Goal: Task Accomplishment & Management: Manage account settings

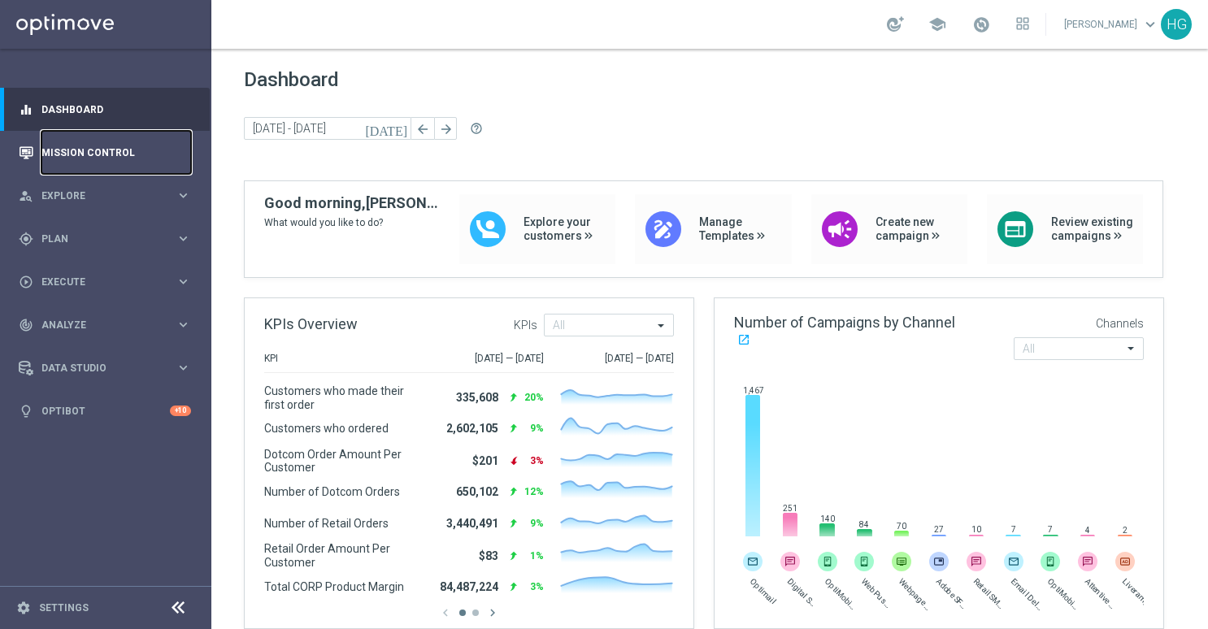
click at [109, 151] on link "Mission Control" at bounding box center [116, 152] width 150 height 43
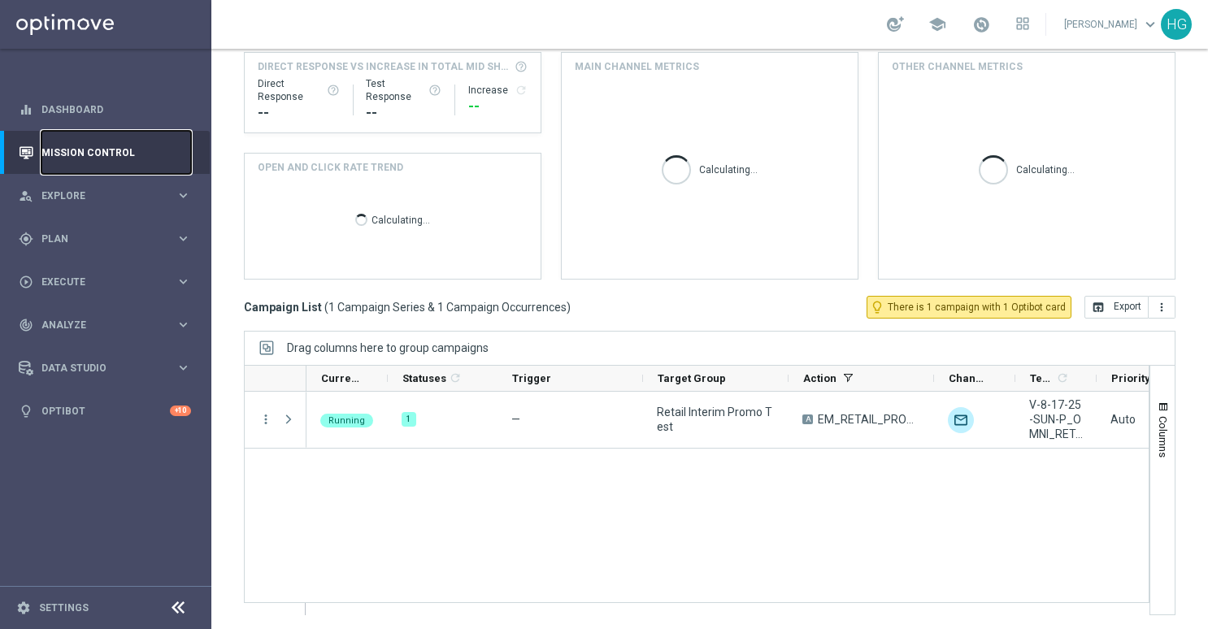
scroll to position [215, 0]
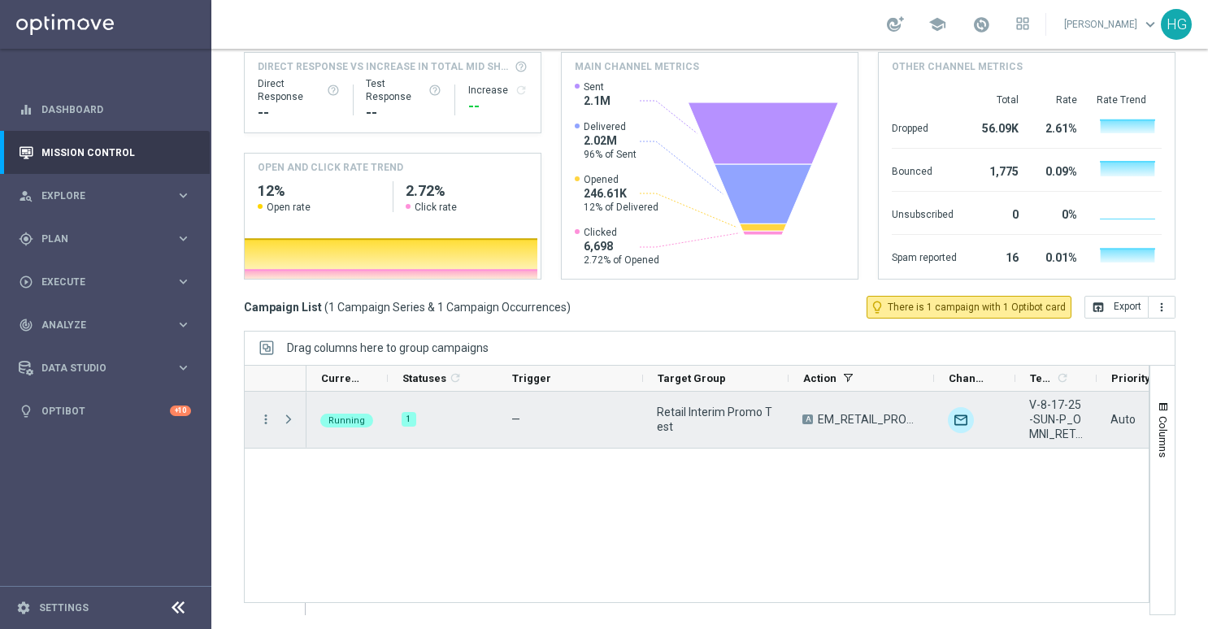
click at [286, 419] on span "Press SPACE to select this row." at bounding box center [288, 419] width 15 height 13
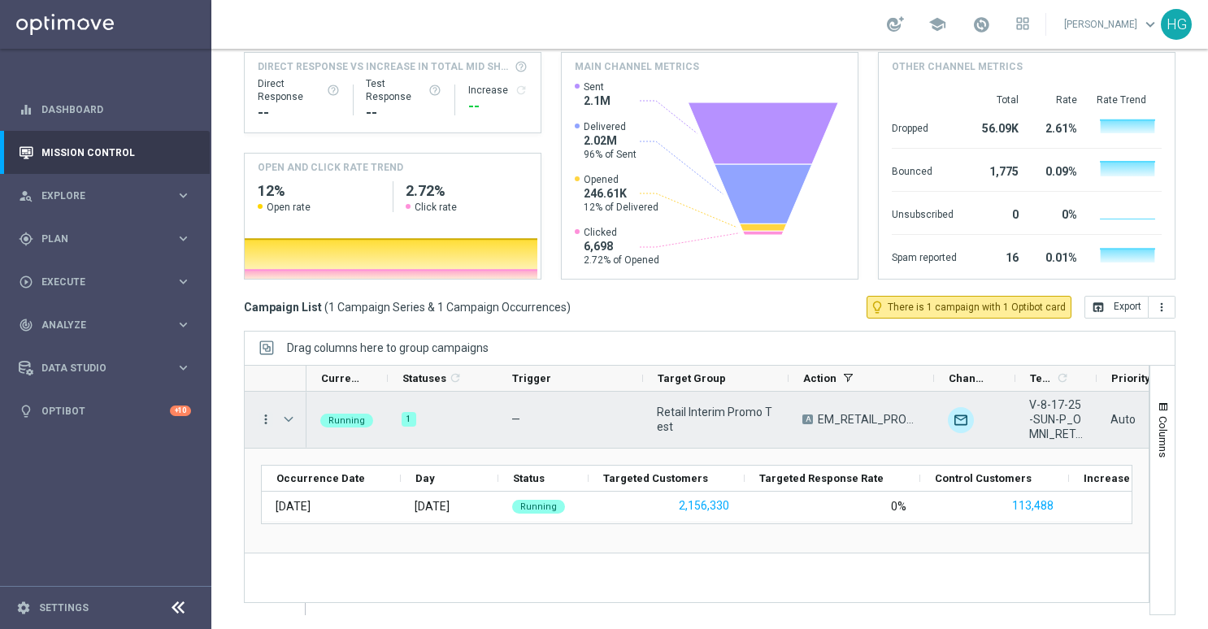
click at [261, 416] on icon "more_vert" at bounding box center [266, 419] width 15 height 15
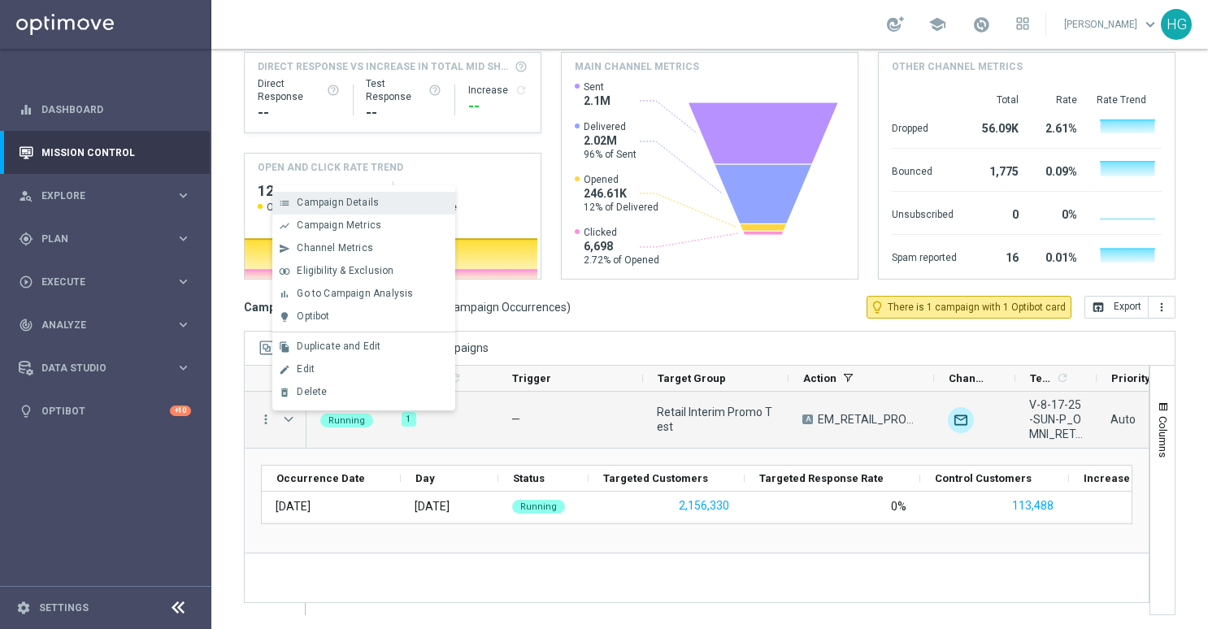
click at [356, 200] on span "Campaign Details" at bounding box center [338, 202] width 82 height 11
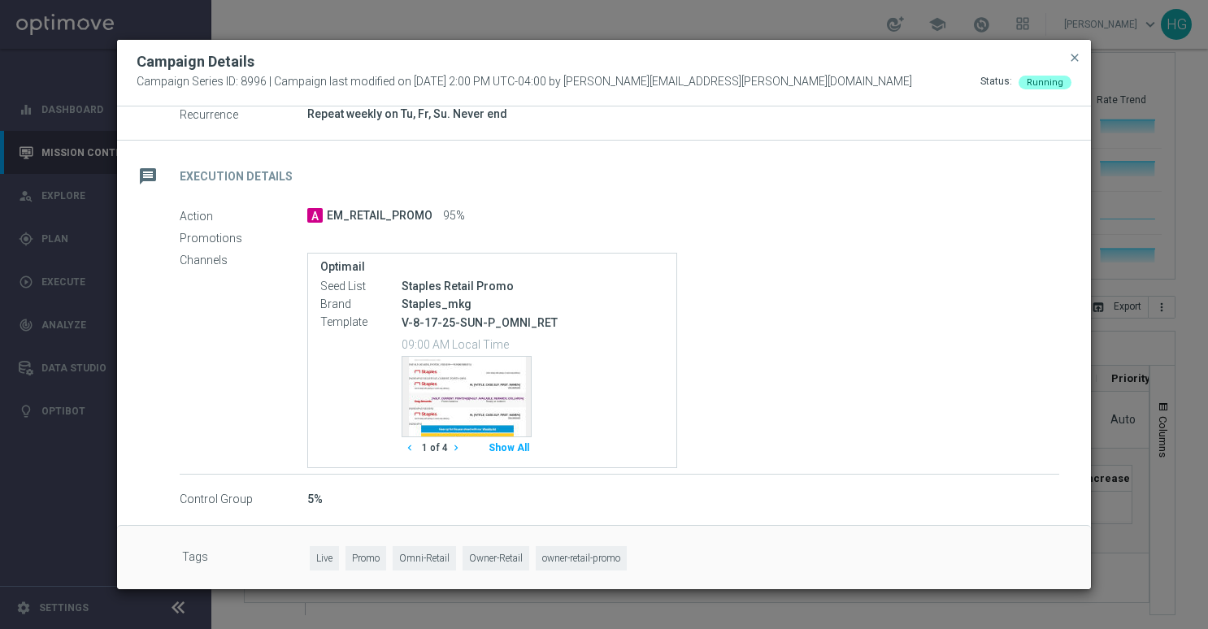
scroll to position [239, 0]
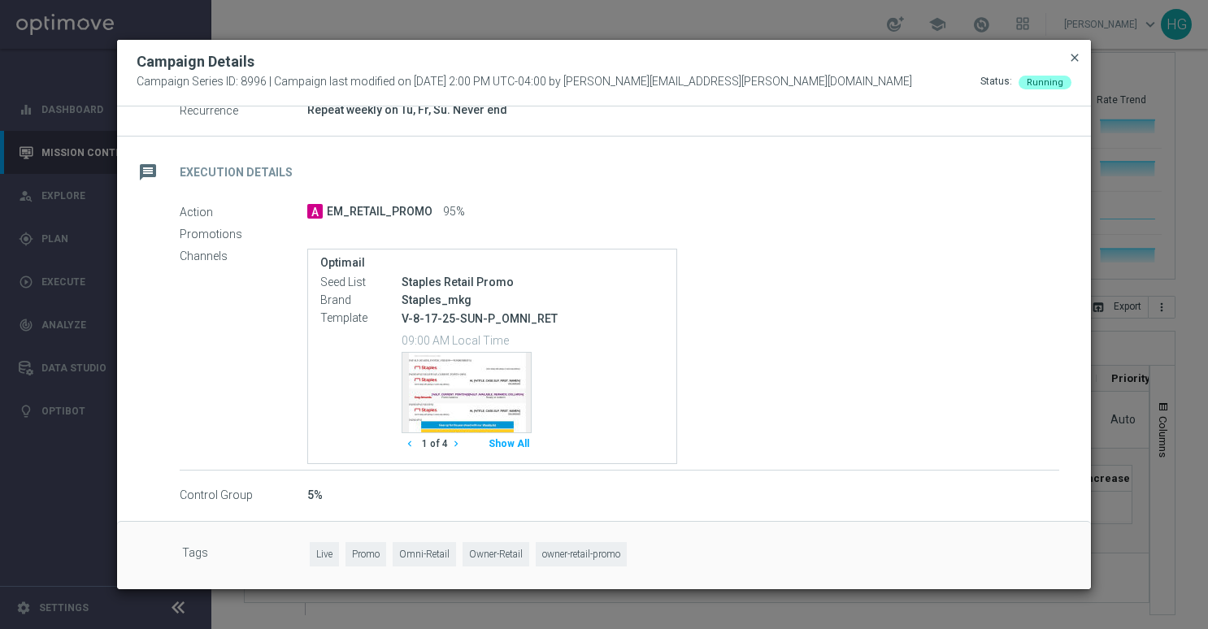
click at [1077, 59] on span "close" at bounding box center [1074, 57] width 13 height 13
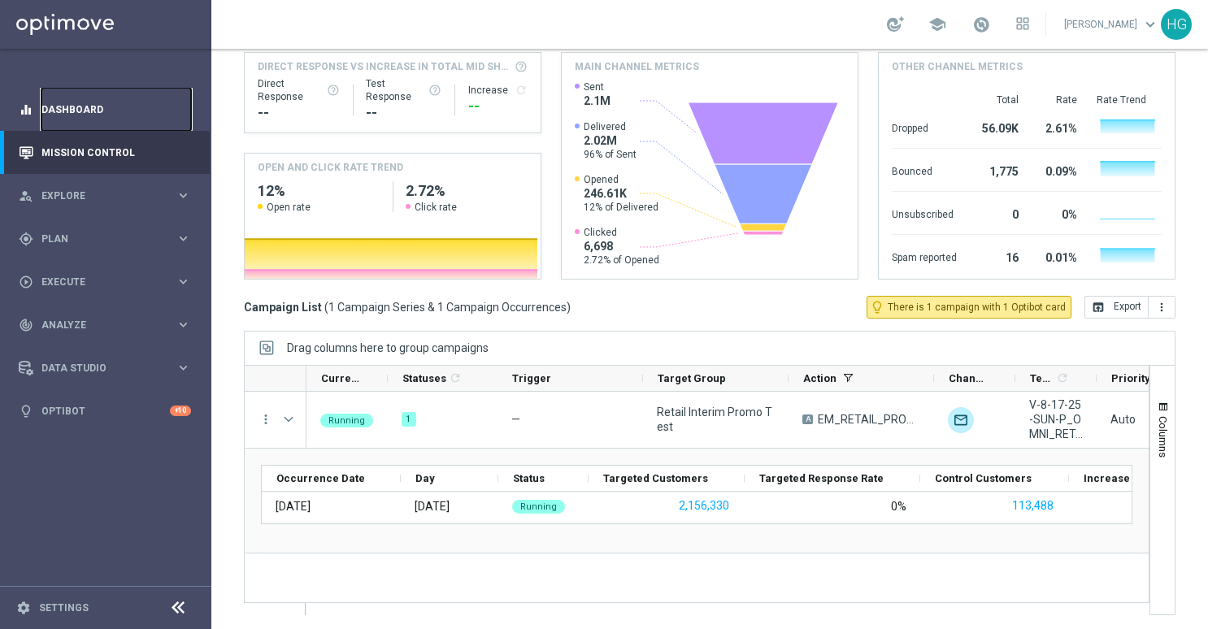
click at [82, 117] on link "Dashboard" at bounding box center [116, 109] width 150 height 43
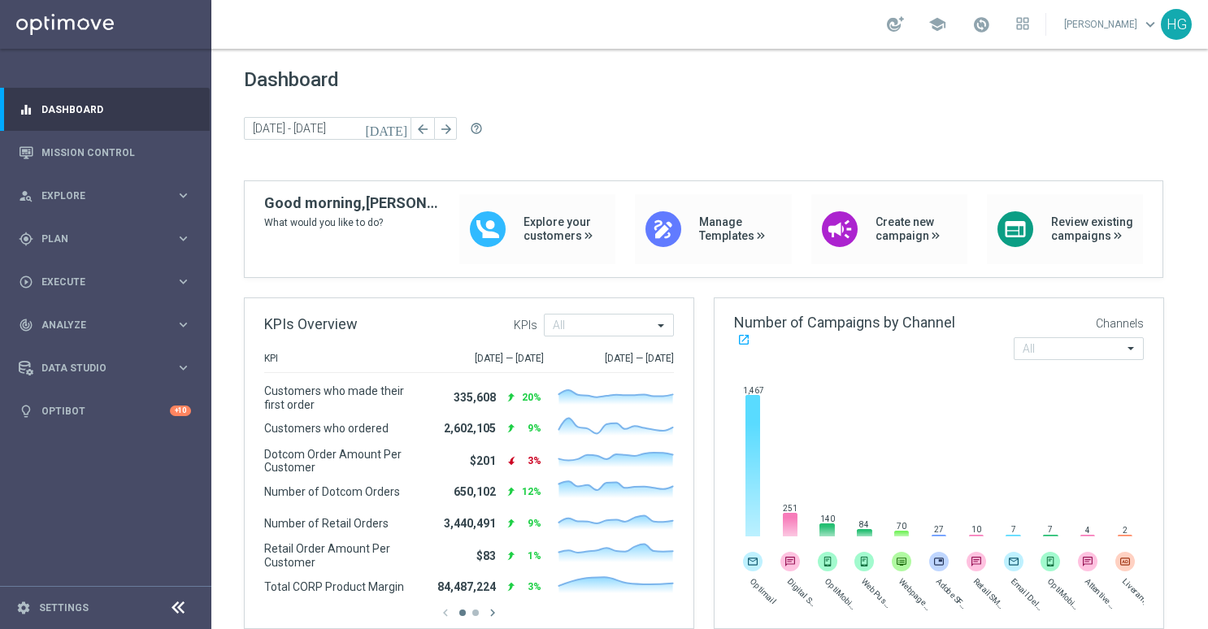
click at [720, 85] on span "Dashboard" at bounding box center [710, 79] width 932 height 23
click at [672, 85] on span "Dashboard" at bounding box center [710, 79] width 932 height 23
click at [104, 152] on link "Mission Control" at bounding box center [116, 152] width 150 height 43
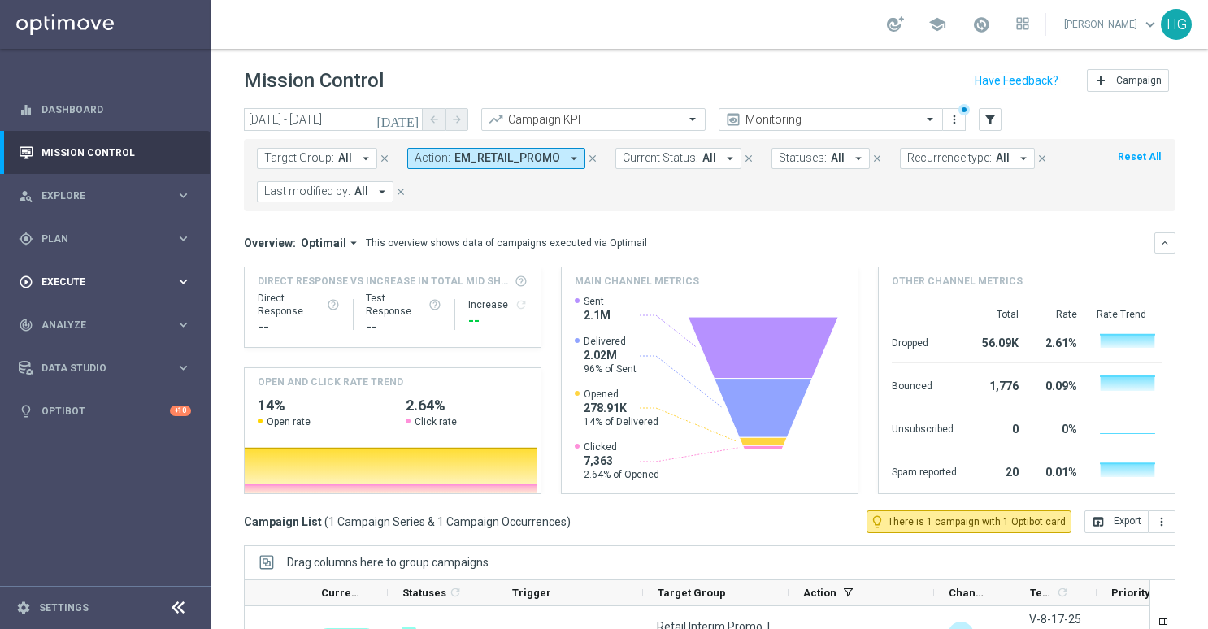
click at [91, 270] on div "play_circle_outline Execute keyboard_arrow_right" at bounding box center [105, 281] width 210 height 43
click at [92, 311] on link "Campaign Builder" at bounding box center [105, 315] width 127 height 13
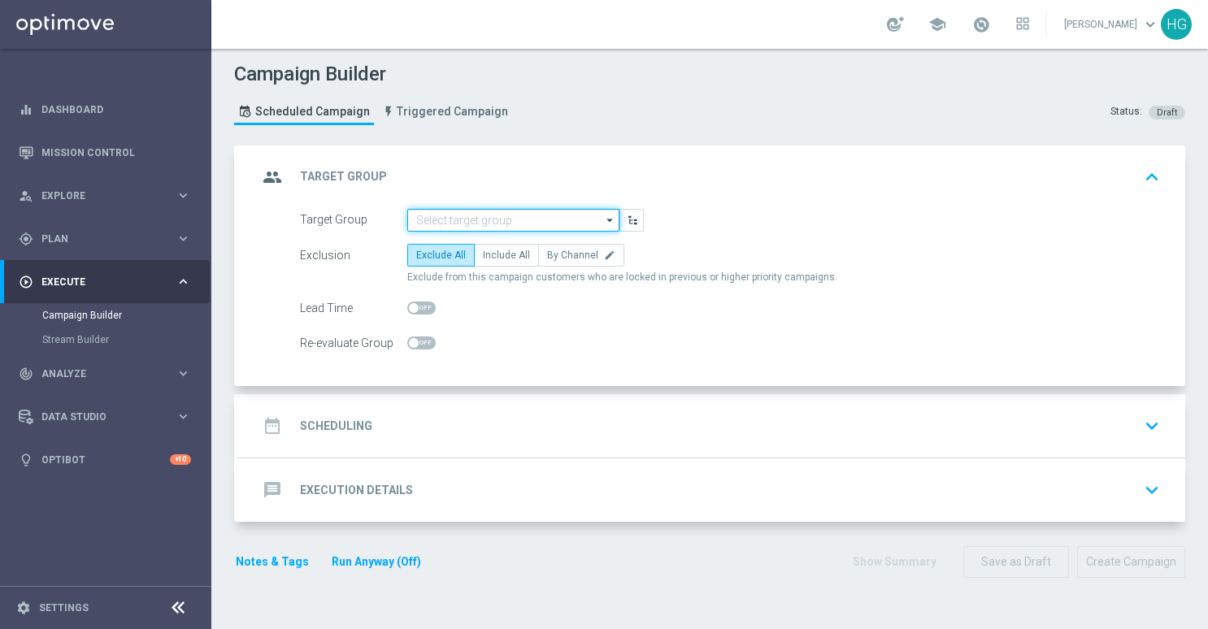
click at [506, 218] on input at bounding box center [513, 220] width 212 height 23
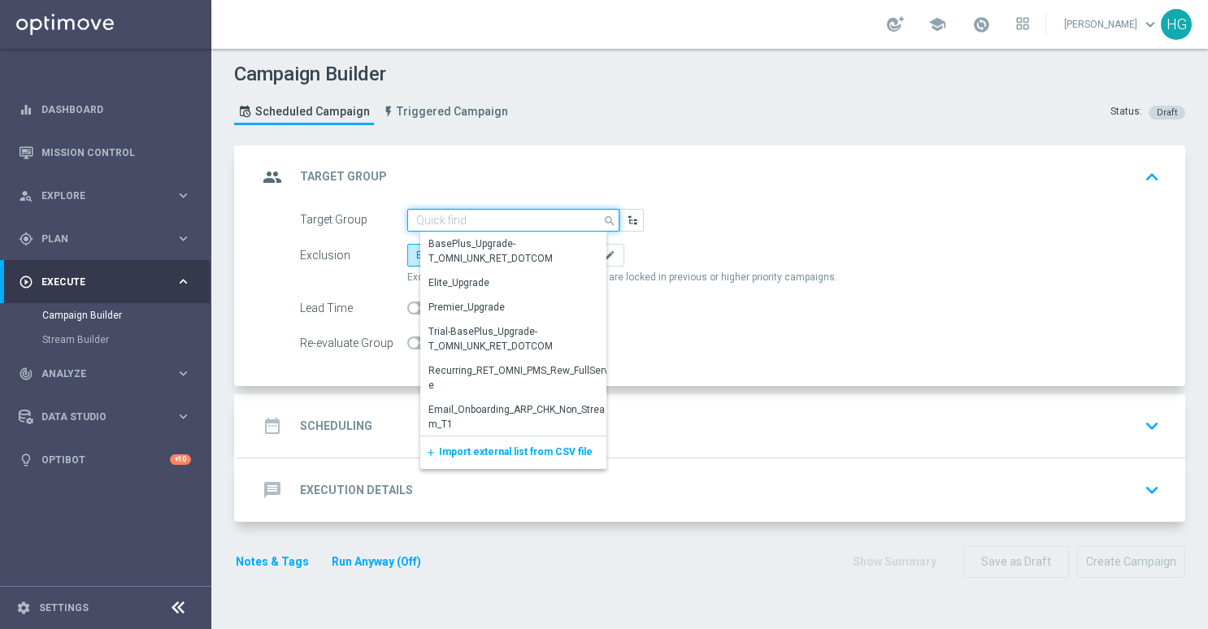
paste input "Retail Promo BTS Early FY25"
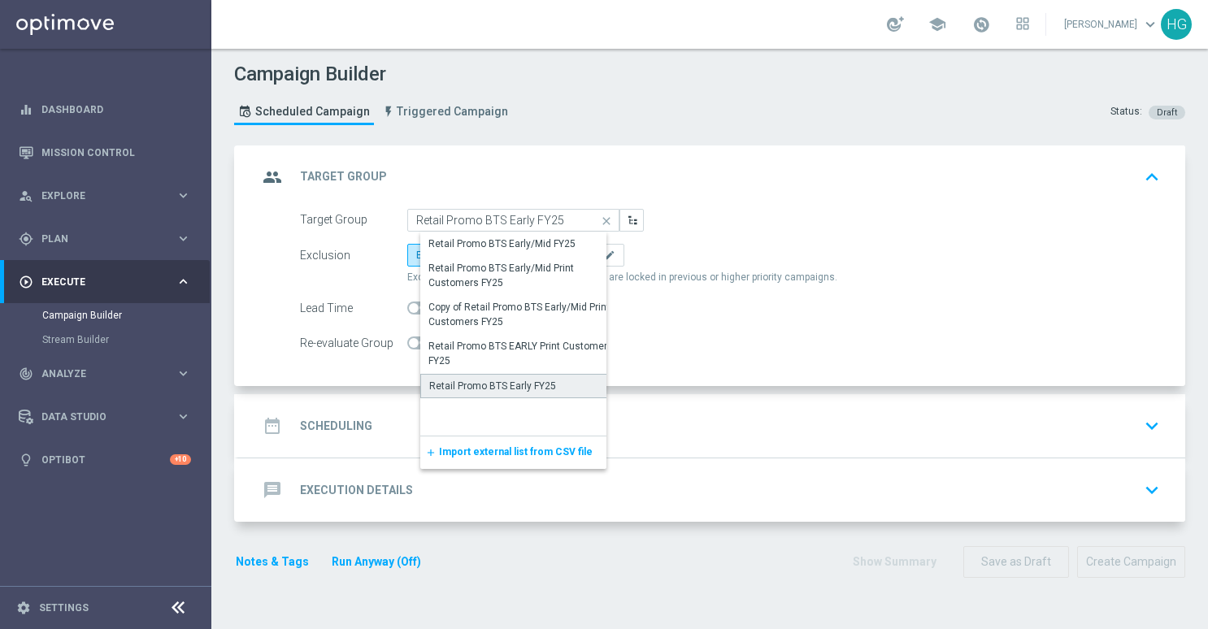
click at [489, 388] on div "Retail Promo BTS Early FY25" at bounding box center [492, 386] width 127 height 15
type input "Retail Promo BTS Early FY25"
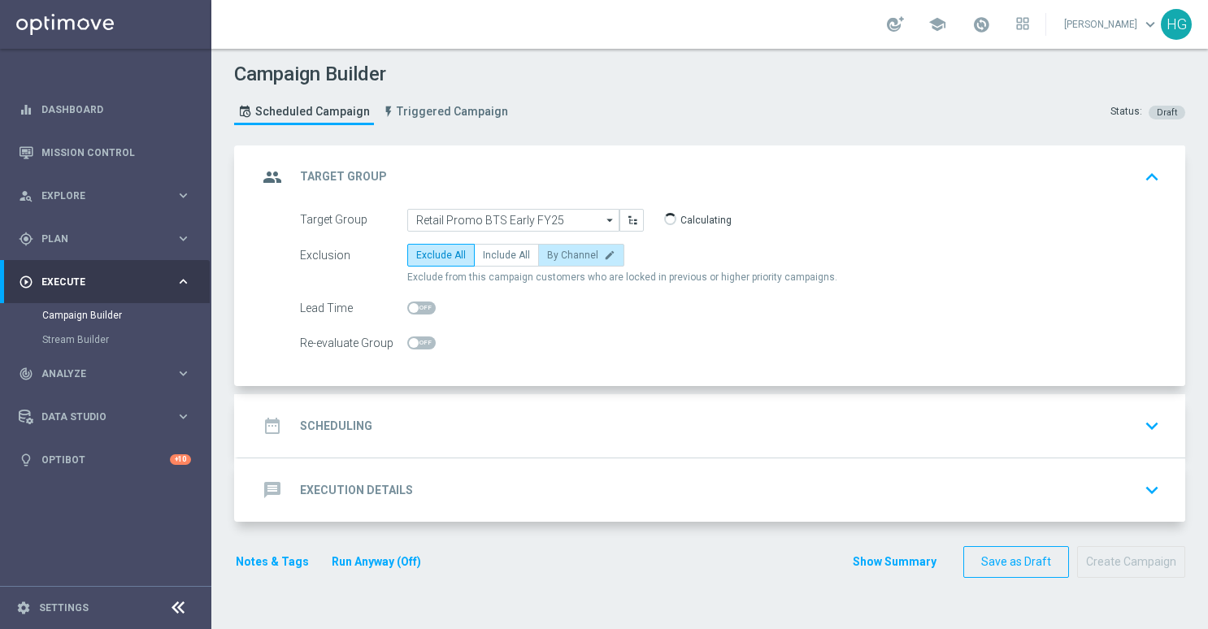
click at [581, 262] on label "By Channel edit" at bounding box center [581, 255] width 86 height 23
click at [558, 262] on input "By Channel edit" at bounding box center [552, 258] width 11 height 11
radio input "true"
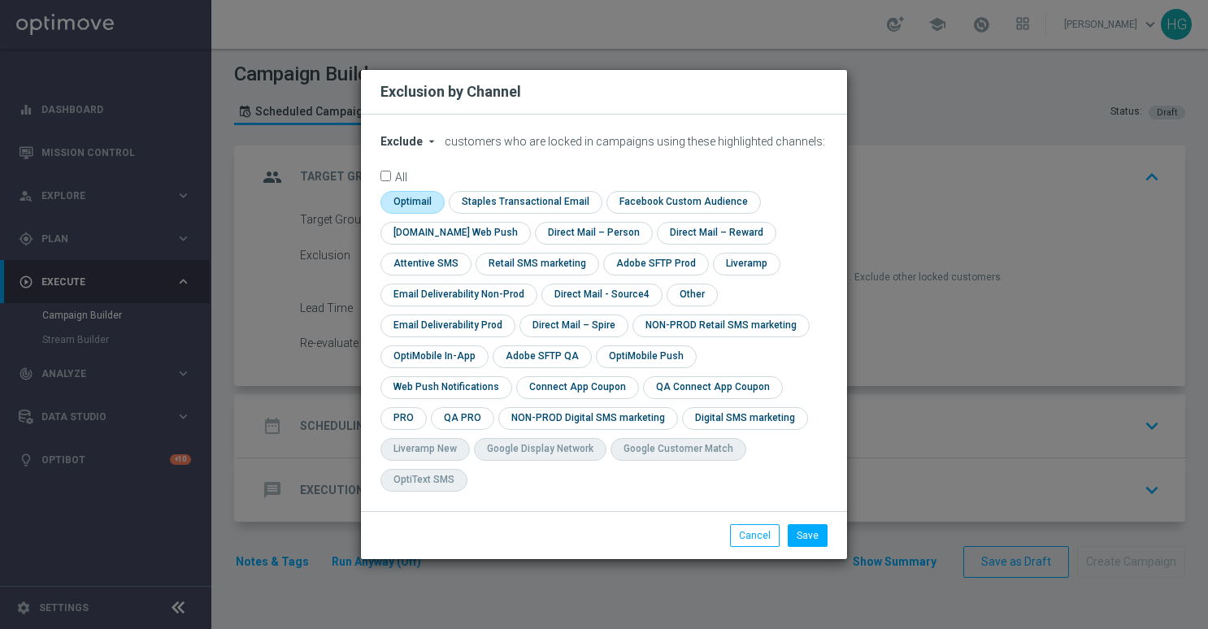
click at [417, 213] on input "checkbox" at bounding box center [411, 202] width 61 height 22
checkbox input "true"
click at [694, 306] on input "checkbox" at bounding box center [691, 295] width 49 height 22
checkbox input "true"
click at [805, 524] on button "Save" at bounding box center [808, 535] width 40 height 23
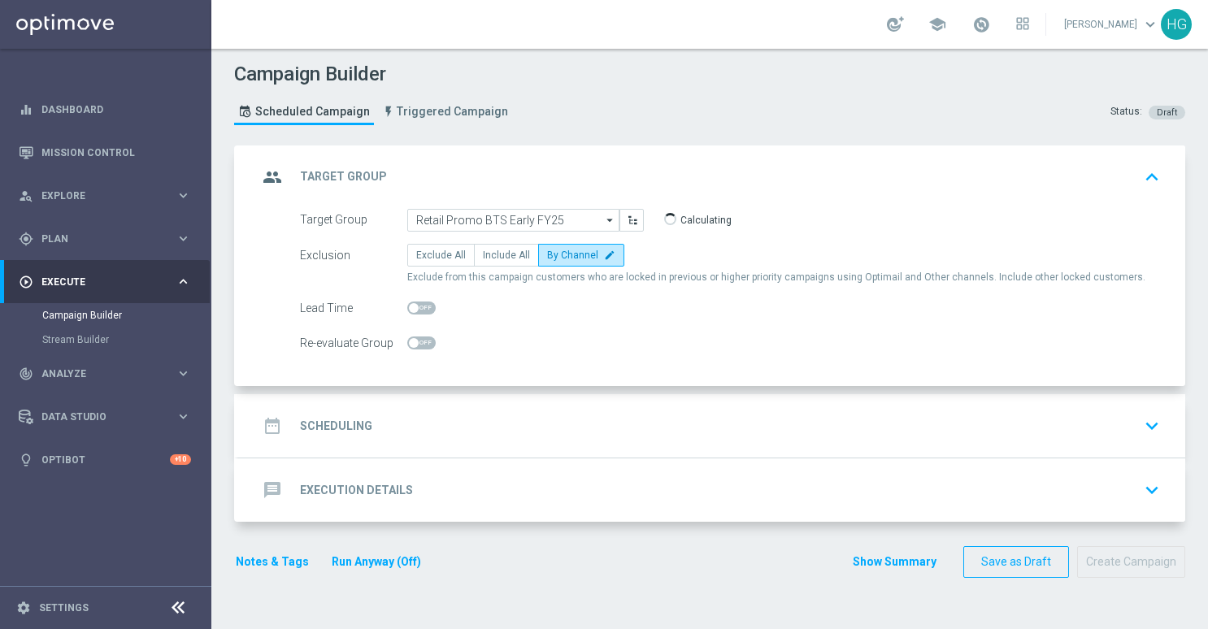
click at [566, 421] on div "date_range Scheduling keyboard_arrow_down" at bounding box center [712, 426] width 908 height 31
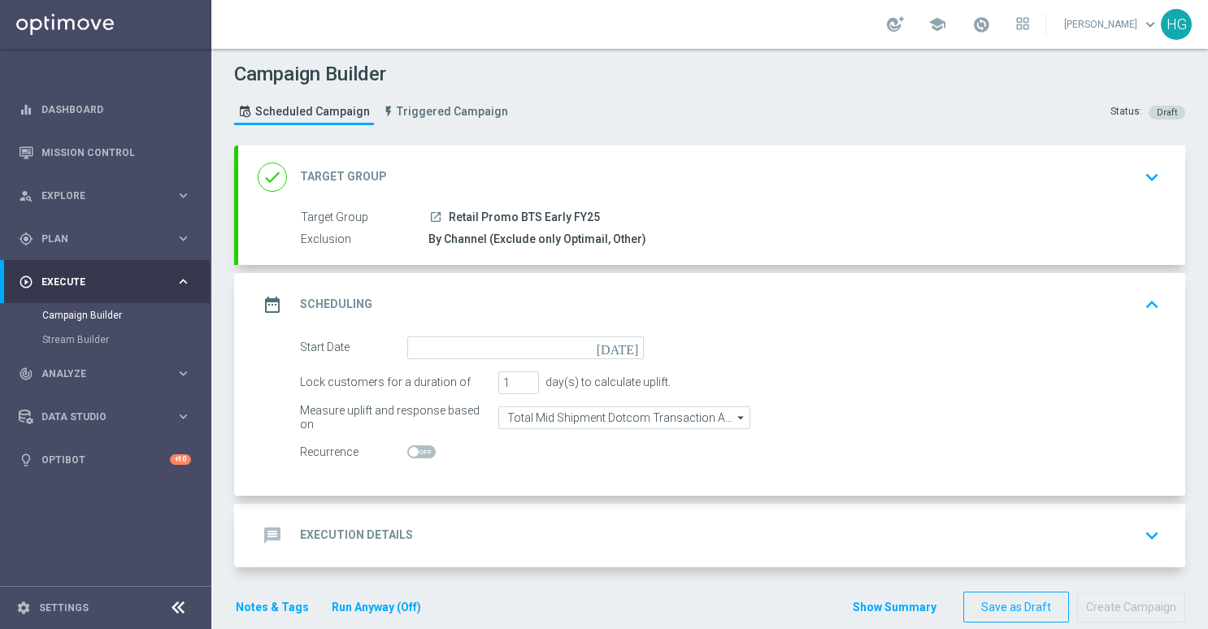
click at [624, 350] on icon "[DATE]" at bounding box center [621, 346] width 48 height 18
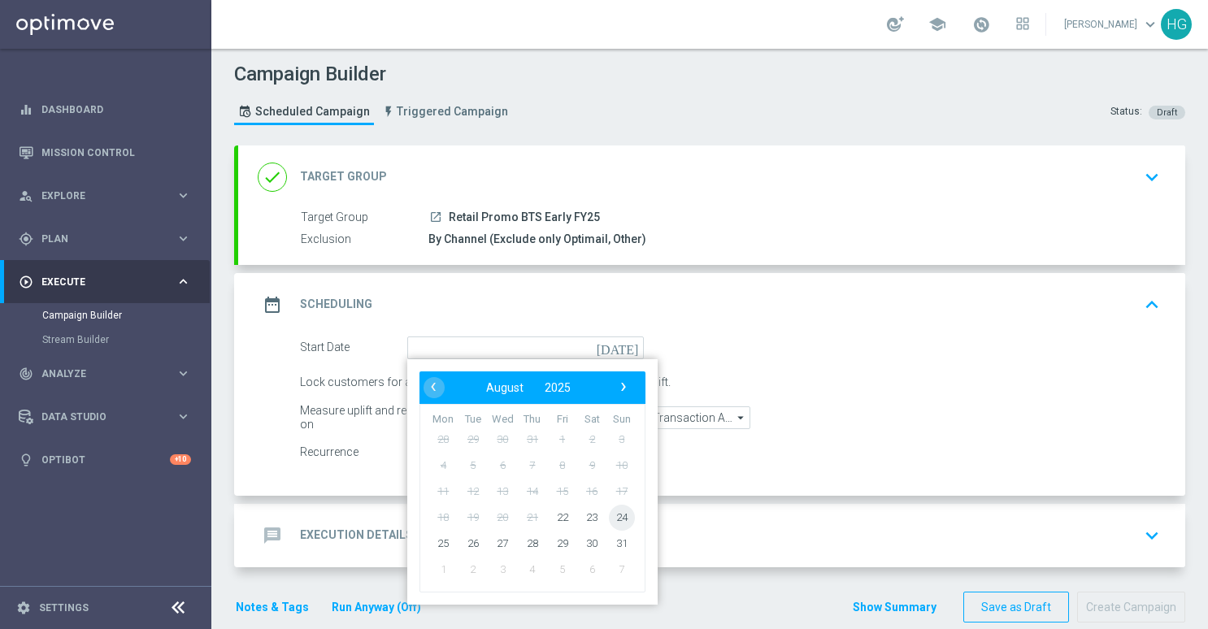
click at [622, 516] on span "24" at bounding box center [622, 517] width 26 height 26
type input "[DATE]"
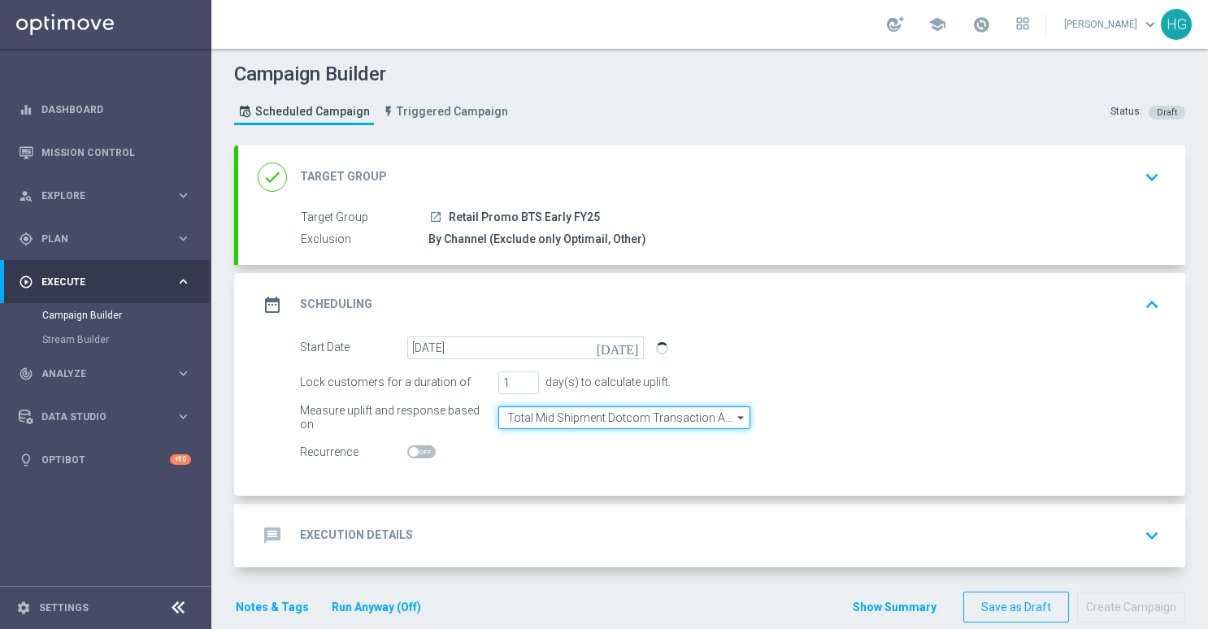
click at [621, 418] on input "Total Mid Shipment Dotcom Transaction Amount" at bounding box center [624, 418] width 252 height 23
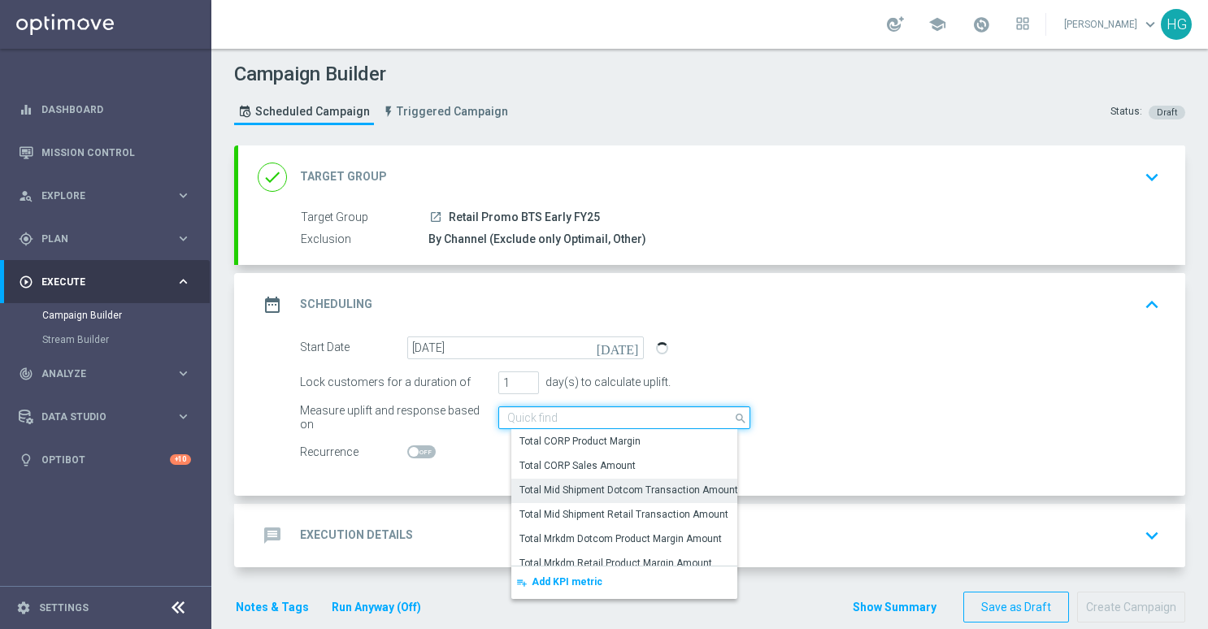
scroll to position [10, 0]
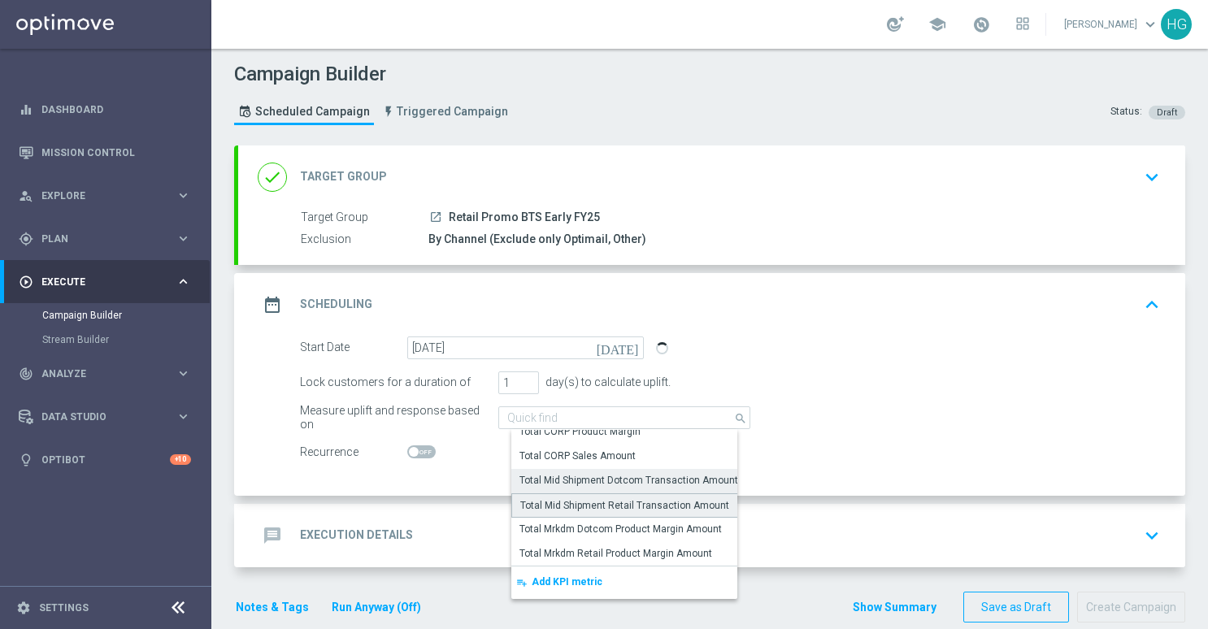
click at [620, 504] on div "Total Mid Shipment Retail Transaction Amount" at bounding box center [624, 505] width 209 height 15
type input "Total Mid Shipment Retail Transaction Amount"
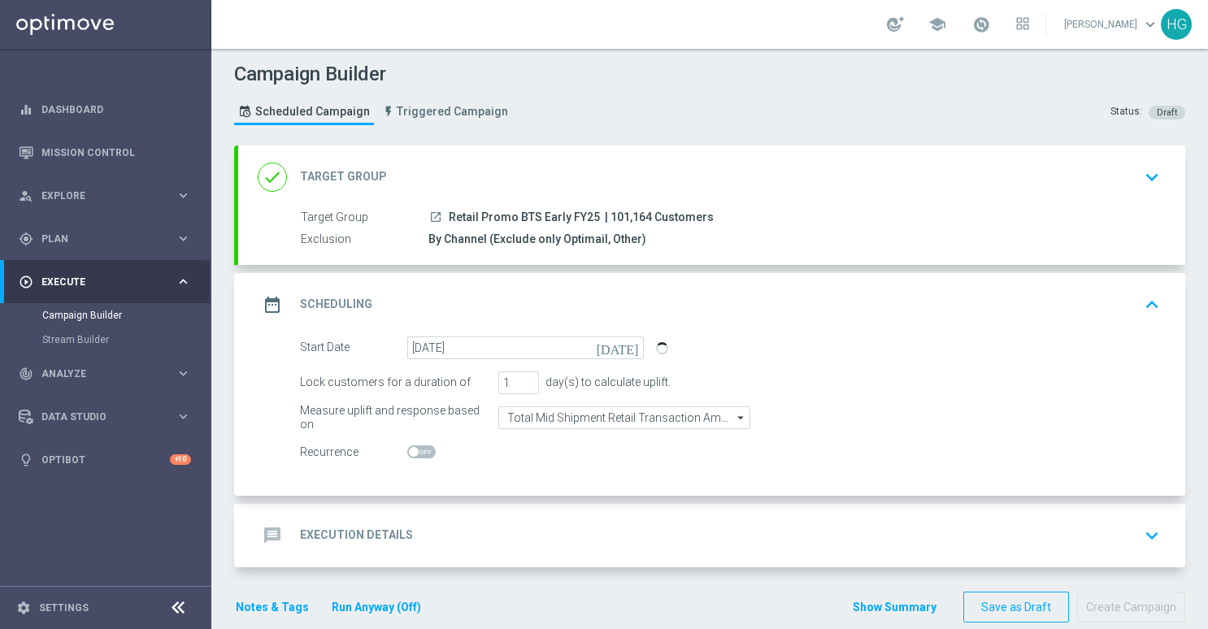
click at [594, 539] on div "message Execution Details keyboard_arrow_down" at bounding box center [712, 535] width 908 height 31
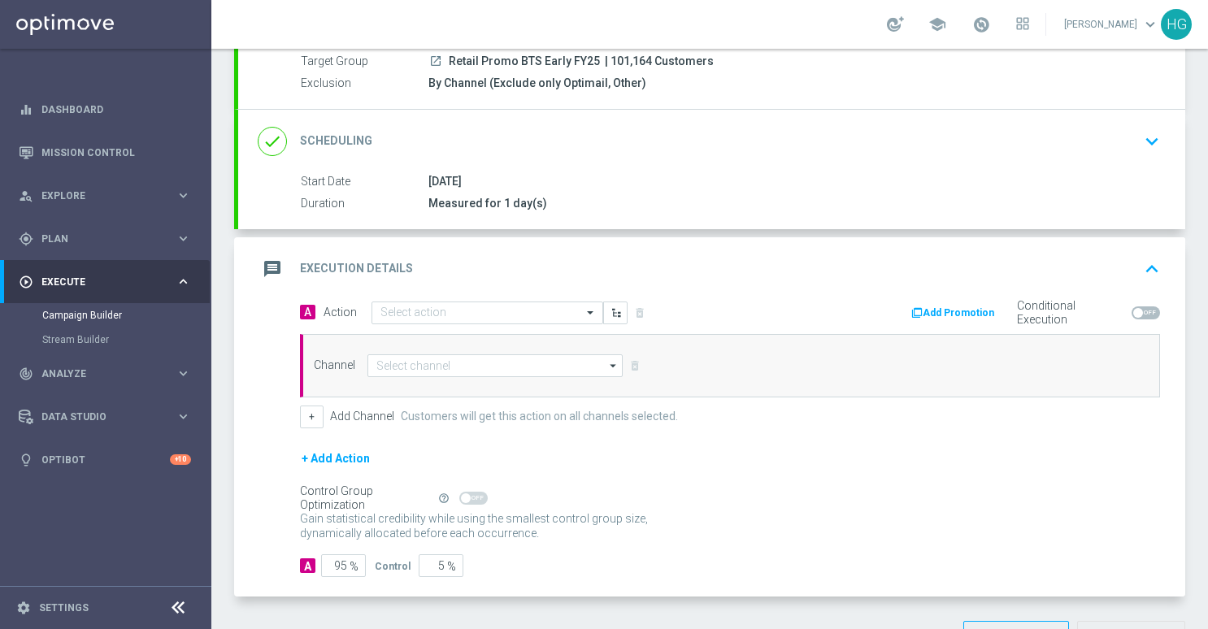
scroll to position [163, 0]
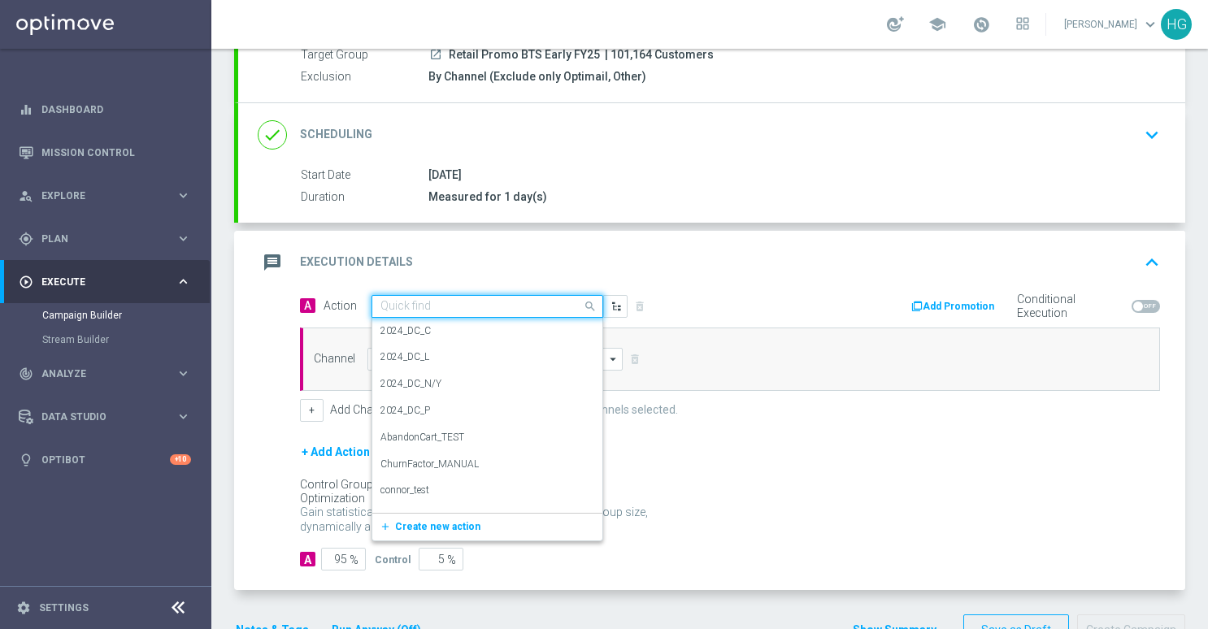
click at [474, 295] on div "Quick find" at bounding box center [488, 306] width 232 height 23
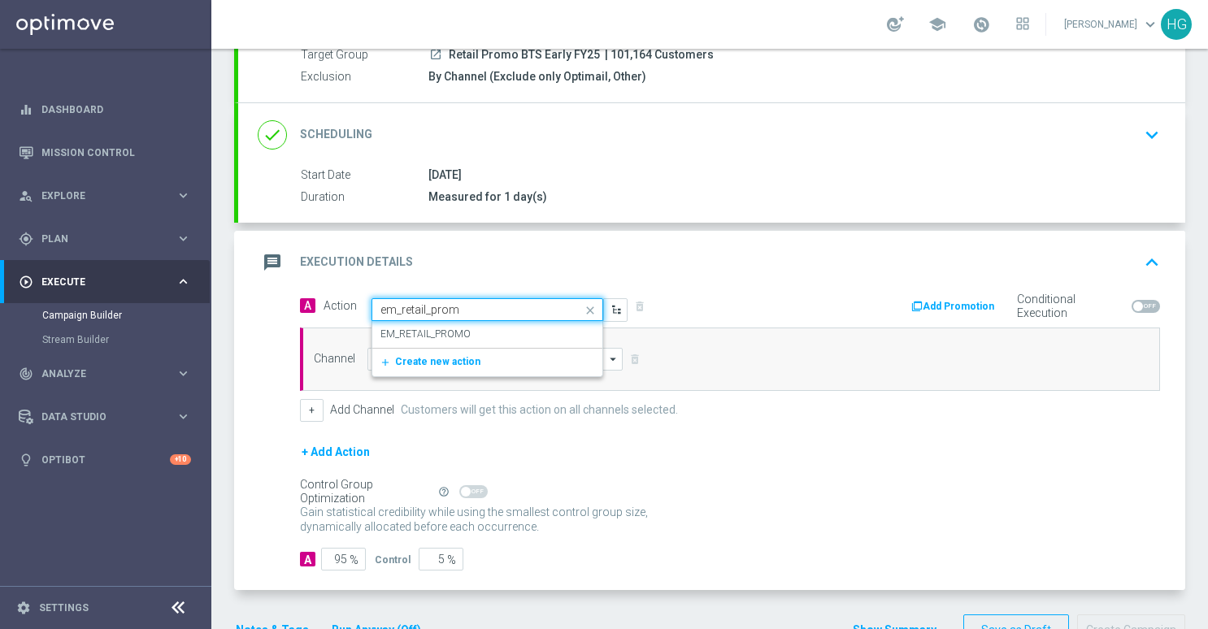
type input "em_retail_promo"
click at [437, 336] on label "EM_RETAIL_PROMO" at bounding box center [426, 335] width 90 height 14
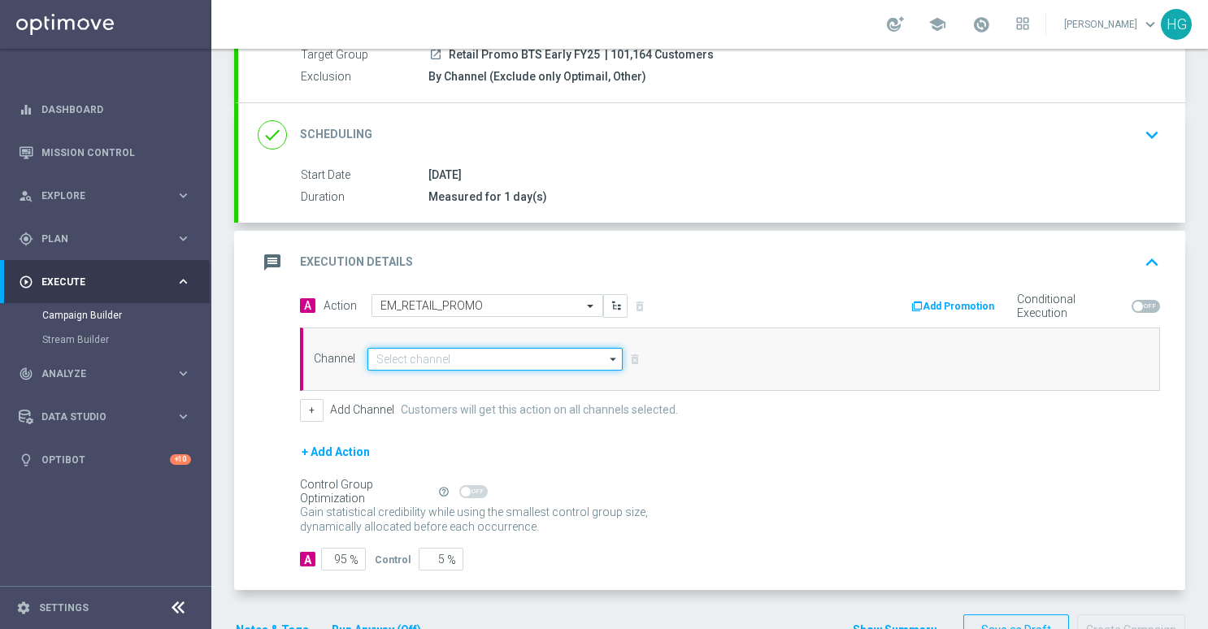
click at [429, 359] on input at bounding box center [495, 359] width 255 height 23
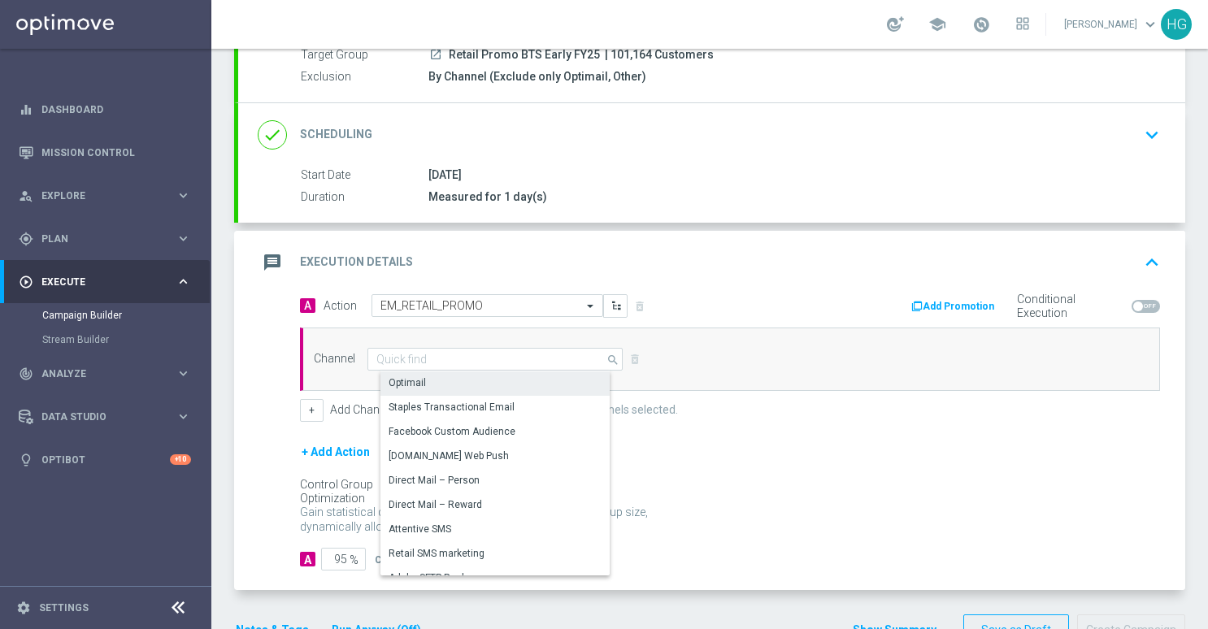
click at [424, 389] on div "Optimail" at bounding box center [502, 383] width 243 height 23
type input "Optimail"
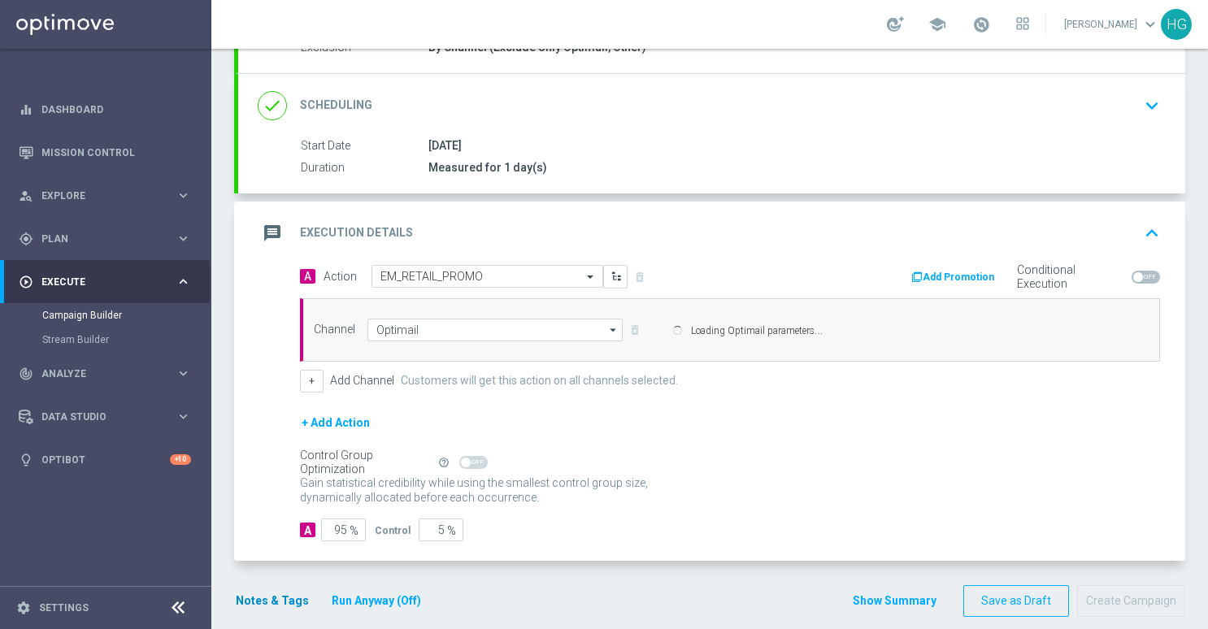
scroll to position [207, 0]
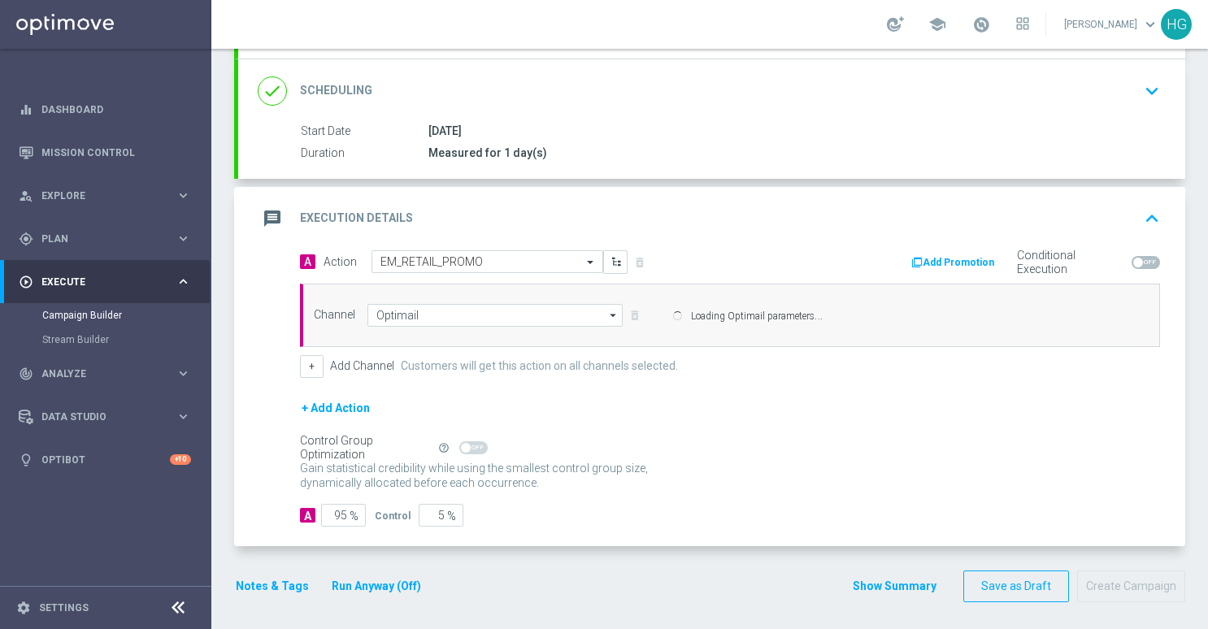
click at [284, 583] on button "Notes & Tags" at bounding box center [272, 587] width 76 height 20
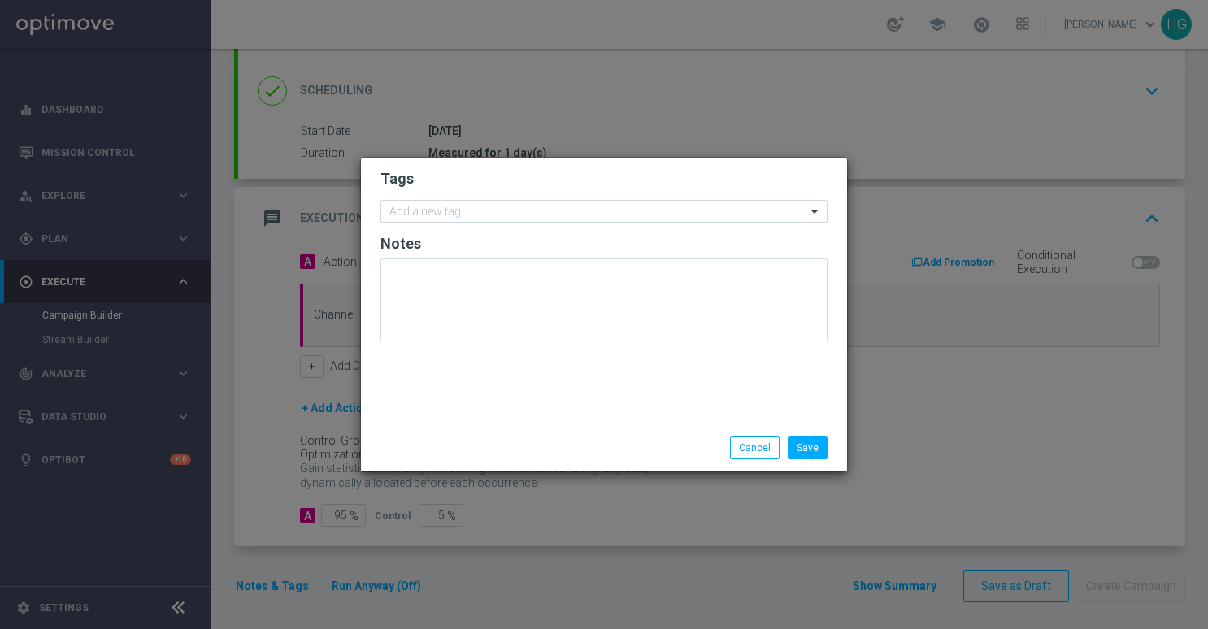
click at [512, 213] on input "text" at bounding box center [597, 213] width 417 height 14
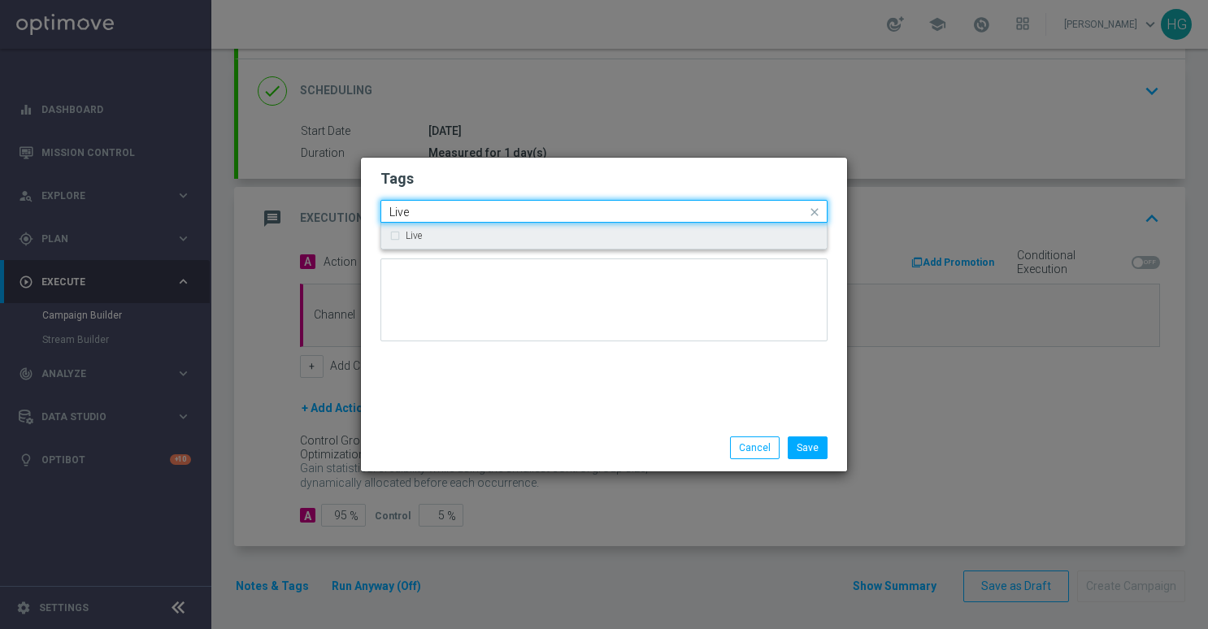
click at [403, 233] on div "Live" at bounding box center [603, 236] width 429 height 26
drag, startPoint x: 413, startPoint y: 212, endPoint x: 359, endPoint y: 204, distance: 54.3
click at [359, 204] on modal-container "Tags Quick find × Live Live Live Notes Save Cancel" at bounding box center [604, 314] width 1208 height 629
click at [391, 231] on div "Promo" at bounding box center [603, 236] width 429 height 26
type input "Promo"
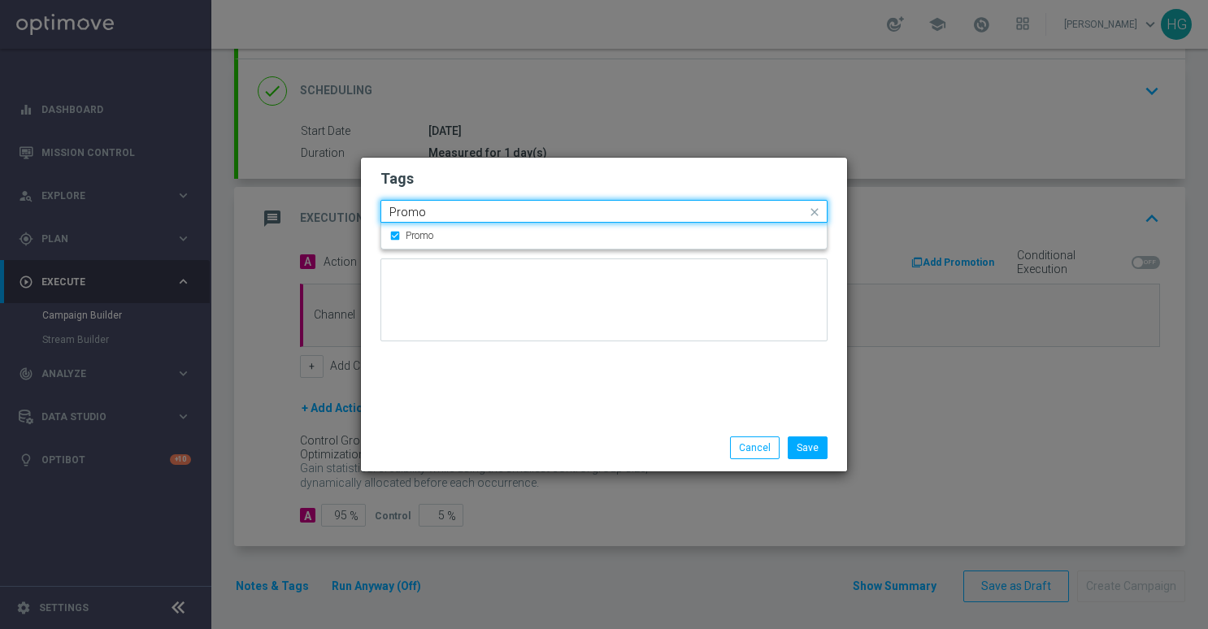
drag, startPoint x: 477, startPoint y: 208, endPoint x: 380, endPoint y: 212, distance: 97.7
click at [381, 212] on div "Quick find × Live × Promo Promo" at bounding box center [604, 211] width 447 height 23
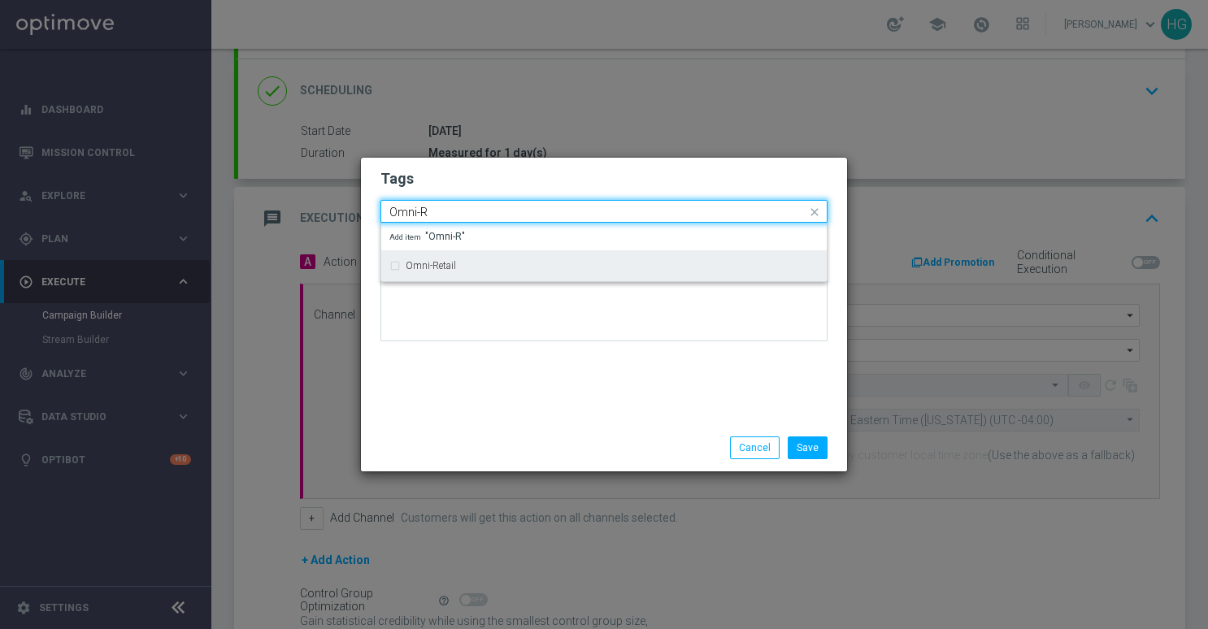
click at [433, 259] on div "Omni-Retail" at bounding box center [603, 266] width 429 height 26
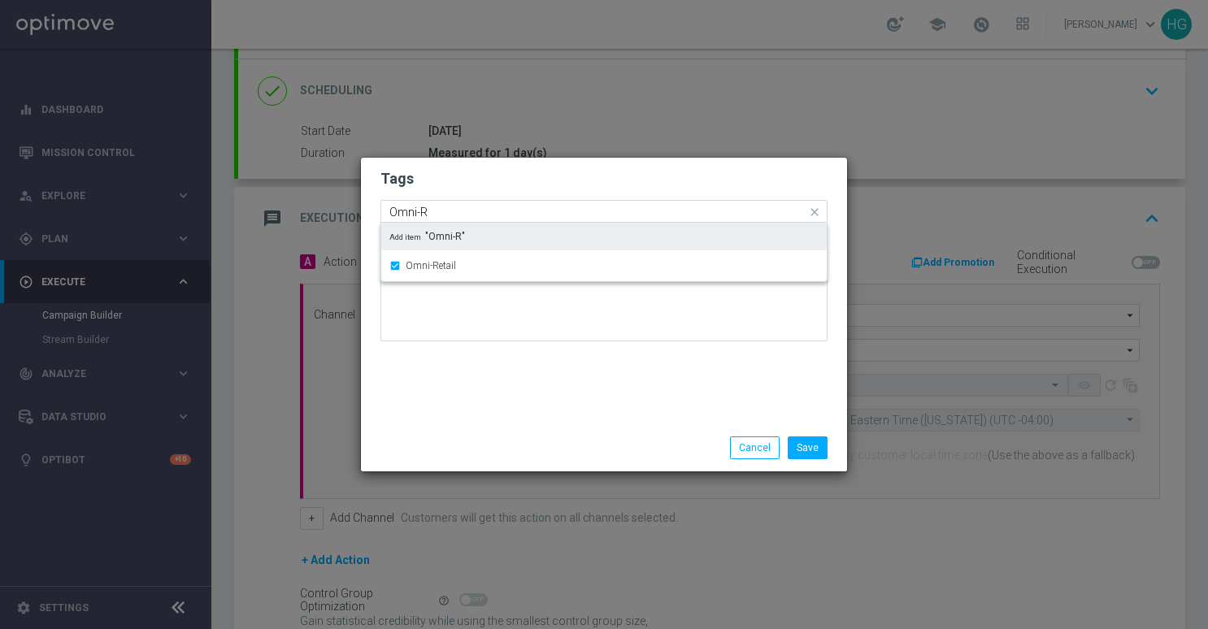
click at [501, 206] on input "Omni-R" at bounding box center [597, 213] width 417 height 14
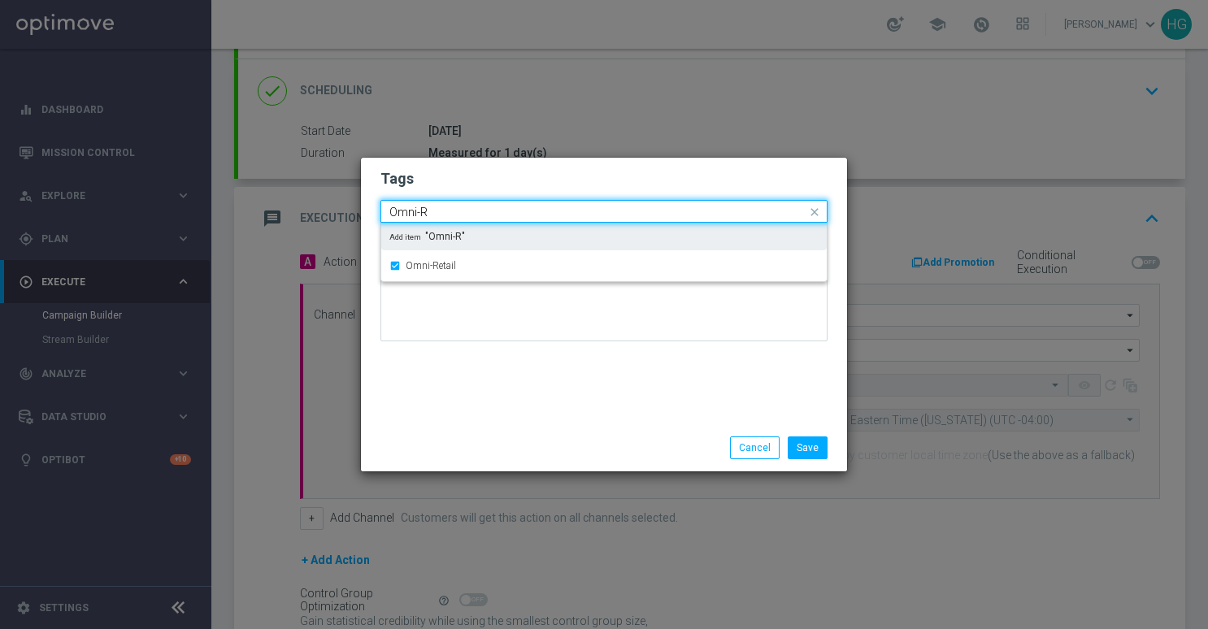
drag, startPoint x: 490, startPoint y: 210, endPoint x: 356, endPoint y: 208, distance: 133.4
click at [356, 208] on modal-container "Tags Quick find × Live × Promo × Omni-Retail Omni-R Omni-Retail Add item "Omni-…" at bounding box center [604, 314] width 1208 height 629
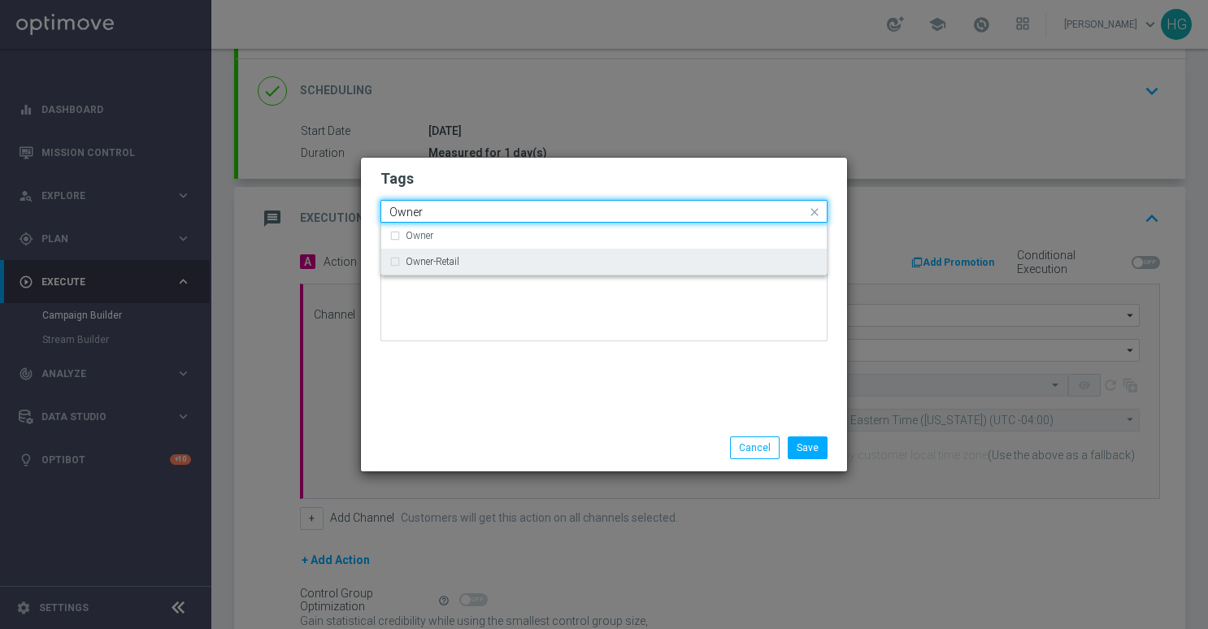
click at [394, 259] on div "Owner-Retail" at bounding box center [603, 262] width 429 height 26
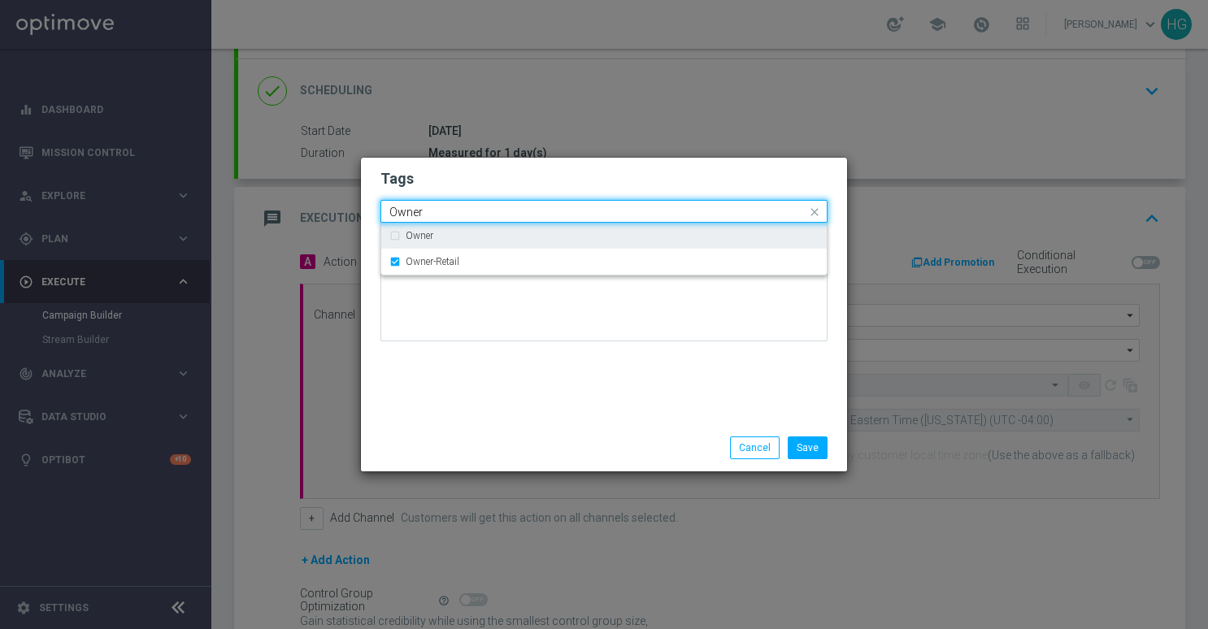
drag, startPoint x: 465, startPoint y: 210, endPoint x: 335, endPoint y: 211, distance: 130.1
click at [335, 209] on modal-container "Tags Quick find × Live × Promo × Omni-Retail × Owner-Retail Owner Owner Owner-R…" at bounding box center [604, 314] width 1208 height 629
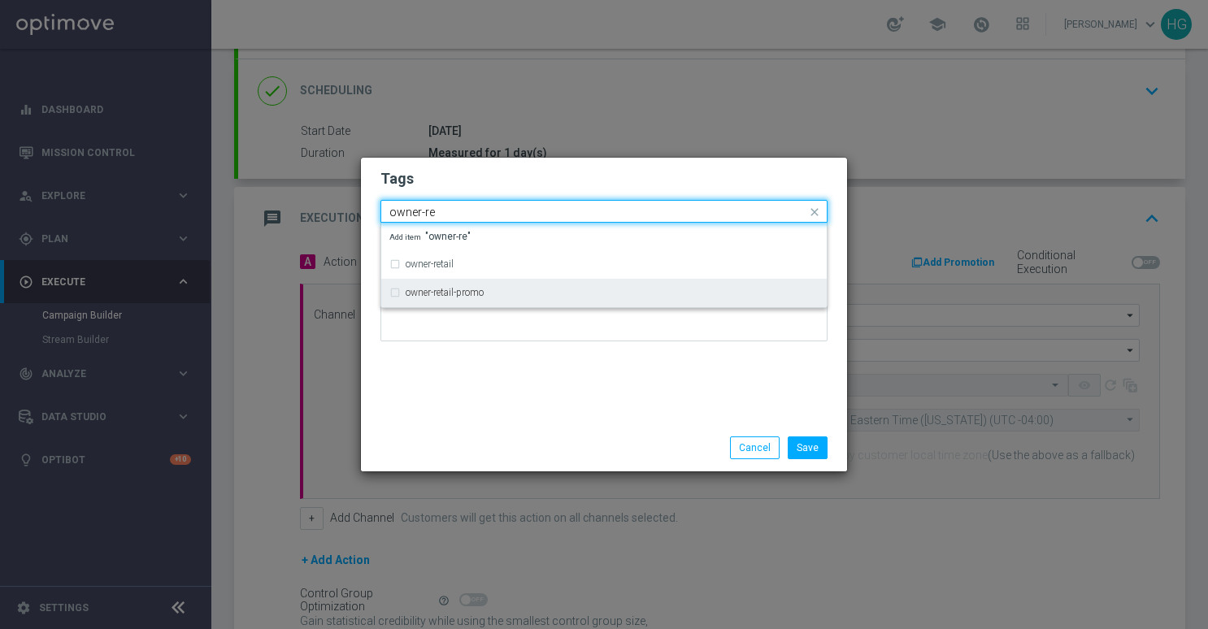
click at [402, 294] on div "owner-retail-promo" at bounding box center [603, 293] width 429 height 26
type input "owner-re"
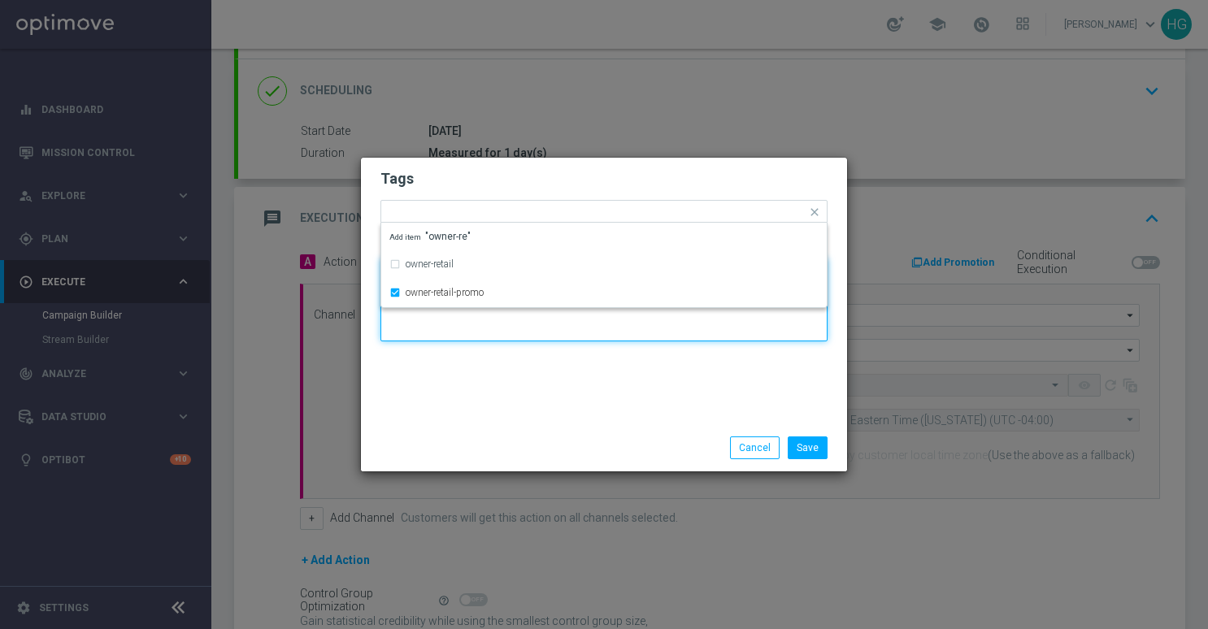
click at [470, 329] on textarea at bounding box center [604, 300] width 447 height 83
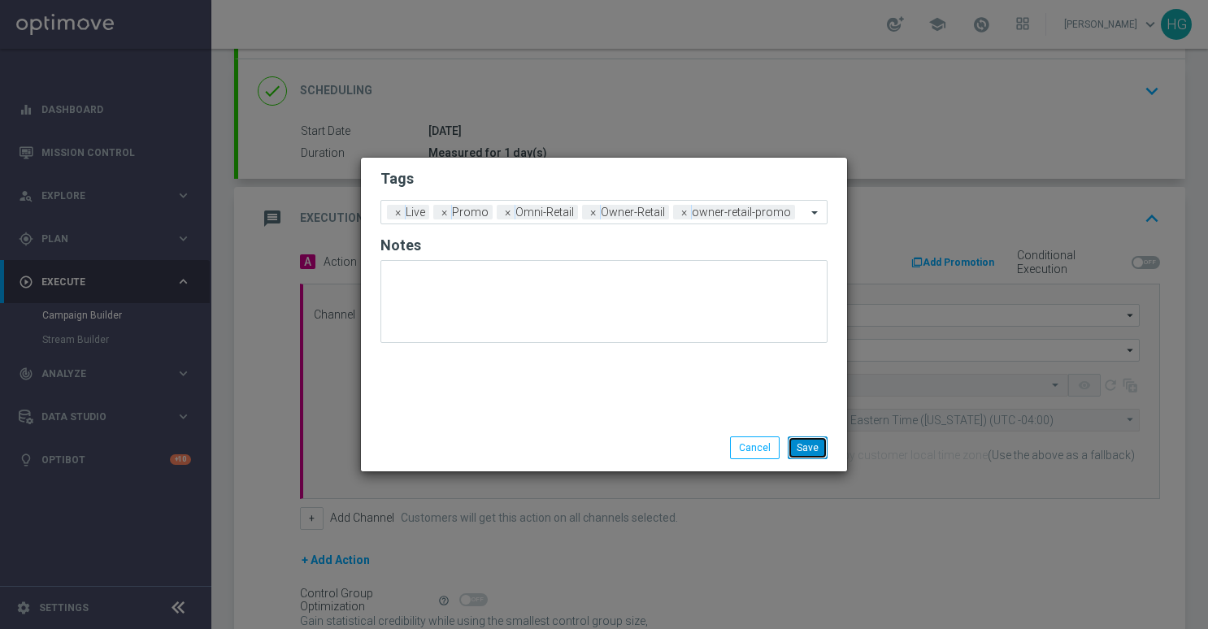
click at [812, 442] on button "Save" at bounding box center [808, 448] width 40 height 23
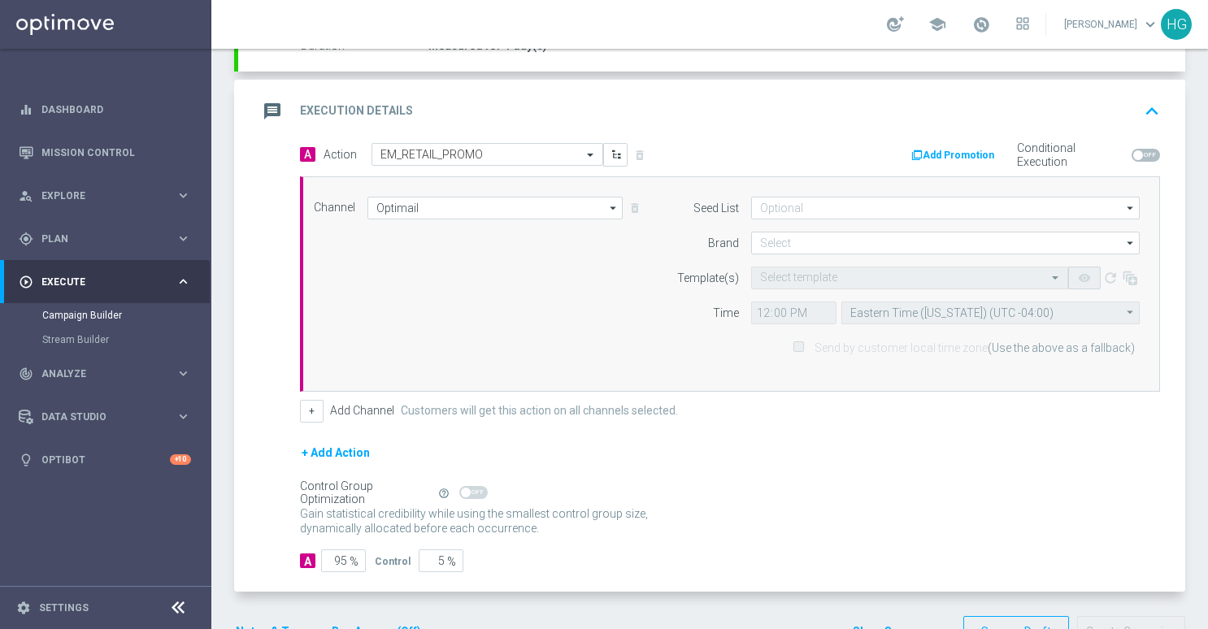
scroll to position [359, 0]
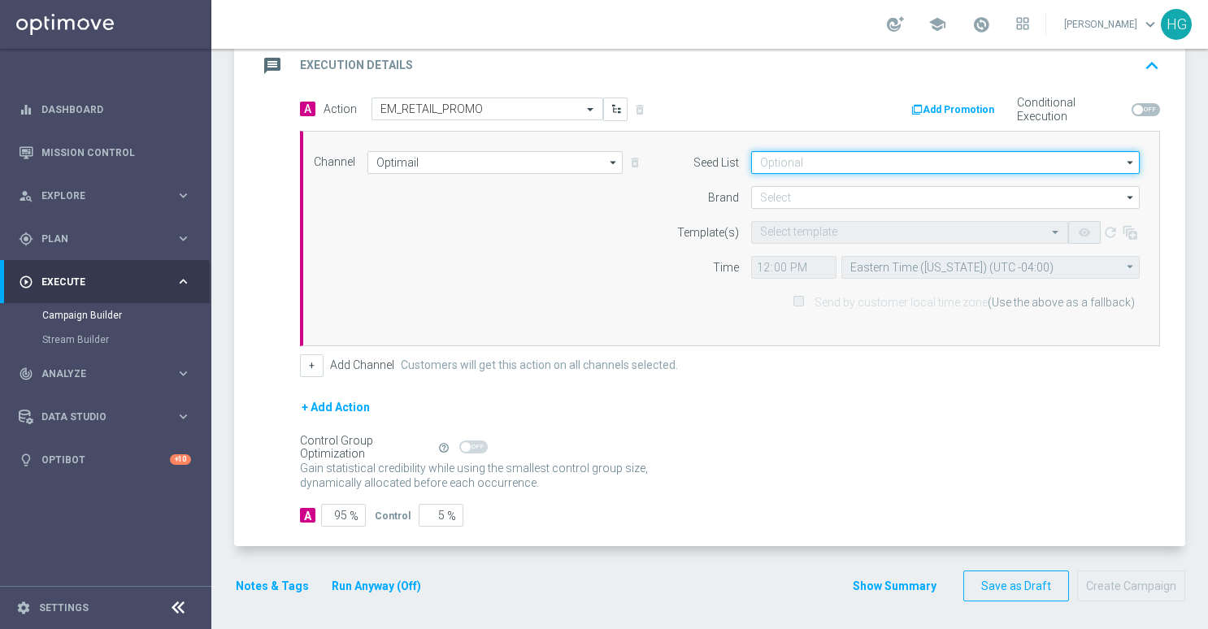
click at [803, 159] on input at bounding box center [945, 162] width 389 height 23
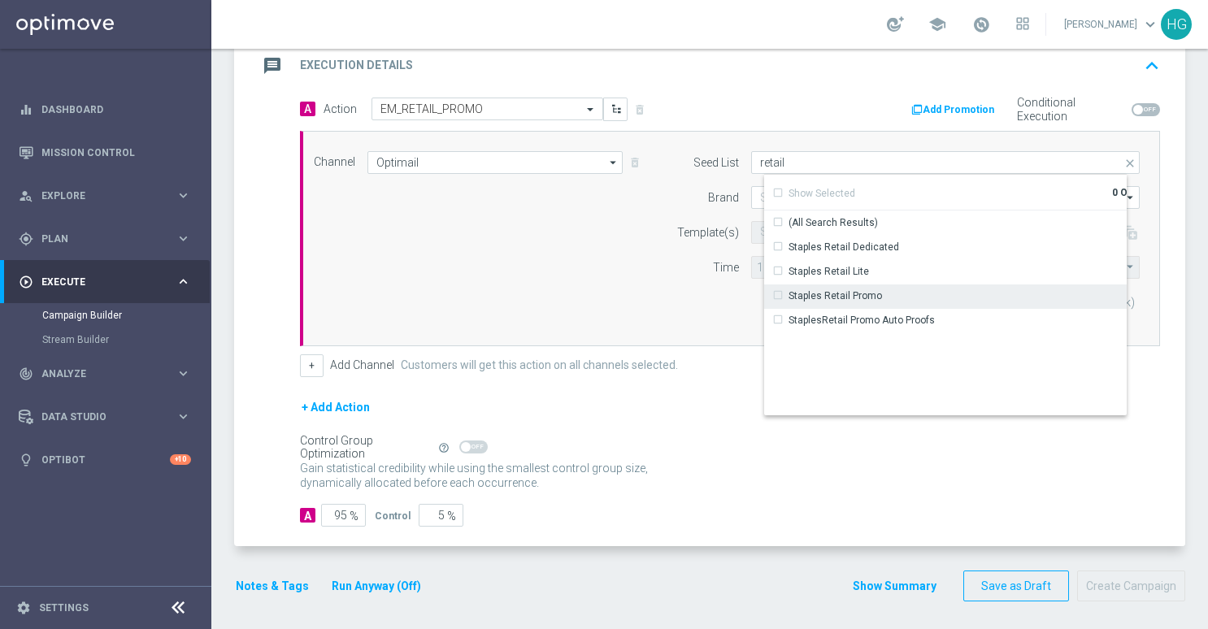
click at [825, 294] on div "Staples Retail Promo" at bounding box center [836, 296] width 94 height 15
click at [755, 194] on div "Drag here to set row groups Drag here to set column labels Show Selected 1 of 2…" at bounding box center [945, 295] width 389 height 242
click at [751, 195] on div "Drag here to set row groups Drag here to set column labels Show Selected 1 of 2…" at bounding box center [945, 295] width 389 height 242
click at [844, 368] on div "(All Search Results) Staples Retail Dedicated Staples Retail Lite Staples Retai…" at bounding box center [945, 313] width 363 height 204
click at [704, 357] on div "+ Add Channel Customers will get this action on all channels selected." at bounding box center [730, 366] width 860 height 23
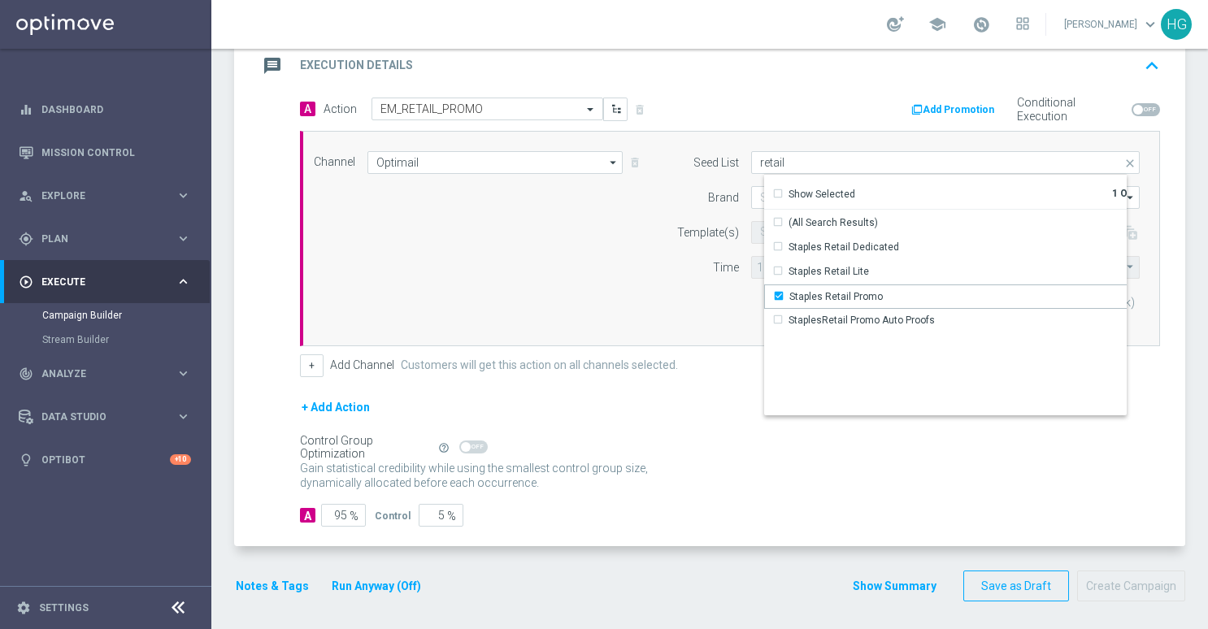
type input "Staples Retail Promo"
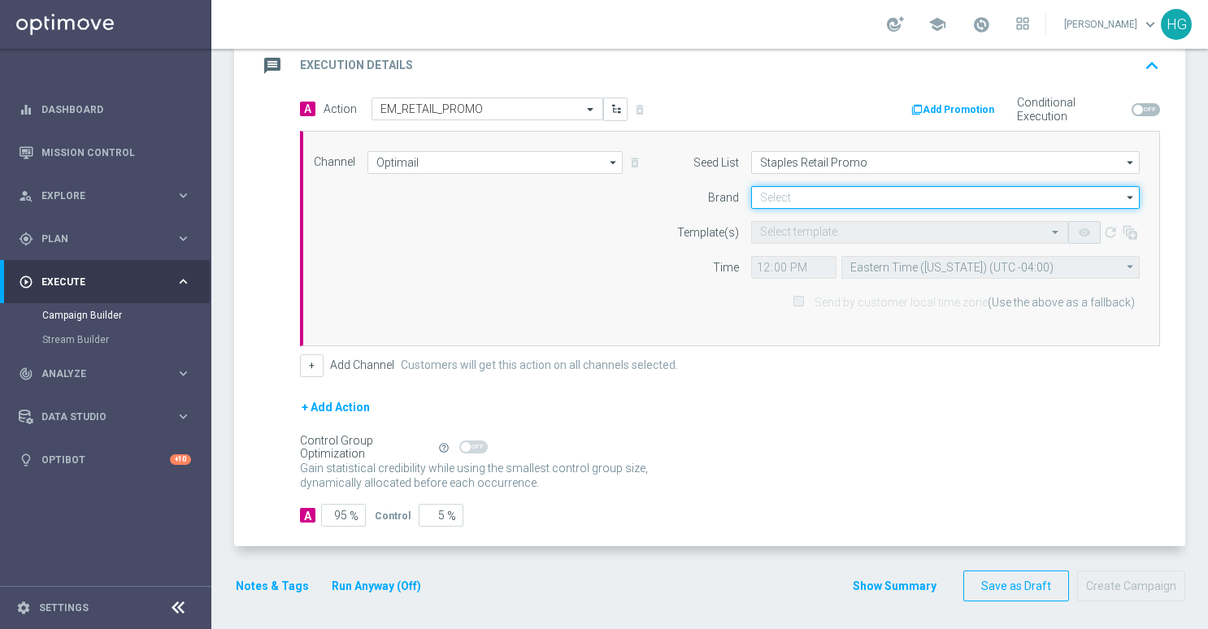
click at [798, 189] on input at bounding box center [945, 197] width 389 height 23
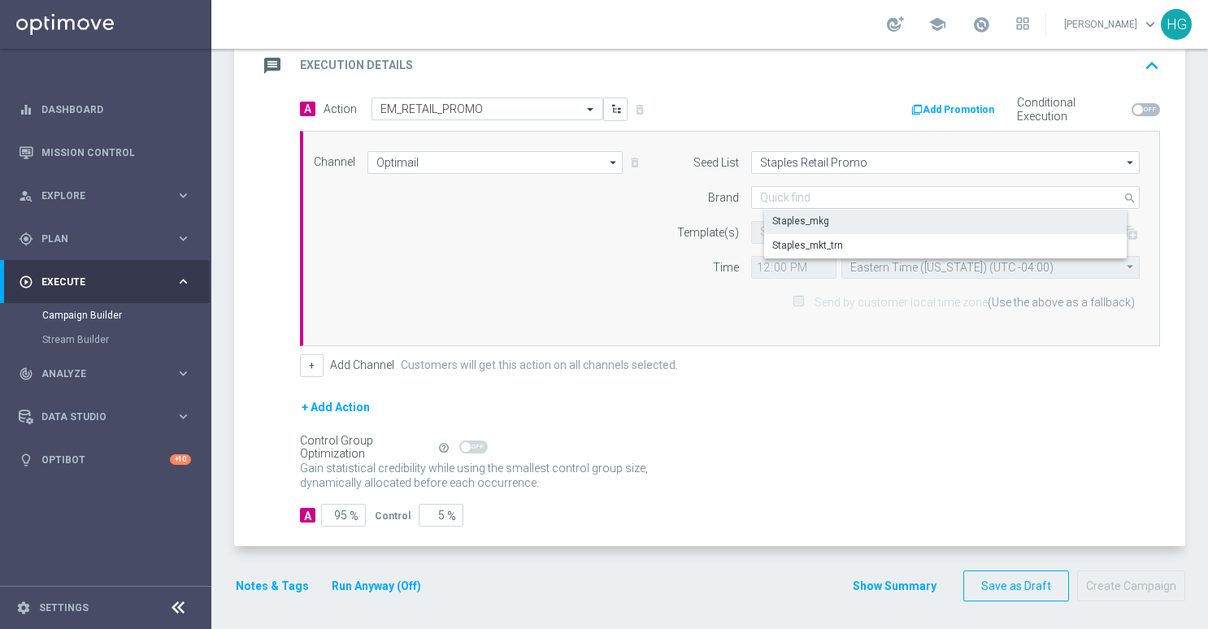
click at [802, 220] on div "Staples_mkg" at bounding box center [800, 221] width 57 height 15
type input "Staples_mkg"
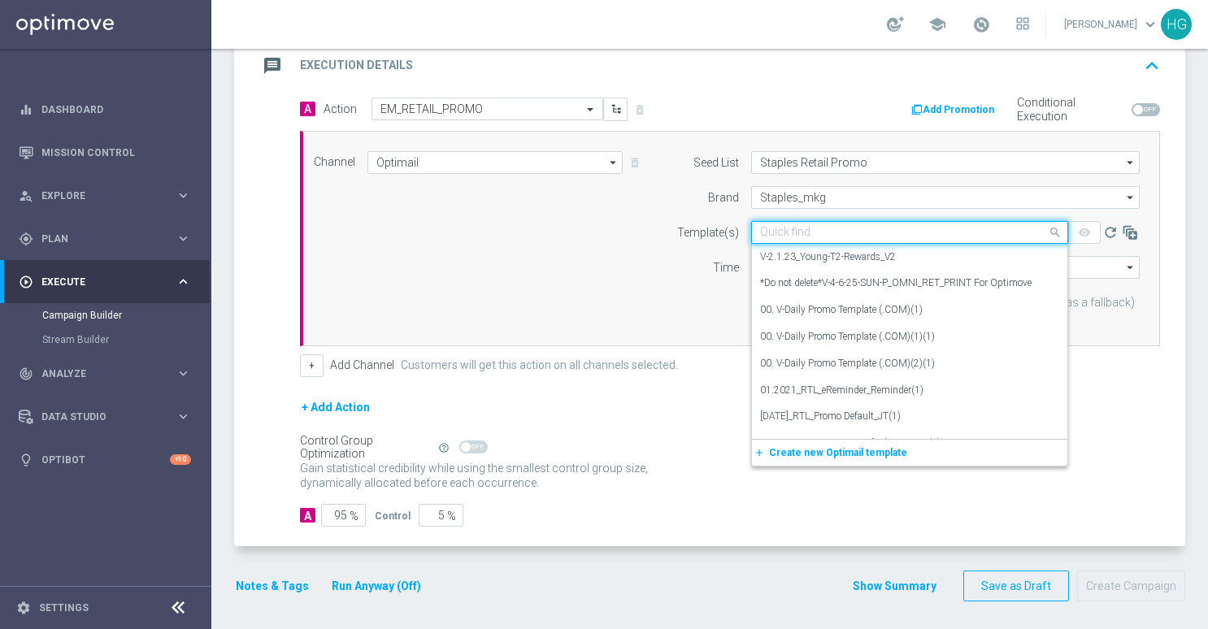
click at [799, 231] on input "text" at bounding box center [893, 233] width 267 height 14
paste input "V-8.24.25-SUN-P_OMNI_RET_Early_Market"
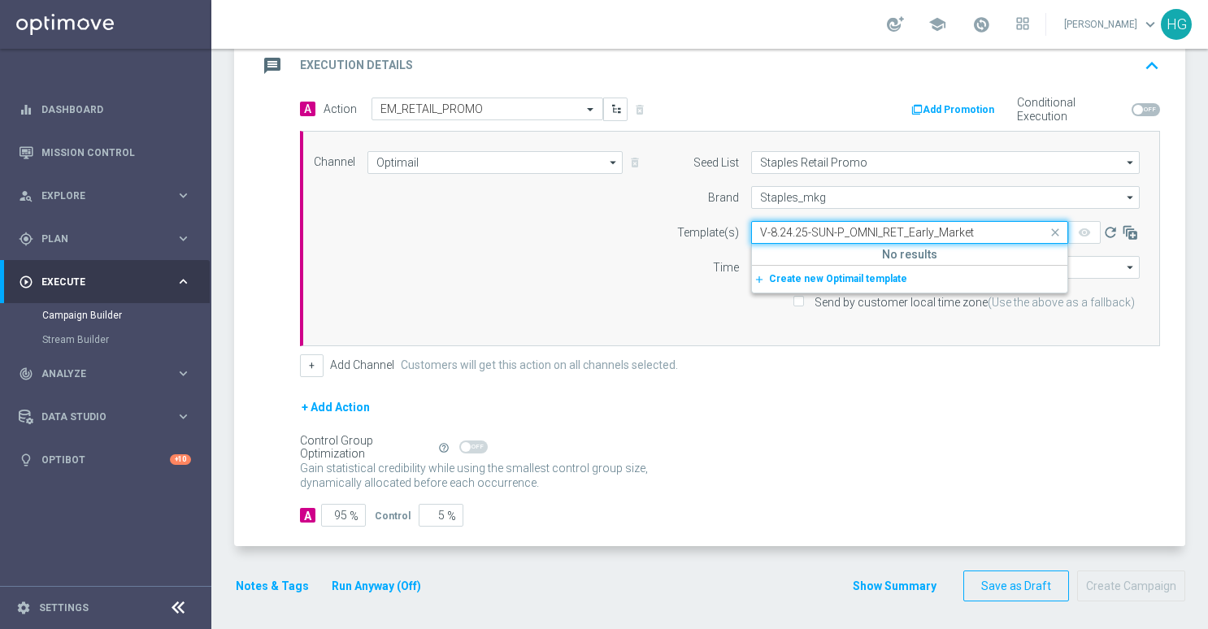
click at [777, 229] on input "V-8.24.25-SUN-P_OMNI_RET_Early_Market" at bounding box center [893, 233] width 267 height 14
click at [768, 252] on label "V-8-24-25-SUN-P_OMNI_RET_Early_Market" at bounding box center [851, 257] width 182 height 14
type input "V-8-24-25-SUN-P_OMNI_RET_Early_Market"
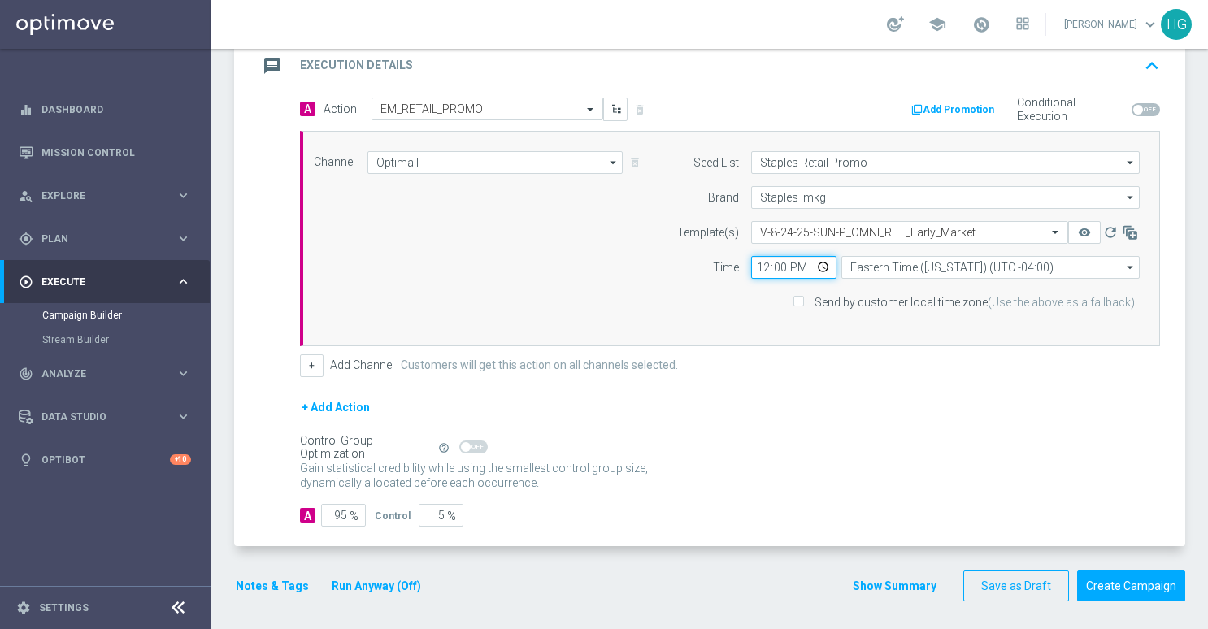
click at [753, 263] on input "12:00" at bounding box center [793, 267] width 85 height 23
click at [790, 267] on input "21:00" at bounding box center [793, 267] width 85 height 23
type input "09:00"
click at [796, 303] on input "Send by customer local time zone (Use the above as a fallback)" at bounding box center [798, 303] width 11 height 11
checkbox input "true"
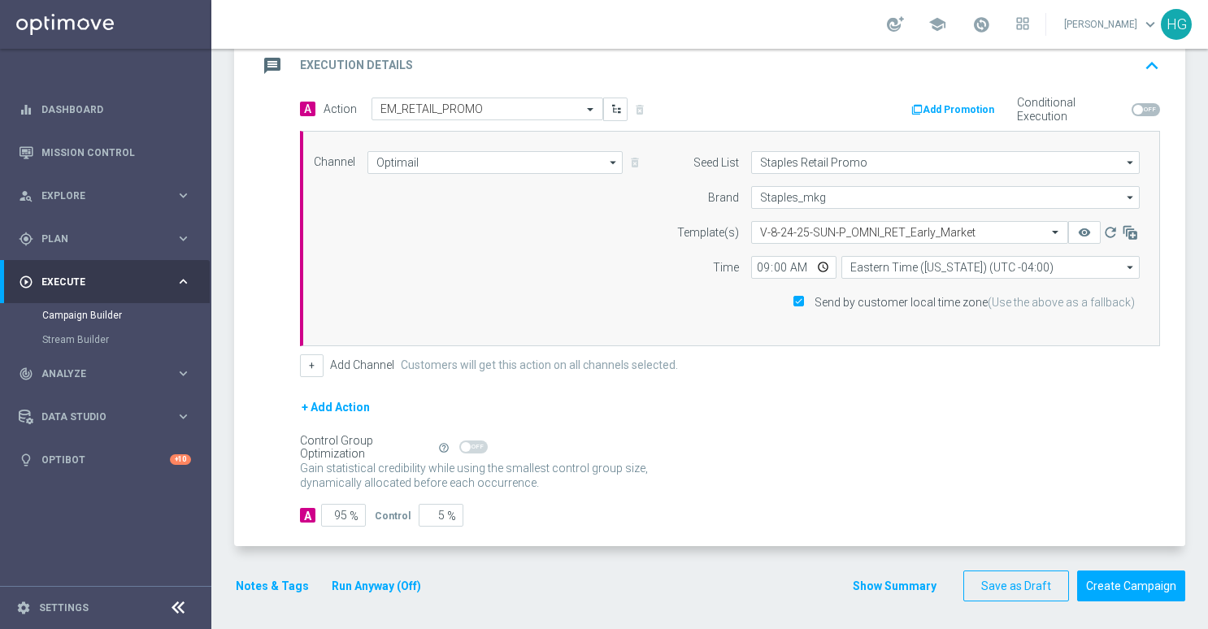
click at [826, 384] on form "A Action Select action EM_RETAIL_PROMO delete_forever Add Promotion Conditional…" at bounding box center [730, 312] width 860 height 429
click at [1132, 576] on button "Create Campaign" at bounding box center [1131, 587] width 108 height 32
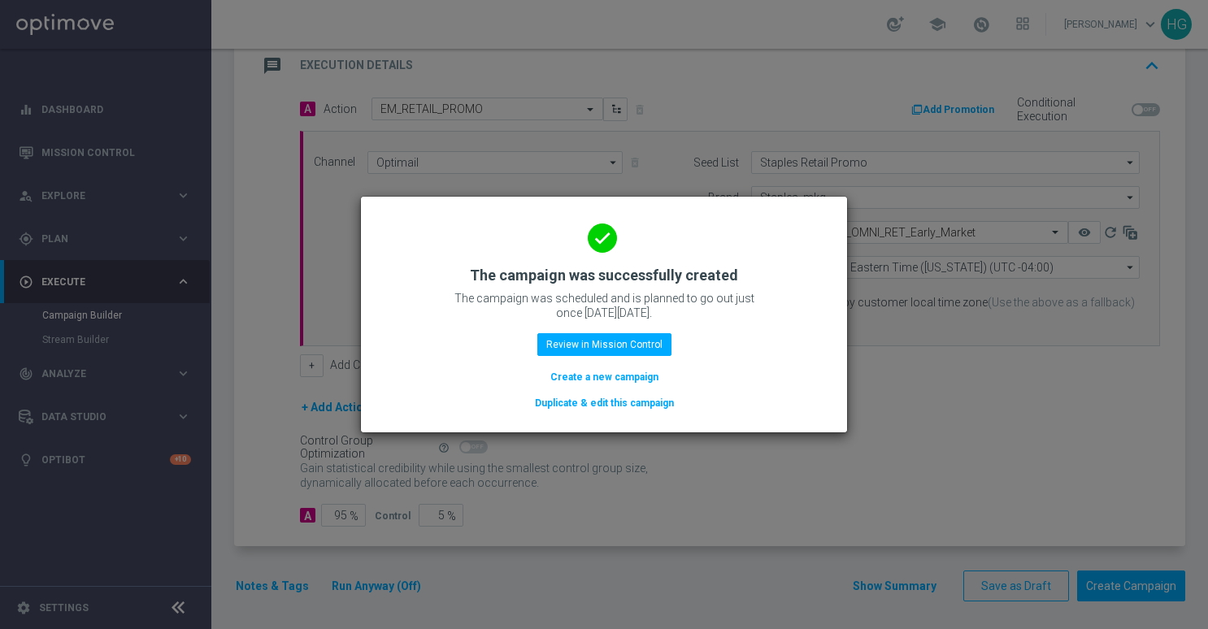
click at [603, 402] on button "Duplicate & edit this campaign" at bounding box center [604, 403] width 142 height 18
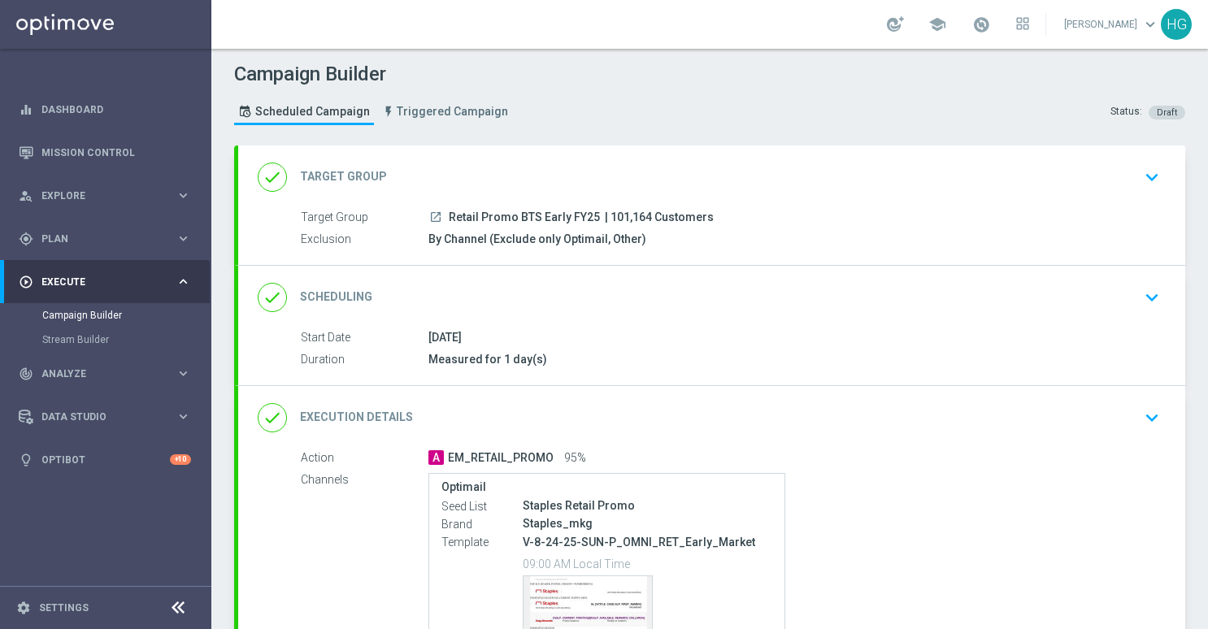
click at [1146, 294] on icon "keyboard_arrow_down" at bounding box center [1152, 297] width 24 height 24
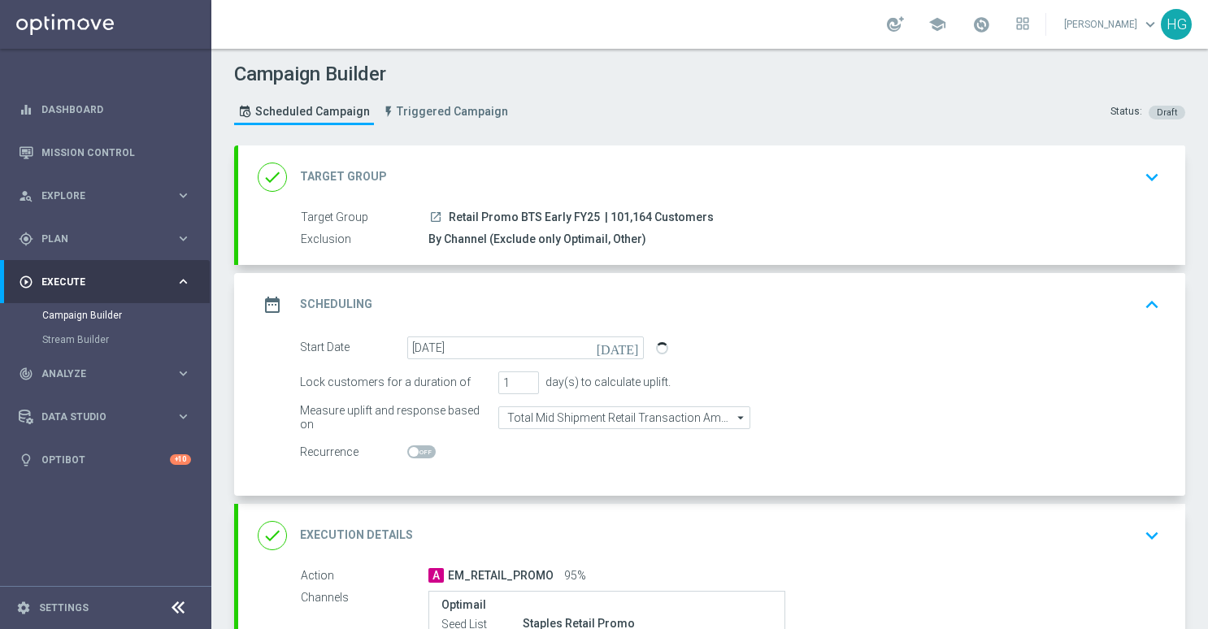
click at [623, 344] on icon "[DATE]" at bounding box center [621, 346] width 48 height 18
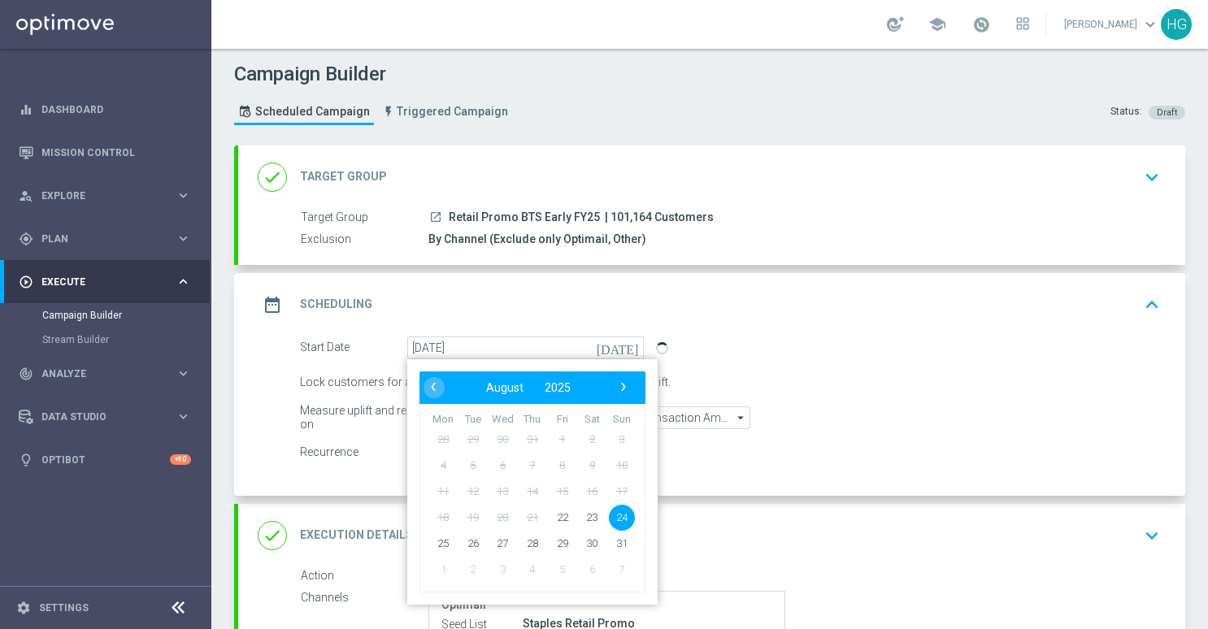
click at [459, 535] on td "26" at bounding box center [474, 543] width 30 height 26
click at [464, 542] on span "26" at bounding box center [473, 543] width 26 height 26
type input "26 Aug 2025"
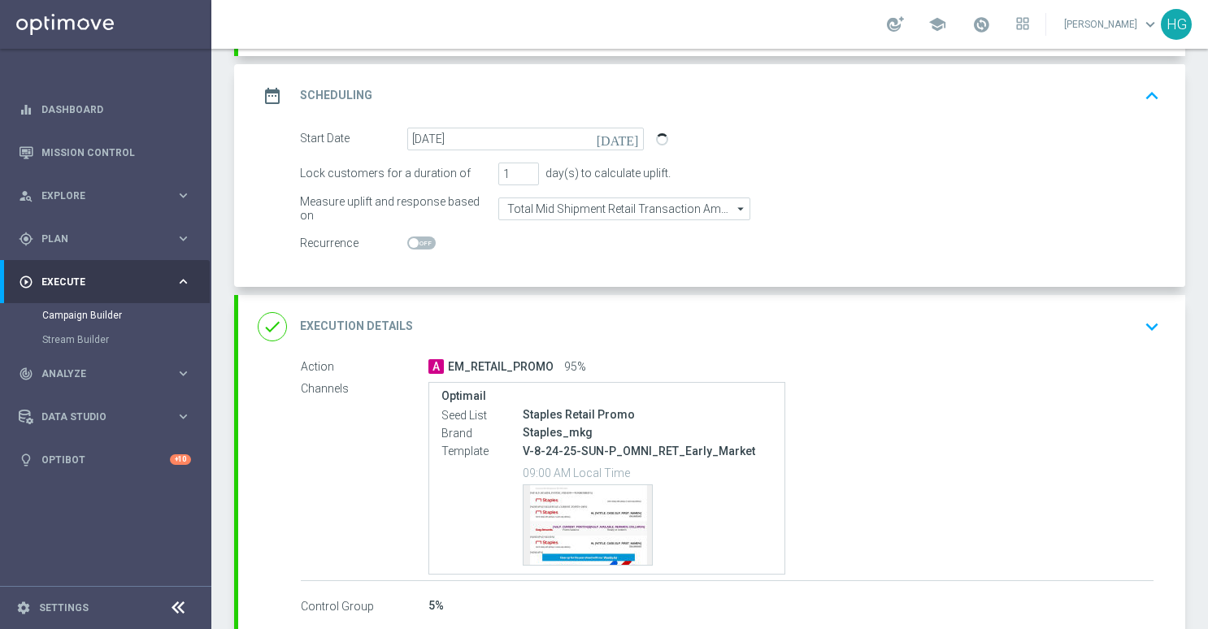
scroll to position [244, 0]
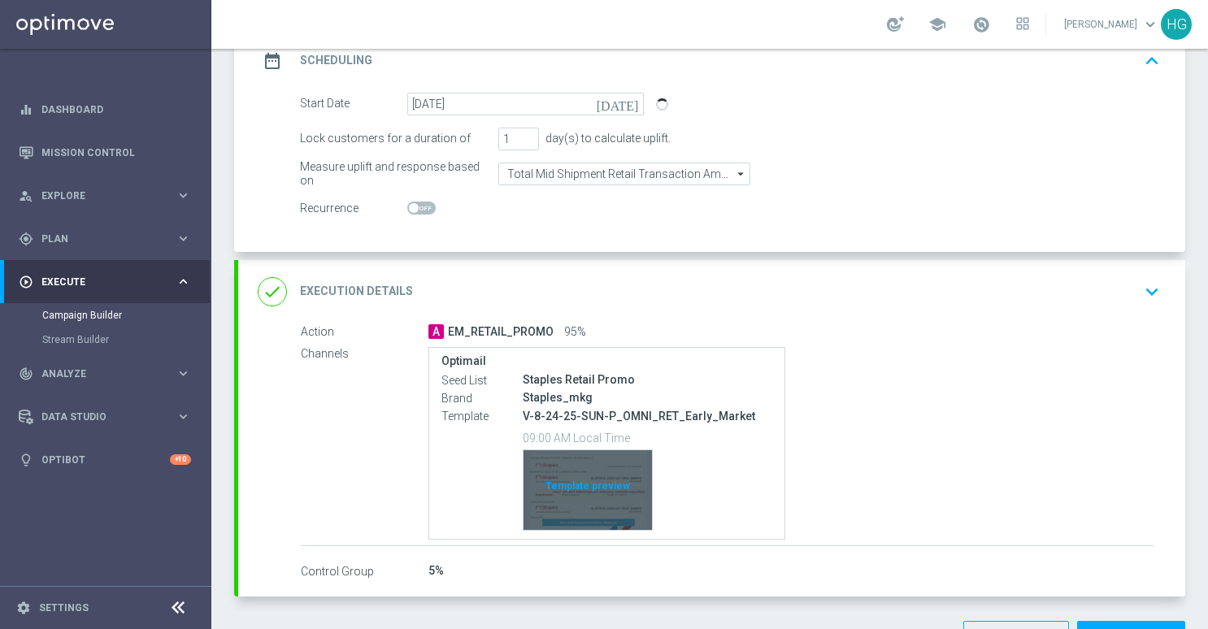
click at [644, 478] on div "Template preview" at bounding box center [588, 490] width 128 height 80
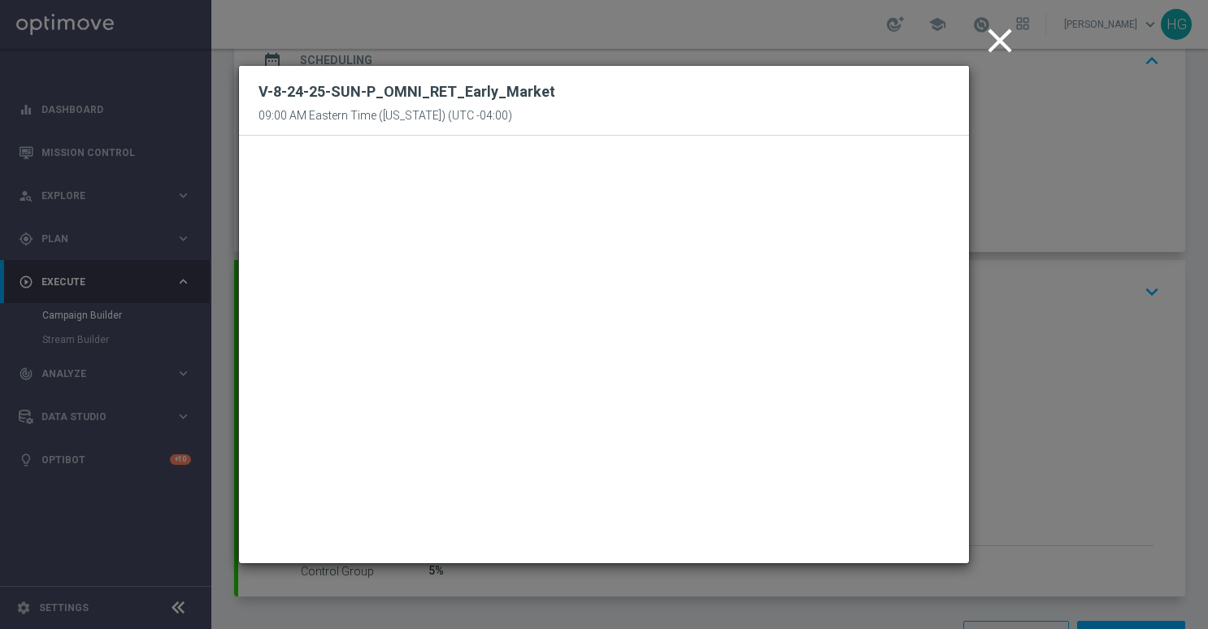
click at [993, 44] on icon "close" at bounding box center [1000, 40] width 41 height 41
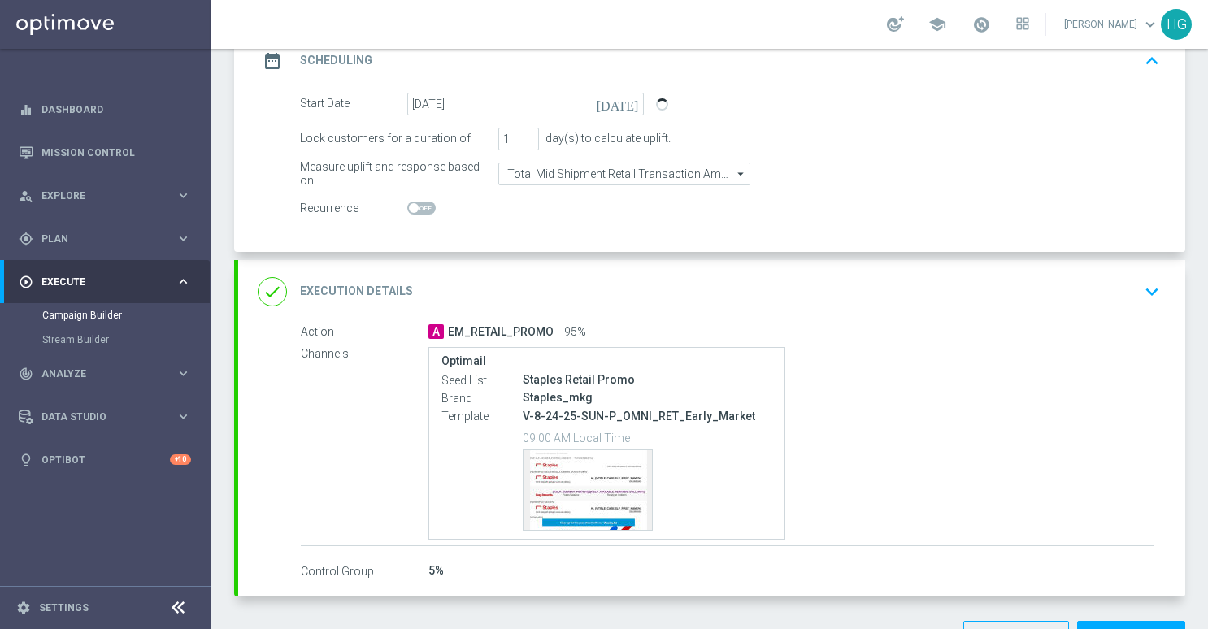
click at [1147, 285] on icon "keyboard_arrow_down" at bounding box center [1152, 292] width 24 height 24
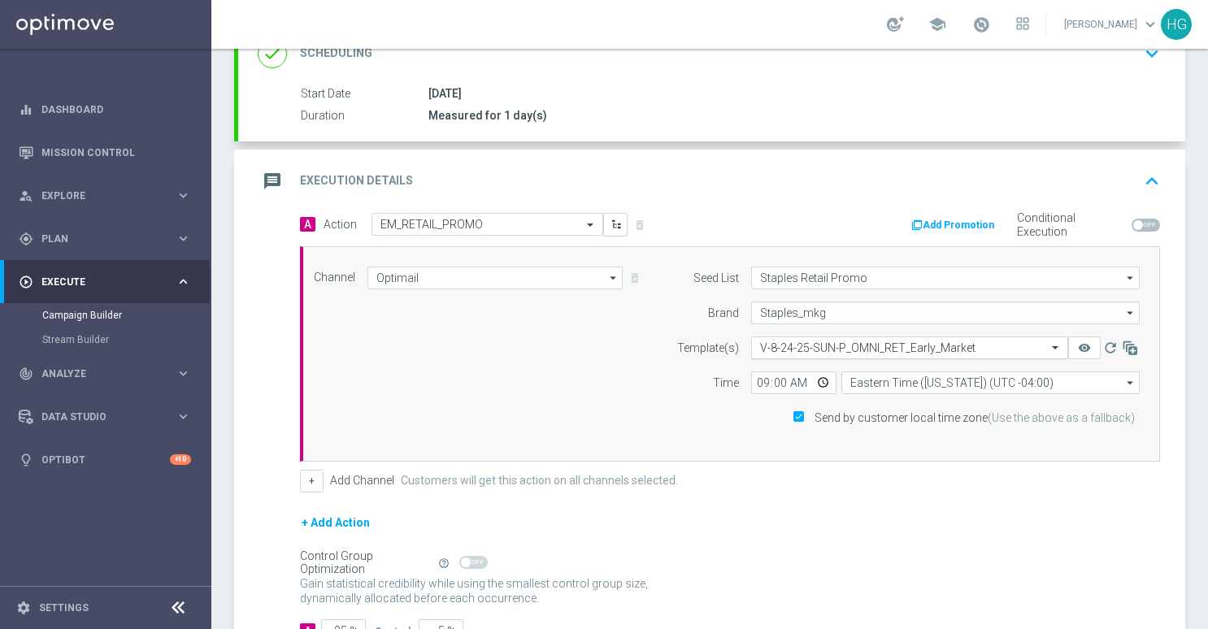
click at [842, 344] on input "text" at bounding box center [893, 349] width 267 height 14
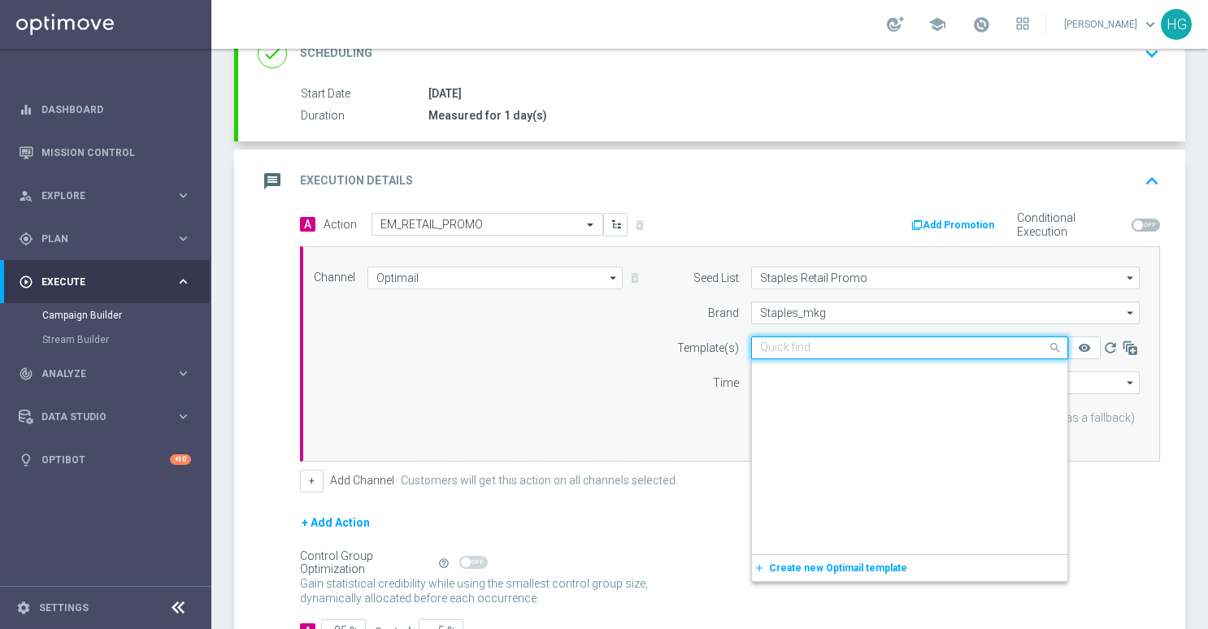
scroll to position [354846, 0]
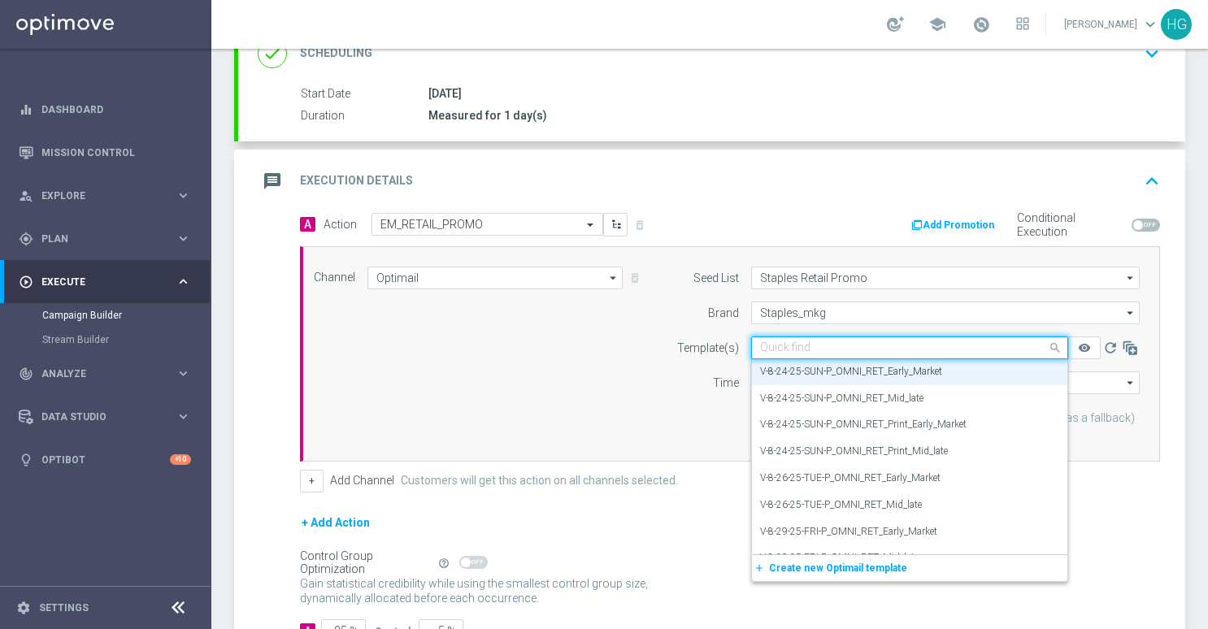
paste input "V-8.26.25-TUE-P_OMNI_RET_Early_Market"
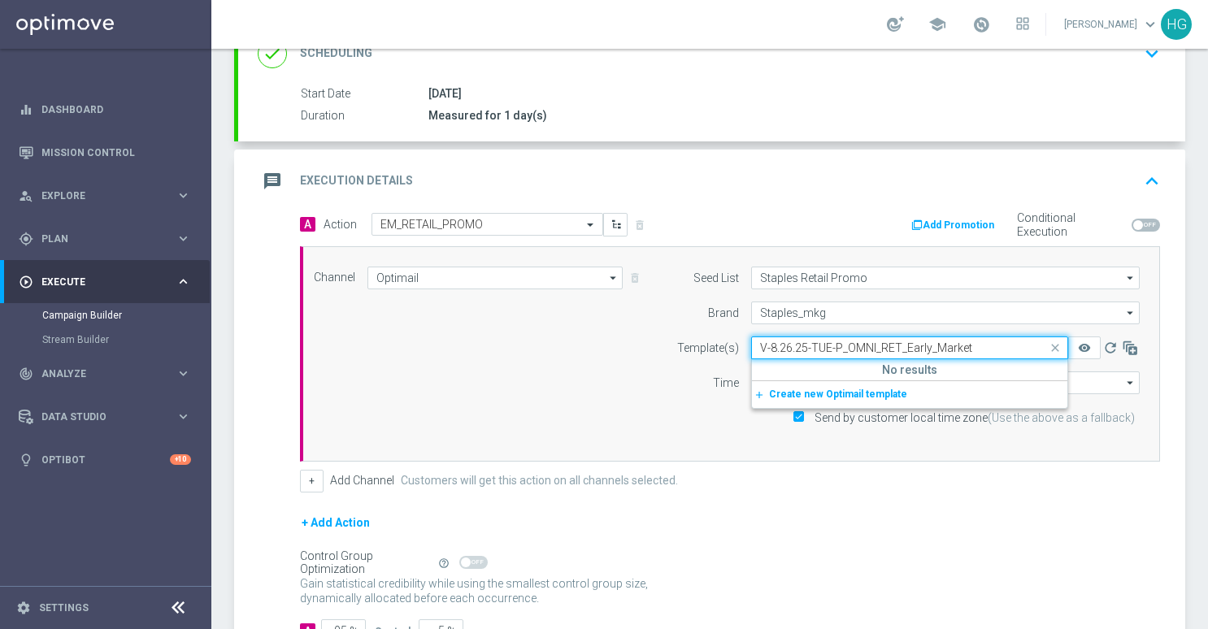
scroll to position [0, 0]
click at [776, 346] on input "V-8.26.25-TUE-P_OMNI_RET_Early_Market" at bounding box center [893, 349] width 267 height 14
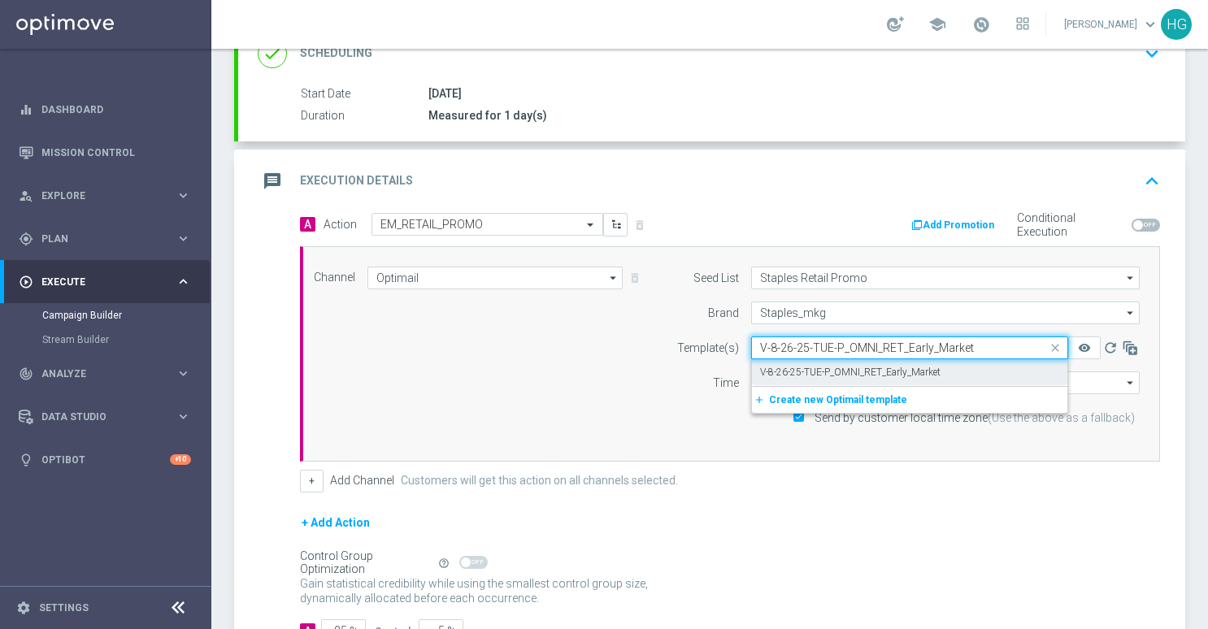
click at [816, 362] on div "V-8-26-25-TUE-P_OMNI_RET_Early_Market" at bounding box center [909, 372] width 299 height 27
type input "V-8-26-25-TUE-P_OMNI_RET_Early_Market"
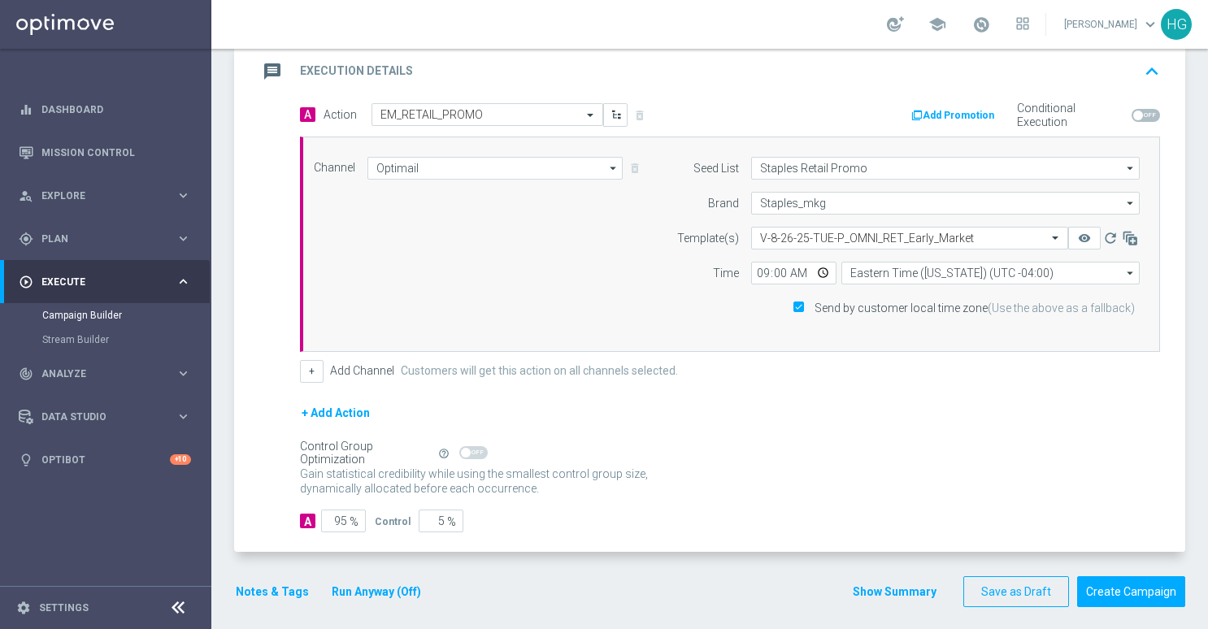
scroll to position [359, 0]
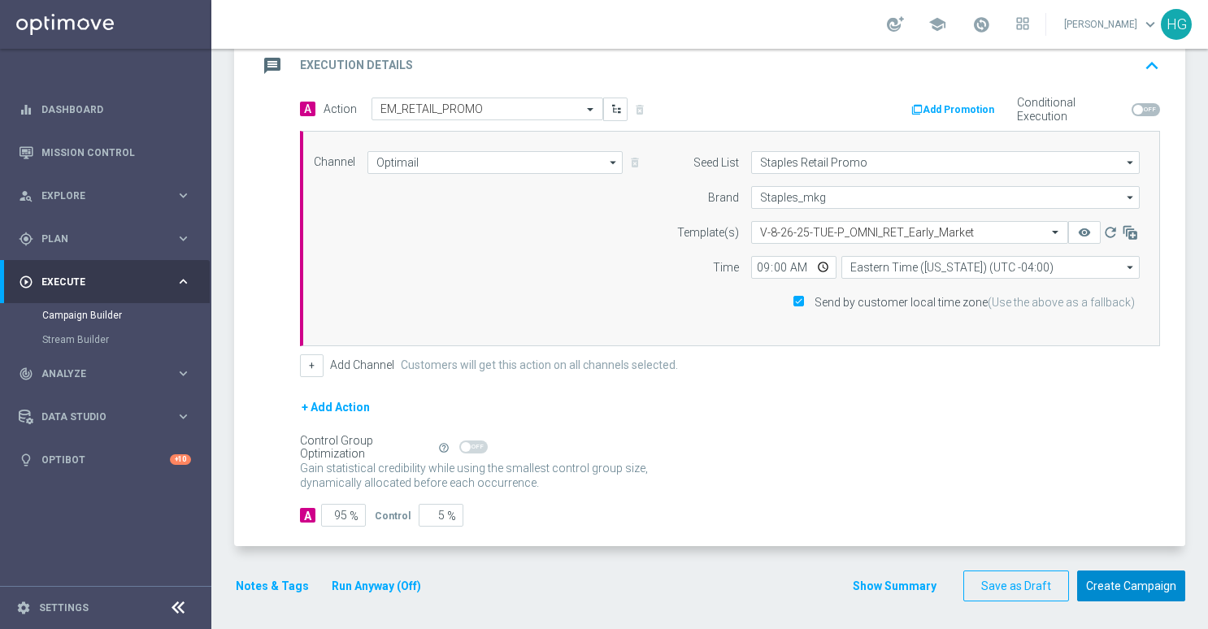
click at [1116, 585] on button "Create Campaign" at bounding box center [1131, 587] width 108 height 32
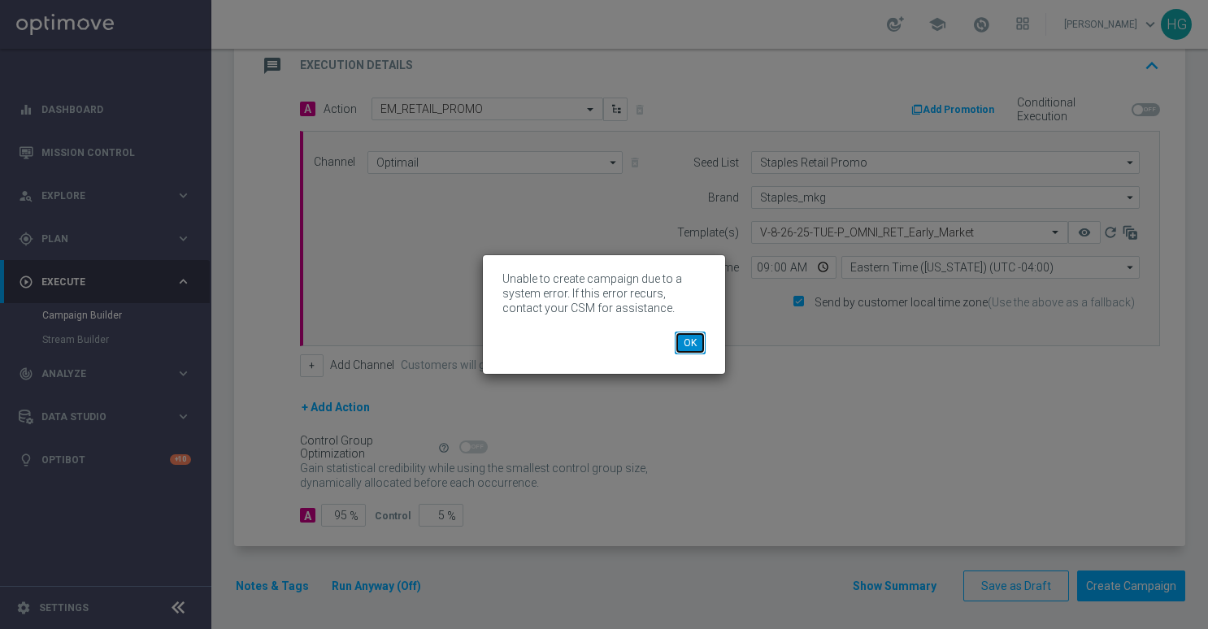
click at [695, 342] on button "OK" at bounding box center [690, 343] width 31 height 23
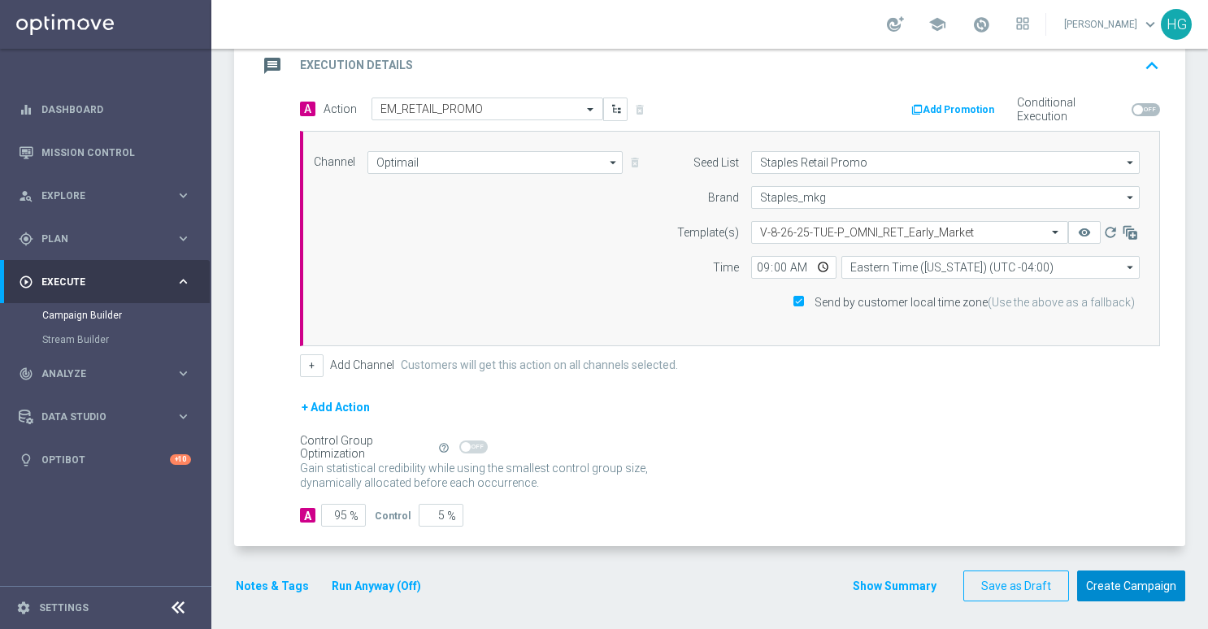
click at [1116, 582] on button "Create Campaign" at bounding box center [1131, 587] width 108 height 32
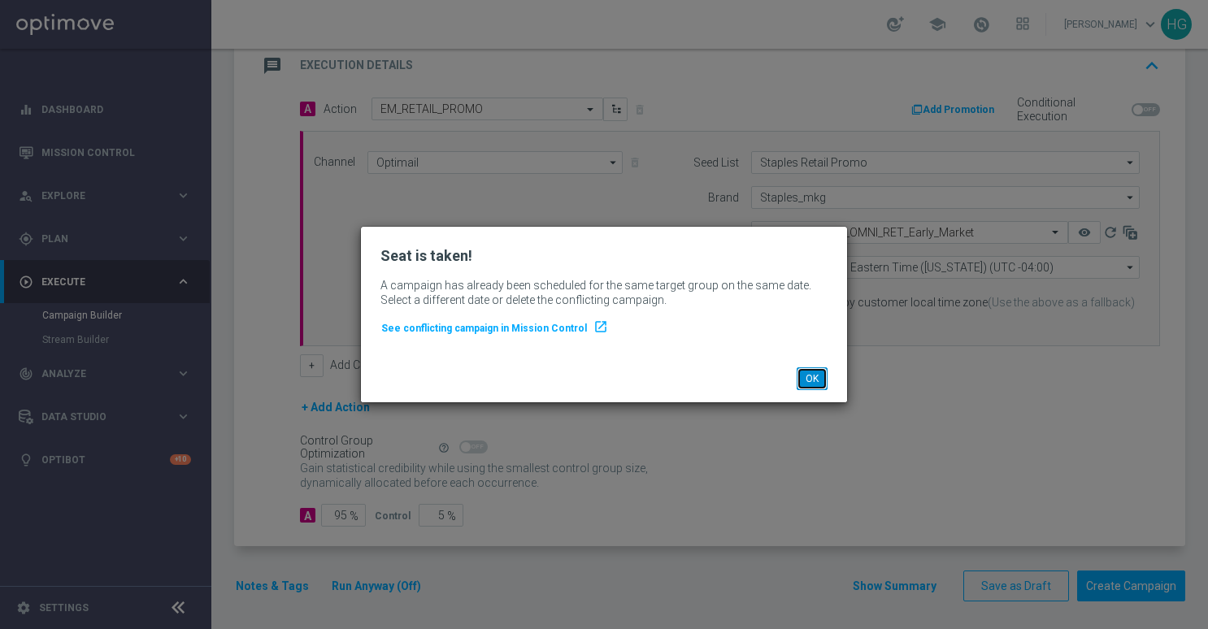
click at [815, 382] on button "OK" at bounding box center [812, 379] width 31 height 23
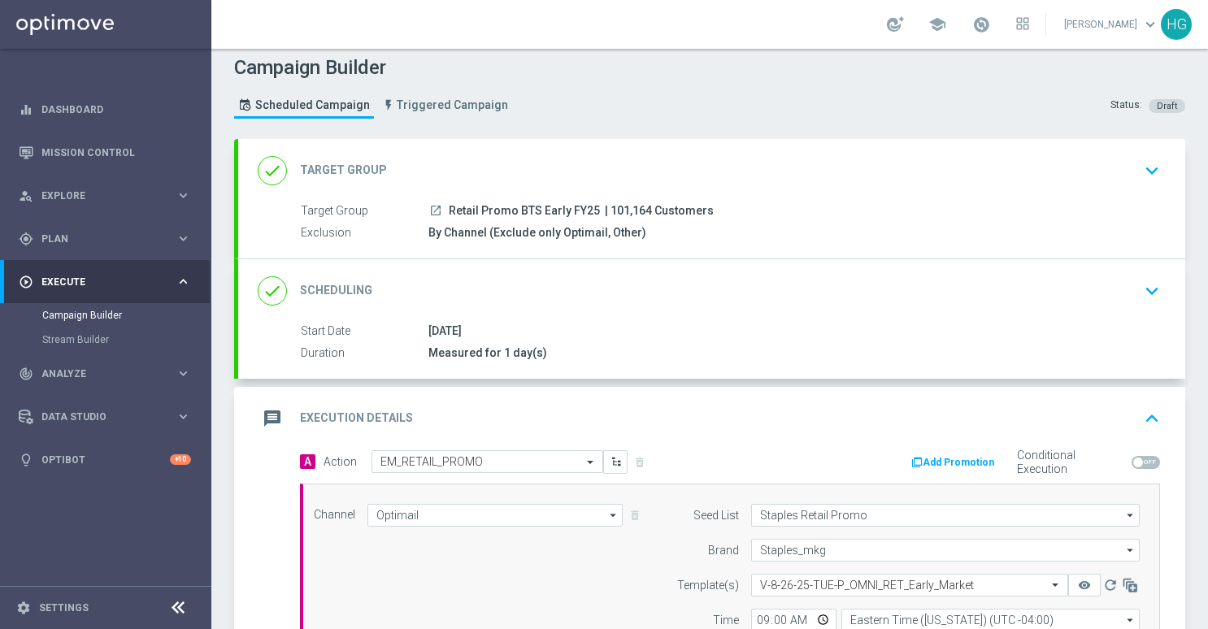
scroll to position [0, 0]
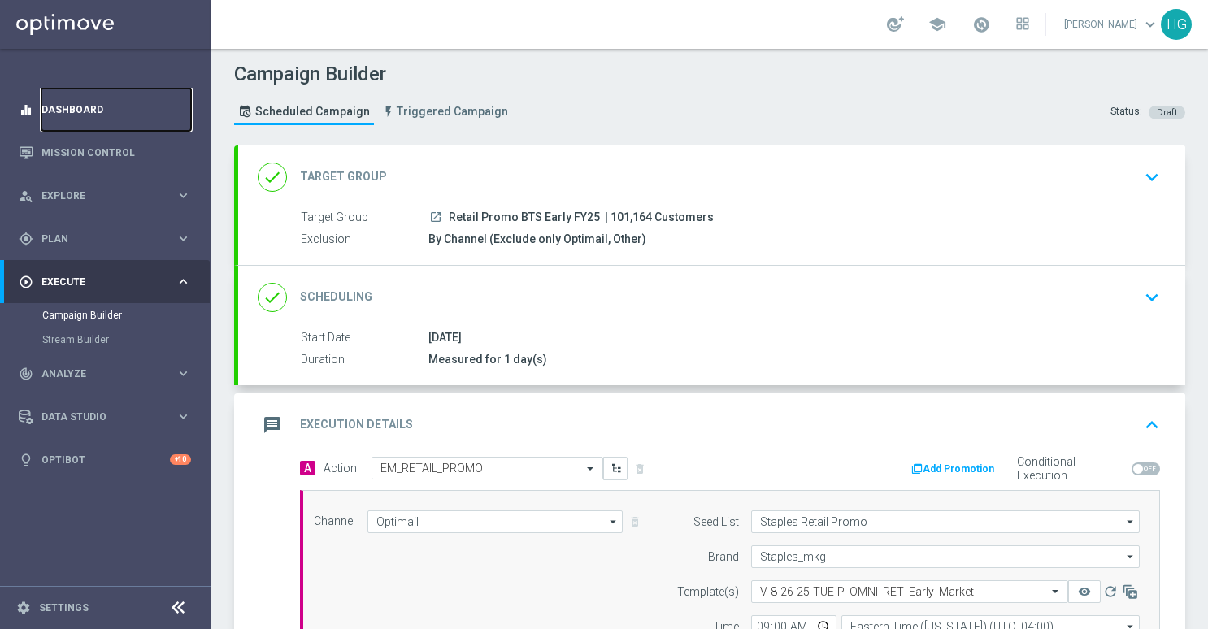
click at [120, 111] on link "Dashboard" at bounding box center [116, 109] width 150 height 43
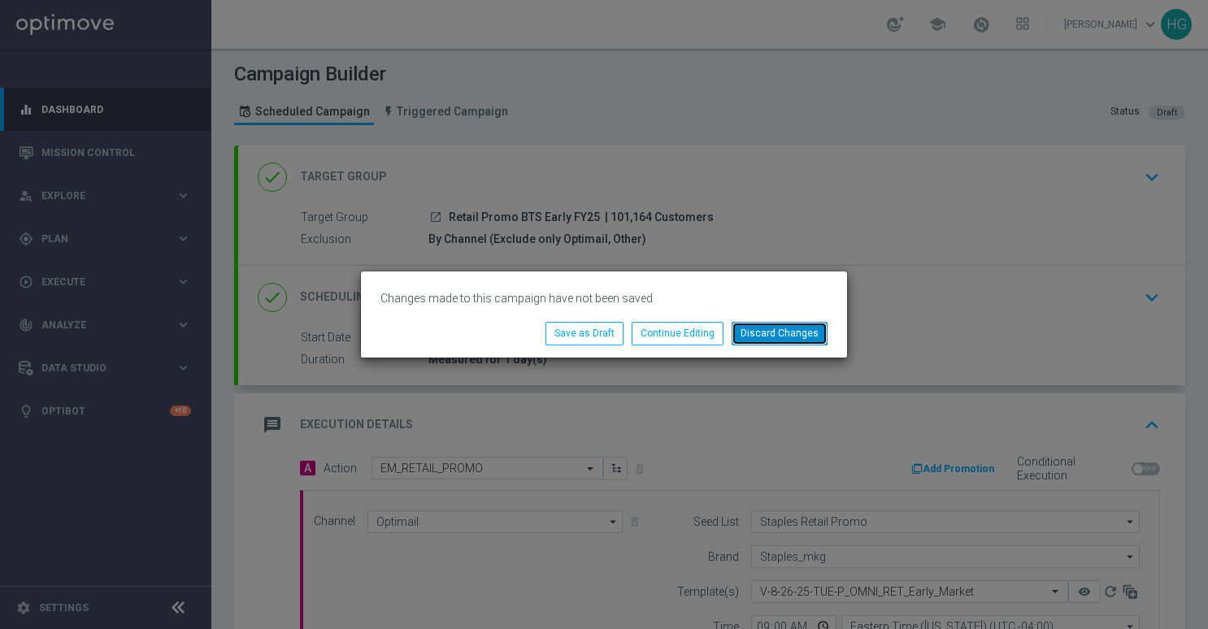
click at [789, 340] on button "Discard Changes" at bounding box center [780, 333] width 96 height 23
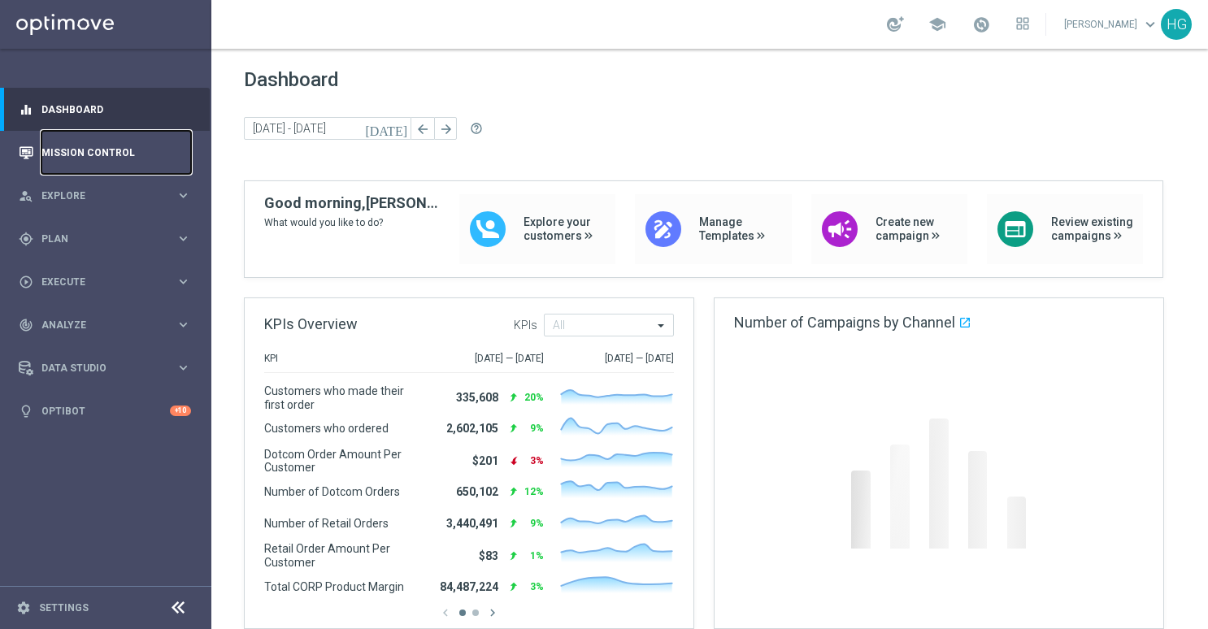
click at [89, 154] on link "Mission Control" at bounding box center [116, 152] width 150 height 43
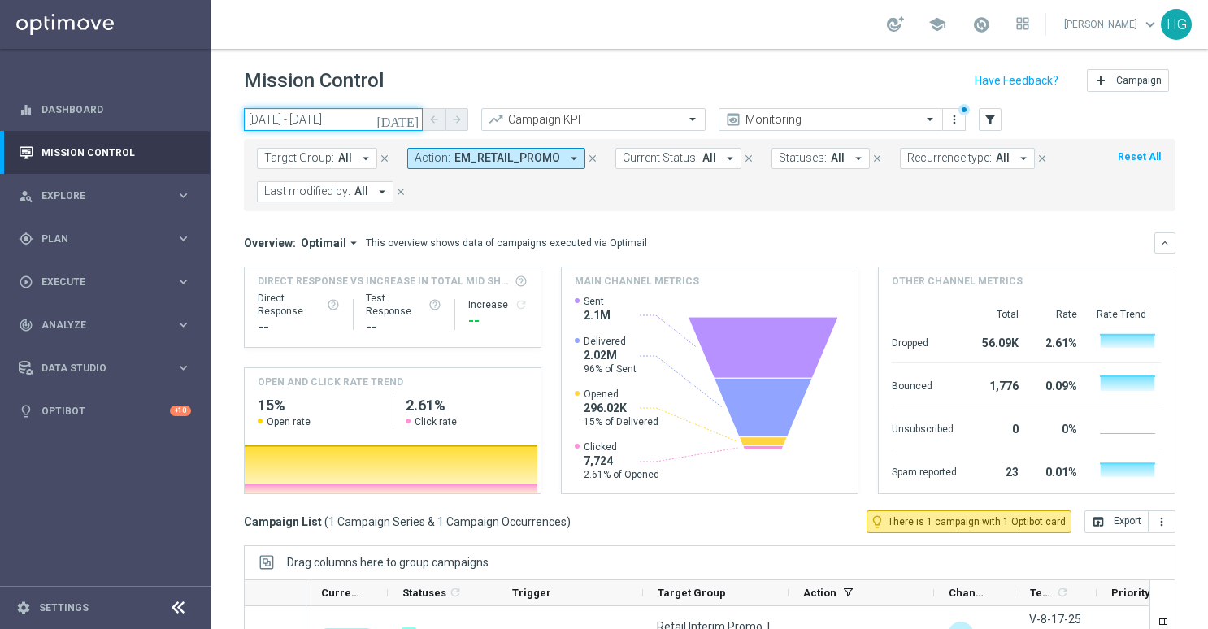
click at [339, 122] on input "22 Aug 2025 - 22 Aug 2025" at bounding box center [333, 119] width 179 height 23
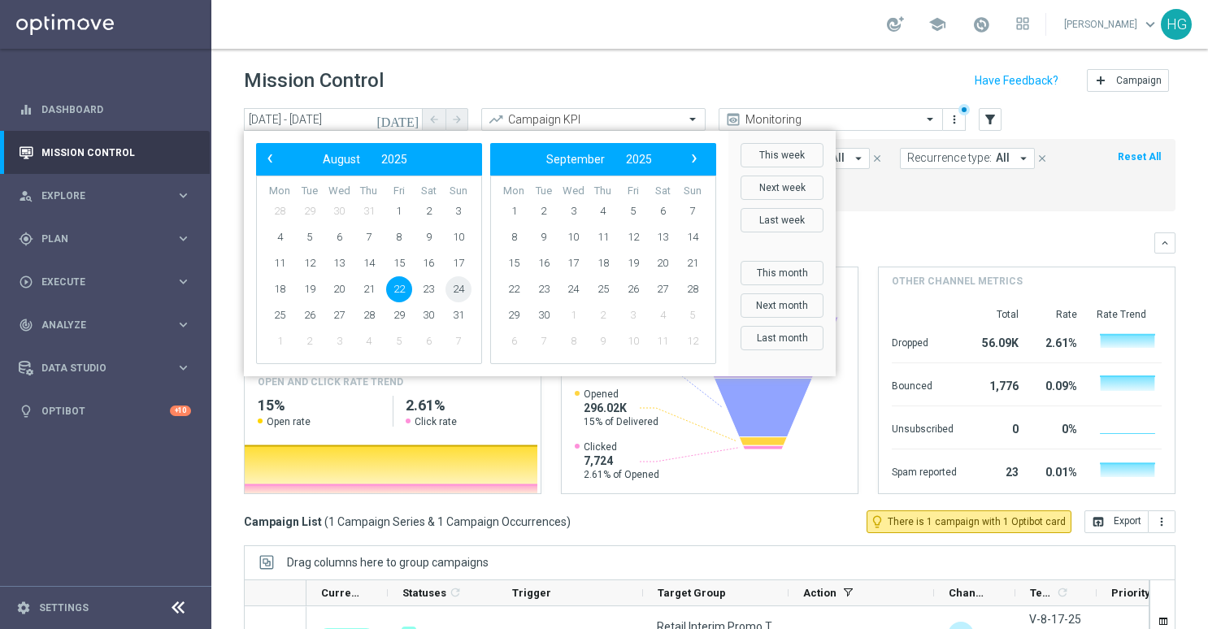
click at [453, 284] on span "24" at bounding box center [459, 289] width 26 height 26
click at [457, 288] on span "24" at bounding box center [459, 289] width 26 height 26
type input "[DATE] - [DATE]"
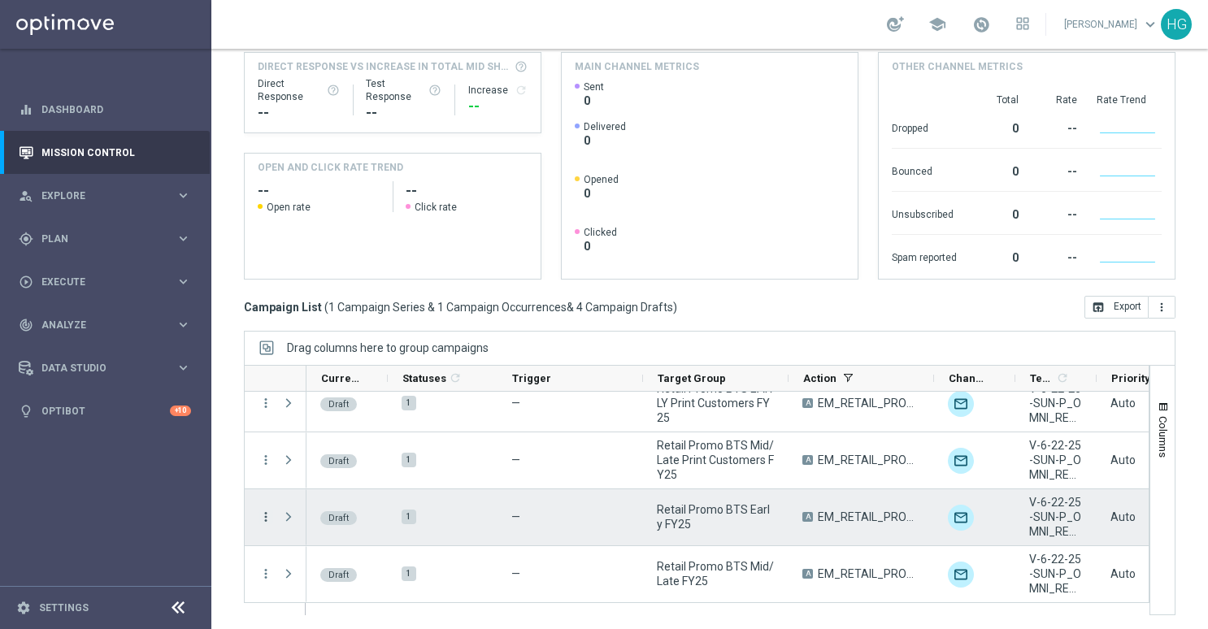
click at [265, 519] on icon "more_vert" at bounding box center [266, 517] width 15 height 15
click at [314, 523] on span "Campaign Details" at bounding box center [338, 525] width 82 height 11
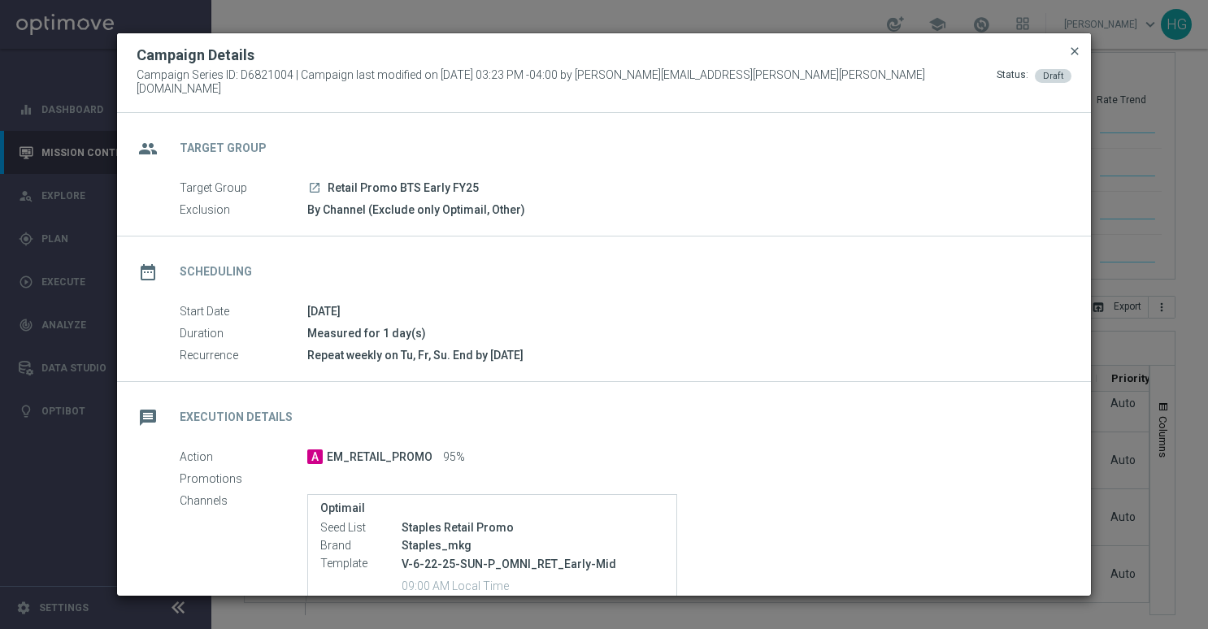
click at [1073, 58] on span "close" at bounding box center [1074, 51] width 13 height 13
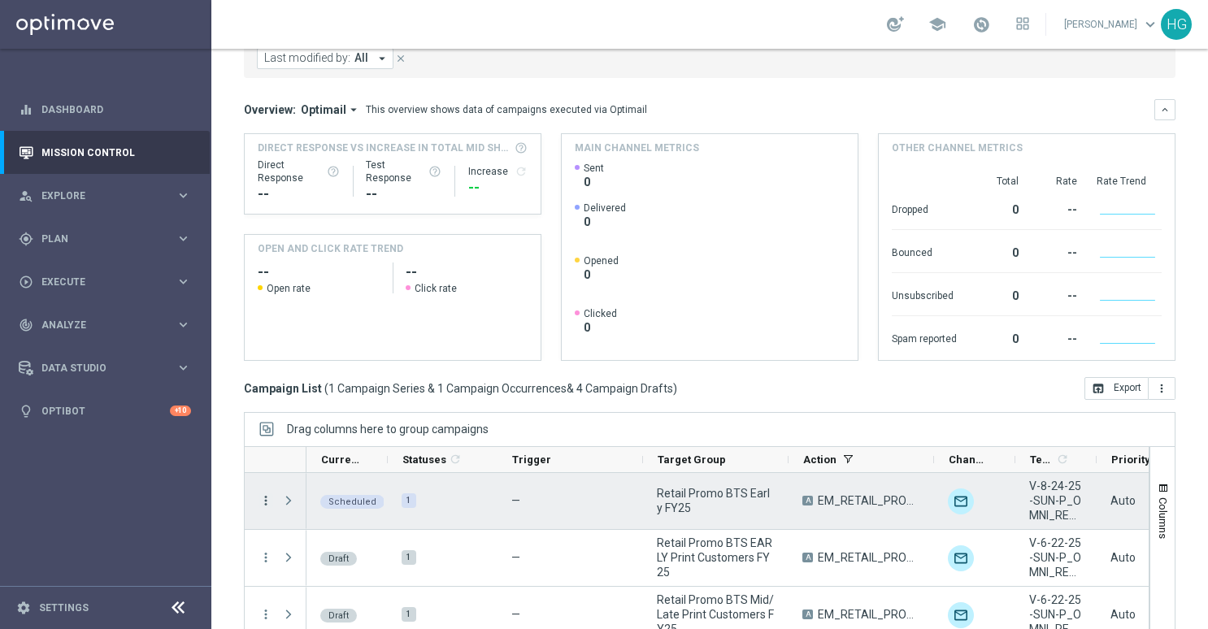
click at [264, 496] on icon "more_vert" at bounding box center [266, 501] width 15 height 15
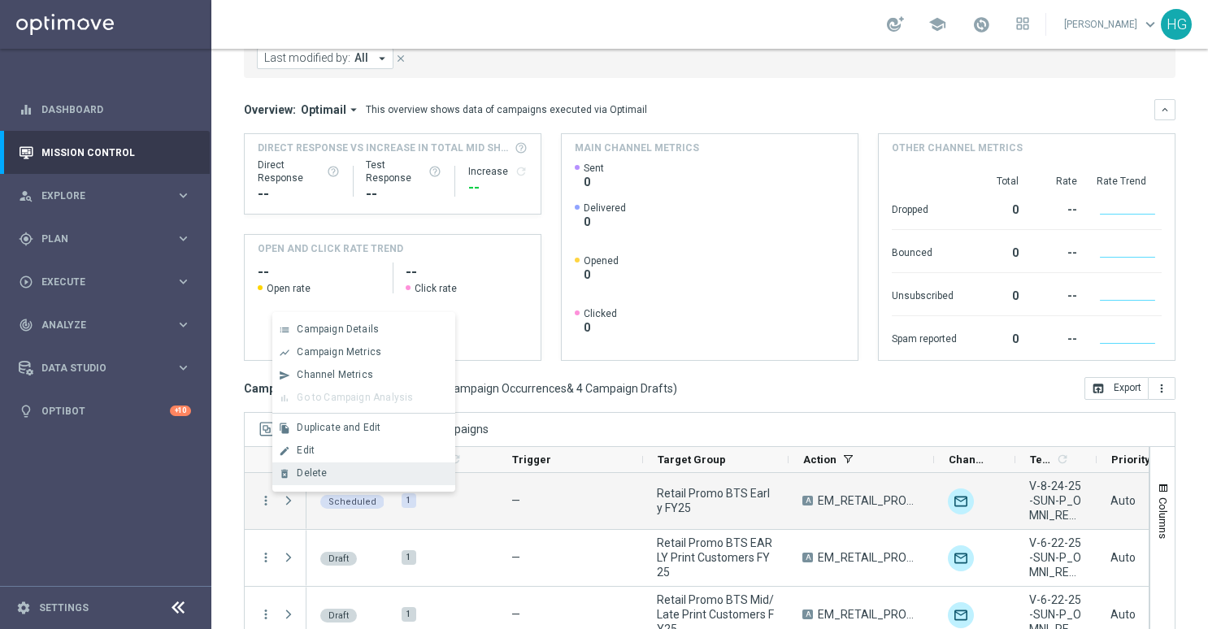
click at [329, 469] on div "Delete" at bounding box center [372, 473] width 151 height 11
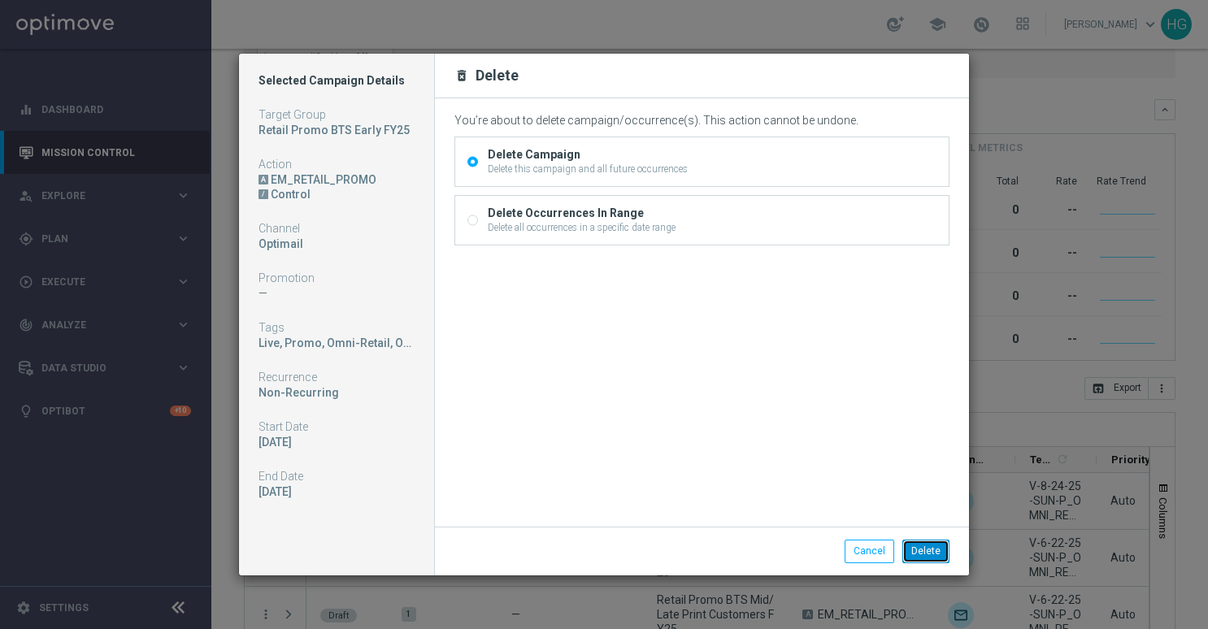
click at [923, 550] on button "Delete" at bounding box center [926, 551] width 47 height 23
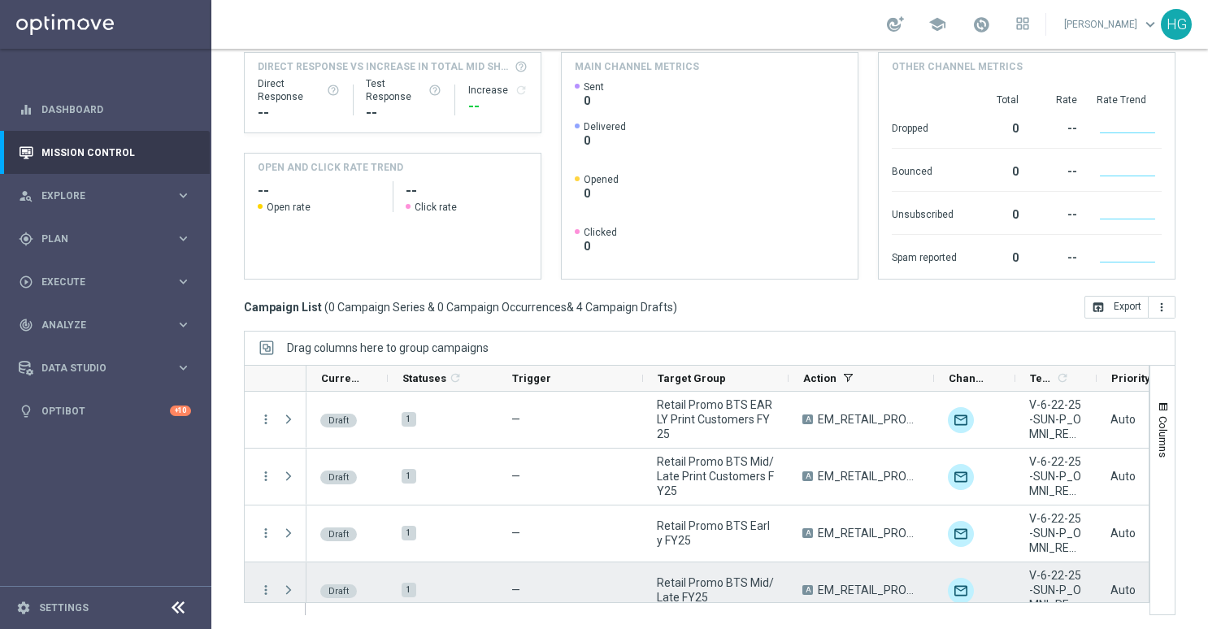
scroll to position [16, 0]
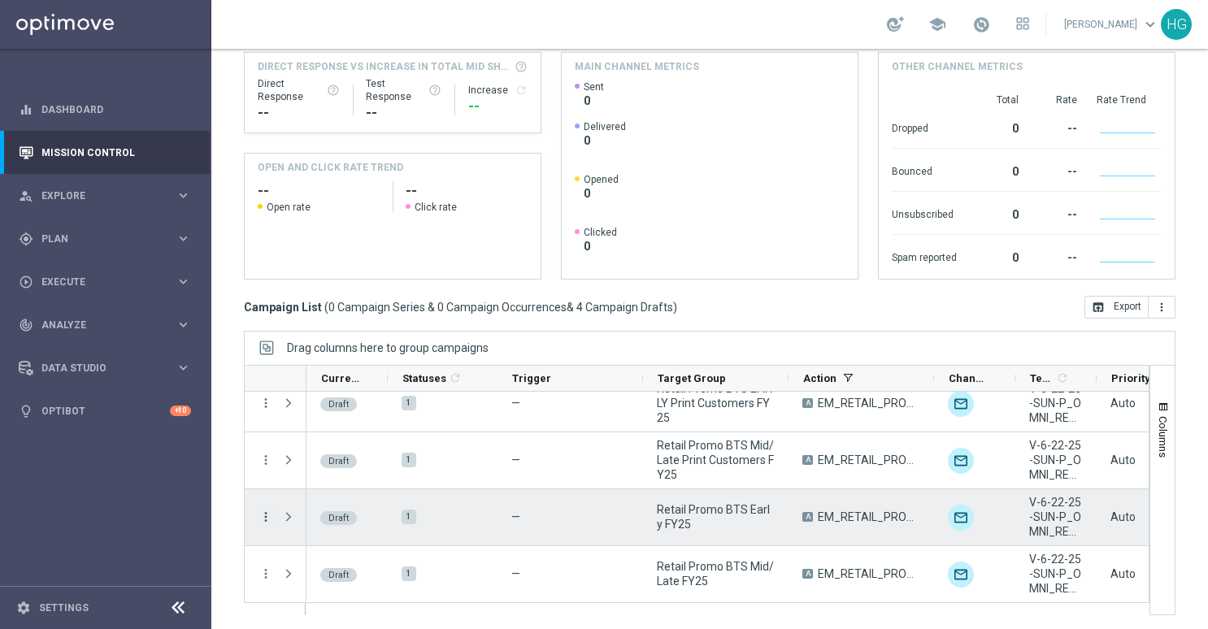
click at [267, 517] on icon "more_vert" at bounding box center [266, 517] width 15 height 15
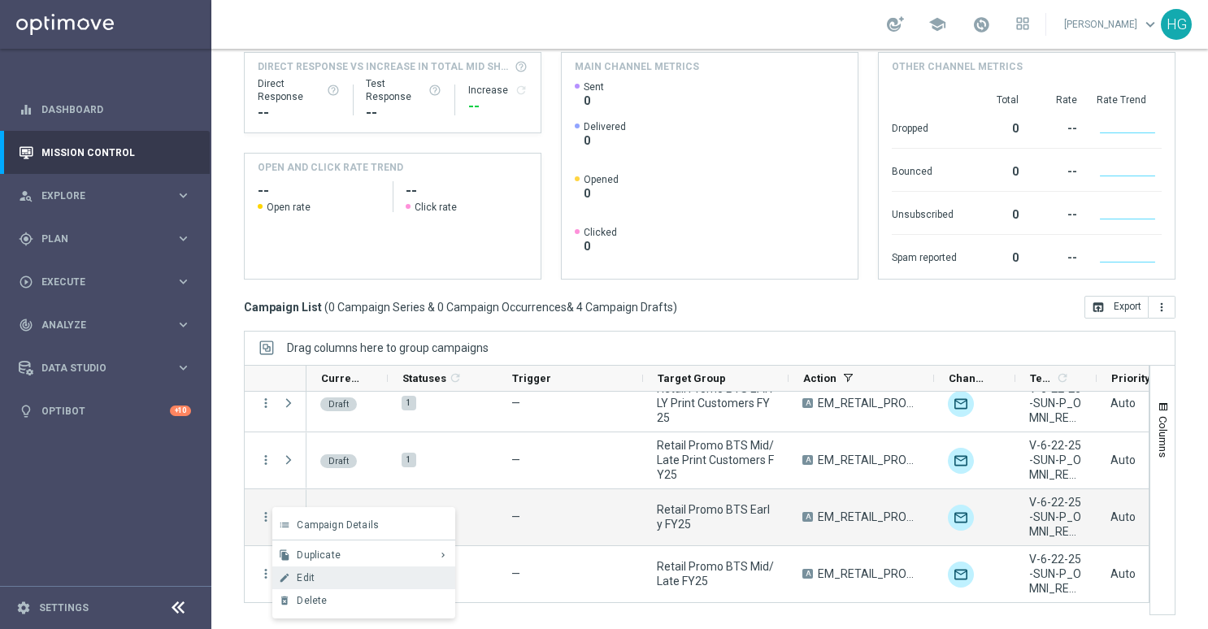
click at [333, 575] on div "Edit" at bounding box center [372, 577] width 151 height 11
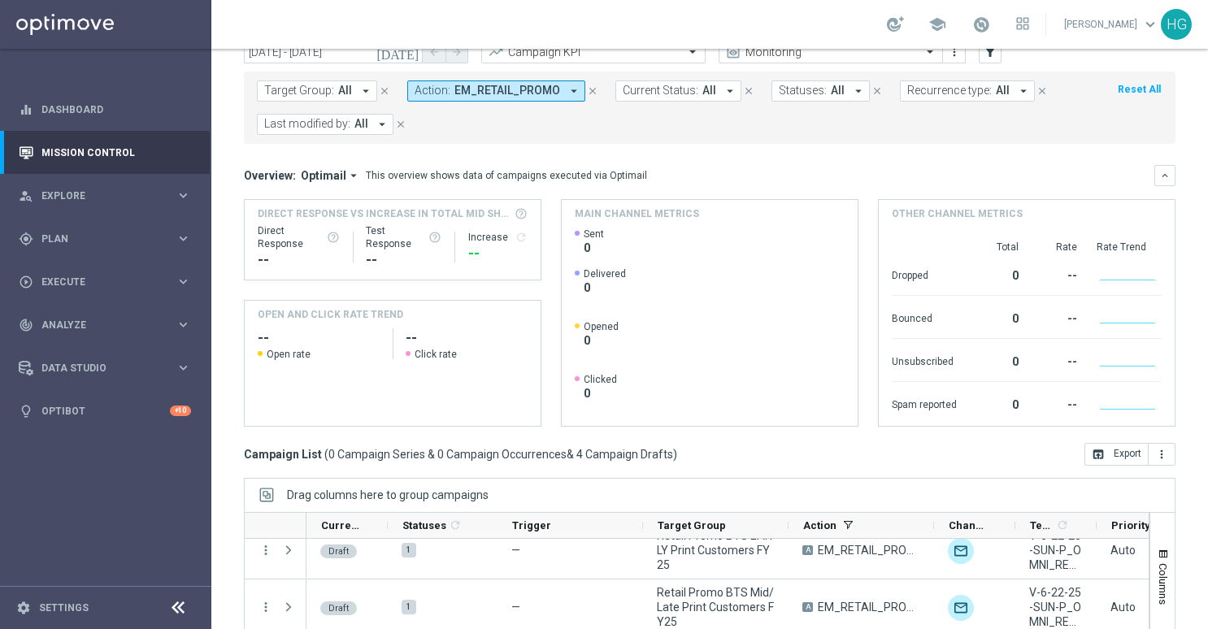
scroll to position [0, 0]
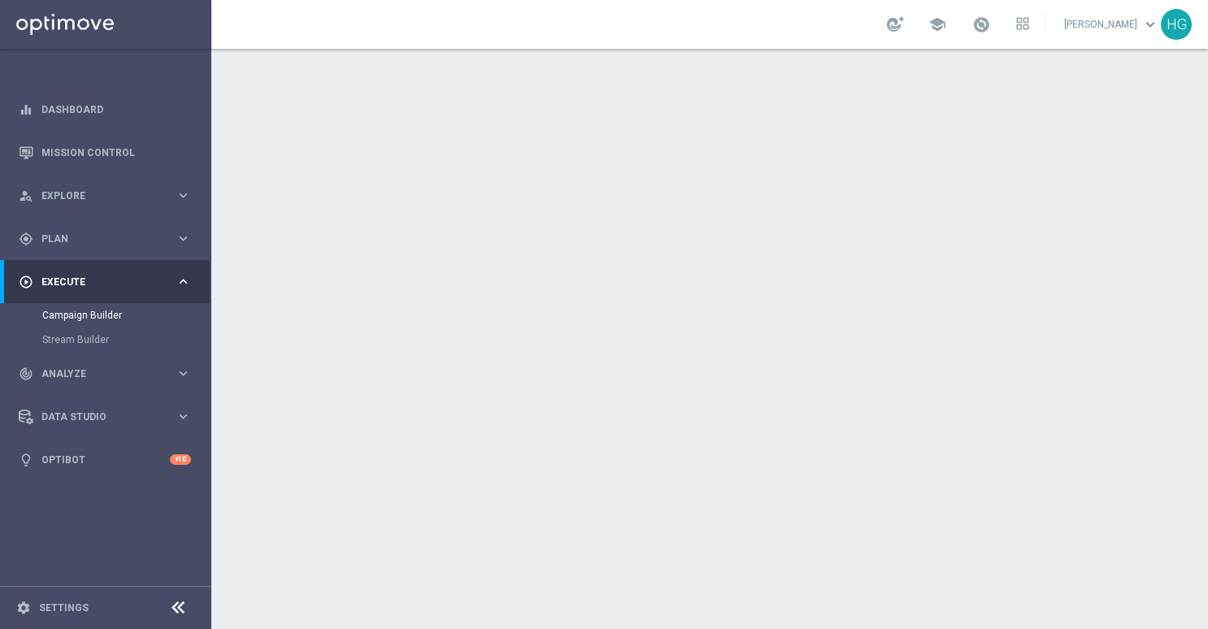
scroll to position [163, 0]
click at [1147, 280] on icon "keyboard_arrow_down" at bounding box center [1152, 277] width 24 height 24
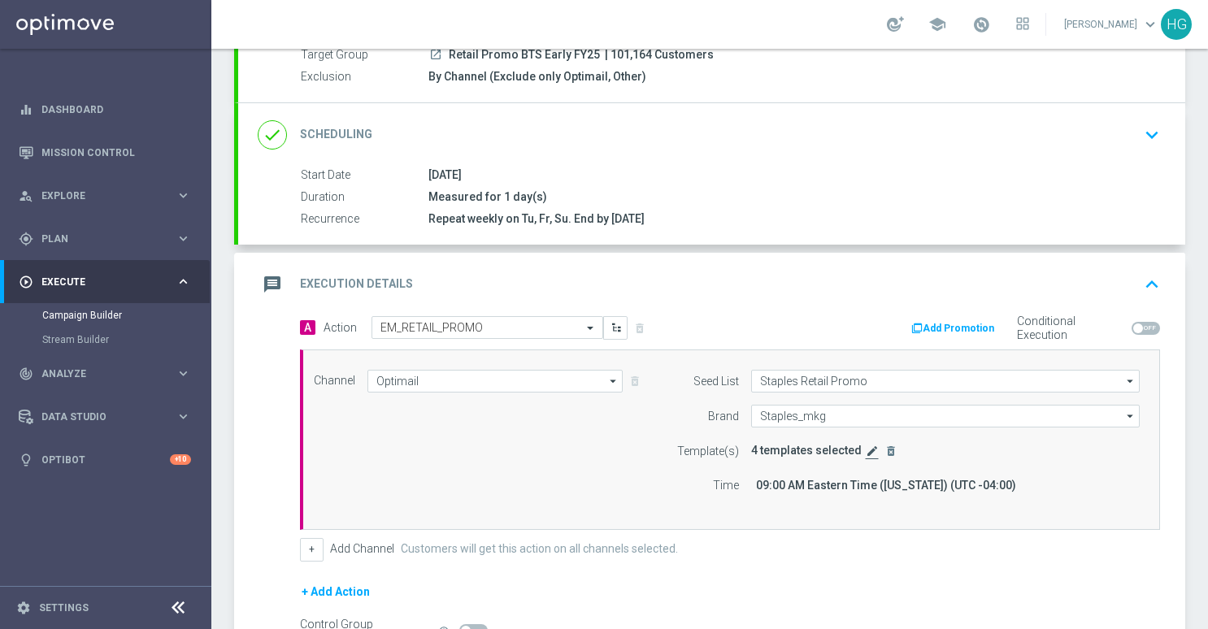
click at [866, 447] on icon "edit" at bounding box center [872, 451] width 13 height 13
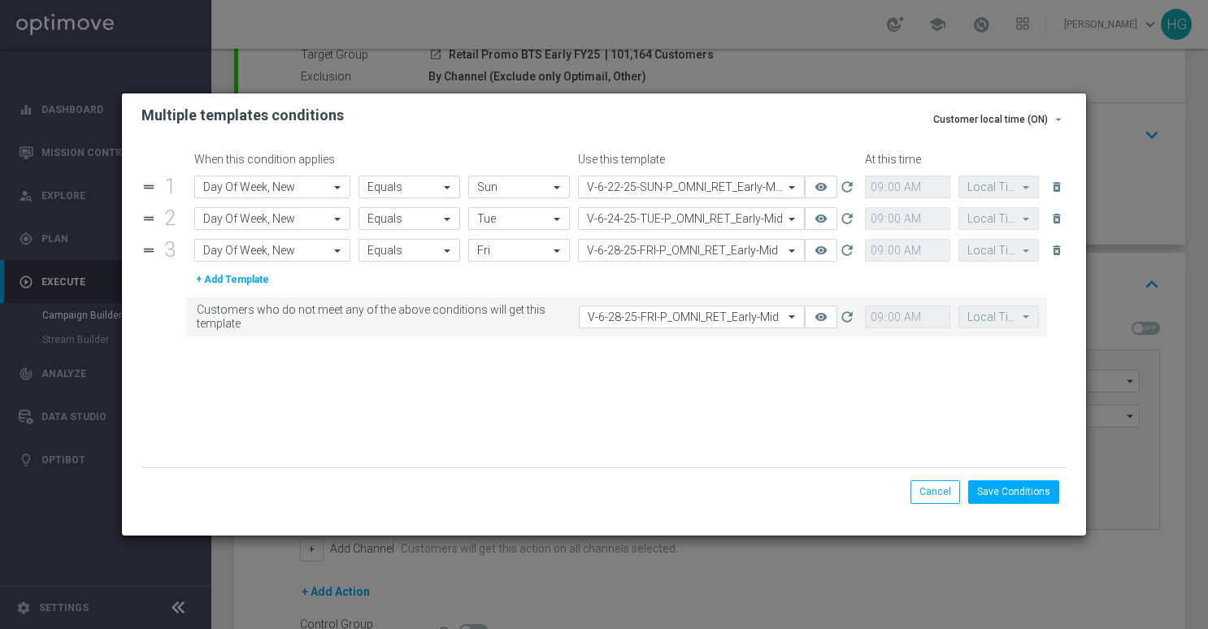
click at [655, 188] on input "text" at bounding box center [675, 188] width 176 height 14
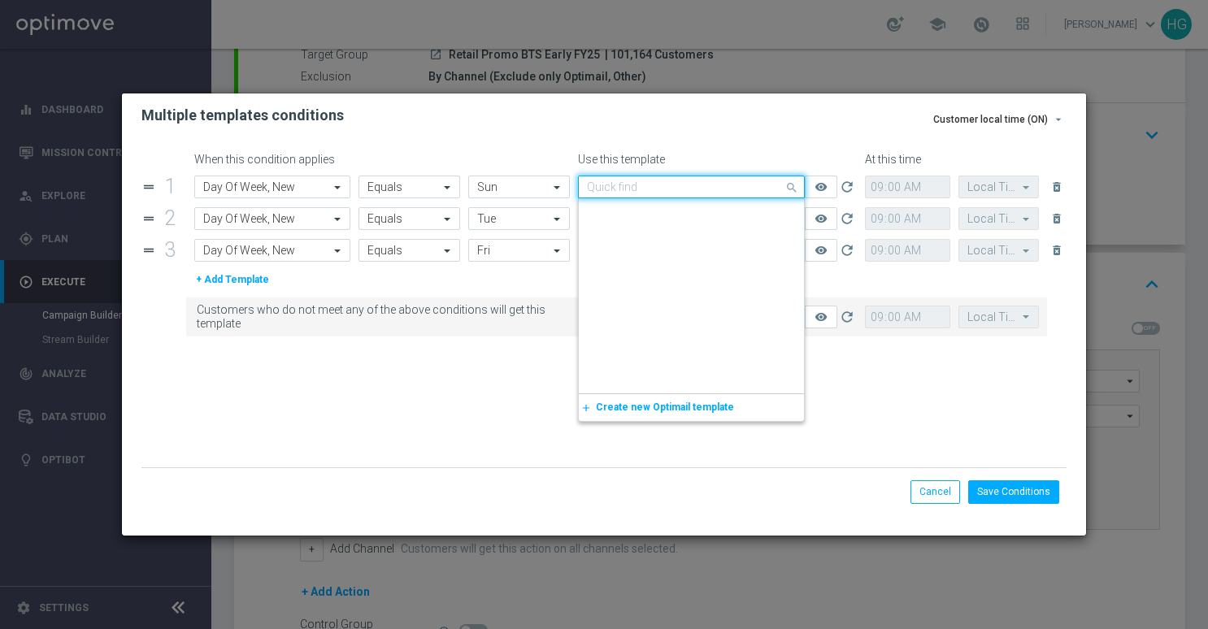
scroll to position [349345, 0]
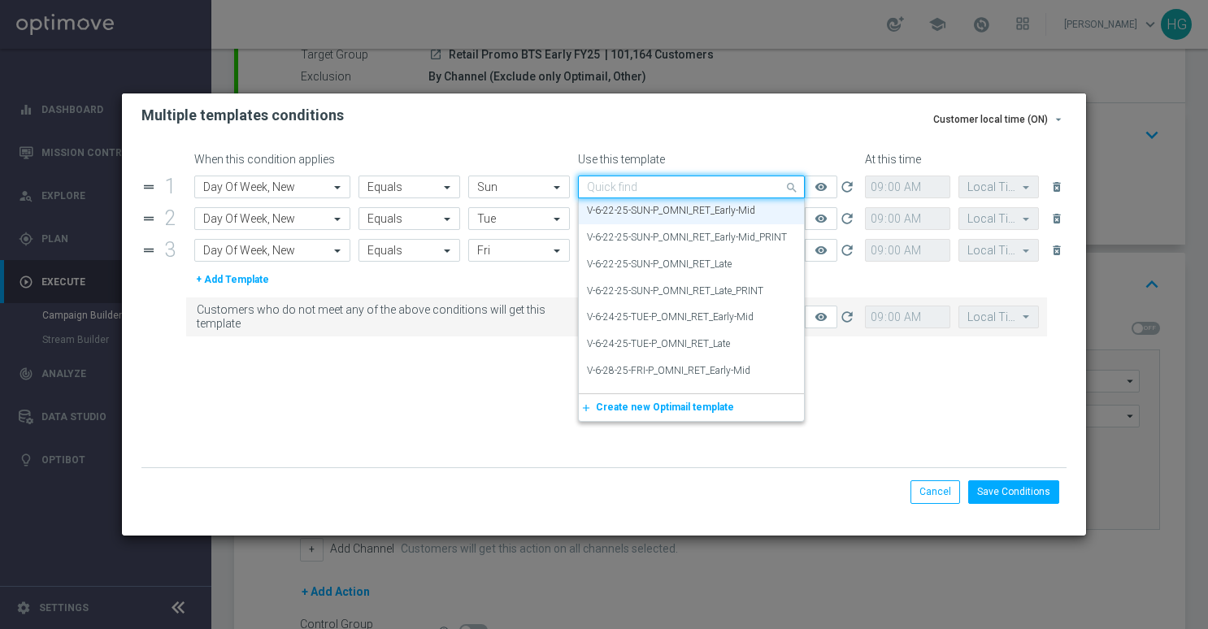
paste input "V-8.24.25-SUN-P_OMNI_RET_Early_Market"
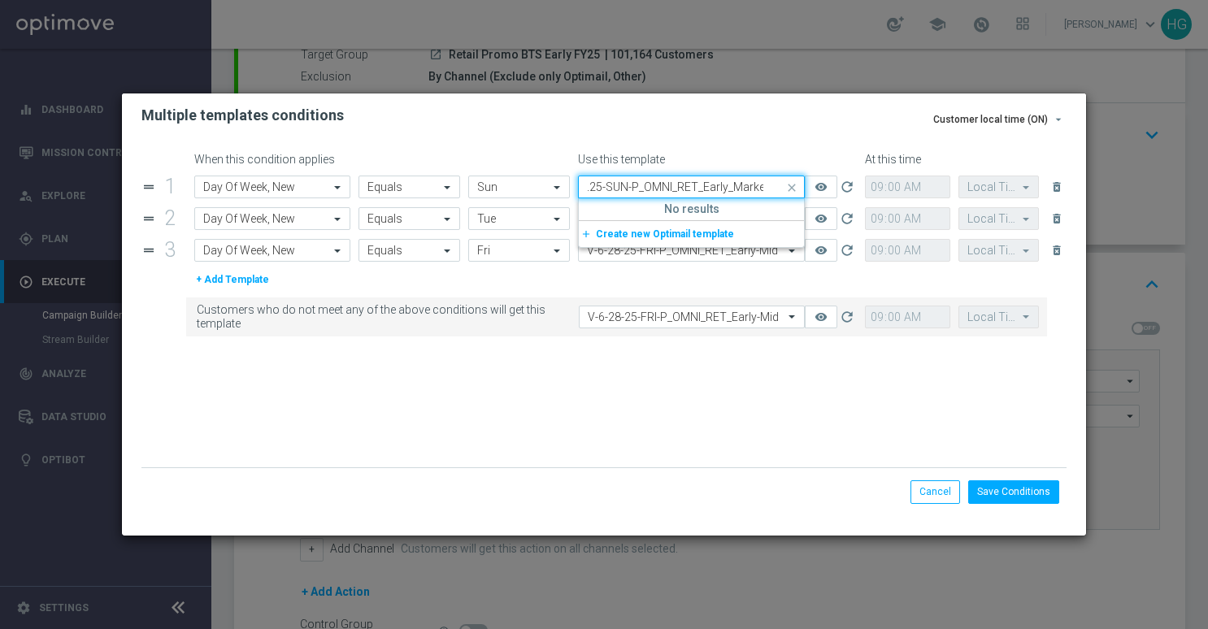
scroll to position [0, 0]
click at [579, 190] on div "V-8.24.25-SUN-P_OMNI_RET_Early_Market" at bounding box center [691, 188] width 225 height 14
click at [601, 186] on input "V-8.24.25-SUN-P_OMNI_RET_Early_Market" at bounding box center [675, 188] width 176 height 14
click at [607, 192] on input "V-8.24.25-SUN-P_OMNI_RET_Early_Market" at bounding box center [675, 188] width 176 height 14
click at [615, 211] on label "V-8-24-25-SUN-P_OMNI_RET_Early_Market" at bounding box center [678, 212] width 182 height 14
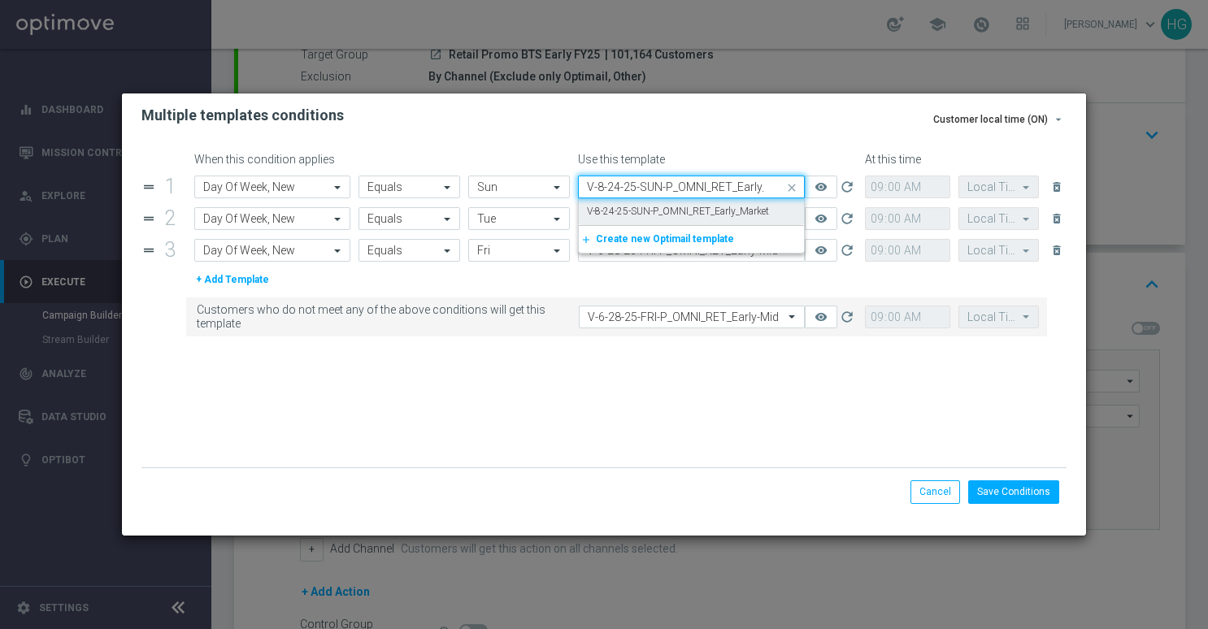
type input "V-8-24-25-SUN-P_OMNI_RET_Early_Market"
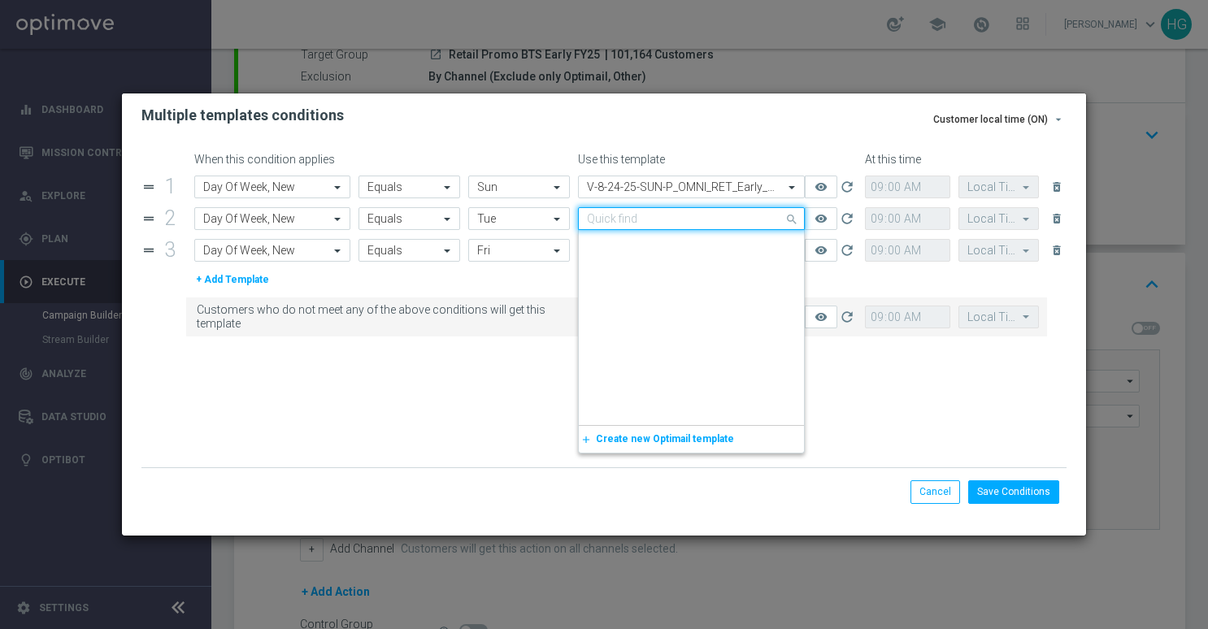
click at [746, 221] on input "text" at bounding box center [675, 219] width 176 height 14
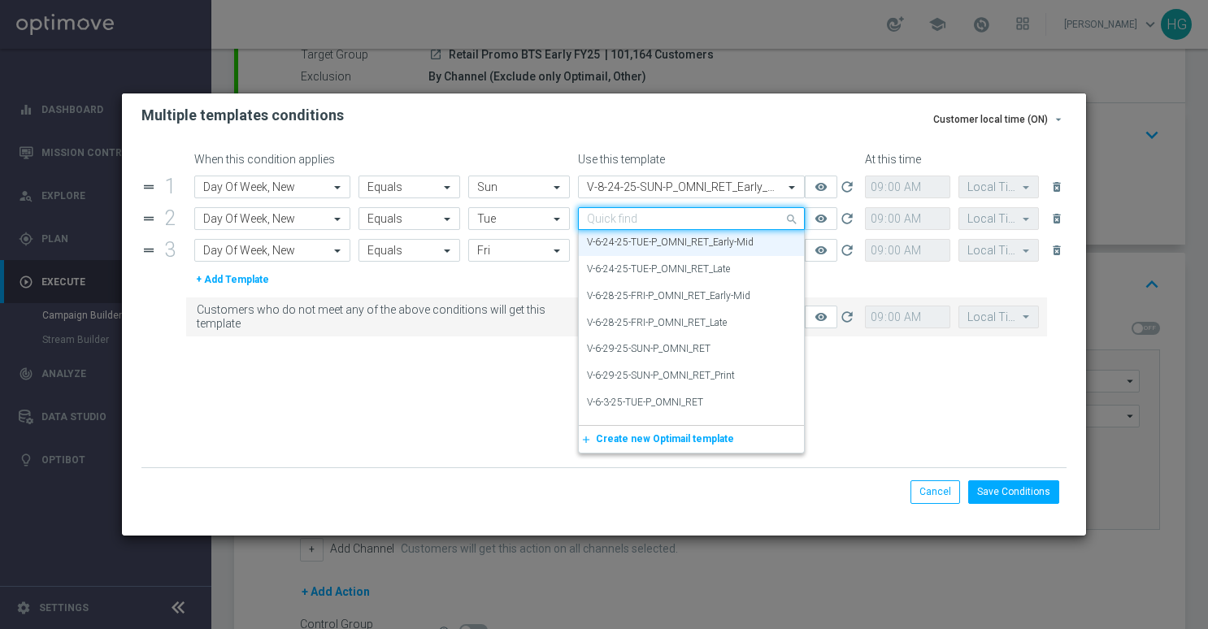
paste input "V-8.26.25-TUE-P_OMNI_RET_Early_Market"
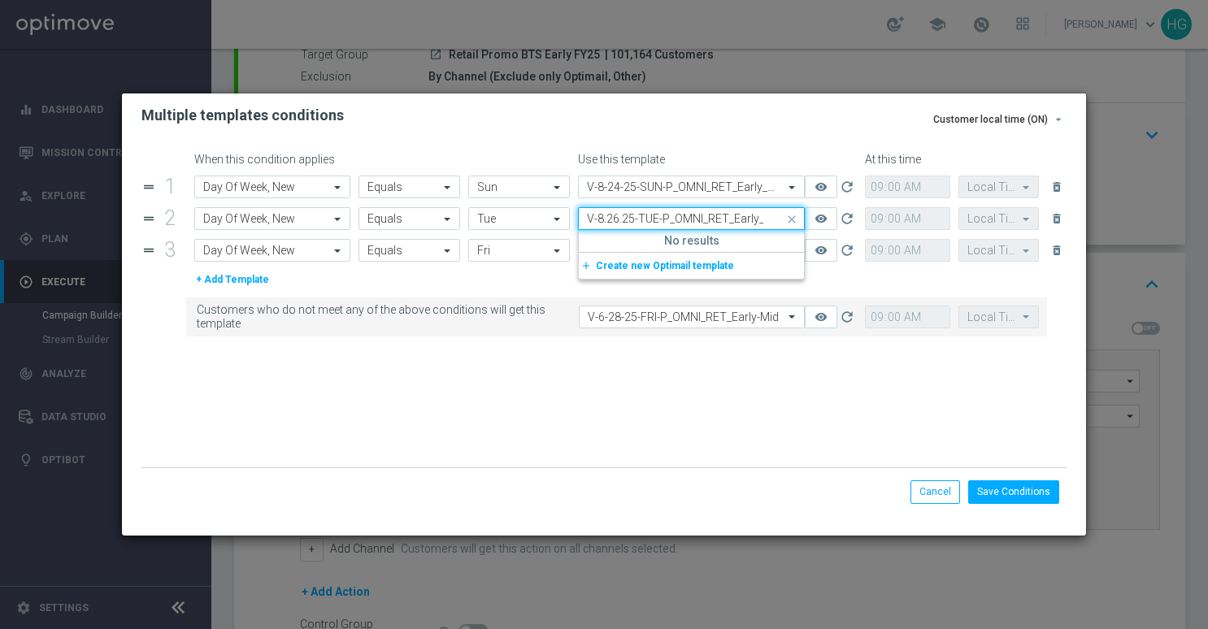
scroll to position [0, 0]
click at [603, 220] on input "V-8.26.25-TUE-P_OMNI_RET_Early_Market" at bounding box center [675, 219] width 176 height 14
click at [618, 242] on label "V-8-26-25-TUE-P_OMNI_RET_Early_Market" at bounding box center [677, 244] width 181 height 14
type input "V-8-26-25-TUE-P_OMNI_RET_Early_Market"
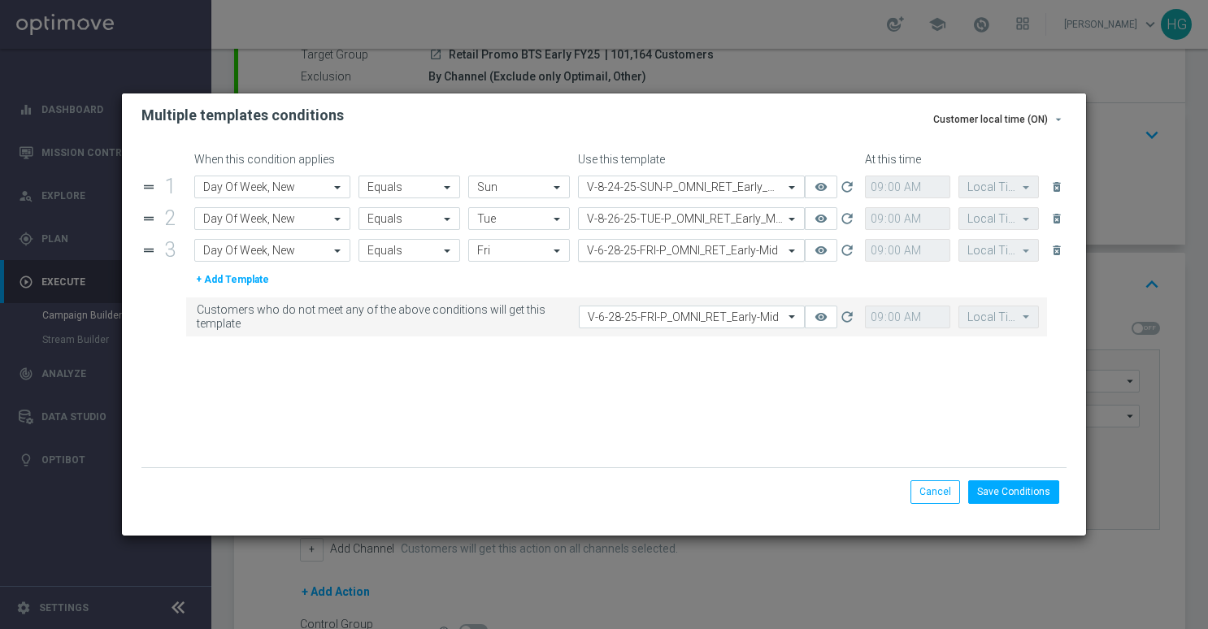
click at [717, 252] on input "text" at bounding box center [675, 251] width 176 height 14
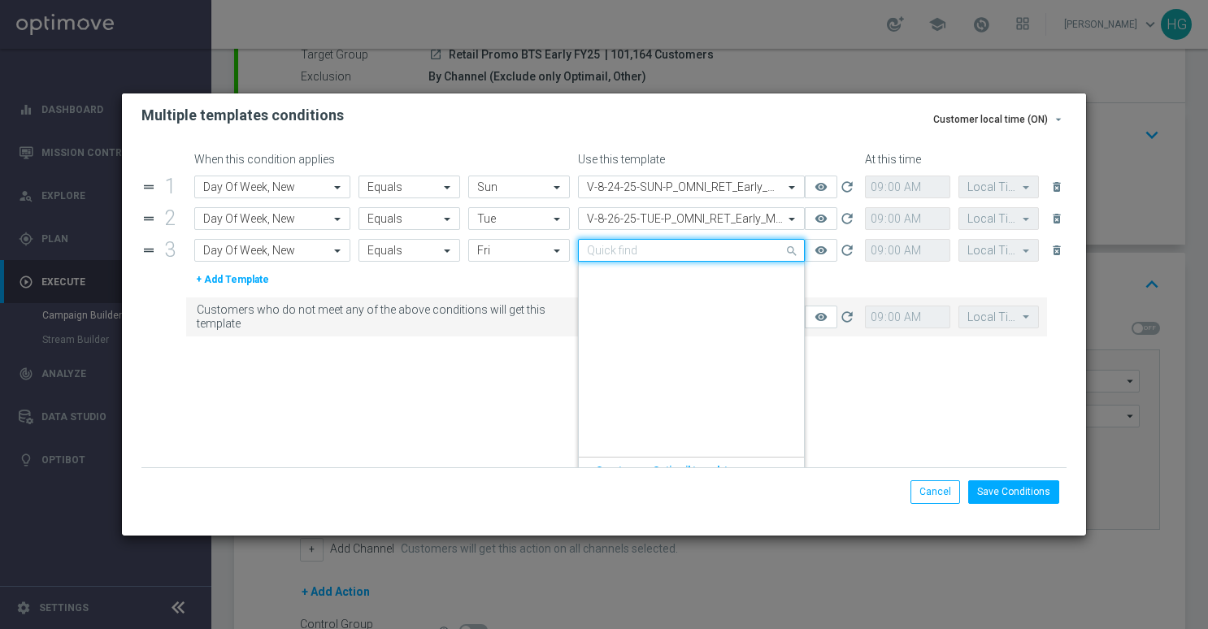
scroll to position [349506, 0]
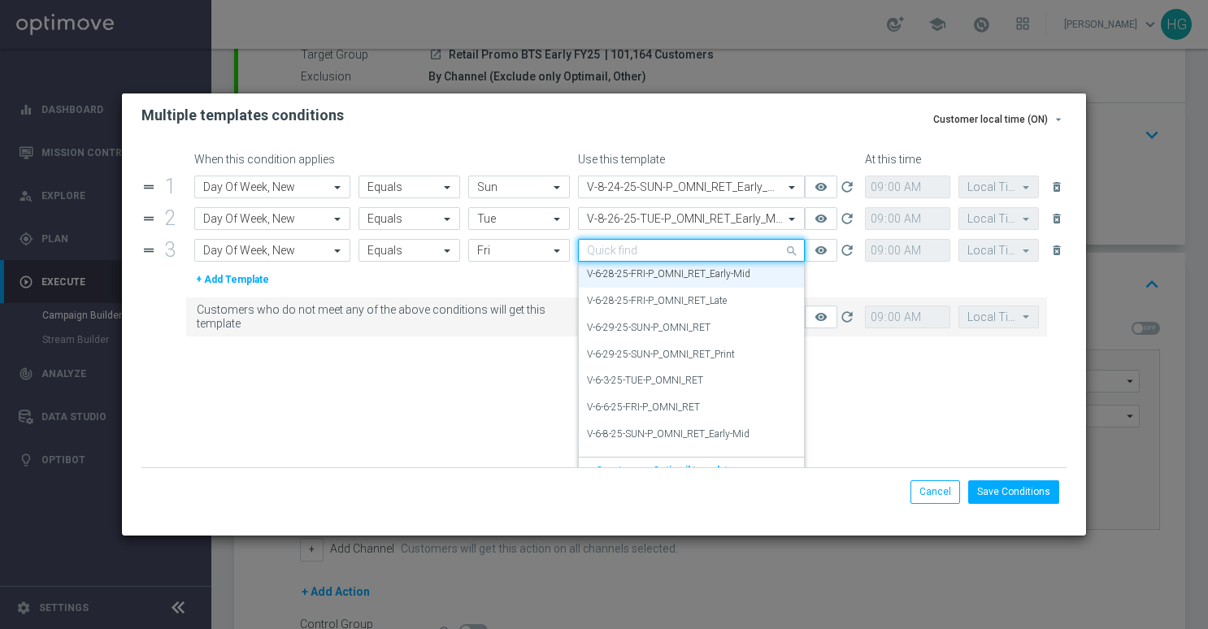
paste input "V-8.29.25-FRI-P_OMNI_RET_Early_Market"
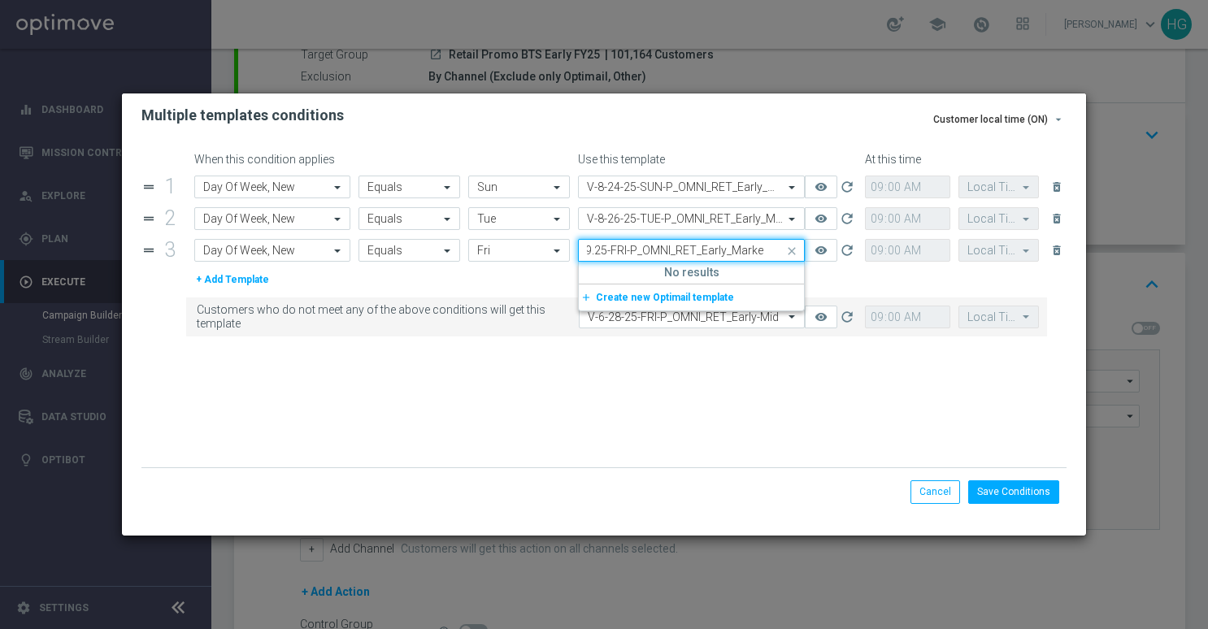
scroll to position [0, 0]
click at [581, 256] on div "V-8.29.25-FRI-P_OMNI_RET_Early_Market" at bounding box center [691, 251] width 225 height 14
click at [604, 253] on input "V-8.29.25-FRI-P_OMNI_RET_Early_Market" at bounding box center [675, 251] width 176 height 14
click at [616, 280] on label "V-8-29-25-FRI-P_OMNI_RET_Early_Market" at bounding box center [675, 275] width 177 height 14
type input "V-8-29-25-FRI-P_OMNI_RET_Early_Market"
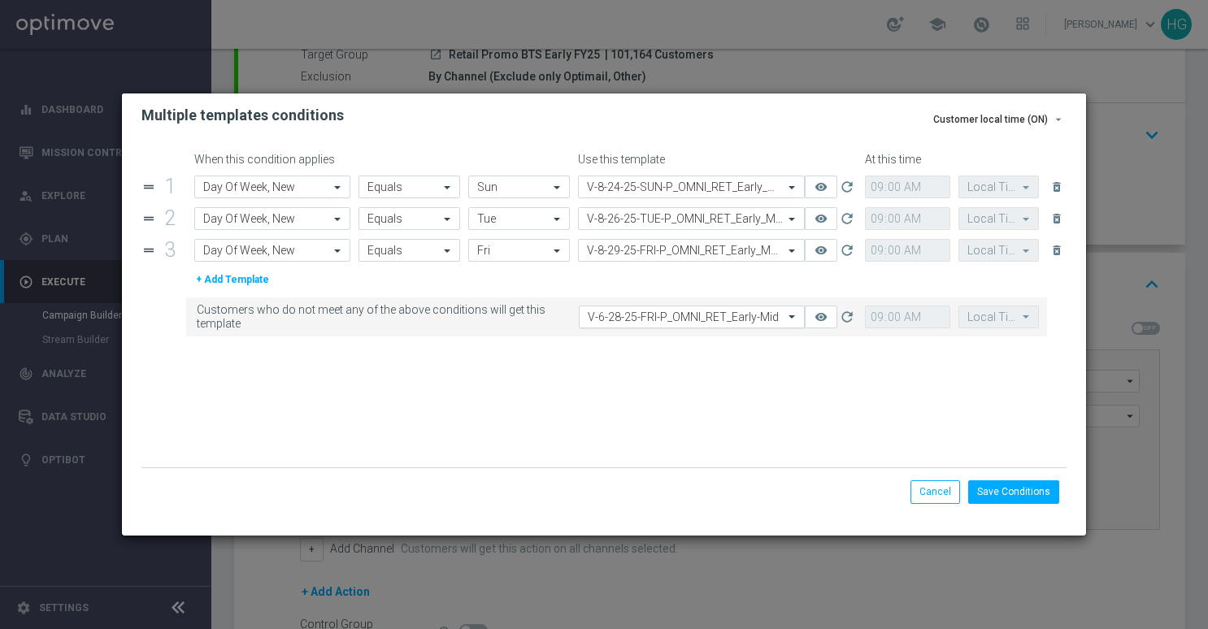
click at [675, 317] on input "text" at bounding box center [676, 318] width 176 height 14
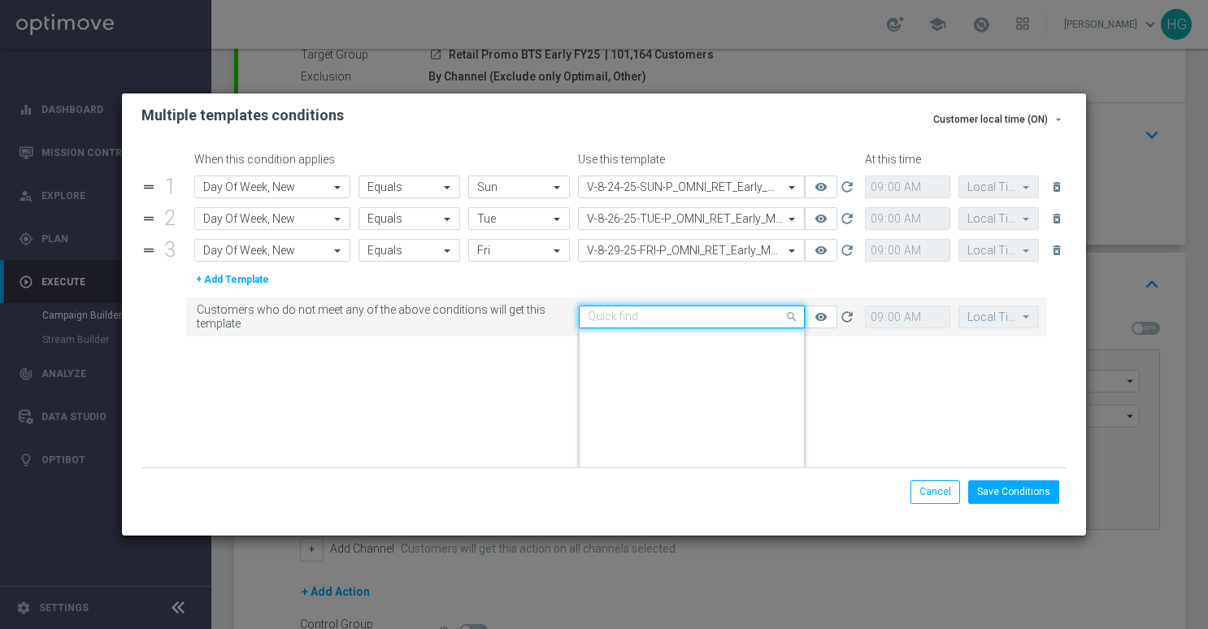
scroll to position [349506, 0]
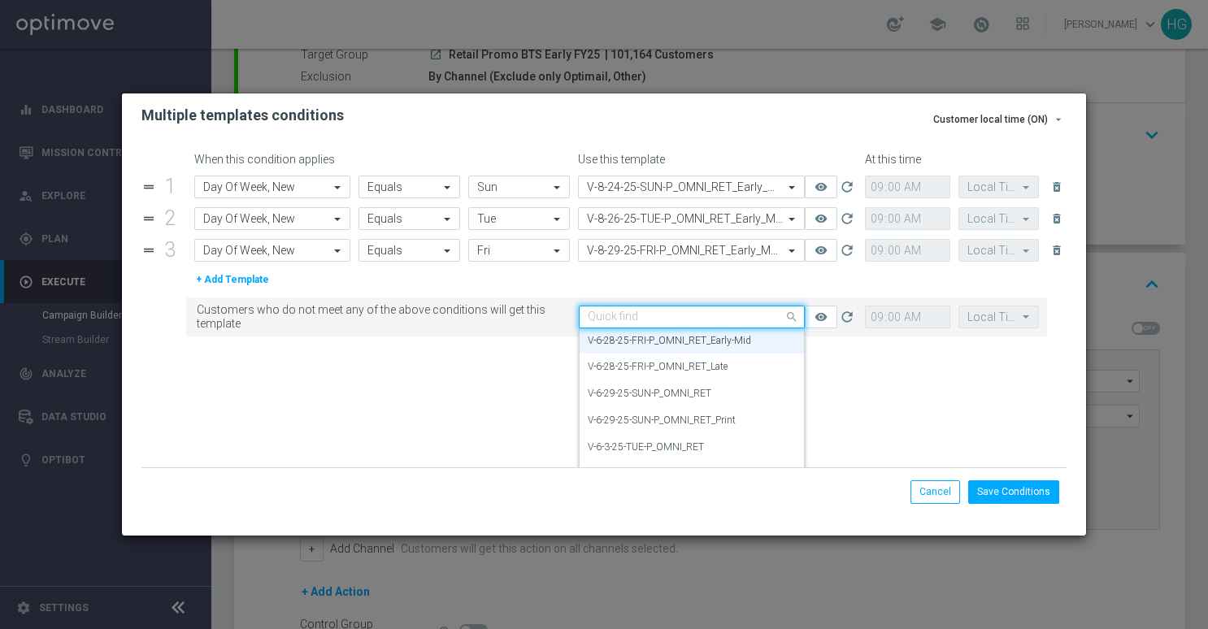
paste input "V-8.29.25-FRI-P_OMNI_RET_Early_Market"
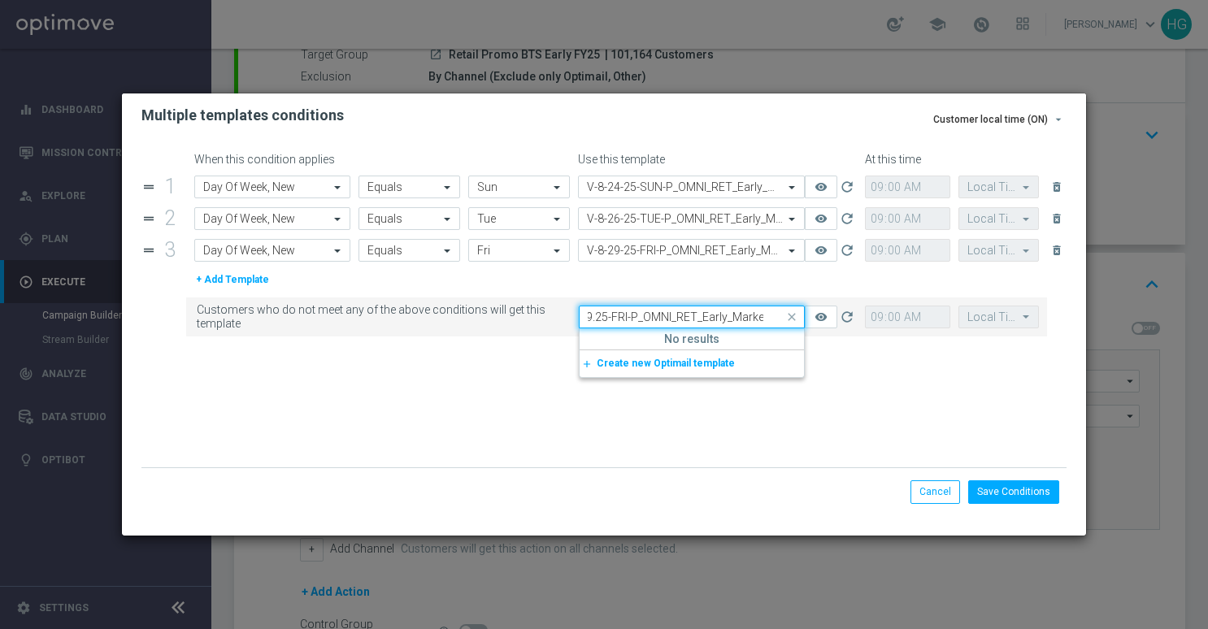
scroll to position [0, 0]
click at [577, 322] on div "Quick find V-6-28-25-FRI-P_OMNI_RET_Early-Mid V-8.29.25-FRI-P_OMNI_RET_Early_Ma…" at bounding box center [718, 317] width 287 height 23
click at [599, 315] on input "V-8.29.25-FRI-P_OMNI_RET_Early_Market" at bounding box center [676, 318] width 176 height 14
click at [607, 320] on input "V-8.29.25-FRI-P_OMNI_RET_Early_Market" at bounding box center [676, 318] width 176 height 14
click at [611, 319] on input "V-80-29-25-FRI-P_OMNI_RET_Early_Market" at bounding box center [676, 318] width 176 height 14
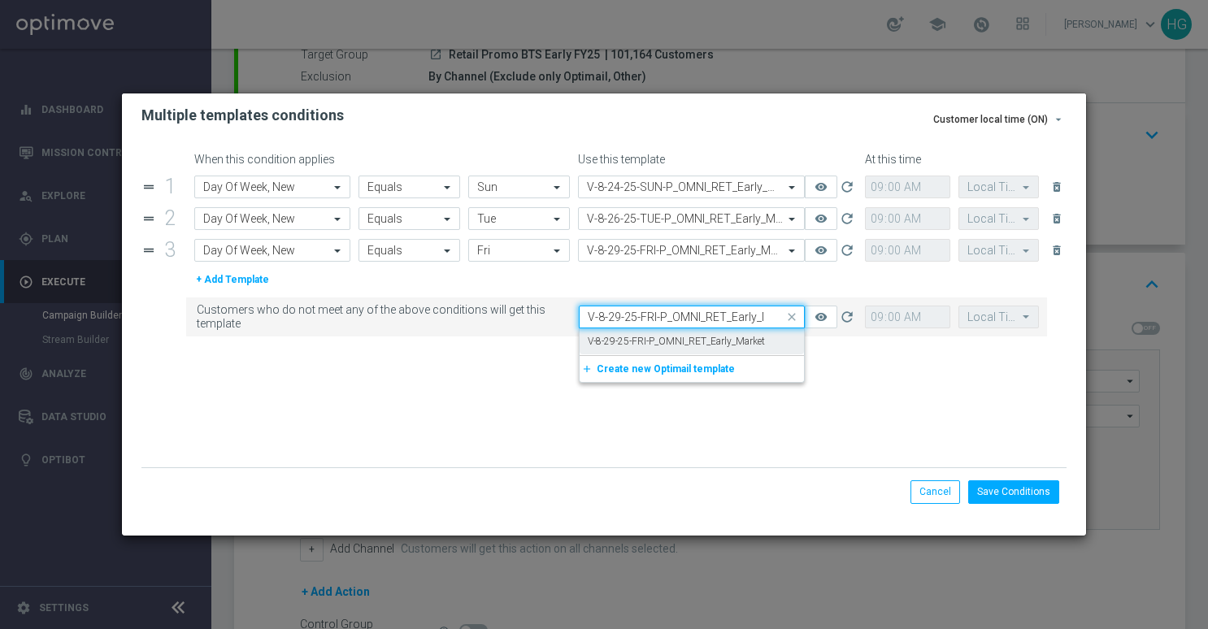
click at [623, 335] on label "V-8-29-25-FRI-P_OMNI_RET_Early_Market" at bounding box center [676, 342] width 177 height 14
type input "V-8-29-25-FRI-P_OMNI_RET_Early_Market"
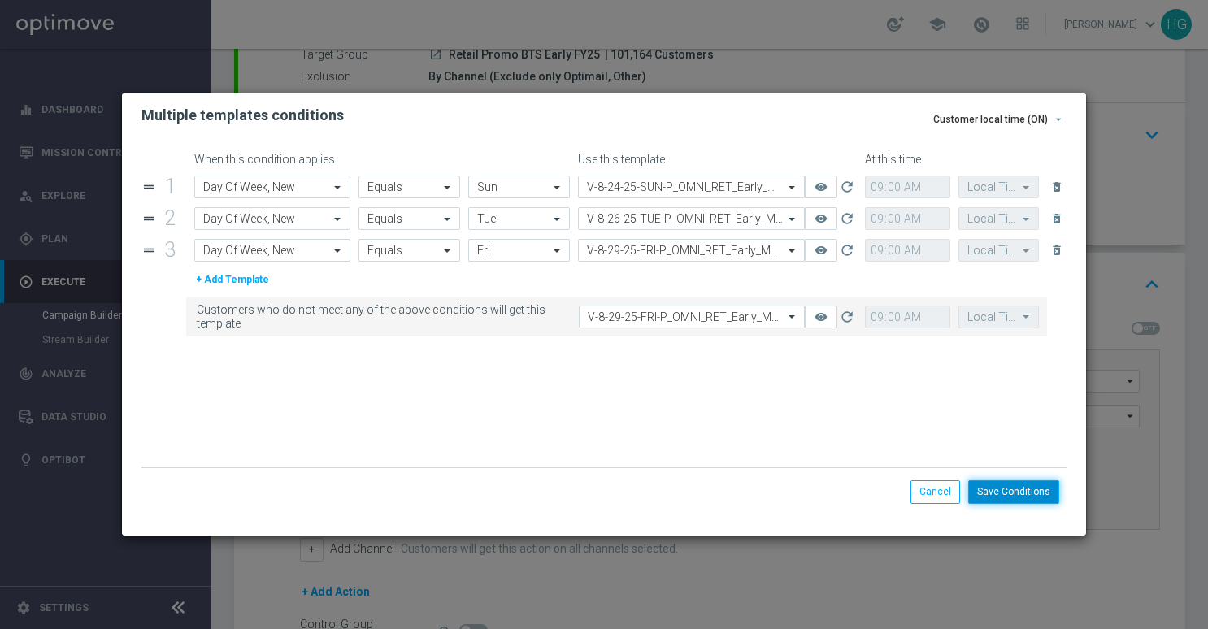
click at [1034, 494] on button "Save Conditions" at bounding box center [1013, 492] width 91 height 23
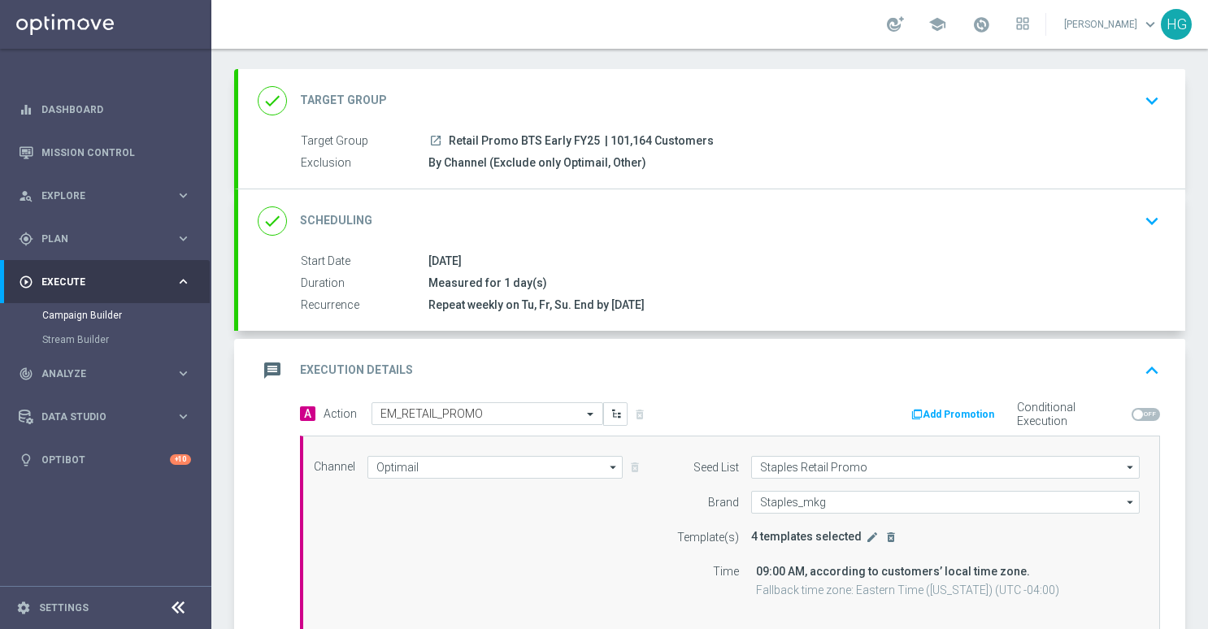
scroll to position [377, 0]
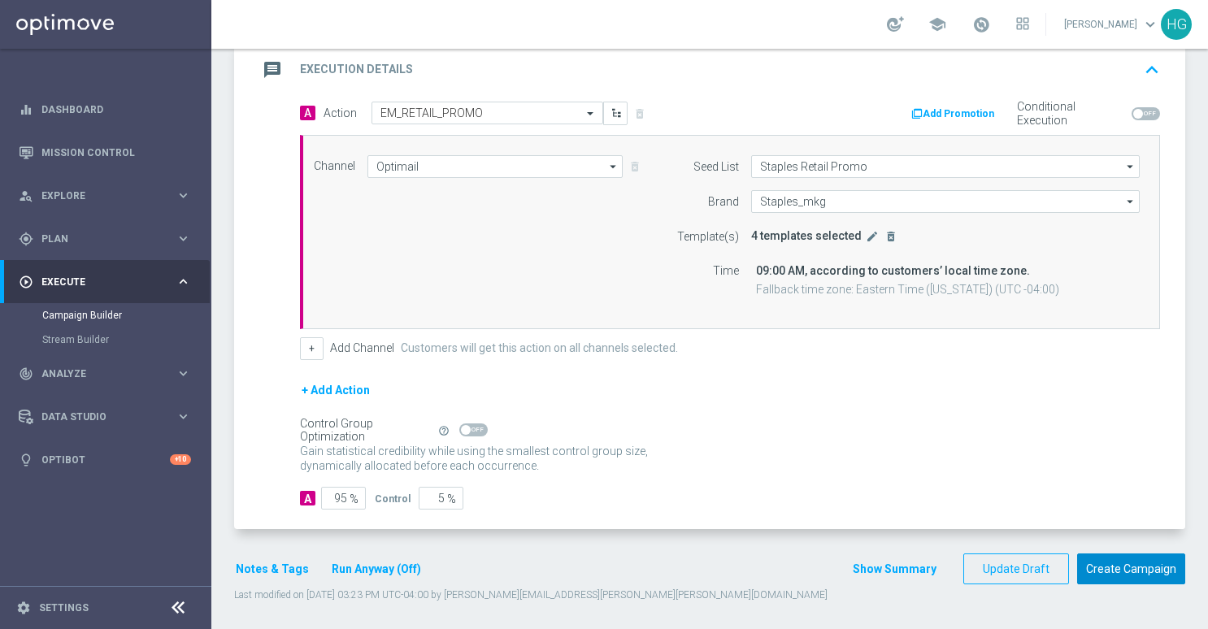
click at [1123, 573] on button "Create Campaign" at bounding box center [1131, 570] width 108 height 32
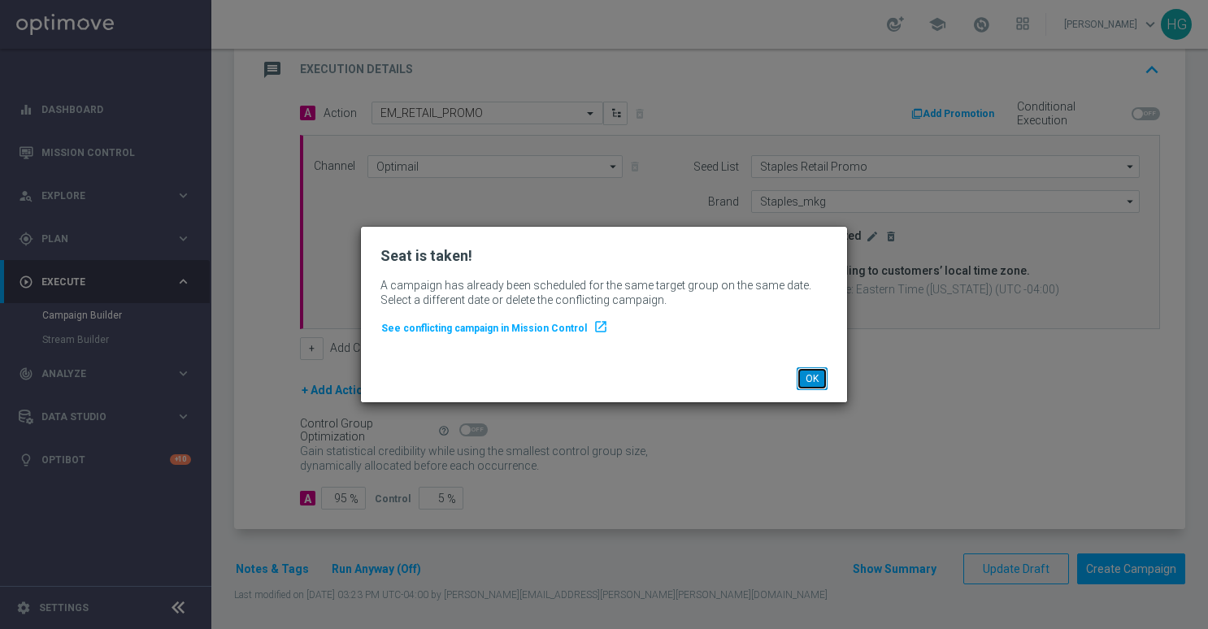
click at [820, 379] on button "OK" at bounding box center [812, 379] width 31 height 23
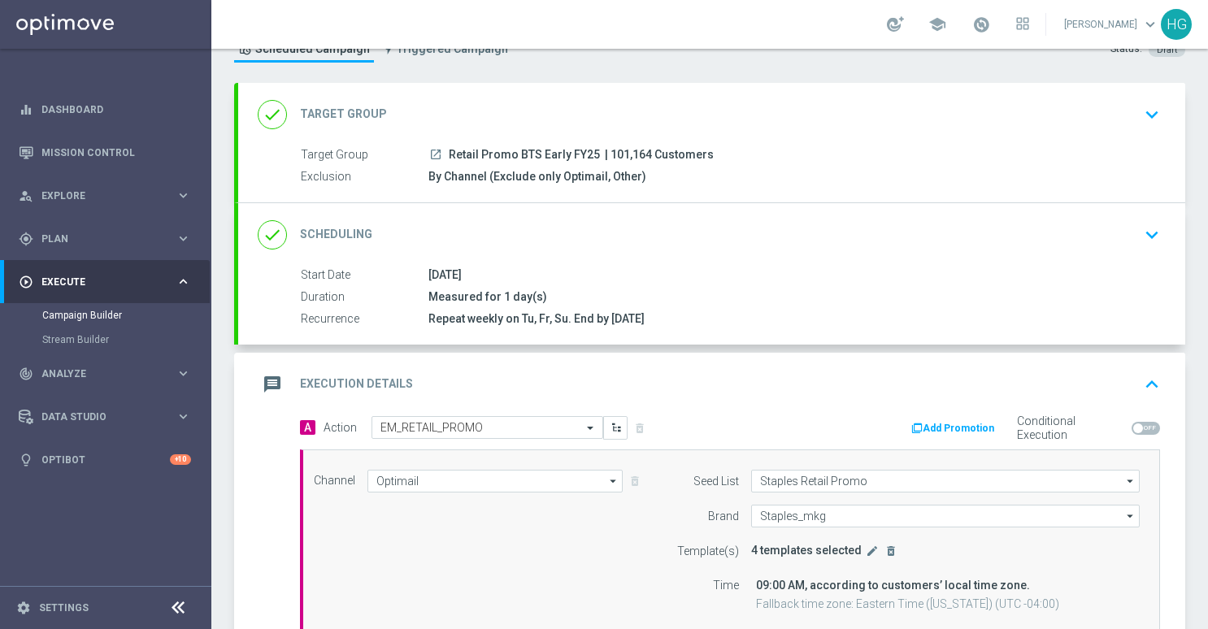
scroll to position [0, 0]
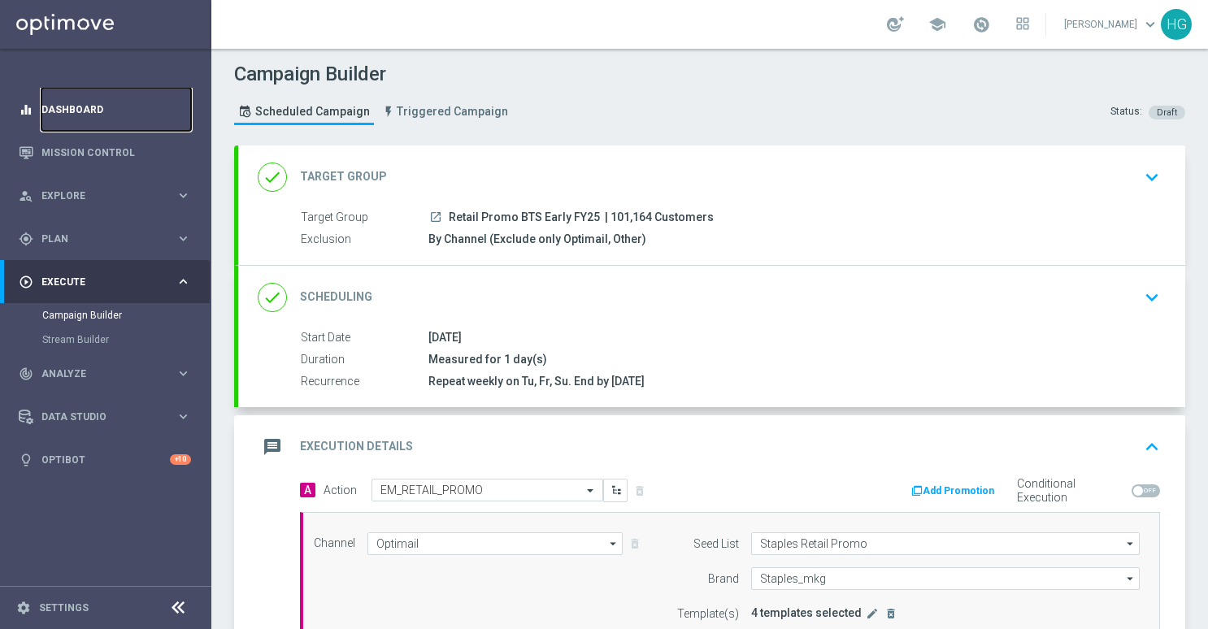
click at [138, 111] on link "Dashboard" at bounding box center [116, 109] width 150 height 43
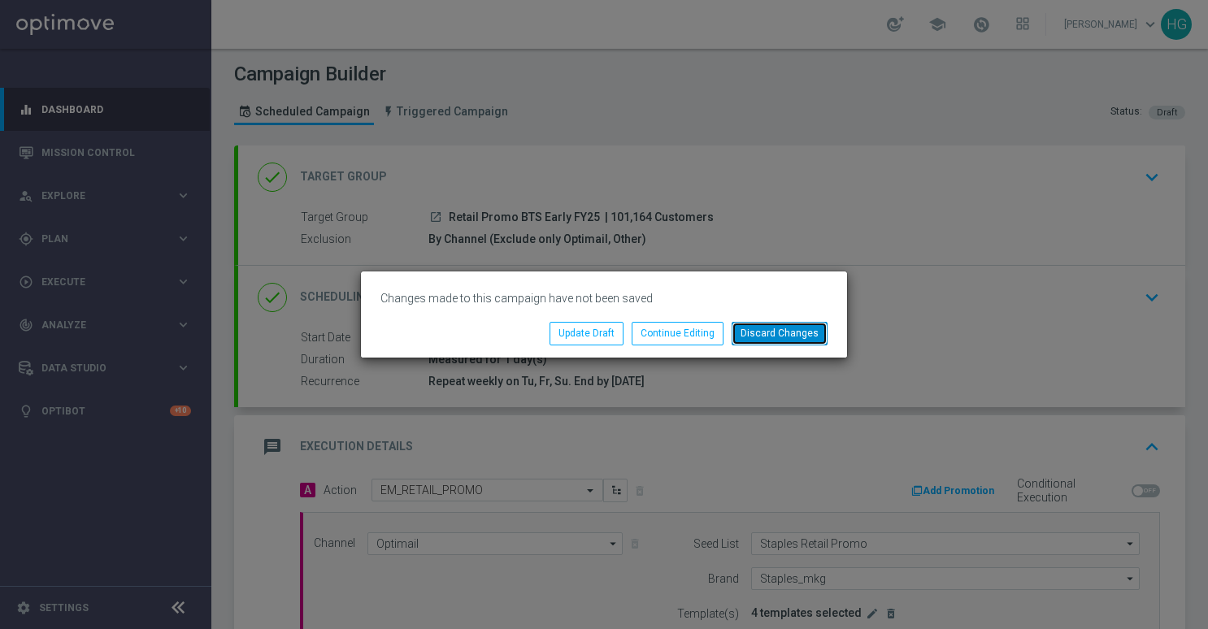
click at [769, 337] on button "Discard Changes" at bounding box center [780, 333] width 96 height 23
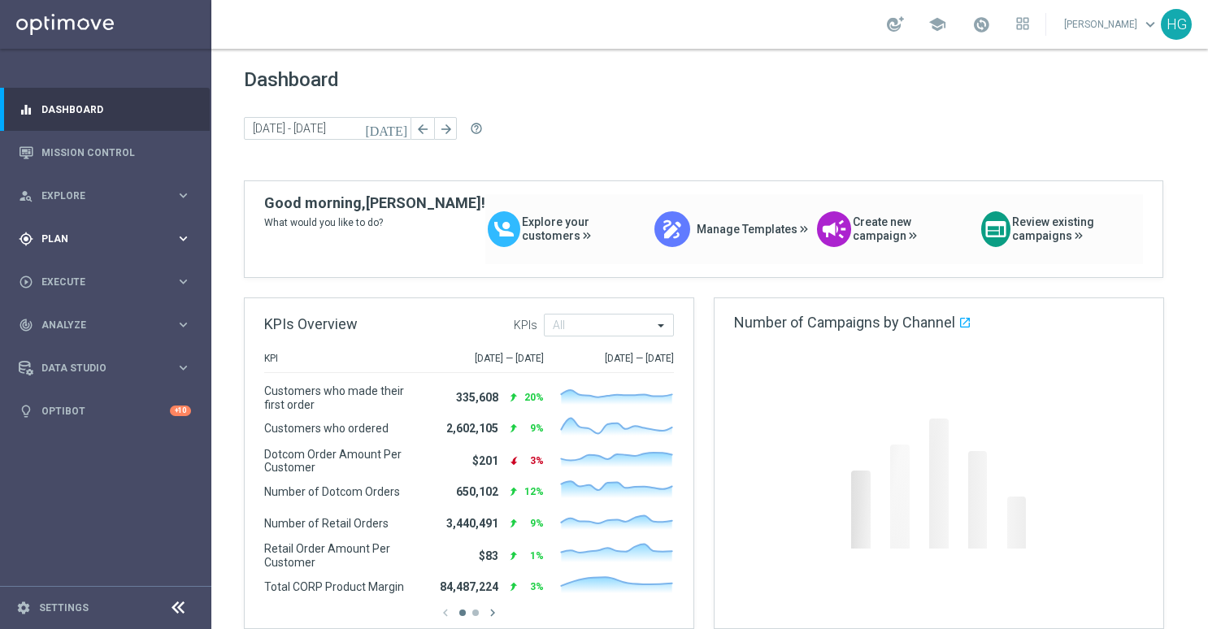
click at [93, 236] on span "Plan" at bounding box center [108, 239] width 134 height 10
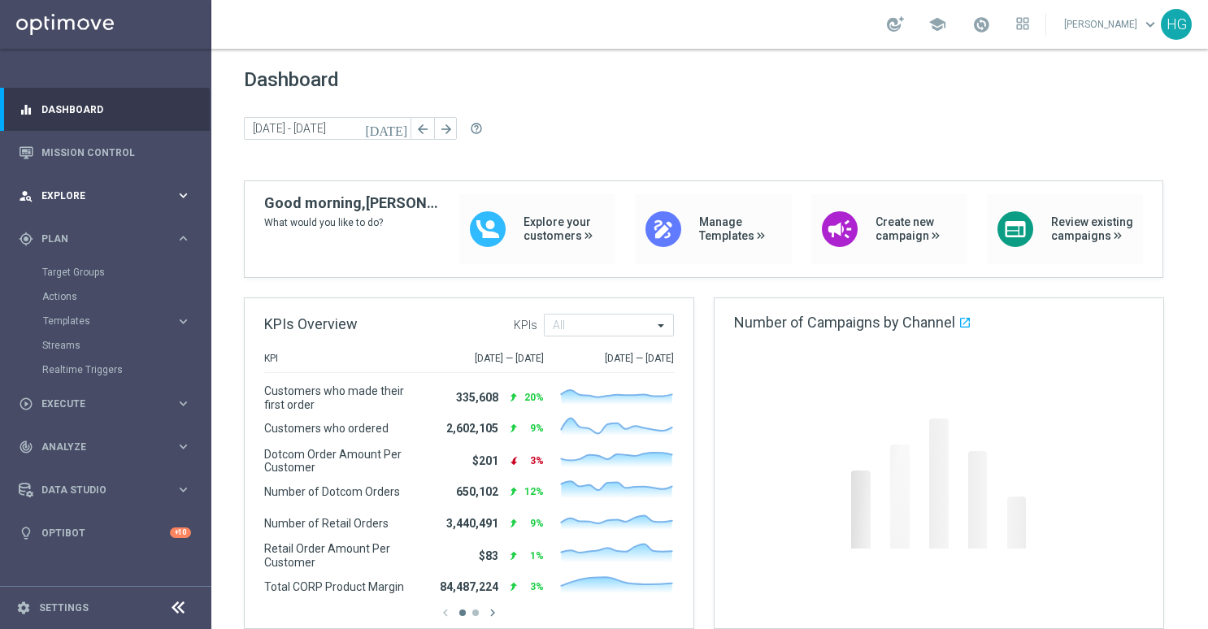
click at [80, 192] on span "Explore" at bounding box center [108, 196] width 134 height 10
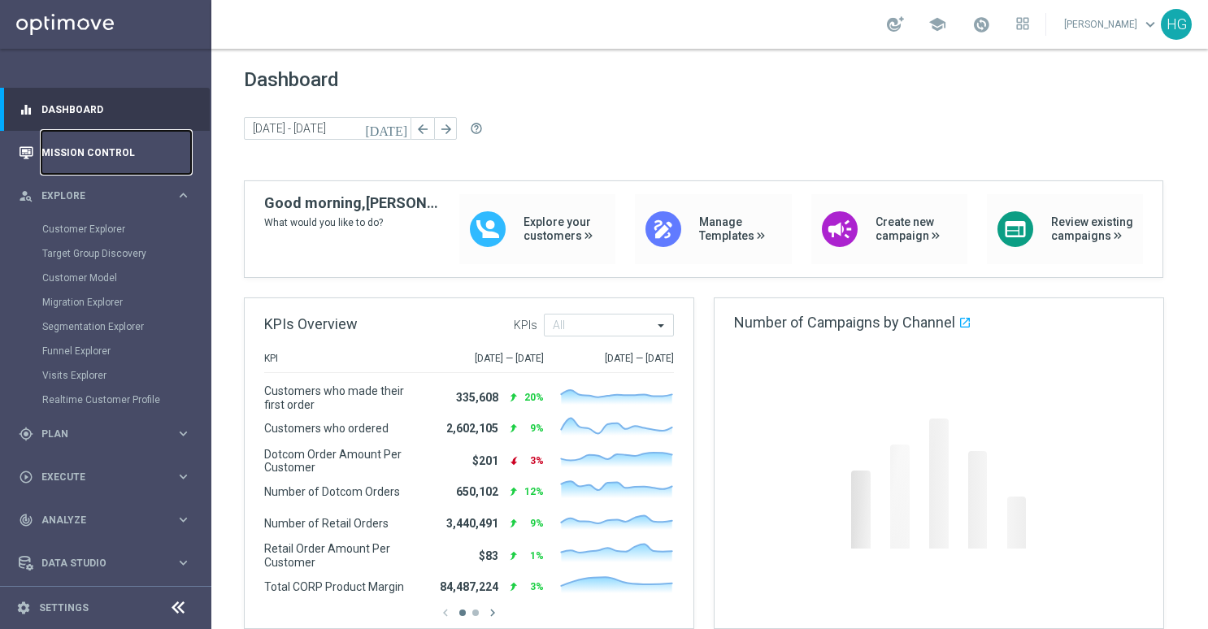
click at [80, 152] on link "Mission Control" at bounding box center [116, 152] width 150 height 43
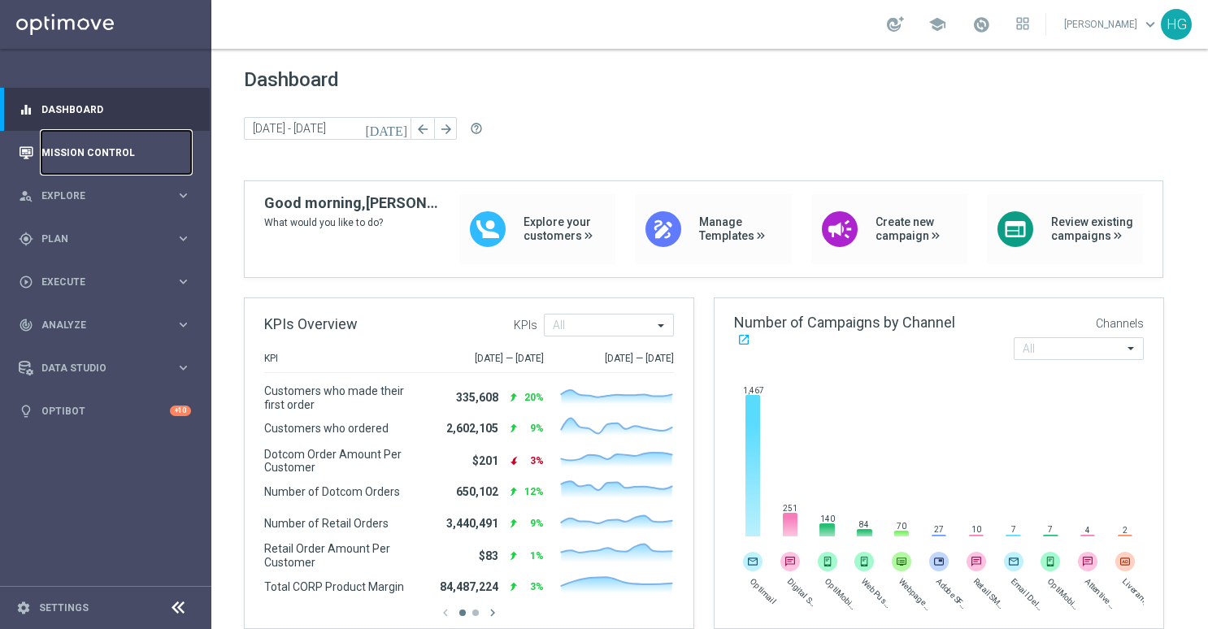
click at [149, 164] on link "Mission Control" at bounding box center [116, 152] width 150 height 43
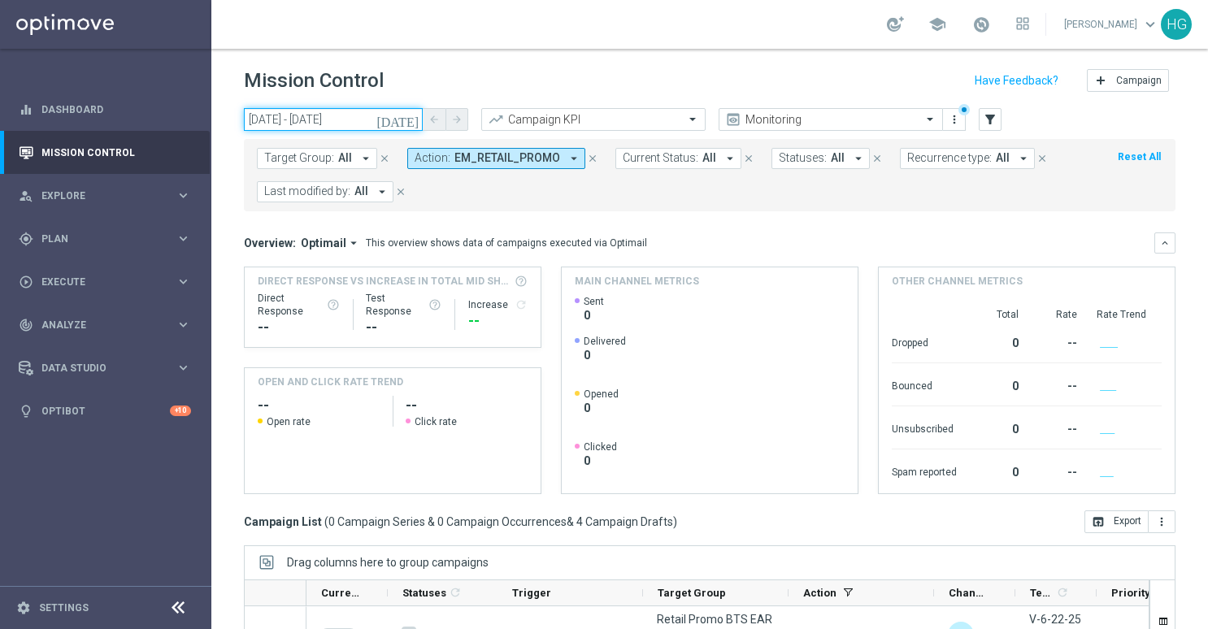
click at [333, 120] on input "[DATE] - [DATE]" at bounding box center [333, 119] width 179 height 23
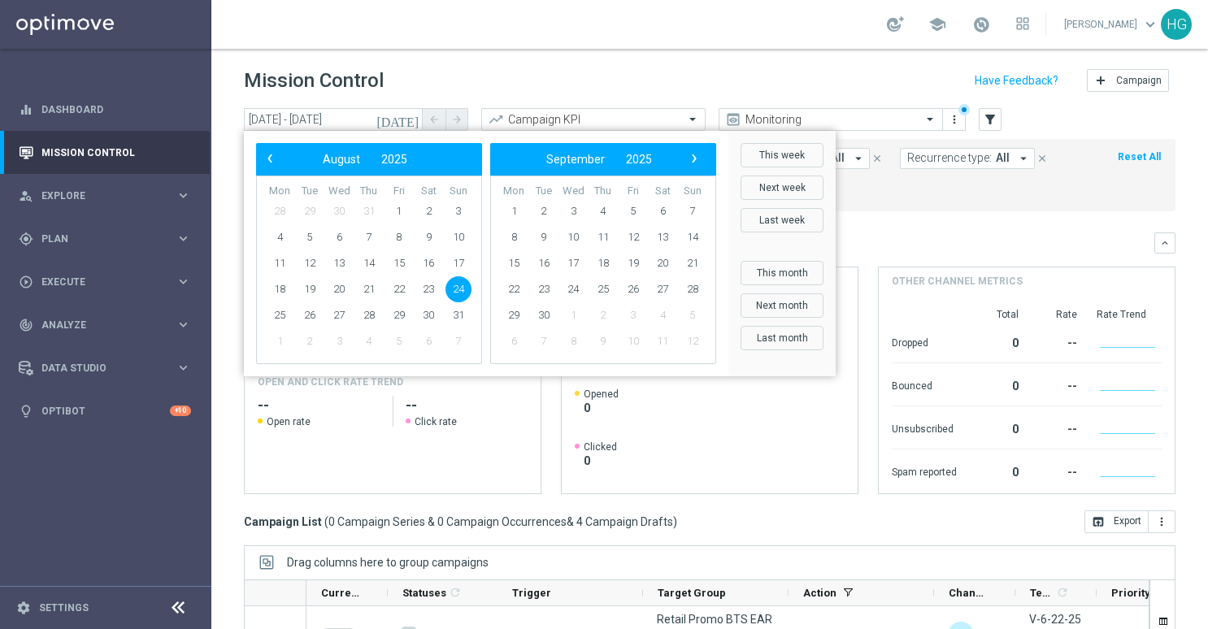
click at [823, 85] on div "Mission Control add Campaign" at bounding box center [710, 81] width 932 height 32
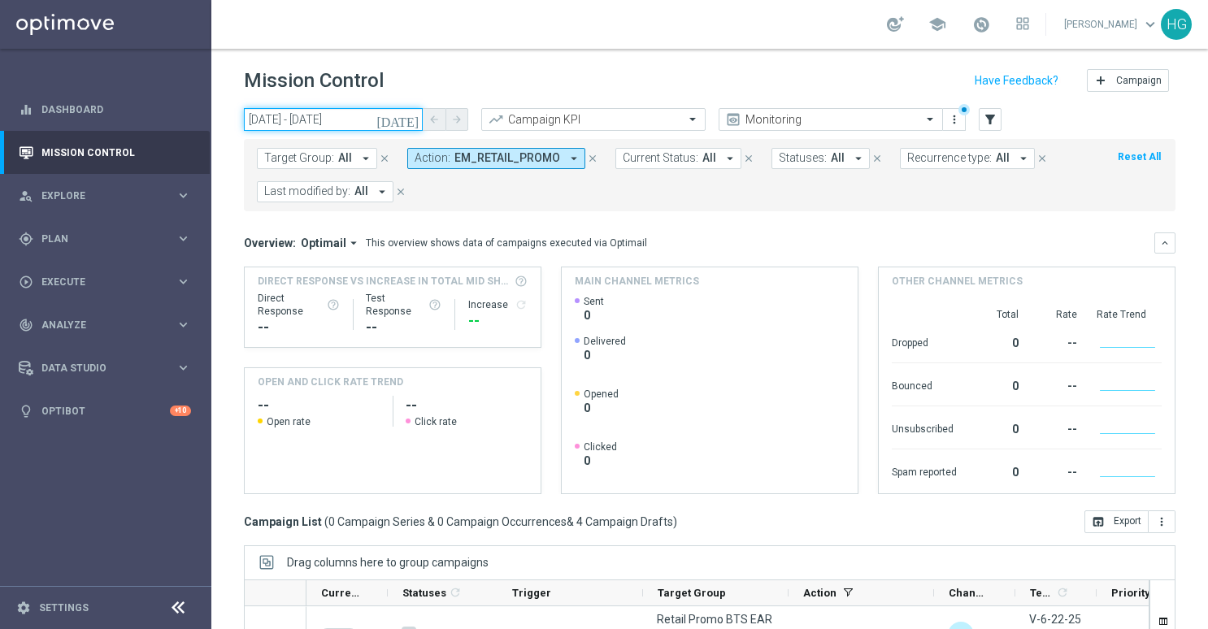
click at [376, 117] on input "[DATE] - [DATE]" at bounding box center [333, 119] width 179 height 23
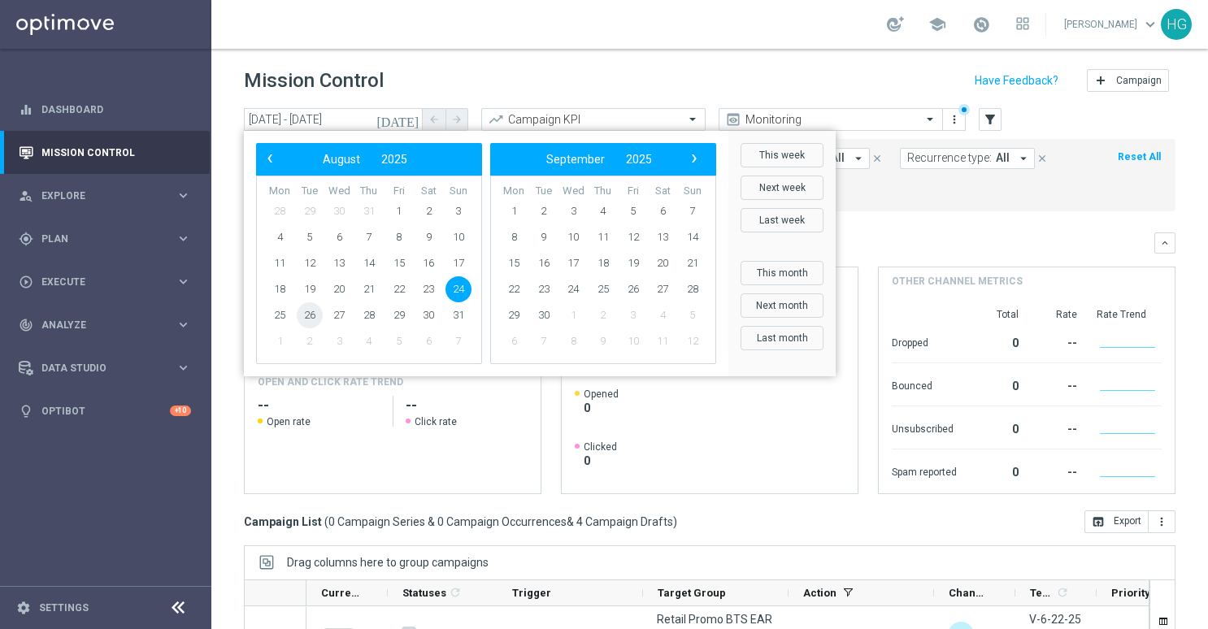
click at [312, 315] on span "26" at bounding box center [310, 315] width 26 height 26
click at [307, 315] on span "26" at bounding box center [310, 315] width 26 height 26
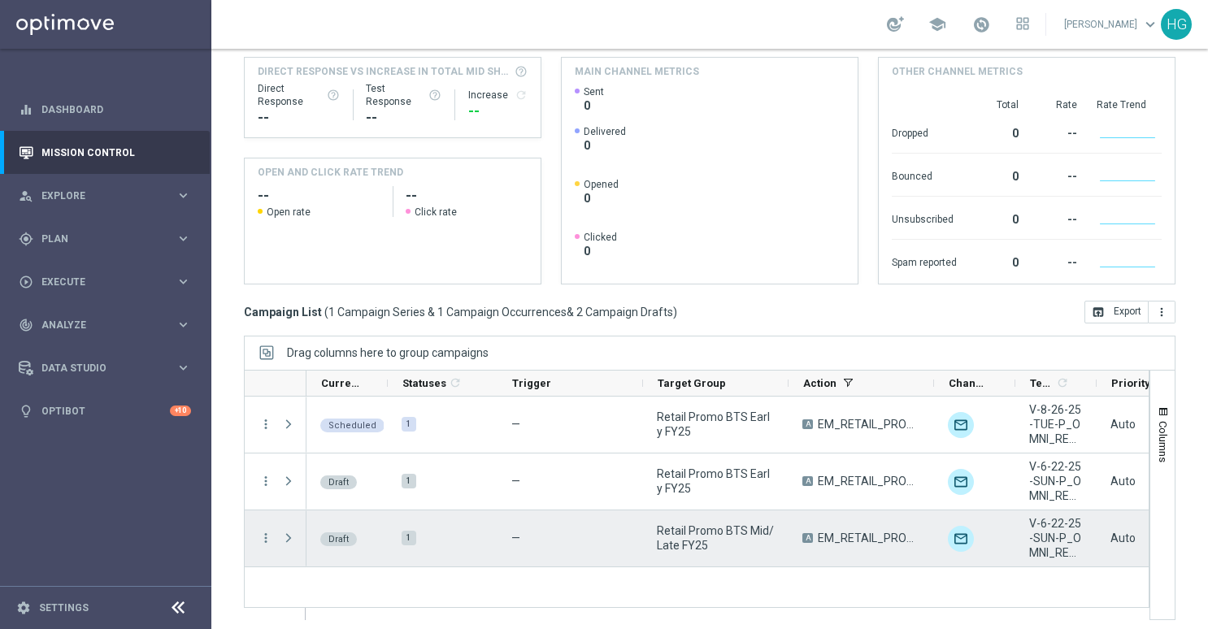
scroll to position [215, 0]
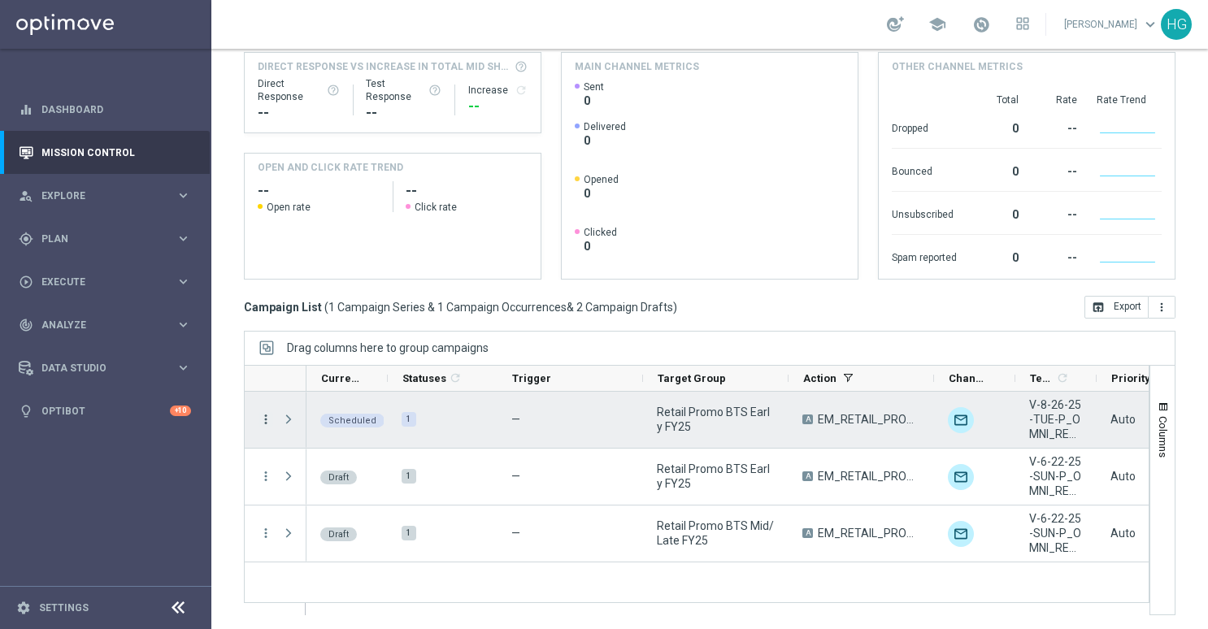
click at [266, 418] on icon "more_vert" at bounding box center [266, 419] width 15 height 15
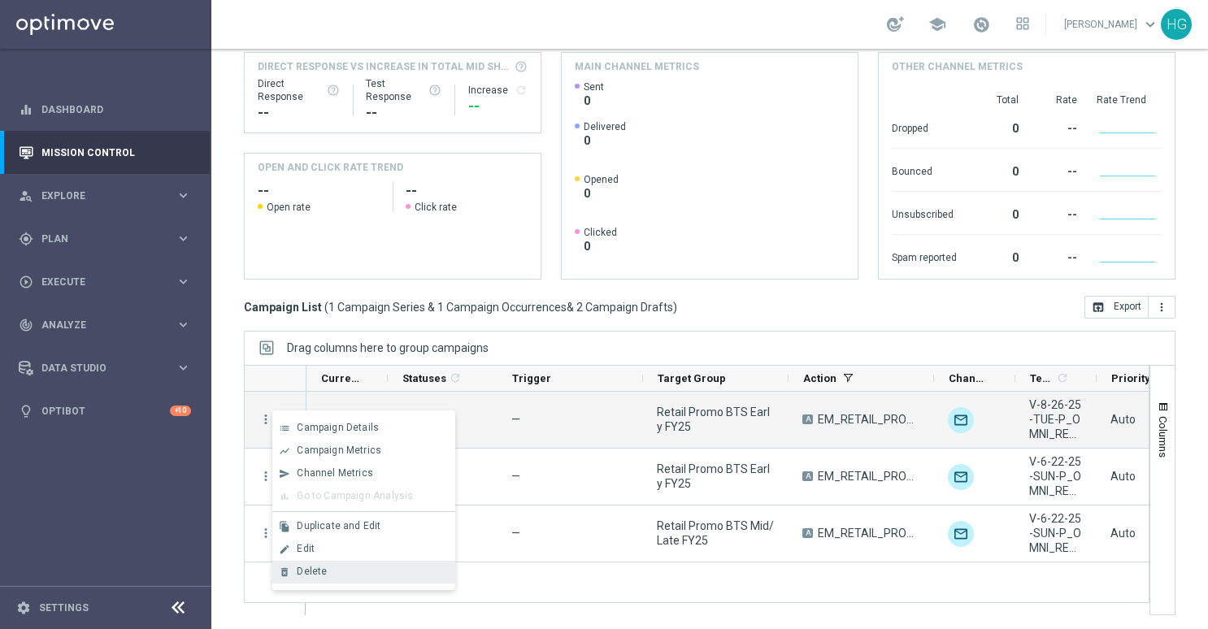
click at [358, 571] on div "Delete" at bounding box center [372, 571] width 151 height 11
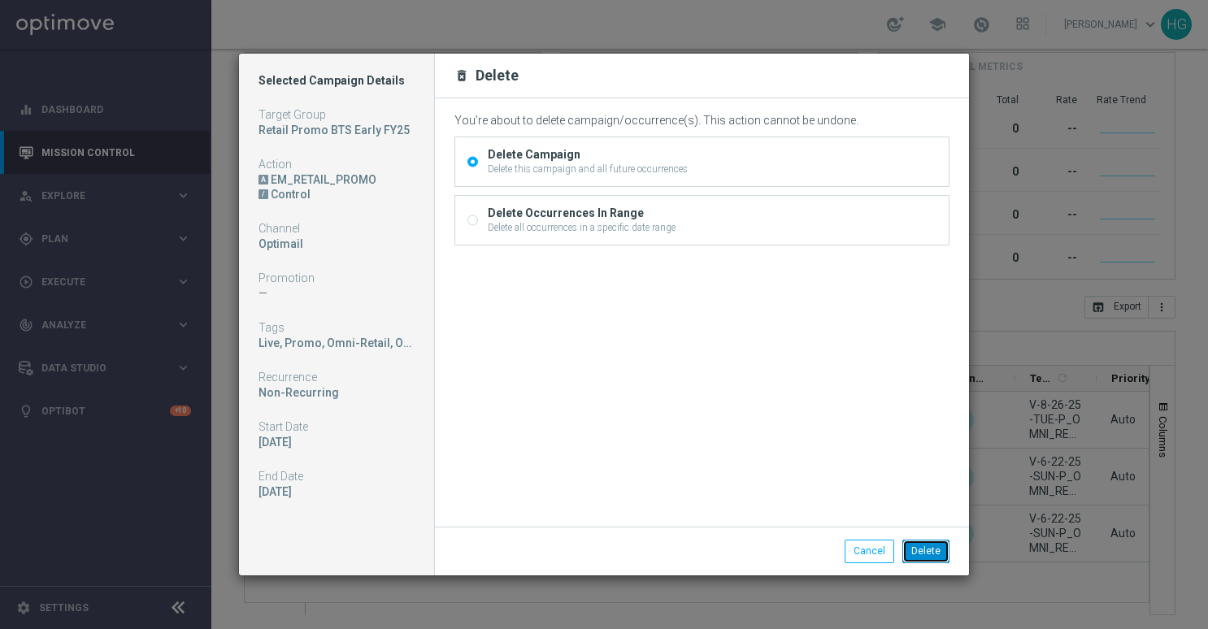
click at [932, 550] on button "Delete" at bounding box center [926, 551] width 47 height 23
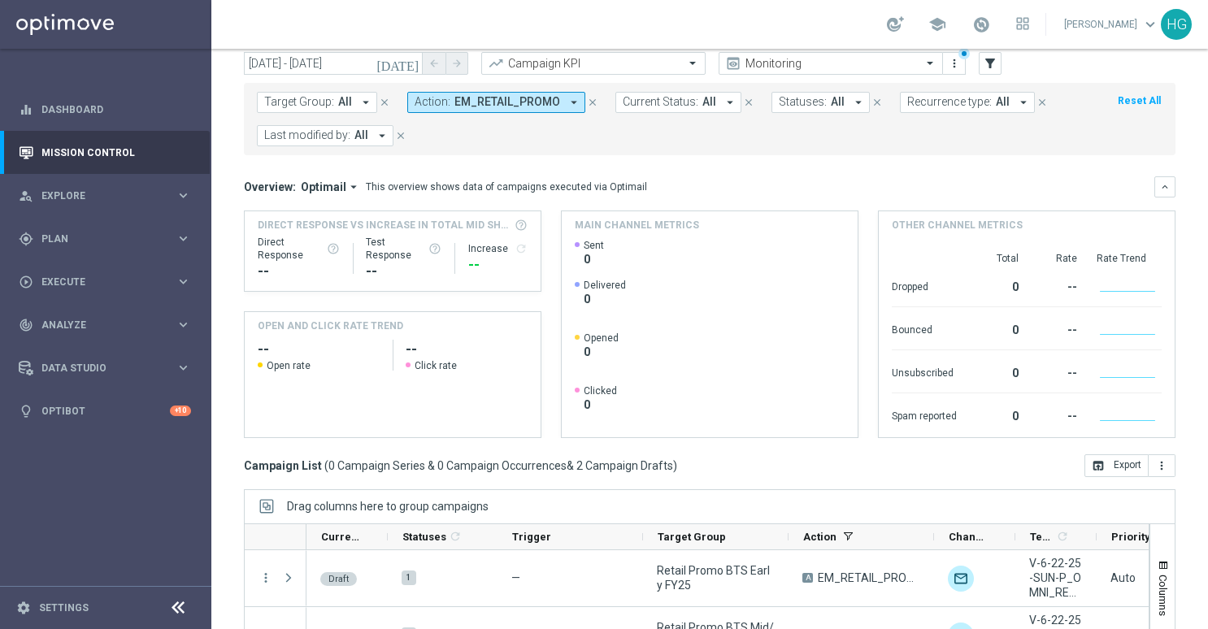
scroll to position [0, 0]
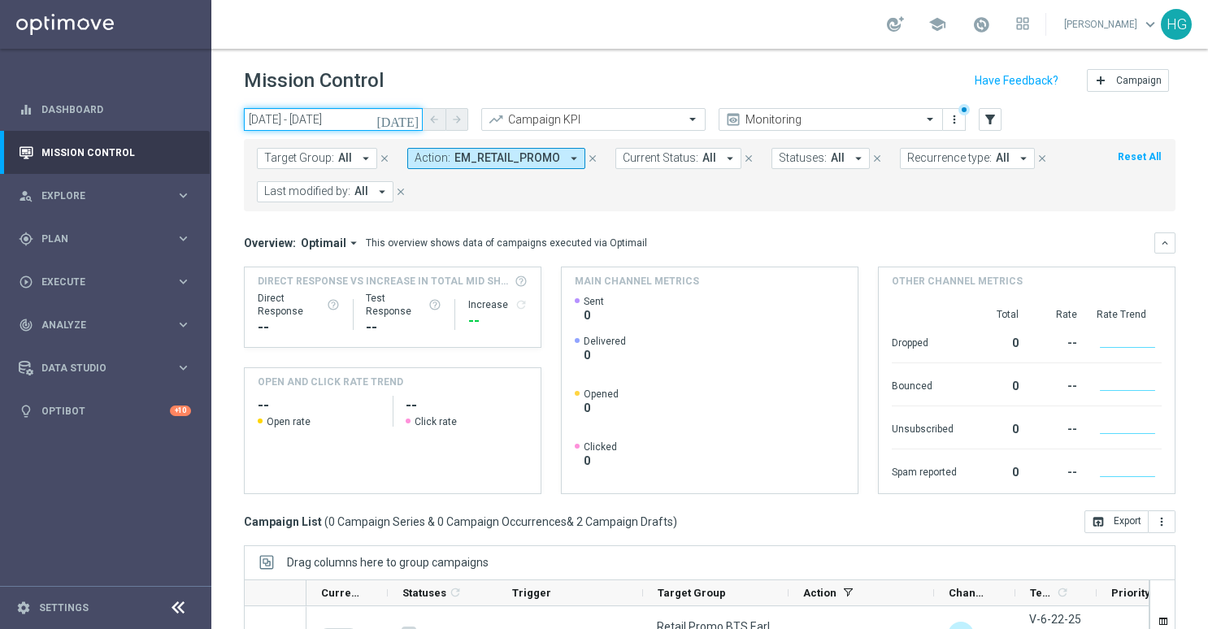
click at [353, 121] on input "26 Aug 2025 - 26 Aug 2025" at bounding box center [333, 119] width 179 height 23
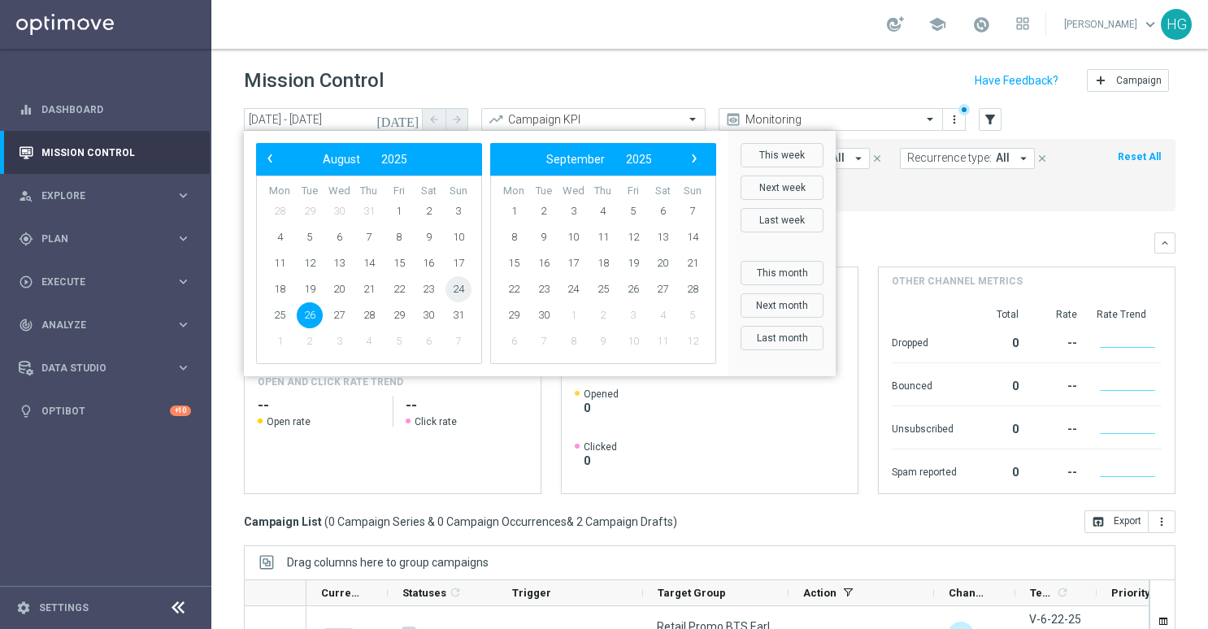
click at [454, 291] on span "24" at bounding box center [459, 289] width 26 height 26
click at [462, 289] on span "24" at bounding box center [459, 289] width 26 height 26
type input "[DATE] - [DATE]"
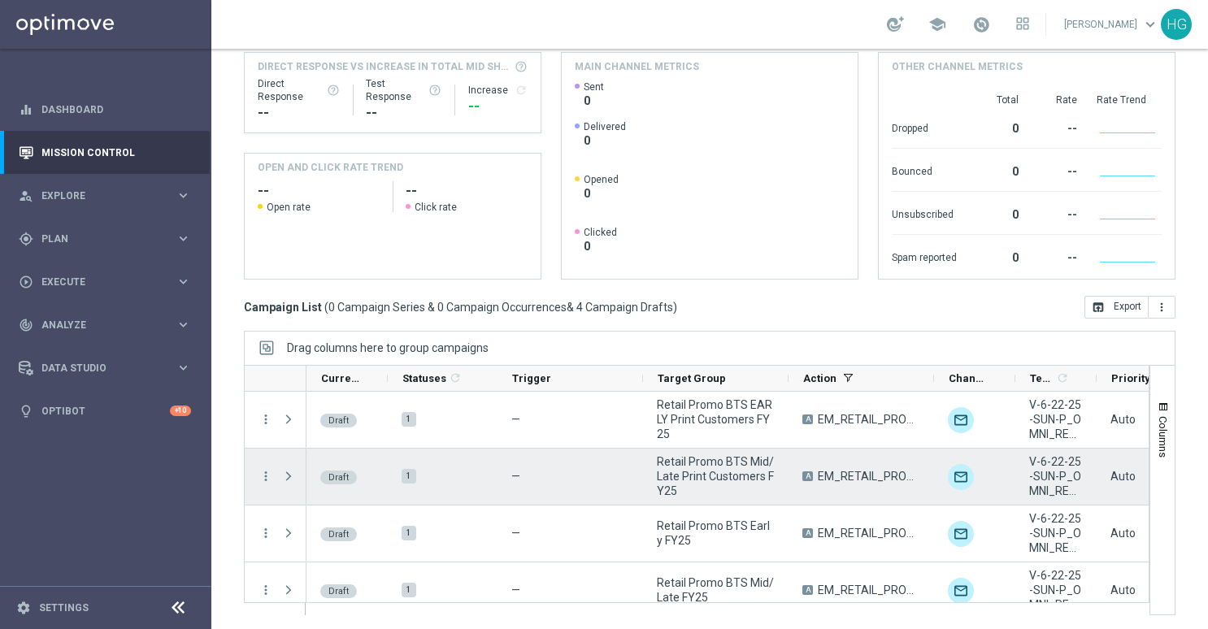
scroll to position [16, 0]
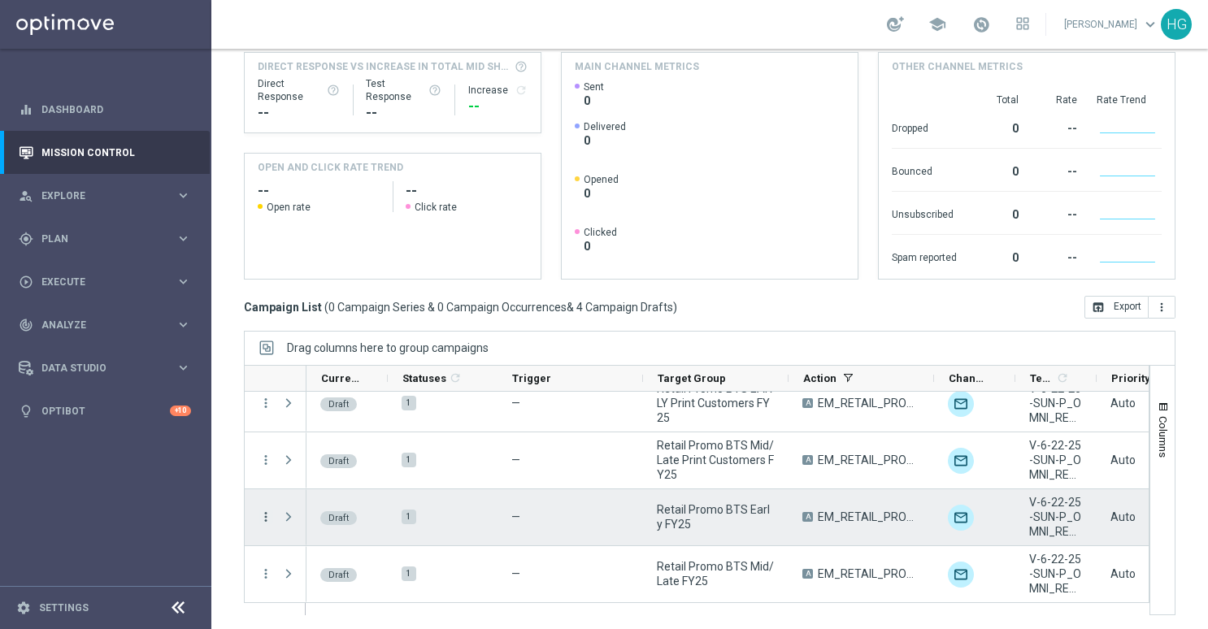
click at [265, 513] on icon "more_vert" at bounding box center [266, 517] width 15 height 15
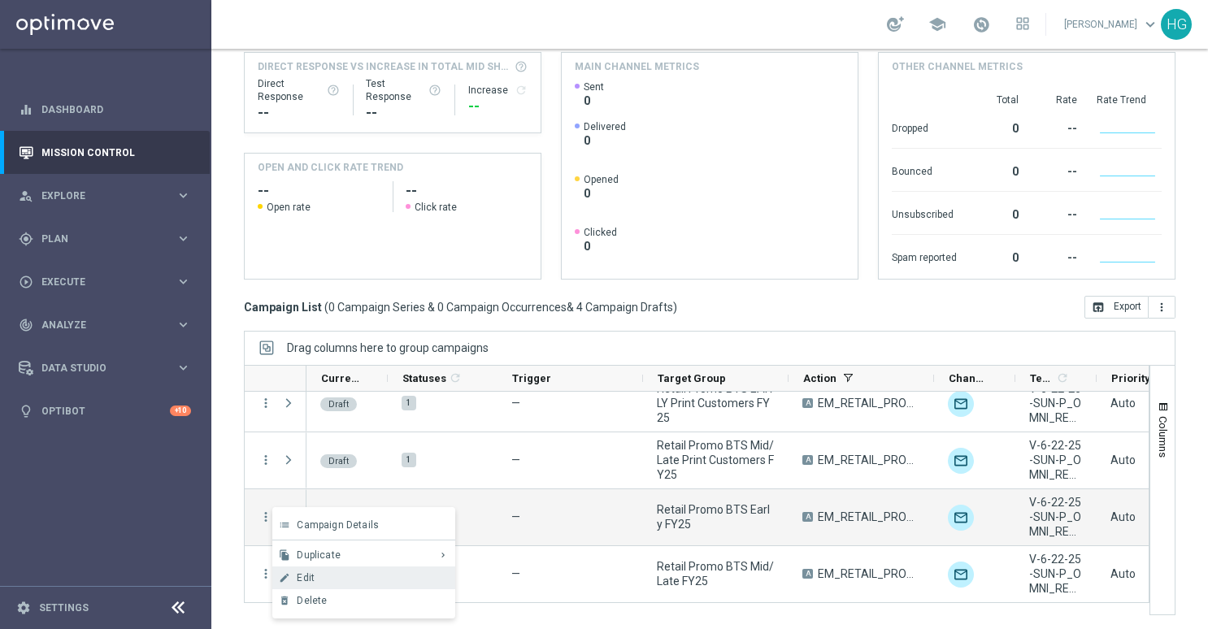
click at [335, 581] on div "Edit" at bounding box center [372, 577] width 151 height 11
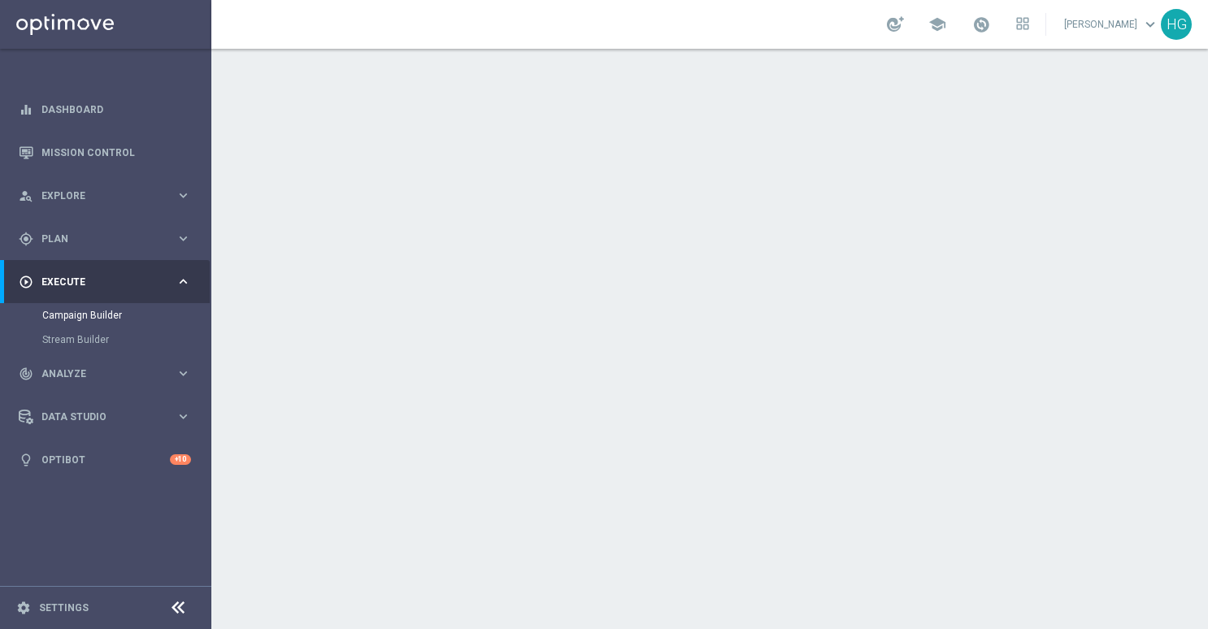
scroll to position [239, 0]
click at [1142, 196] on icon "keyboard_arrow_down" at bounding box center [1152, 201] width 24 height 24
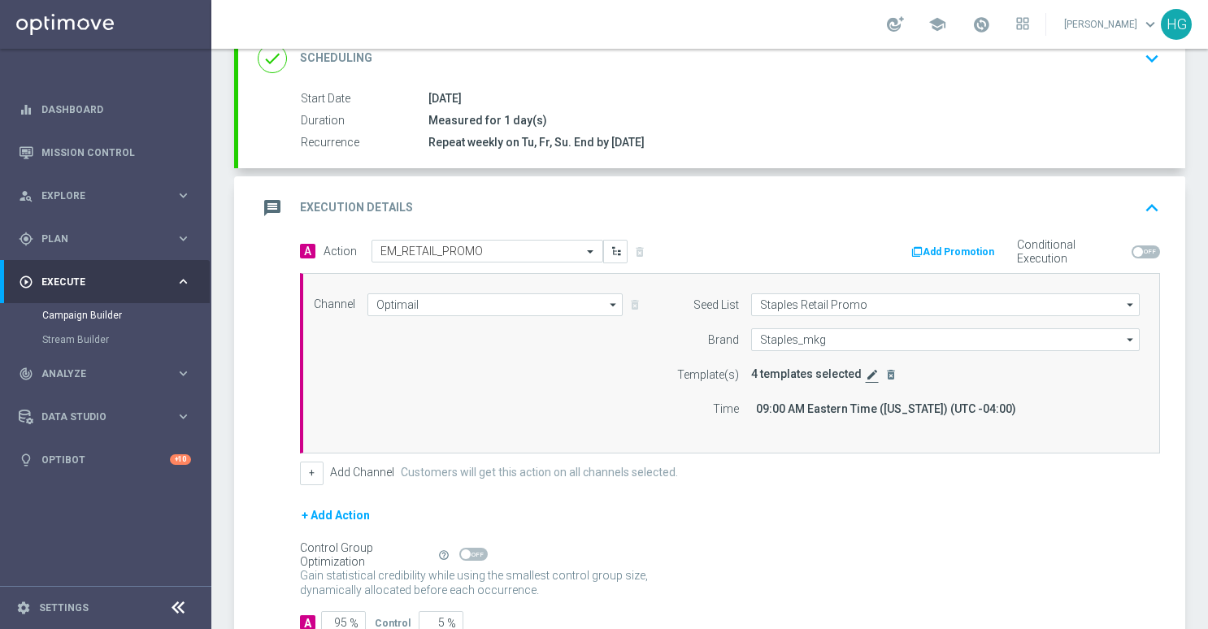
click at [866, 371] on icon "edit" at bounding box center [872, 374] width 13 height 13
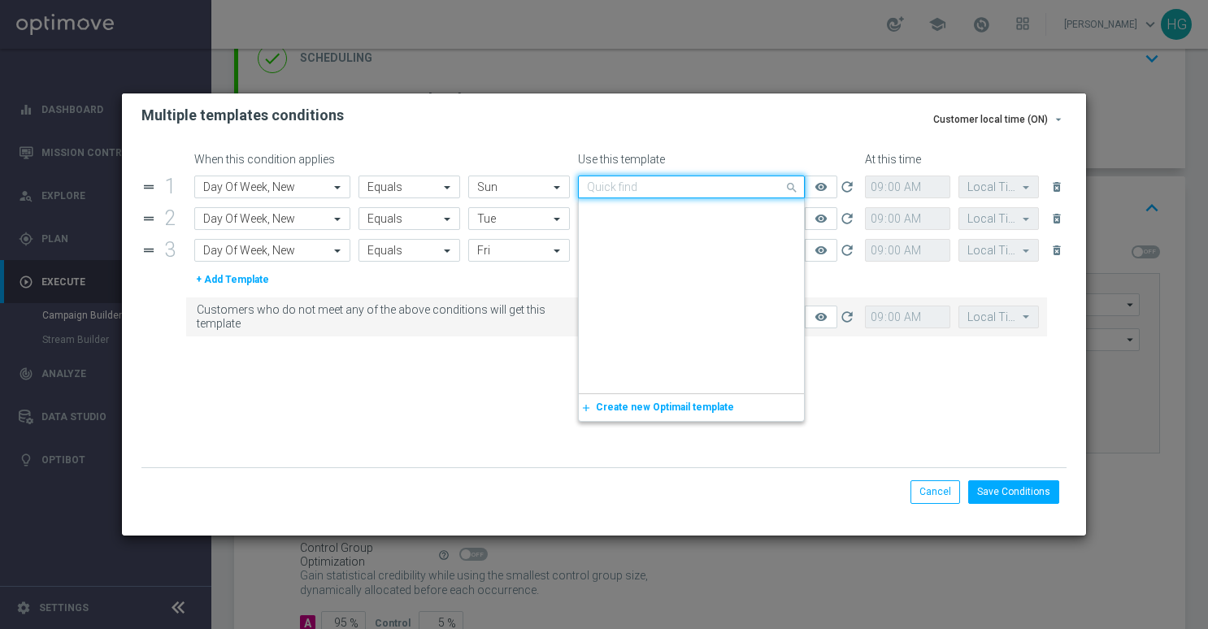
click at [695, 191] on input "text" at bounding box center [675, 188] width 176 height 14
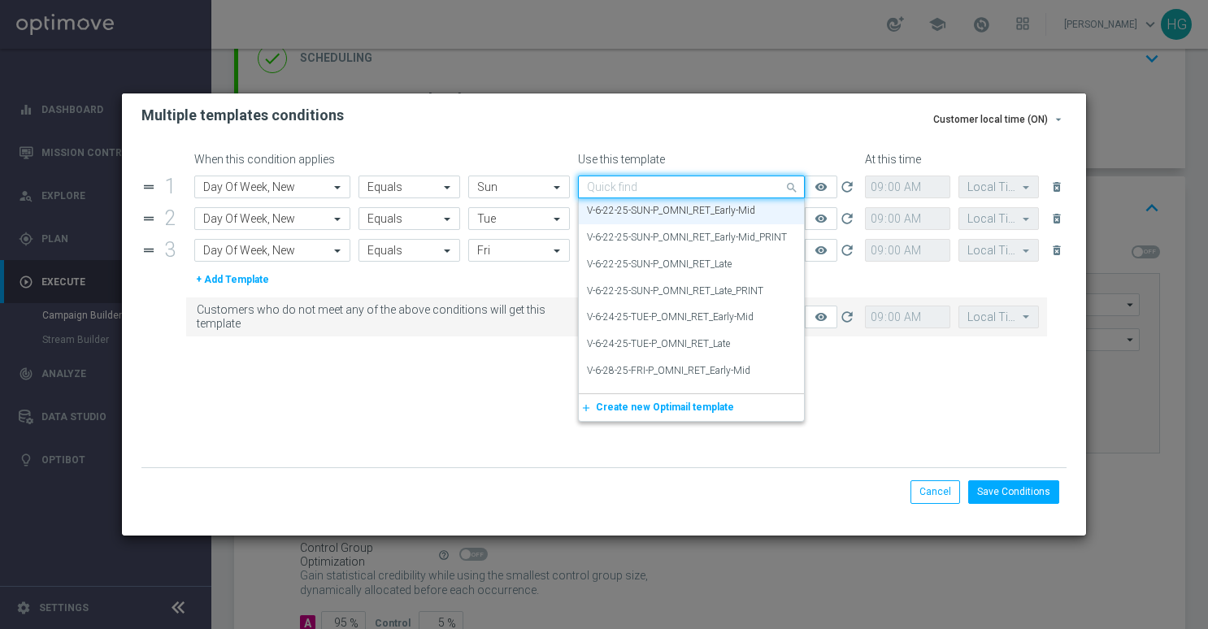
paste input "V-8.24.25-SUN-P_OMNI_RET_Early_Market"
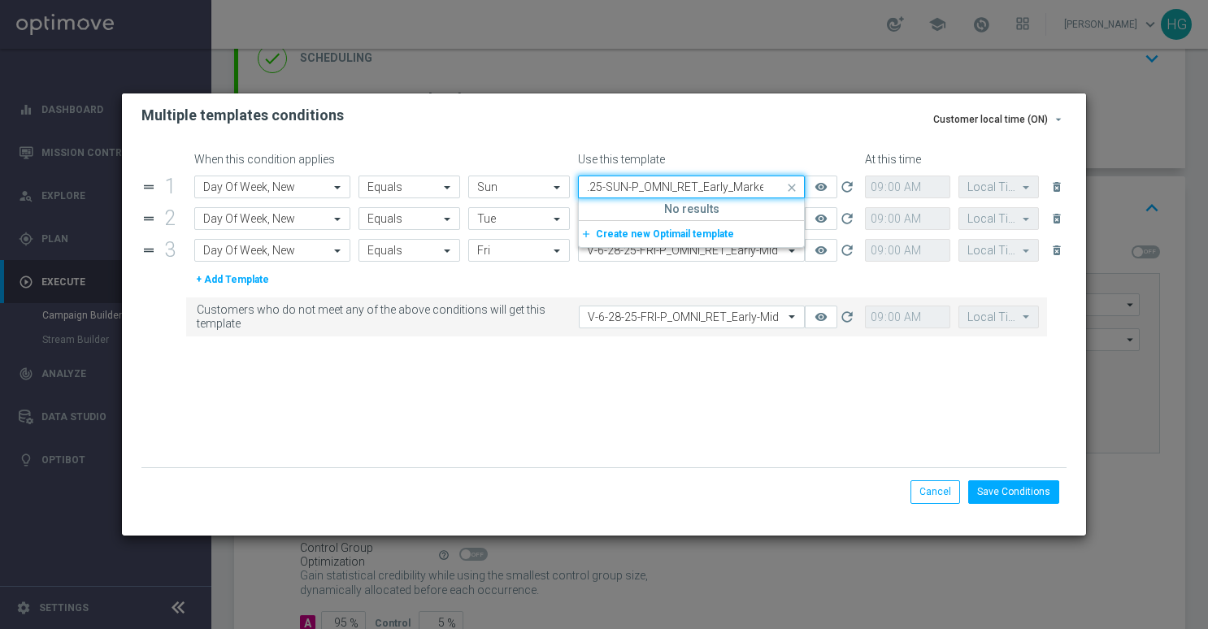
scroll to position [0, 0]
drag, startPoint x: 605, startPoint y: 188, endPoint x: 584, endPoint y: 189, distance: 21.2
click at [577, 189] on div "Quick find V-6-22-25-SUN-P_OMNI_RET_Early-Mid V-8.24.25-SUN-P_OMNI_RET_Early_Ma…" at bounding box center [717, 187] width 287 height 23
click at [607, 188] on input "V-8.24.25-SUN-P_OMNI_RET_Early_Market" at bounding box center [675, 188] width 176 height 14
click at [620, 206] on label "V-8-24-25-SUN-P_OMNI_RET_Early_Market" at bounding box center [678, 212] width 182 height 14
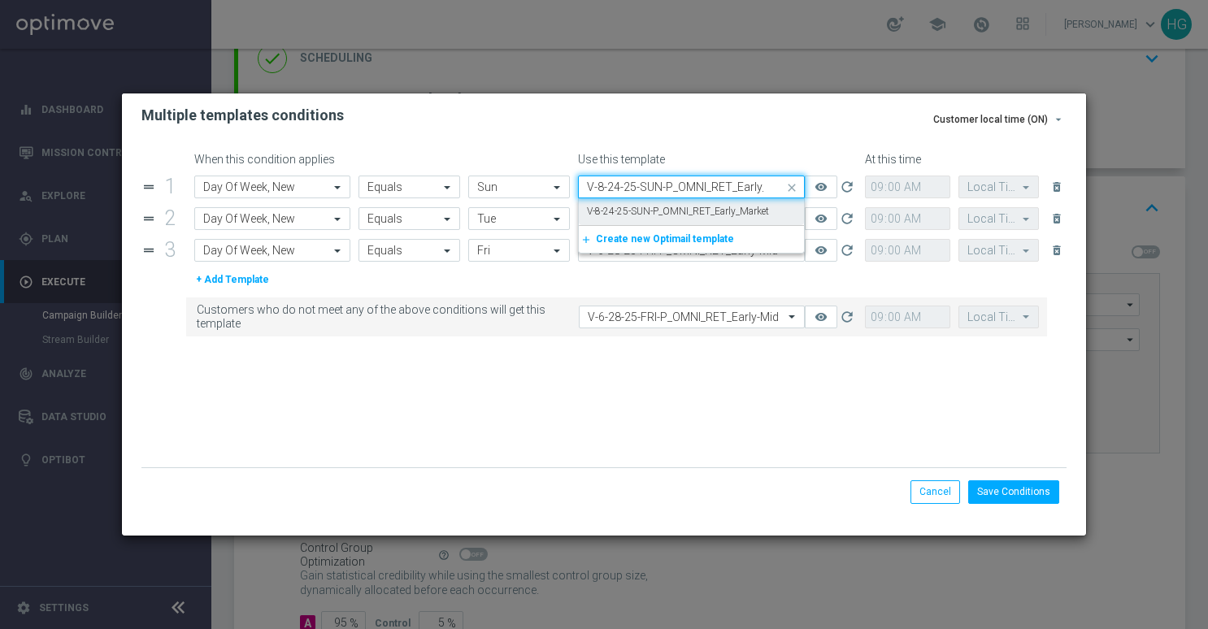
type input "V-8-24-25-SUN-P_OMNI_RET_Early_Market"
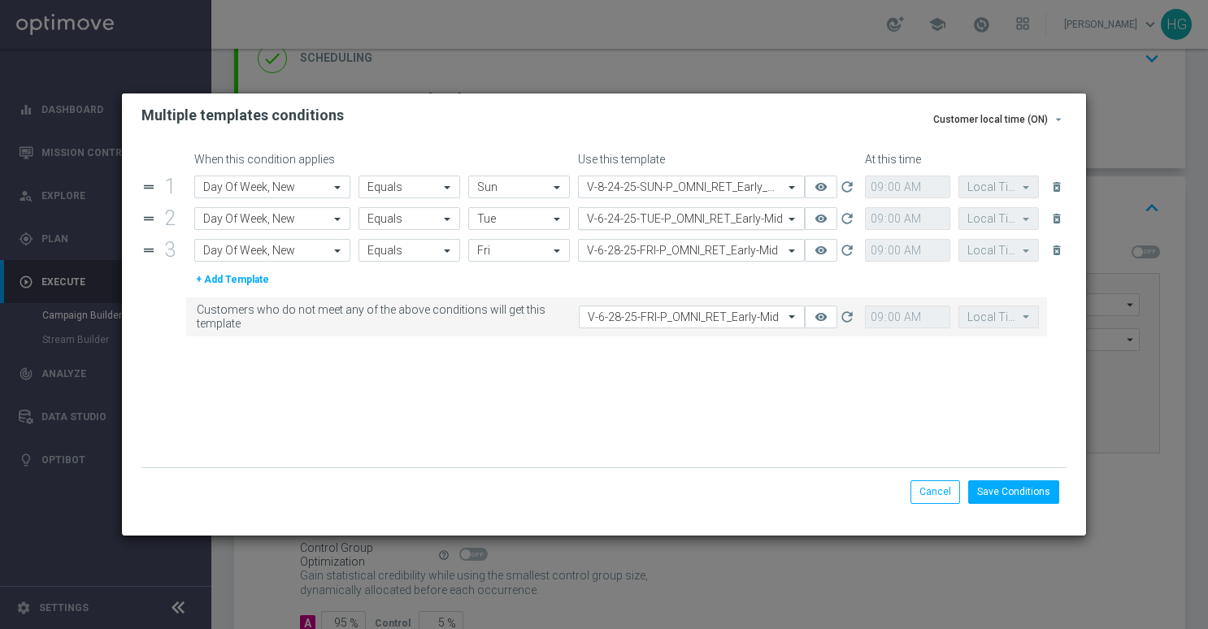
click at [743, 221] on input "text" at bounding box center [675, 219] width 176 height 14
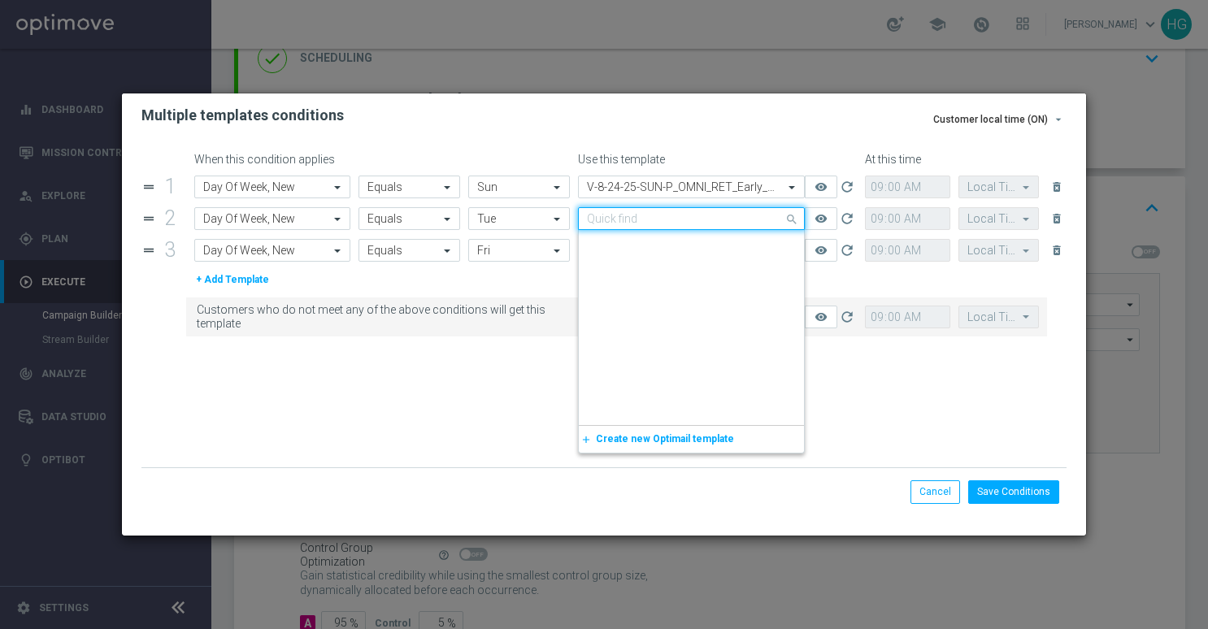
scroll to position [349452, 0]
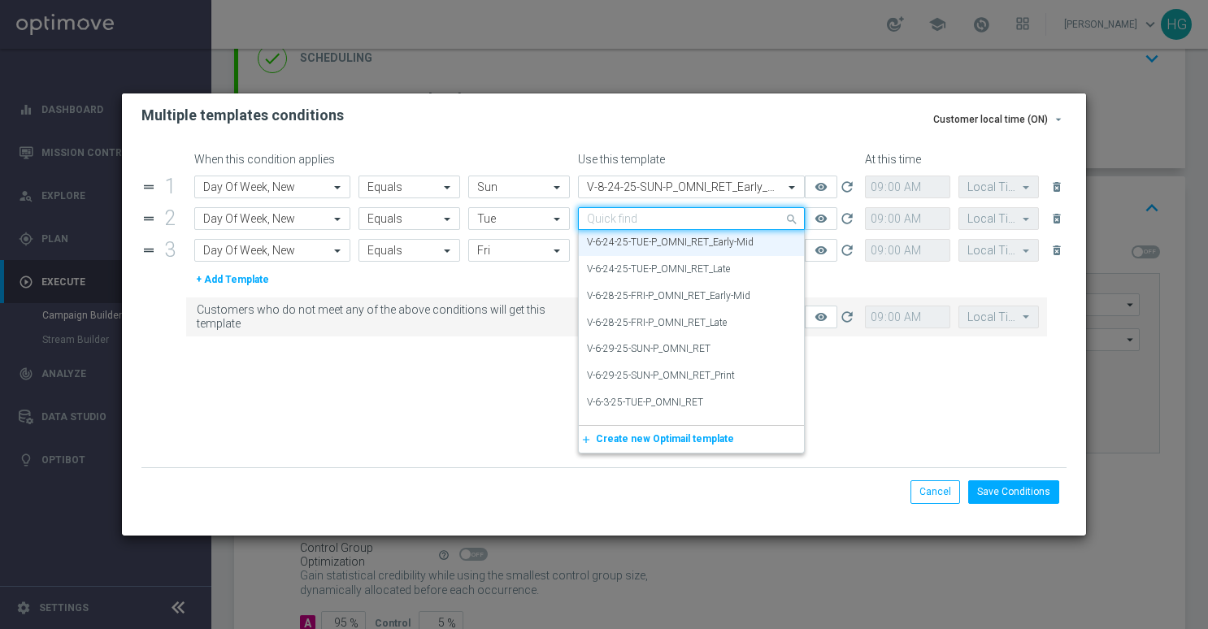
paste input "V-8.26.25-TUE-P_OMNI_RET_Early_Market"
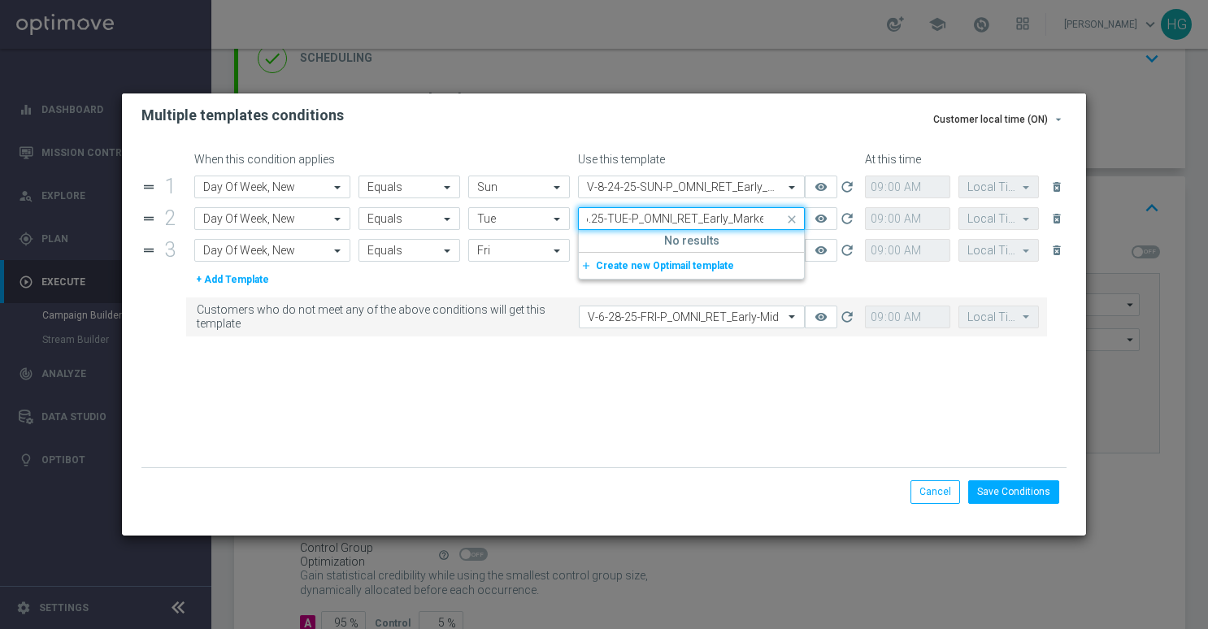
scroll to position [0, 0]
drag, startPoint x: 612, startPoint y: 221, endPoint x: 590, endPoint y: 225, distance: 22.3
click at [580, 225] on div "V-8.26.25-TUE-P_OMNI_RET_Early_Market" at bounding box center [691, 219] width 225 height 14
click at [610, 220] on input "V-8.26.25-TUE-P_OMNI_RET_Early_Market" at bounding box center [675, 219] width 176 height 14
click at [614, 237] on label "V-8-26-25-TUE-P_OMNI_RET_Early_Market" at bounding box center [677, 244] width 181 height 14
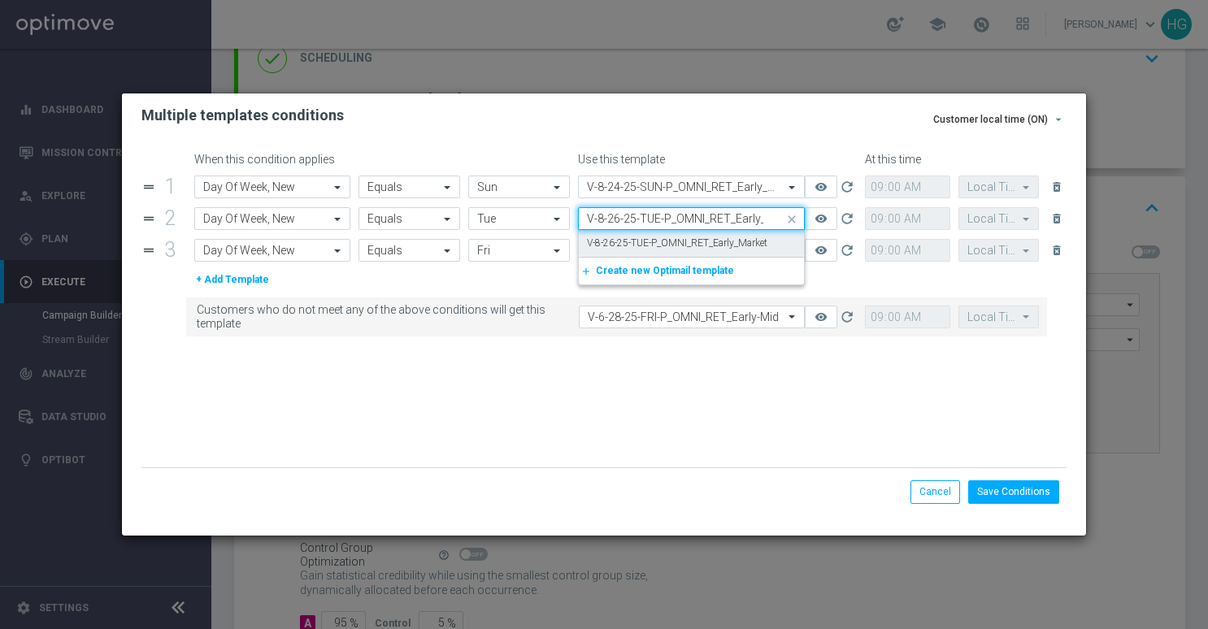
type input "V-8-26-25-TUE-P_OMNI_RET_Early_Market"
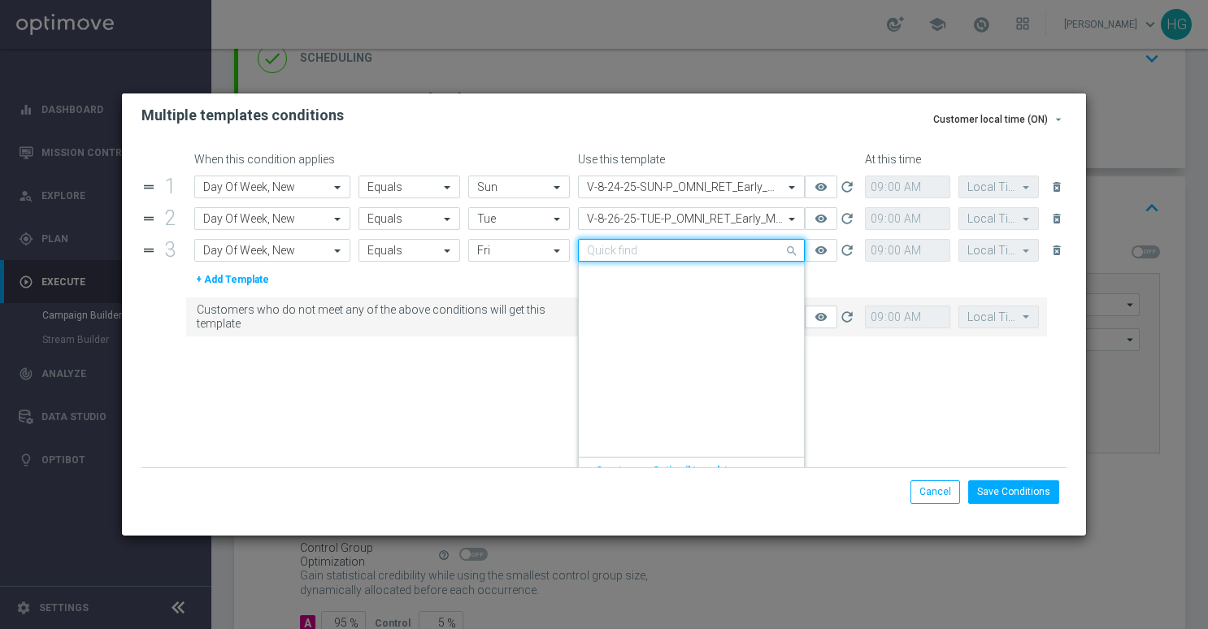
click at [750, 245] on input "text" at bounding box center [675, 251] width 176 height 14
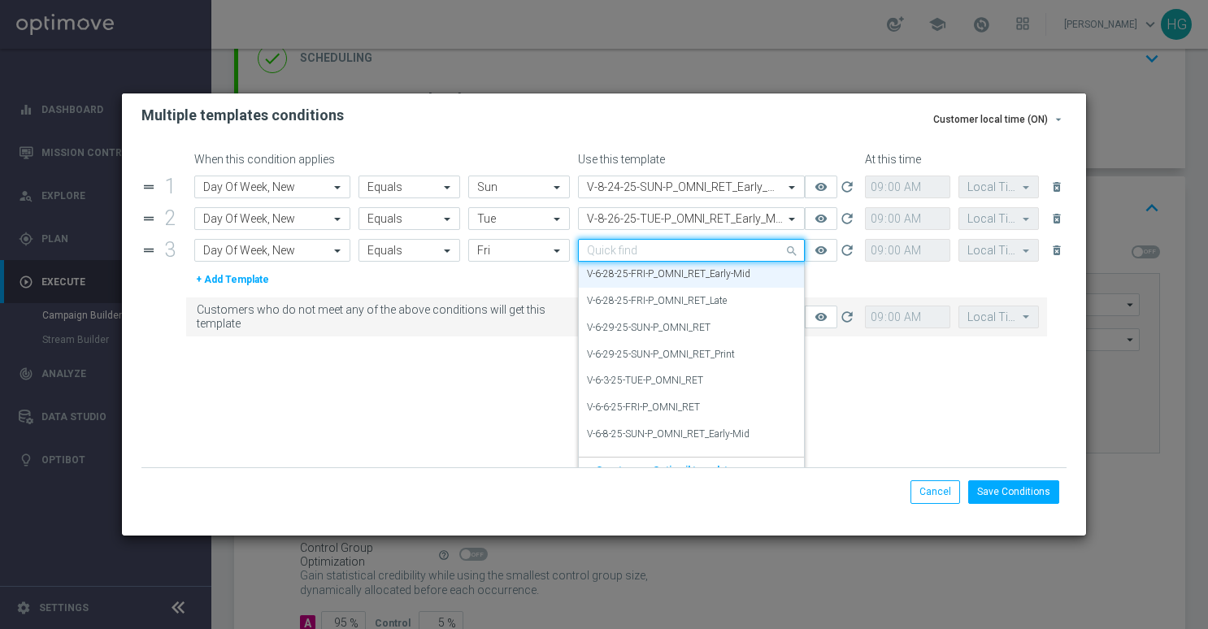
paste input "V-8.29.25-FRI-P_OMNI_RET_Early_Market"
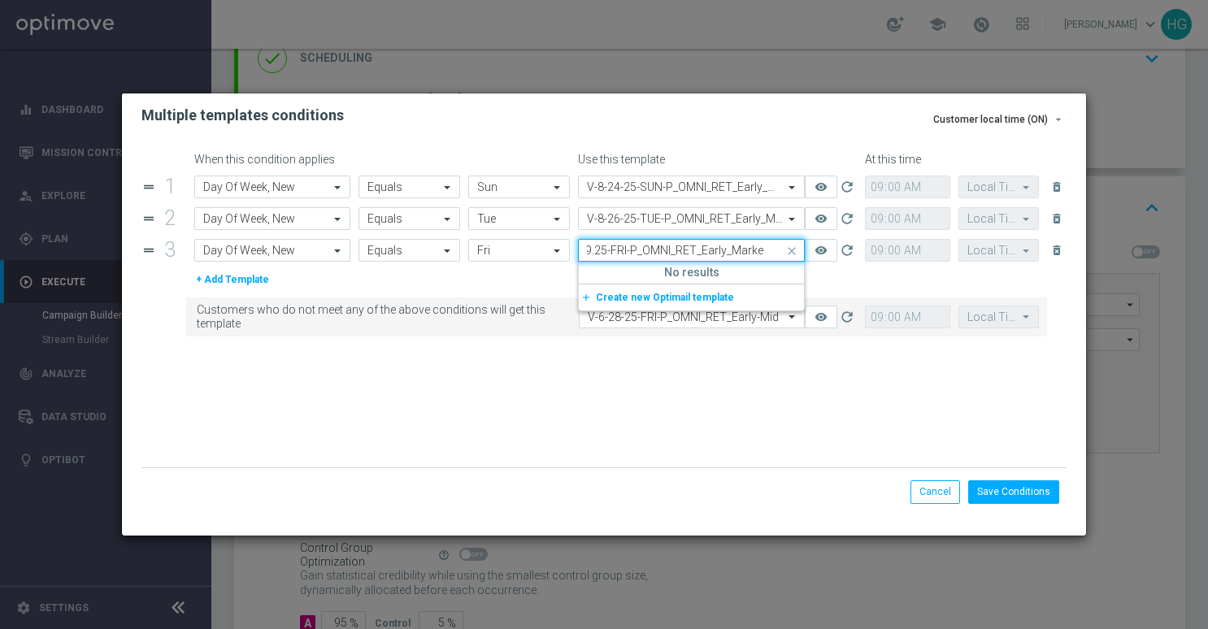
scroll to position [0, 0]
click at [580, 254] on div "V-8.29.25-FRI-P_OMNI_RET_Early_Market" at bounding box center [691, 251] width 225 height 14
click at [608, 249] on input "V-8.29.25-FRI-P_OMNI_RET_Early_Market" at bounding box center [675, 251] width 176 height 14
click at [608, 250] on input "V-8.29.25-FRI-P_OMNI_RET_Early_Market" at bounding box center [675, 251] width 176 height 14
click at [607, 252] on input "V-8.29.25-FRI-P_OMNI_RET_Early_Market" at bounding box center [675, 251] width 176 height 14
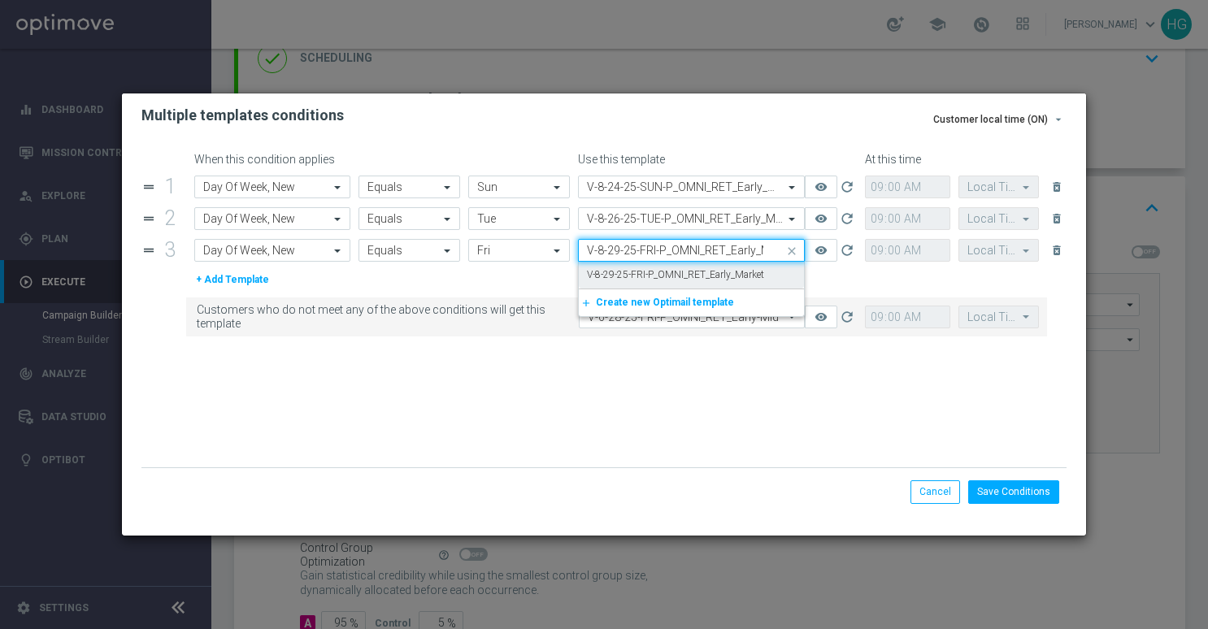
click at [616, 275] on label "V-8-29-25-FRI-P_OMNI_RET_Early_Market" at bounding box center [675, 275] width 177 height 14
type input "V-8-29-25-FRI-P_OMNI_RET_Early_Market"
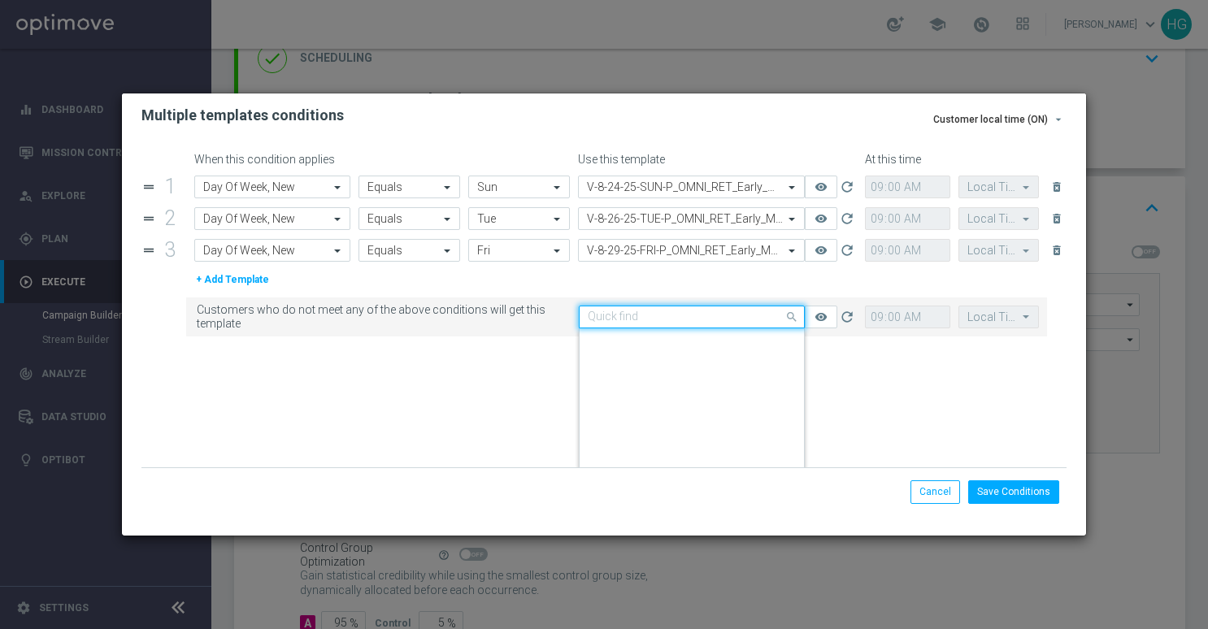
click at [616, 322] on input "text" at bounding box center [676, 318] width 176 height 14
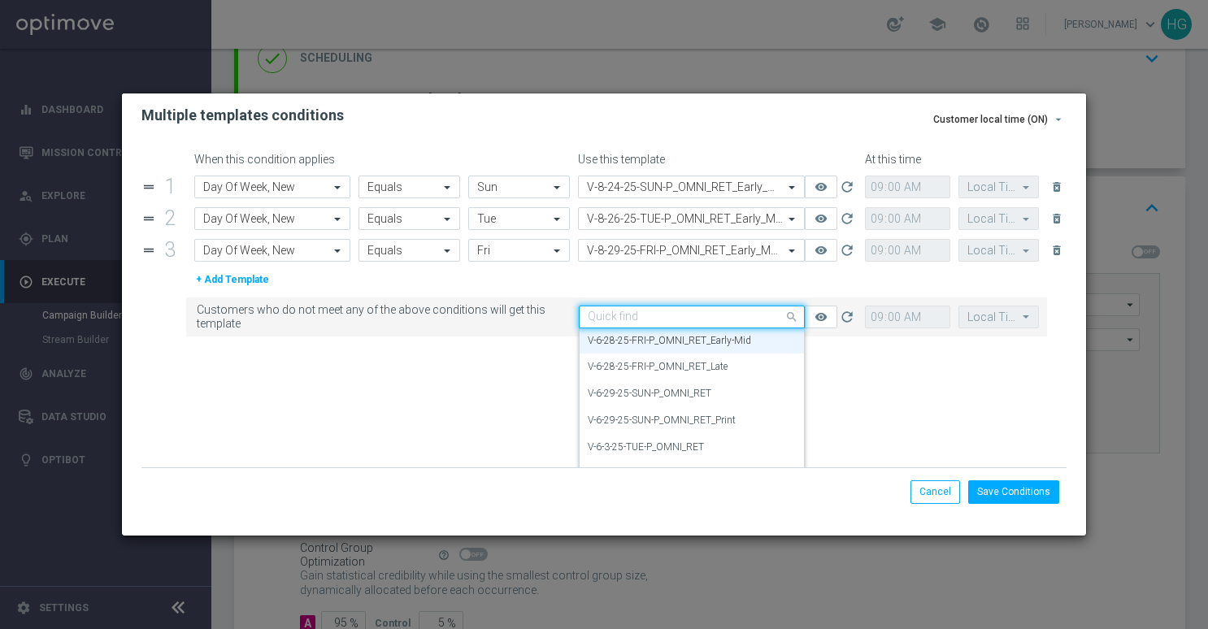
paste input "V-8.29.25-FRI-P_OMNI_RET_Early_Market"
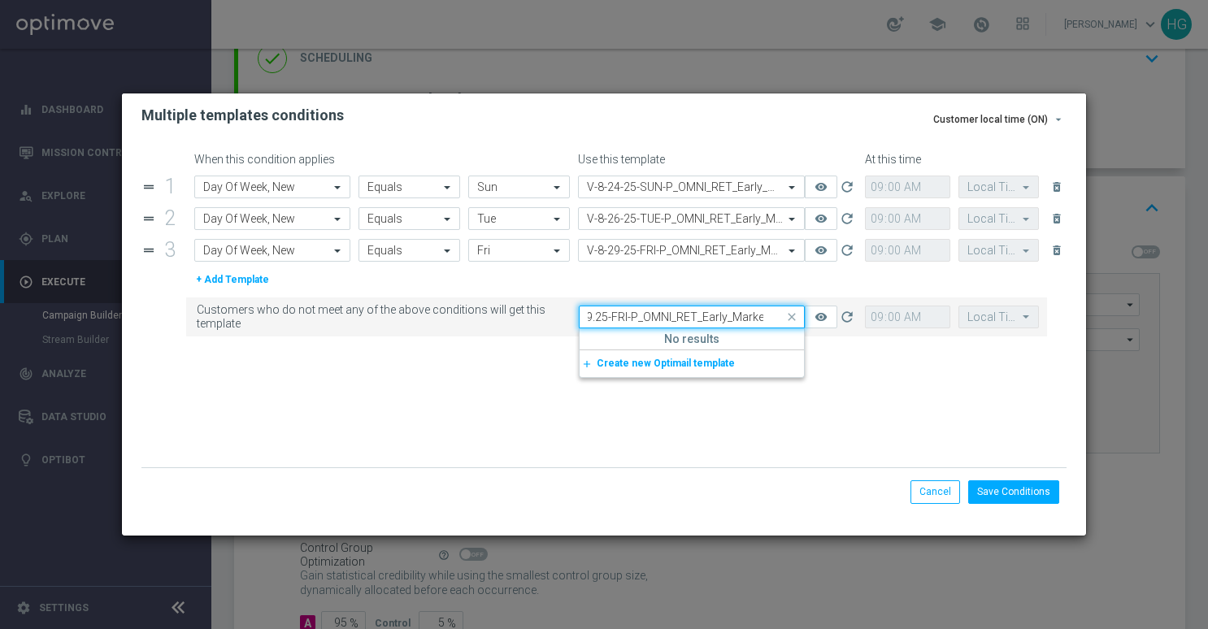
scroll to position [0, 0]
drag, startPoint x: 611, startPoint y: 320, endPoint x: 597, endPoint y: 313, distance: 16.0
click at [567, 320] on div "Customers who do not meet any of the above conditions will get this template Qu…" at bounding box center [617, 317] width 862 height 39
click at [603, 316] on input "V-8.29.25-FRI-P_OMNI_RET_Early_Market" at bounding box center [676, 318] width 176 height 14
click at [605, 320] on input "V-8.29.25-FRI-P_OMNI_RET_Early_Market" at bounding box center [676, 318] width 176 height 14
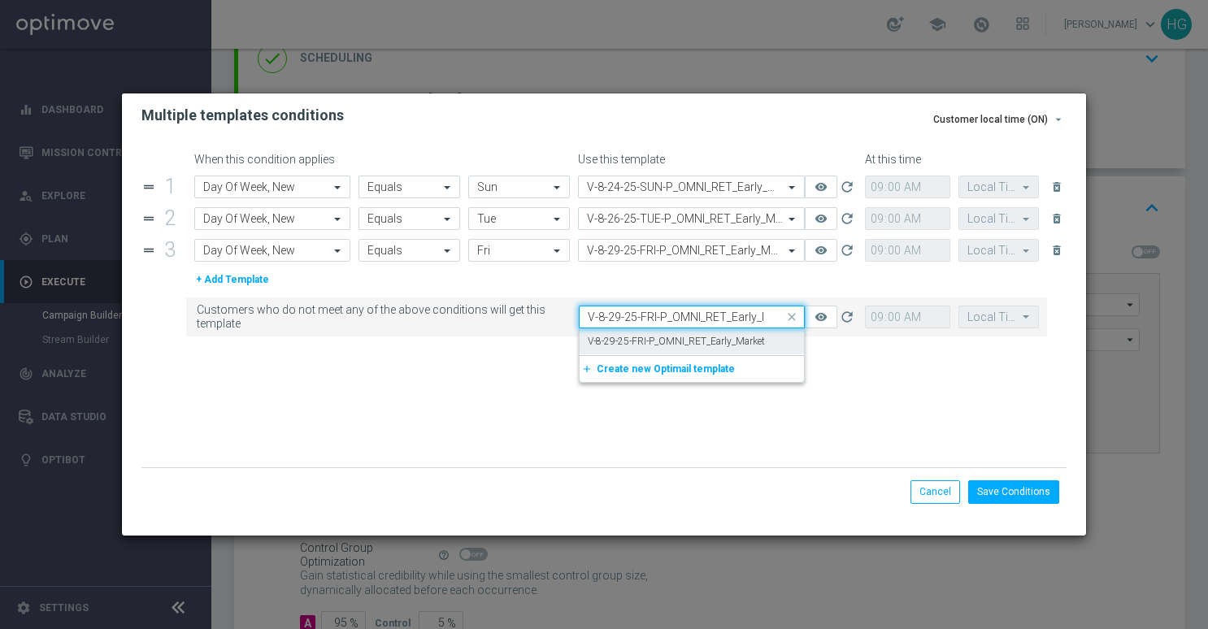
click at [603, 340] on label "V-8-29-25-FRI-P_OMNI_RET_Early_Market" at bounding box center [676, 342] width 177 height 14
type input "V-8-29-25-FRI-P_OMNI_RET_Early_Market"
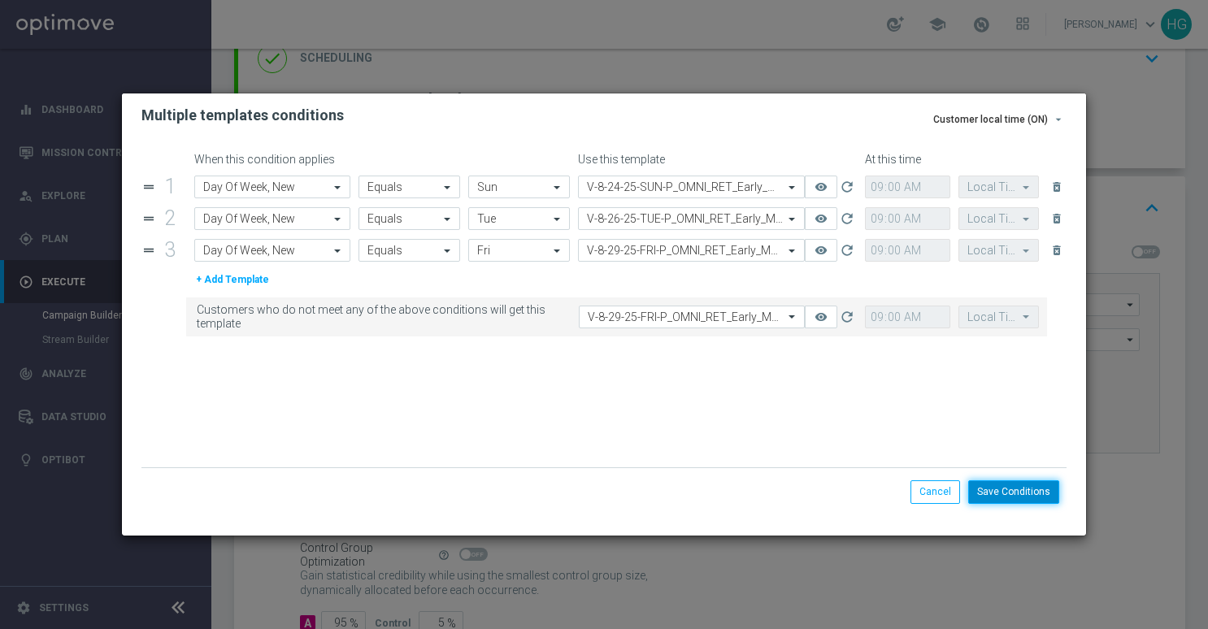
click at [1020, 490] on button "Save Conditions" at bounding box center [1013, 492] width 91 height 23
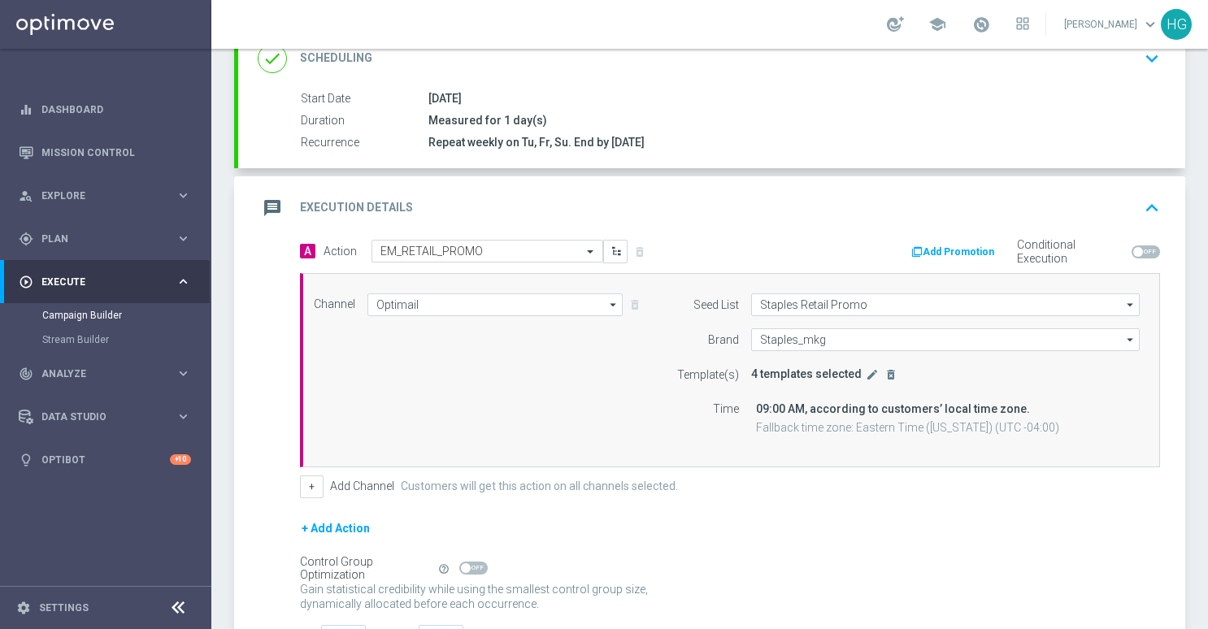
scroll to position [377, 0]
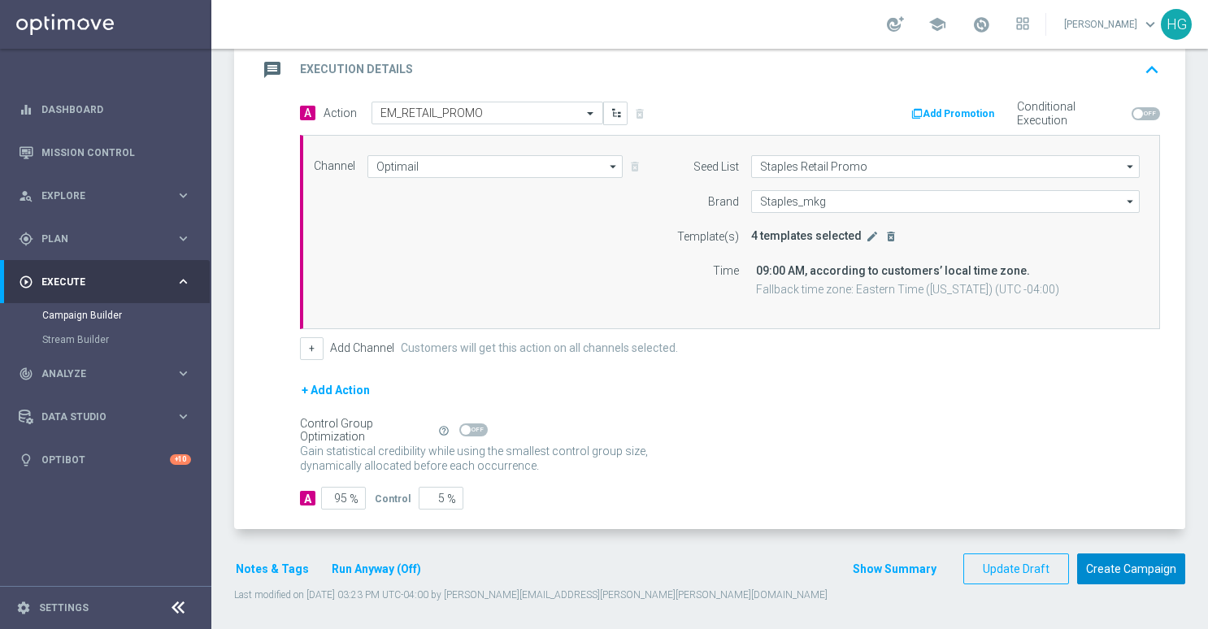
click at [1128, 565] on button "Create Campaign" at bounding box center [1131, 570] width 108 height 32
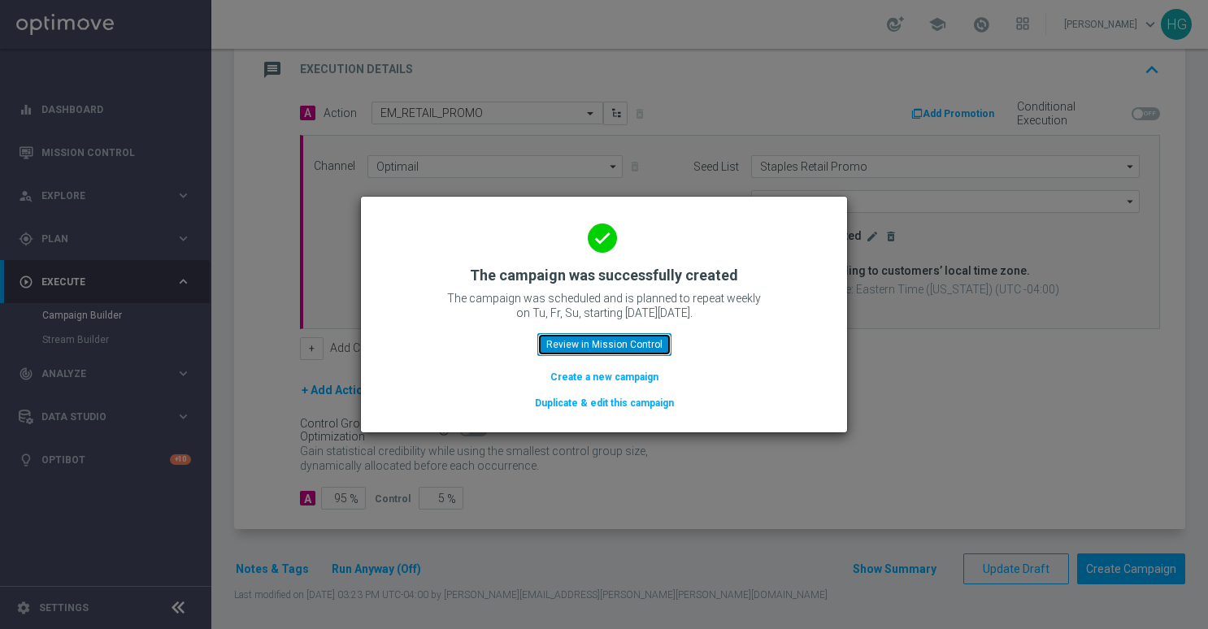
click at [598, 342] on button "Review in Mission Control" at bounding box center [604, 344] width 134 height 23
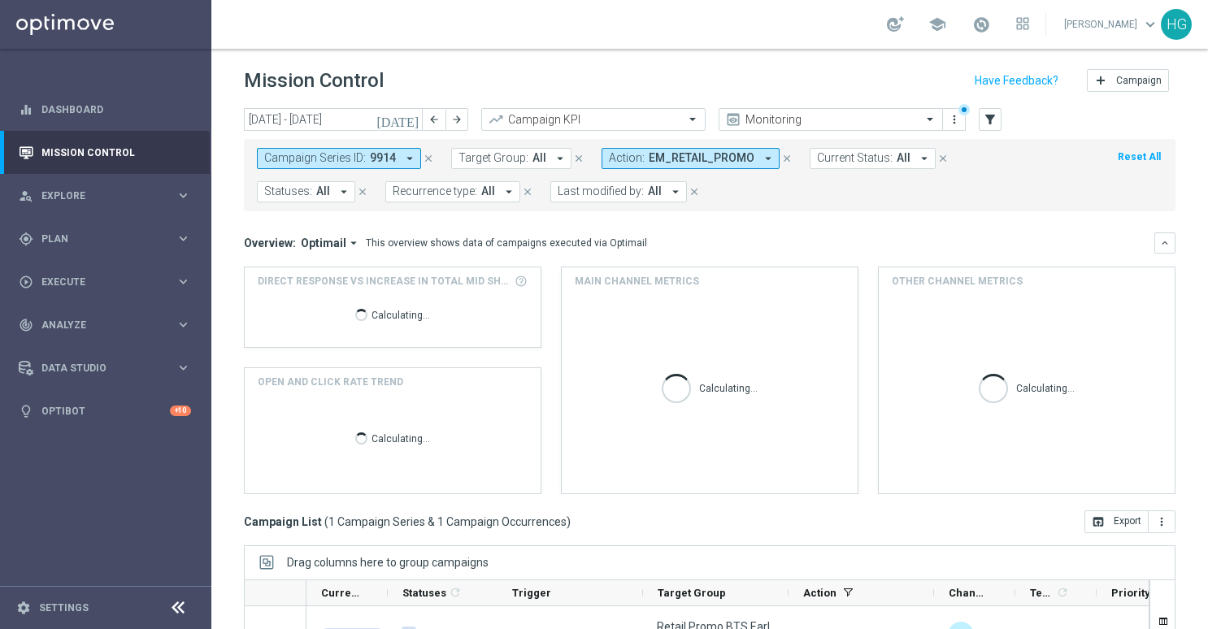
click at [432, 157] on button "close" at bounding box center [428, 159] width 15 height 18
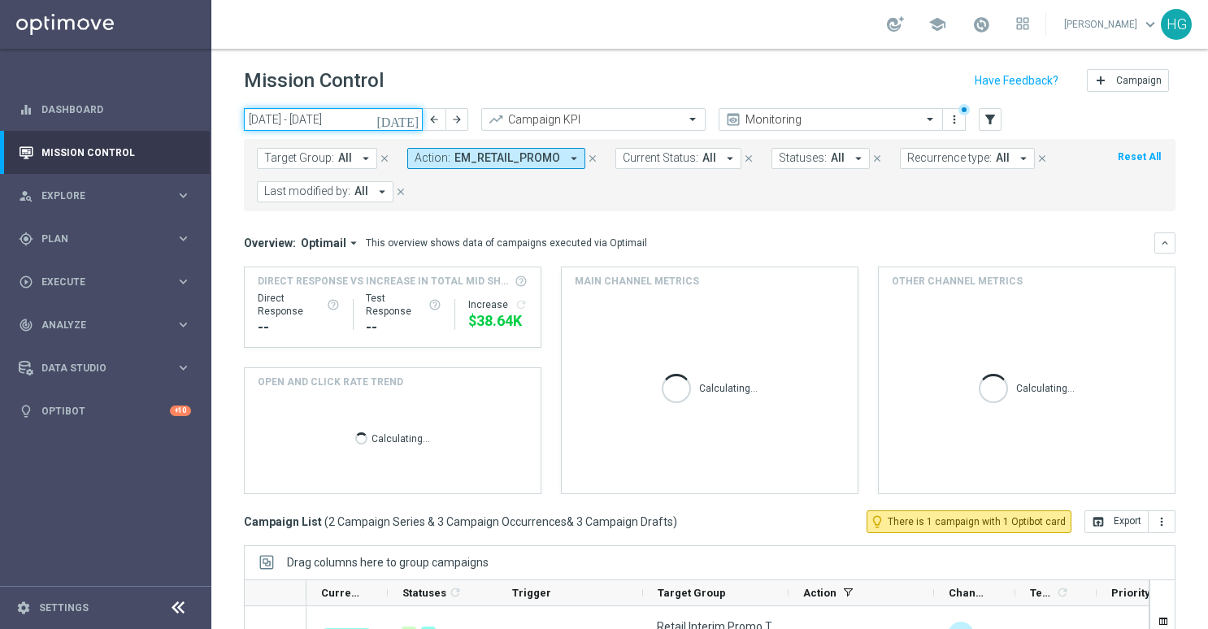
click at [368, 123] on input "[DATE] - [DATE]" at bounding box center [333, 119] width 179 height 23
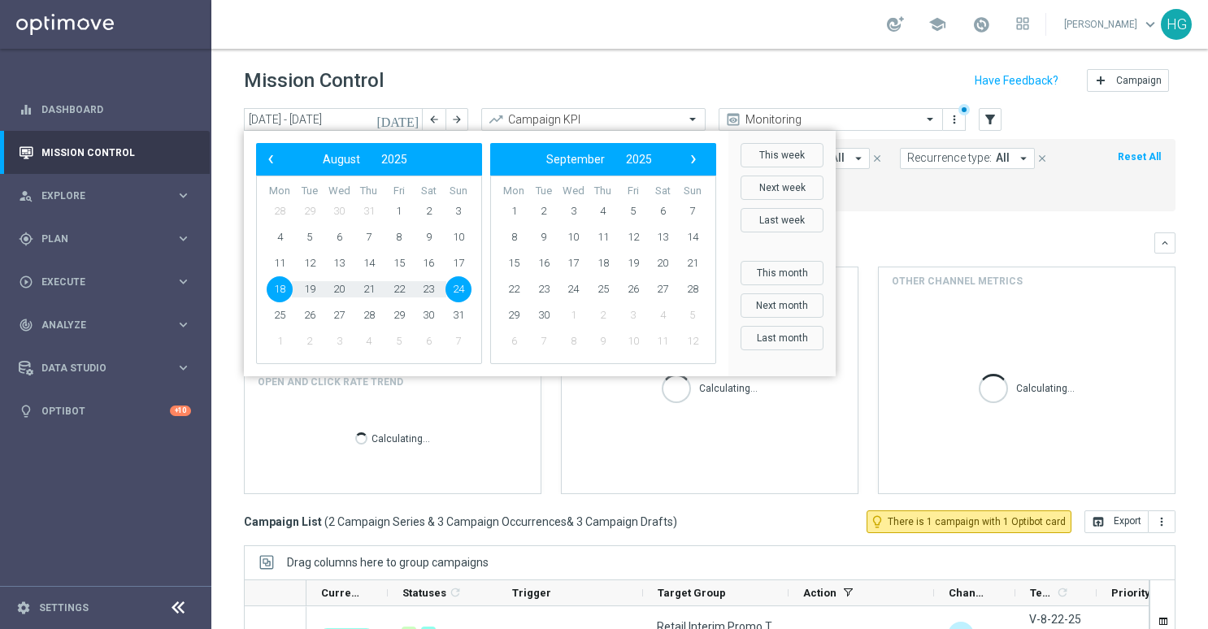
click at [459, 288] on span "24" at bounding box center [459, 289] width 26 height 26
click at [462, 283] on span "24" at bounding box center [459, 289] width 26 height 26
type input "[DATE] - [DATE]"
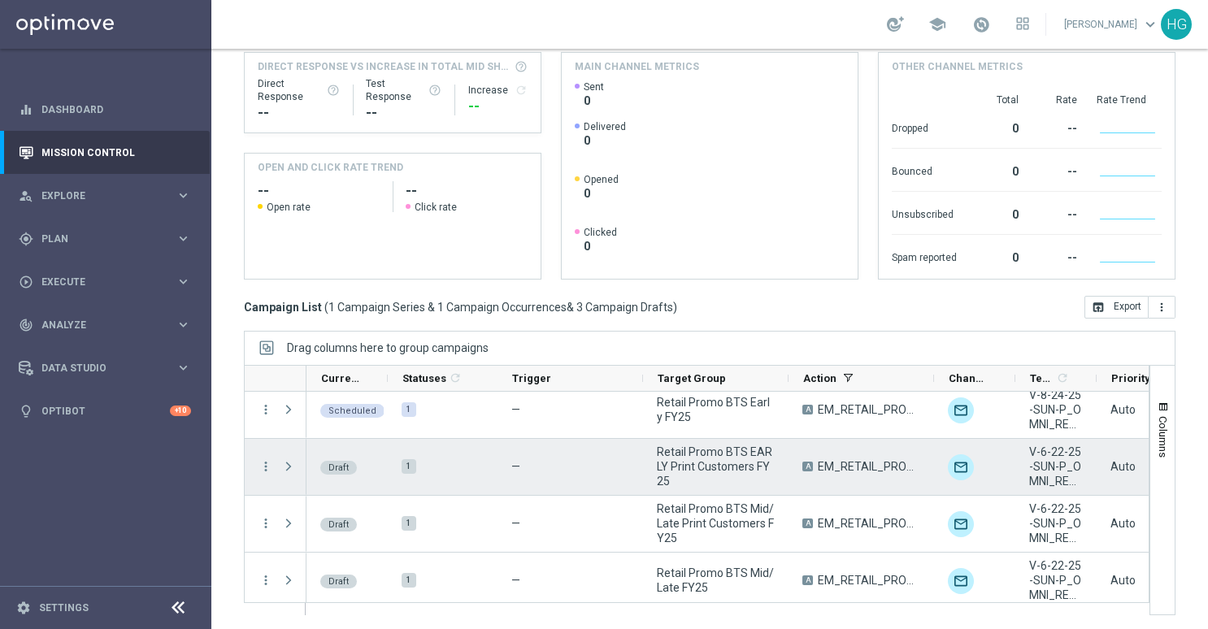
scroll to position [16, 0]
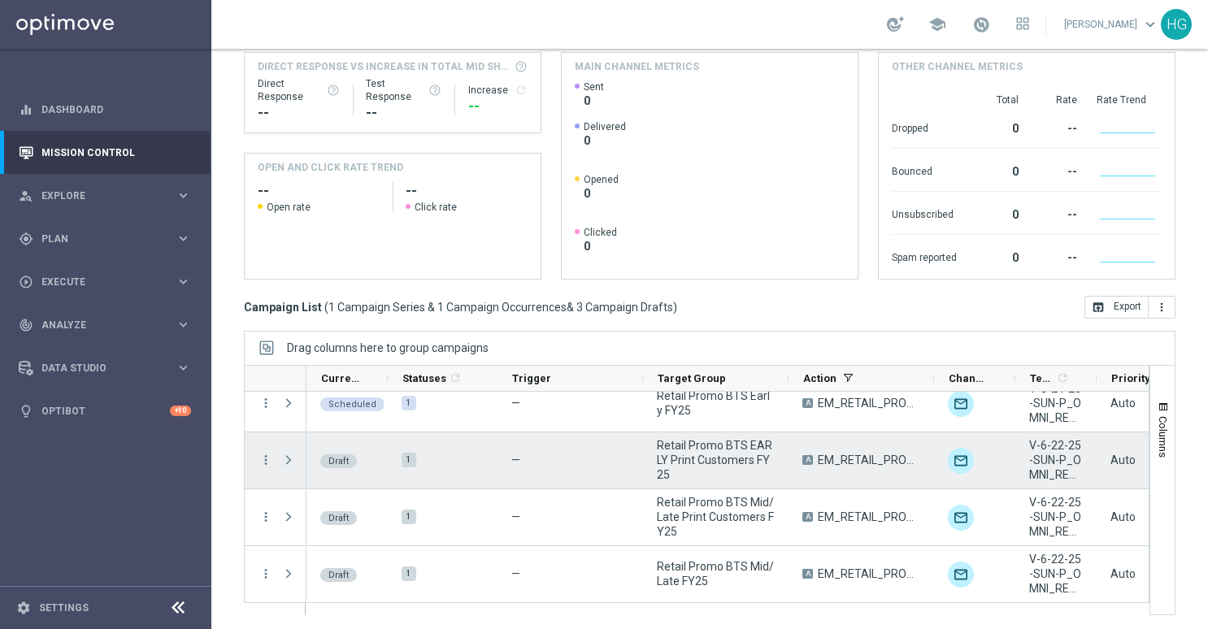
click at [285, 456] on span "Press SPACE to select this row." at bounding box center [288, 460] width 15 height 13
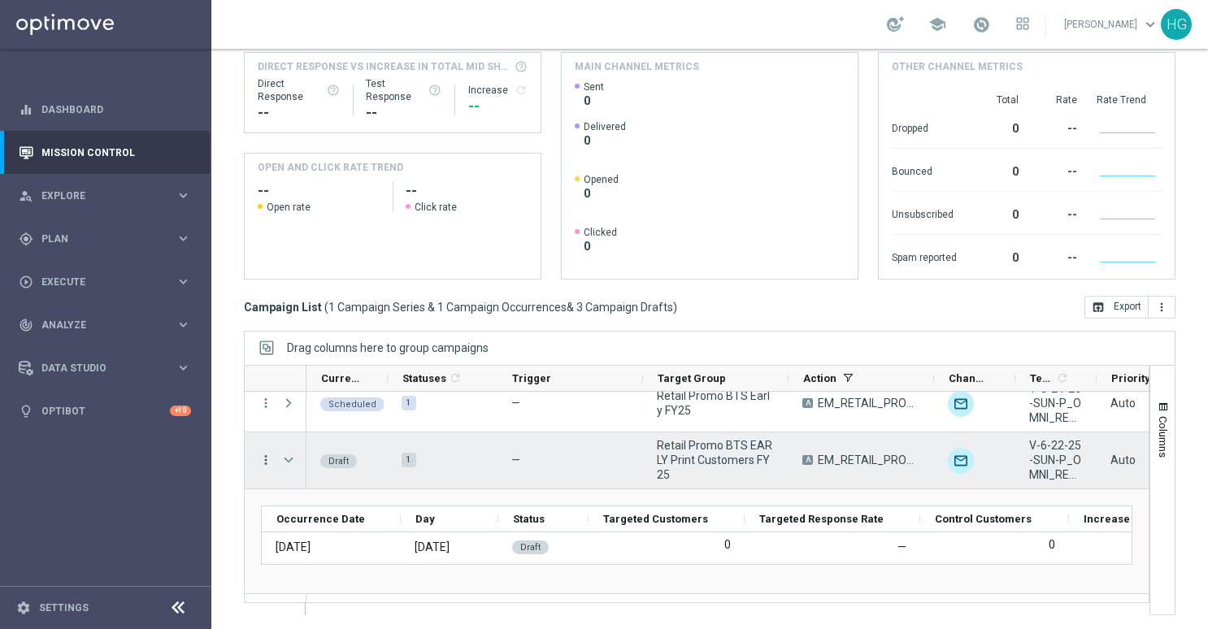
click at [268, 456] on icon "more_vert" at bounding box center [266, 460] width 15 height 15
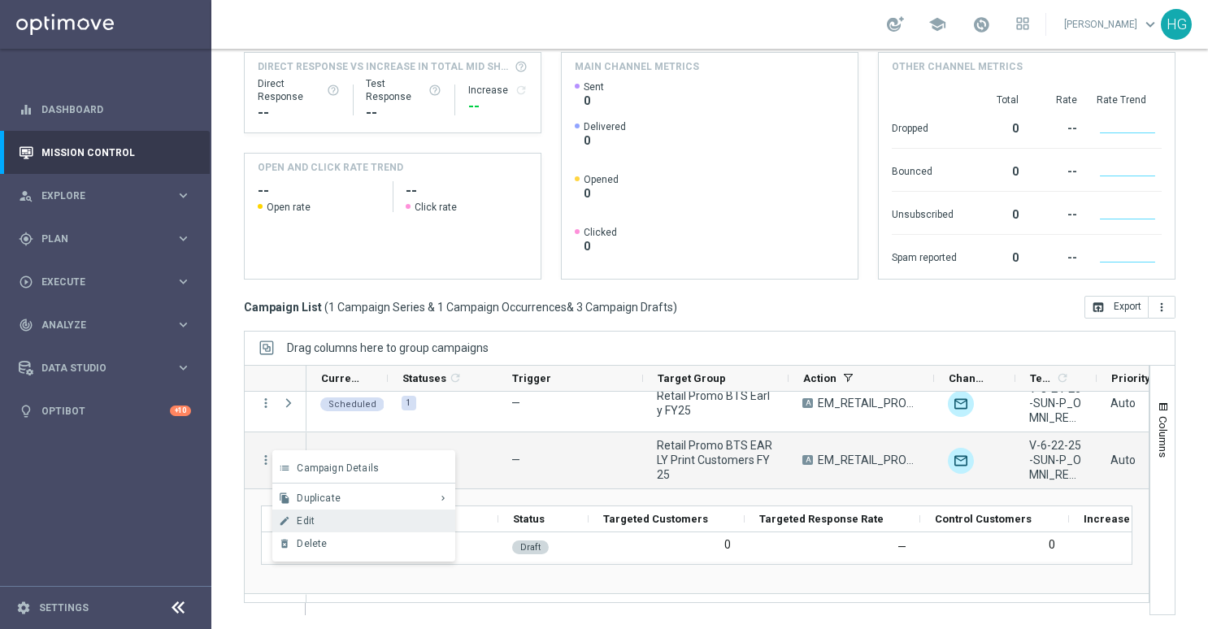
click at [328, 524] on div "Edit" at bounding box center [372, 521] width 151 height 11
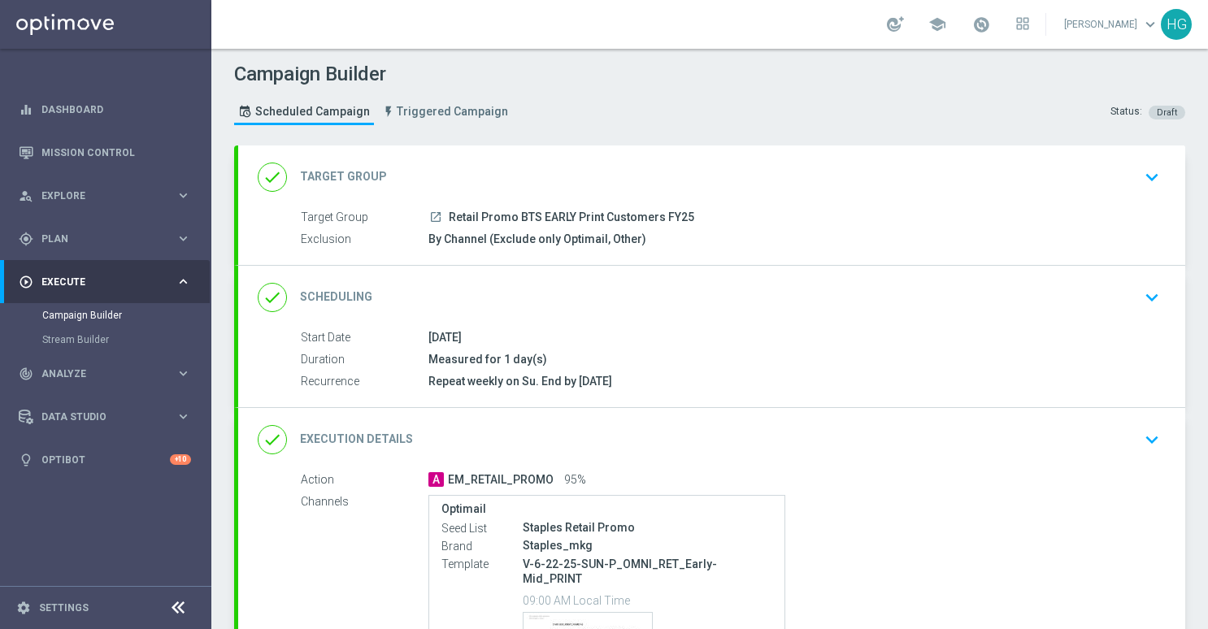
click at [1142, 439] on icon "keyboard_arrow_down" at bounding box center [1152, 440] width 24 height 24
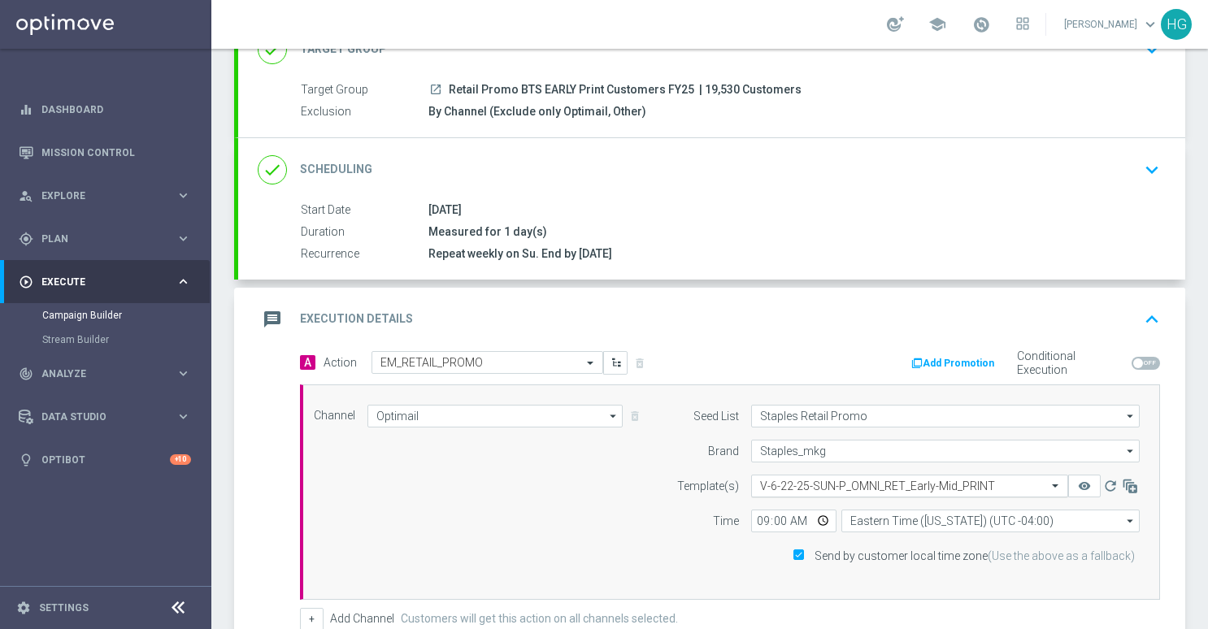
scroll to position [163, 0]
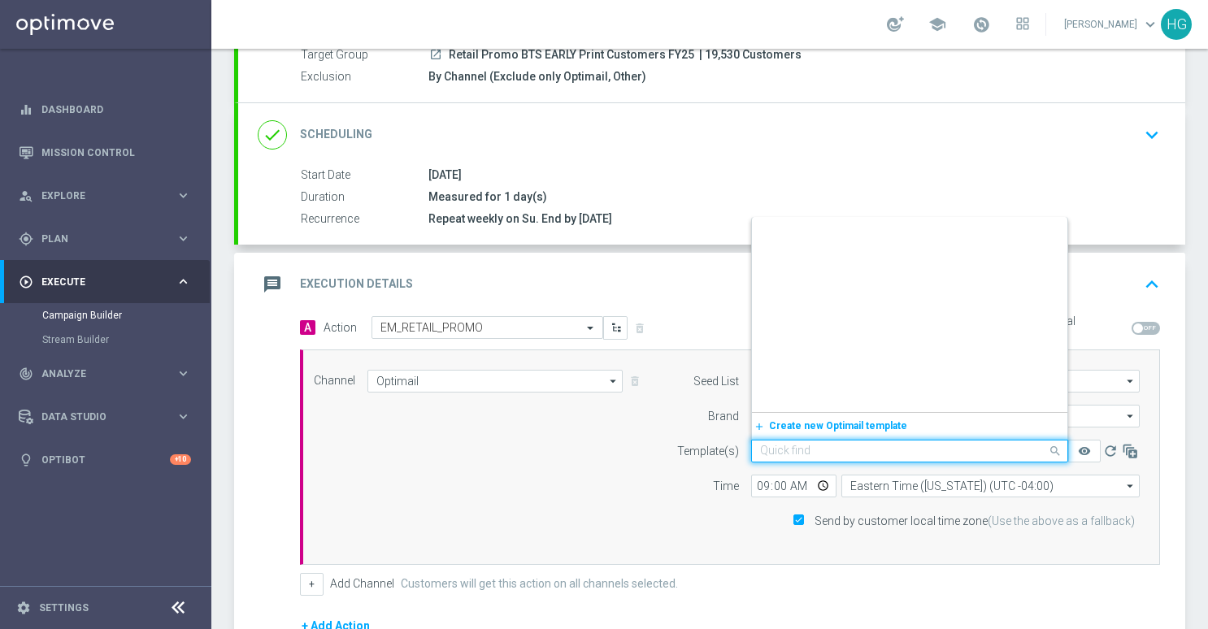
click at [857, 445] on input "text" at bounding box center [893, 452] width 267 height 14
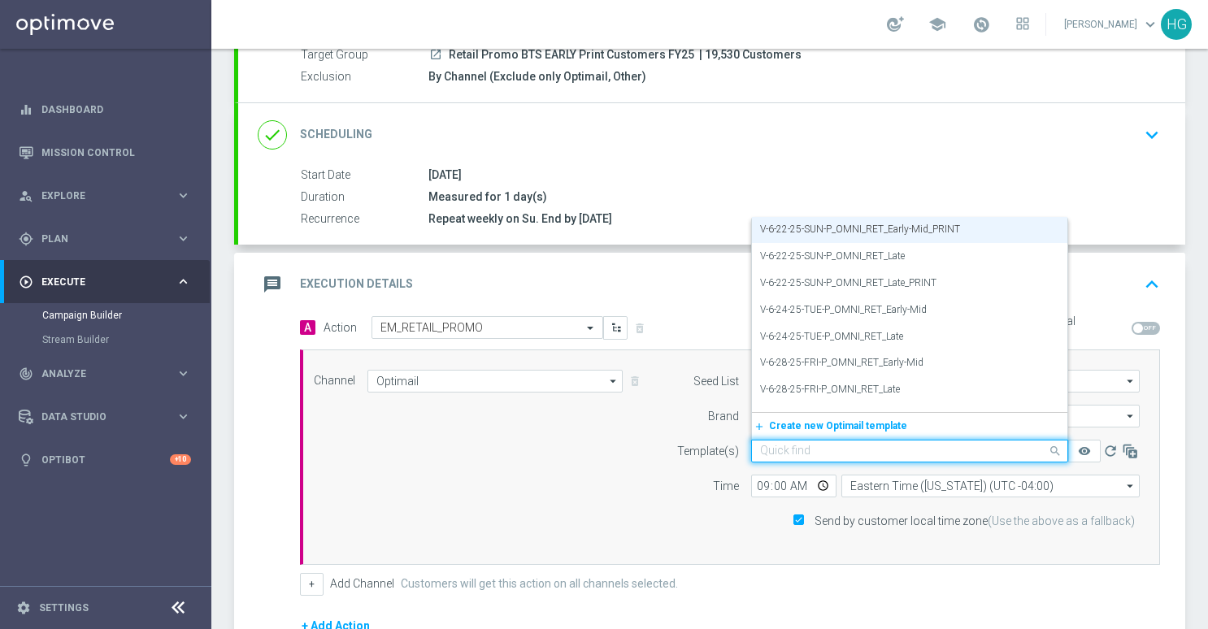
paste input "V-8.24.25-SUN-P_OMNI_RET_Print_Early_Market"
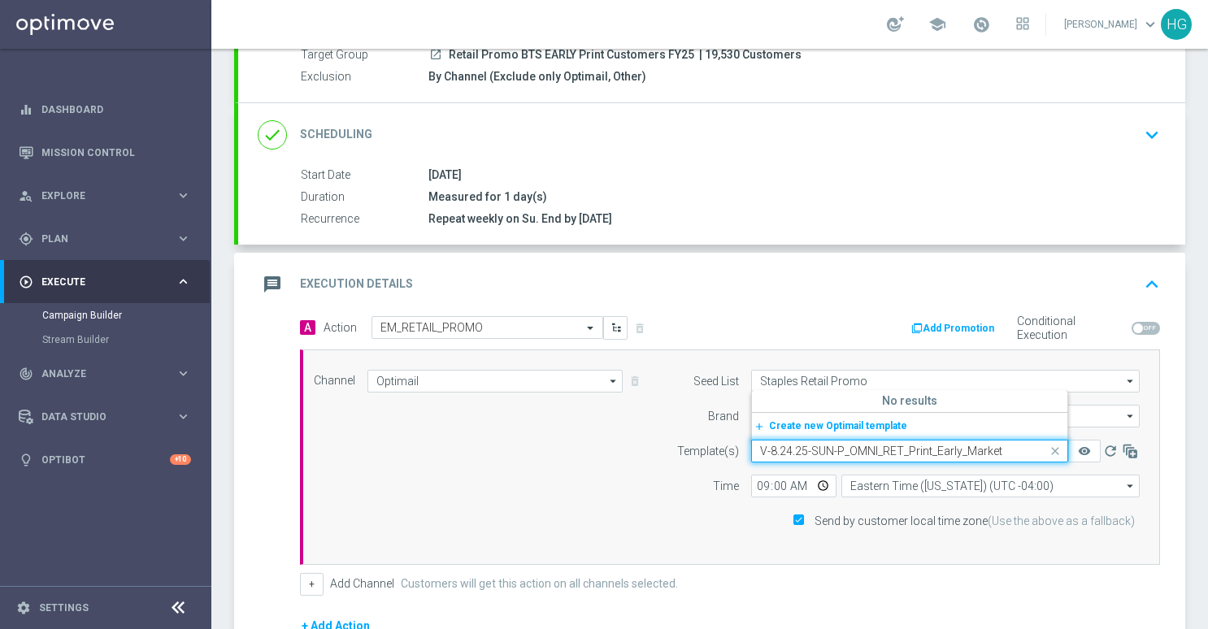
scroll to position [0, 0]
click at [777, 450] on input "V-8.24.25-SUN-P_OMNI_RET_Print_Early_Market" at bounding box center [893, 452] width 267 height 14
click at [852, 398] on label "V-8-24-25-SUN-P_OMNI_RET_Print_Early_Market" at bounding box center [863, 399] width 207 height 14
type input "V-8-24-25-SUN-P_OMNI_RET_Print_Early_Market"
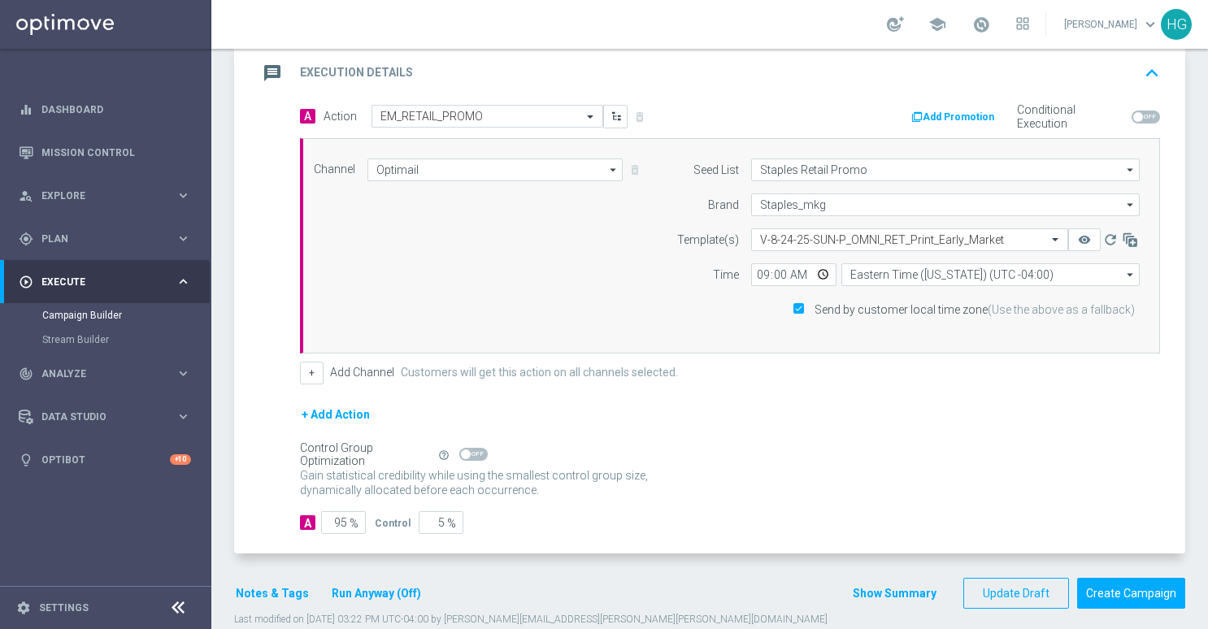
scroll to position [399, 0]
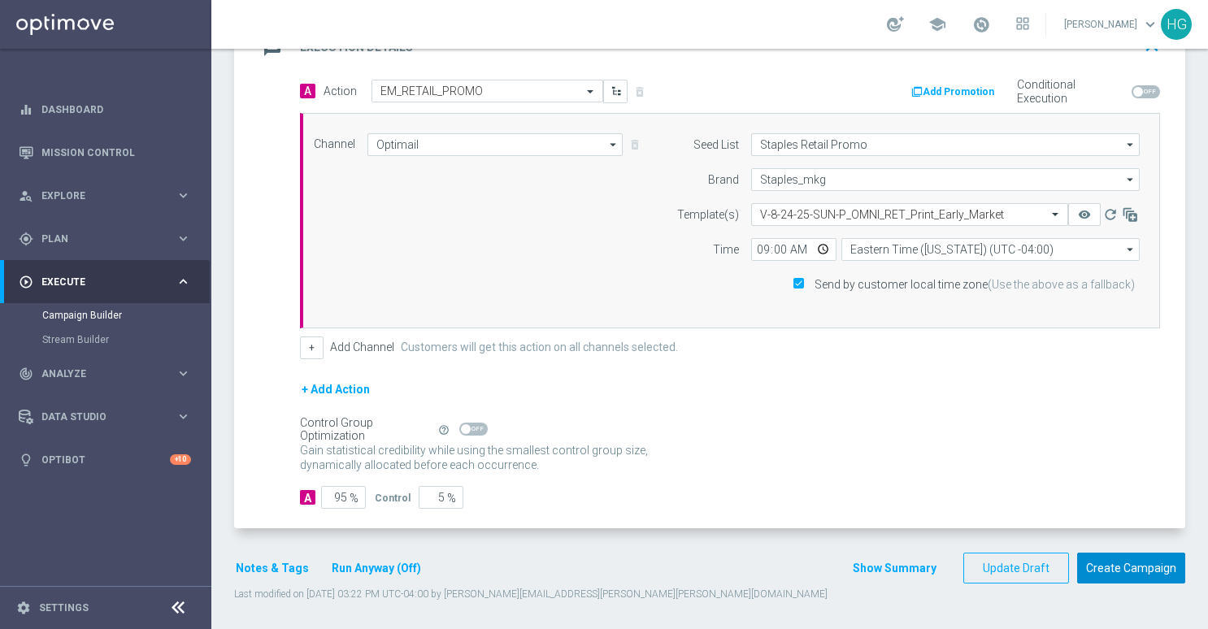
click at [1142, 568] on button "Create Campaign" at bounding box center [1131, 569] width 108 height 32
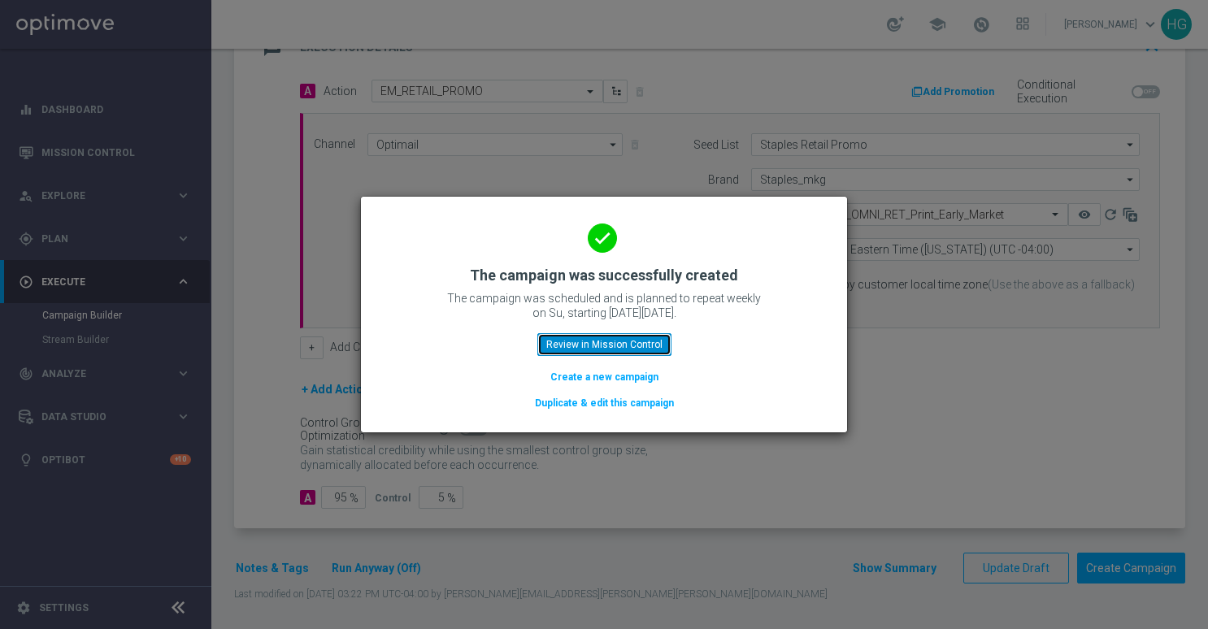
click at [644, 342] on button "Review in Mission Control" at bounding box center [604, 344] width 134 height 23
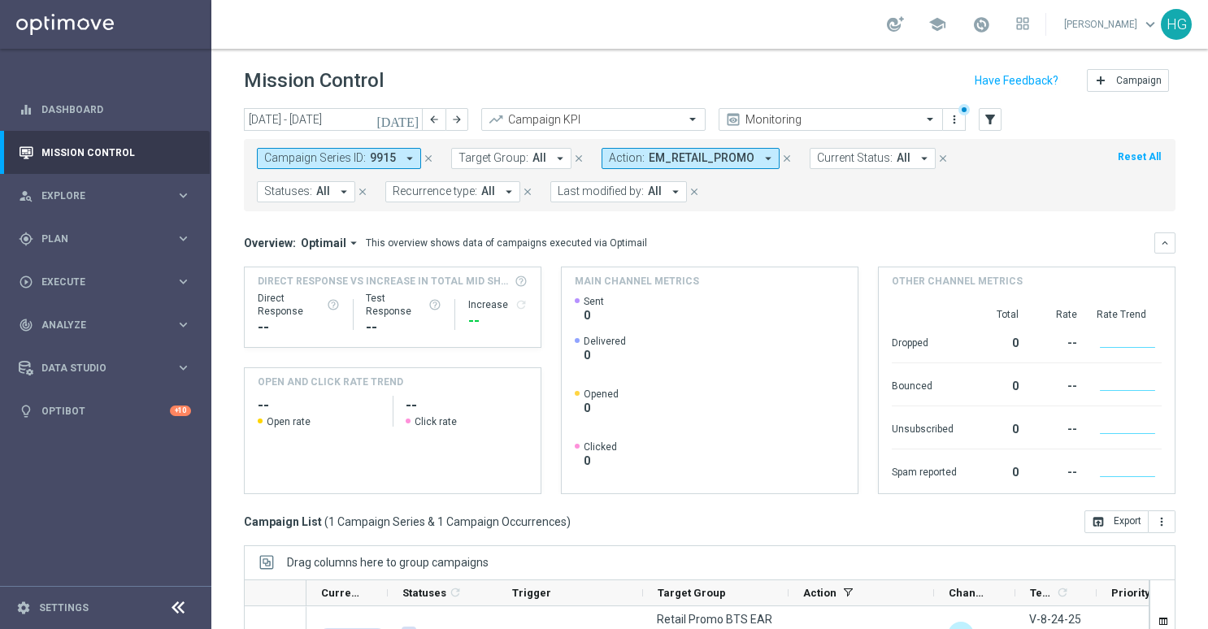
click at [426, 158] on icon "close" at bounding box center [428, 158] width 11 height 11
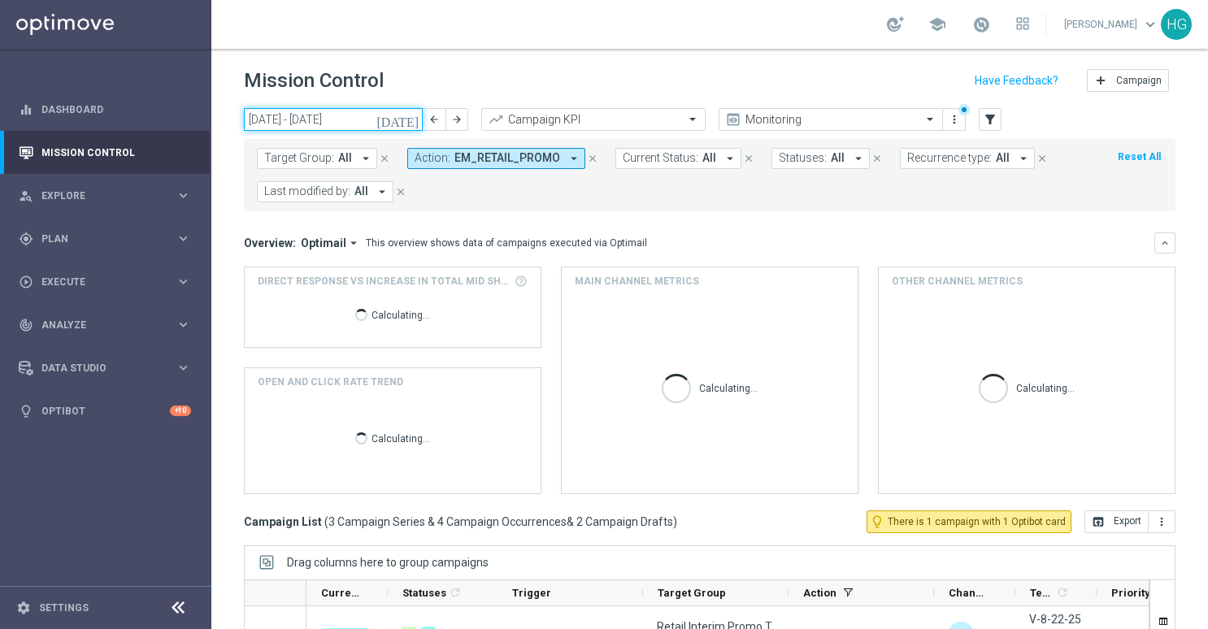
click at [334, 115] on input "[DATE] - [DATE]" at bounding box center [333, 119] width 179 height 23
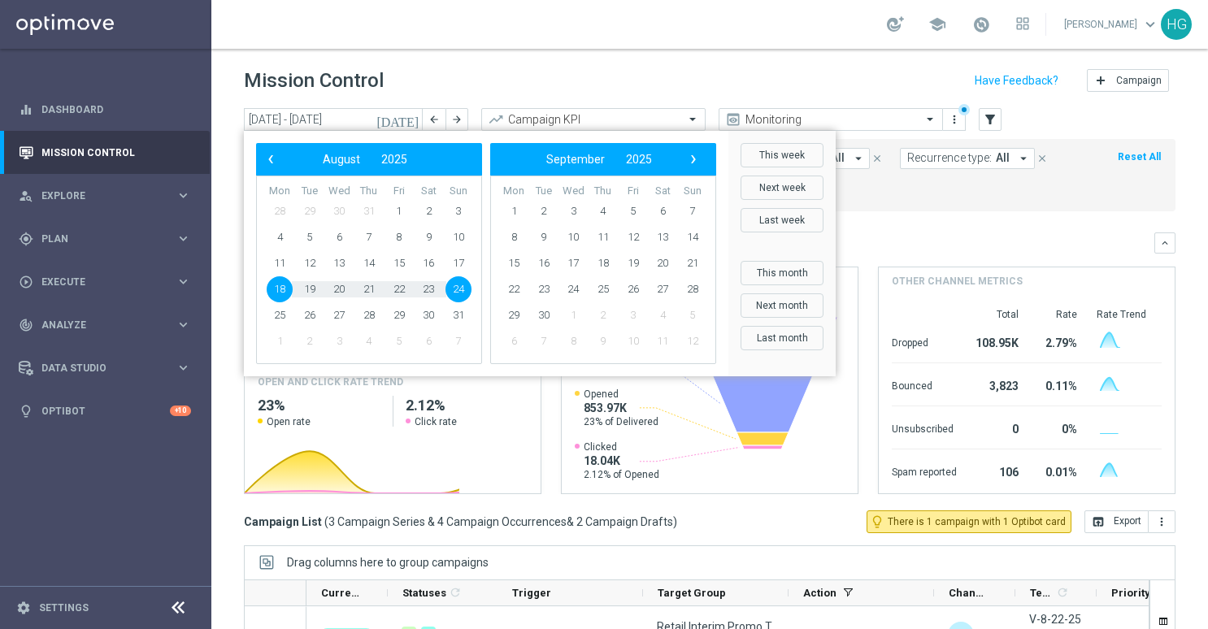
click at [462, 283] on span "24" at bounding box center [459, 289] width 26 height 26
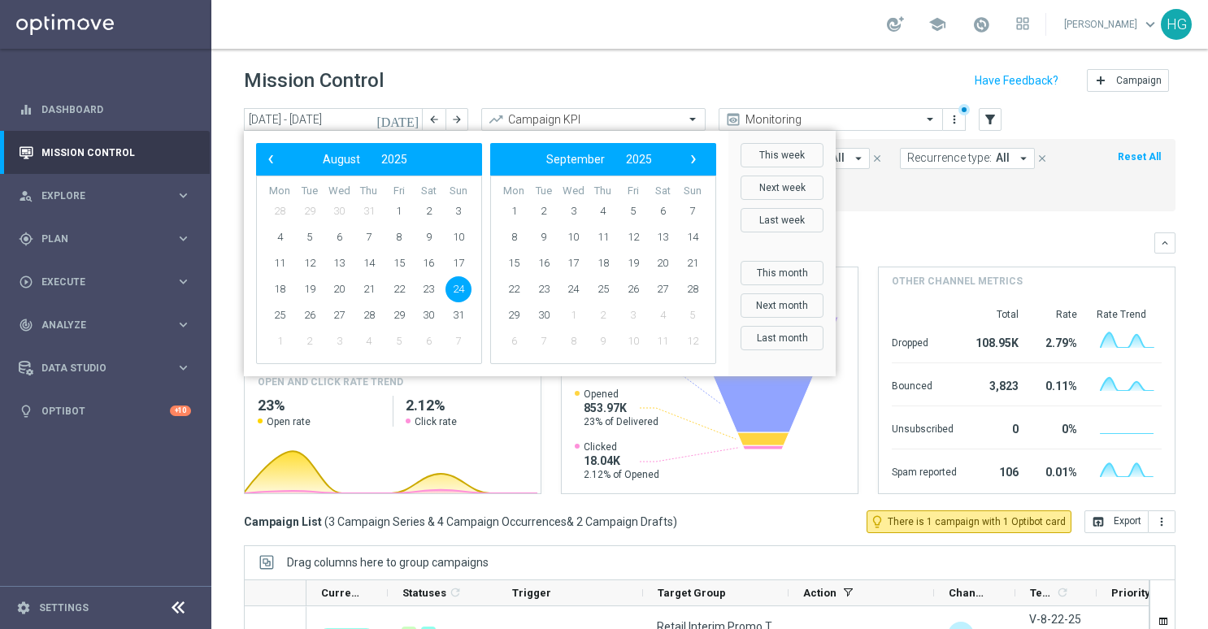
click at [458, 288] on span "24" at bounding box center [459, 289] width 26 height 26
type input "[DATE] - [DATE]"
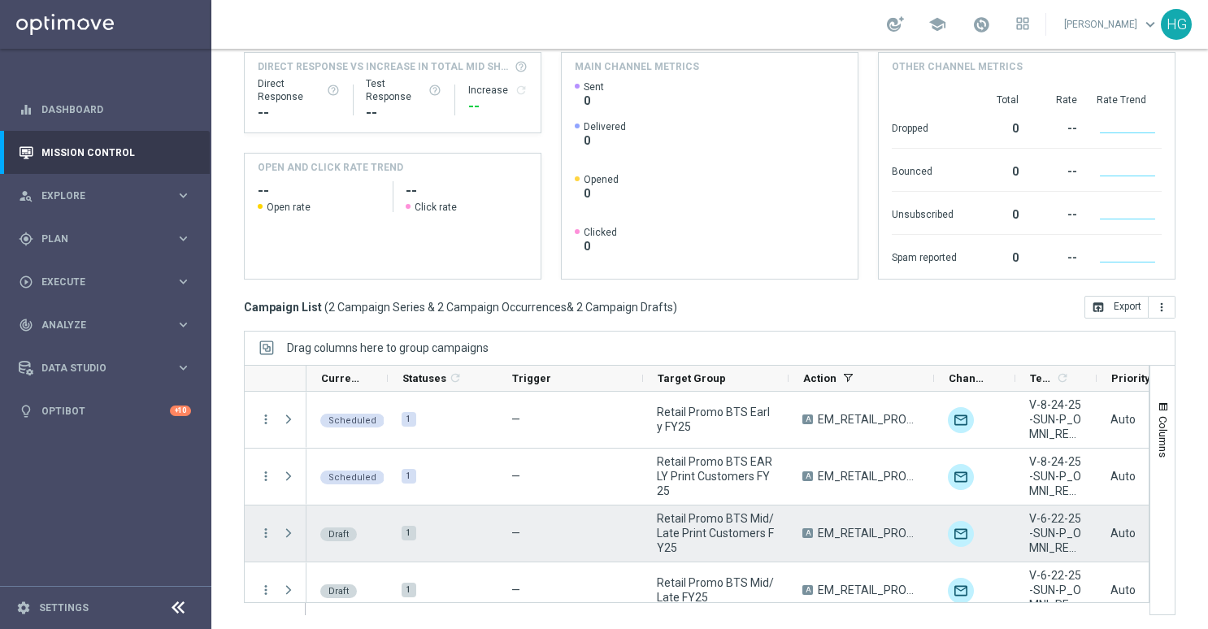
scroll to position [16, 0]
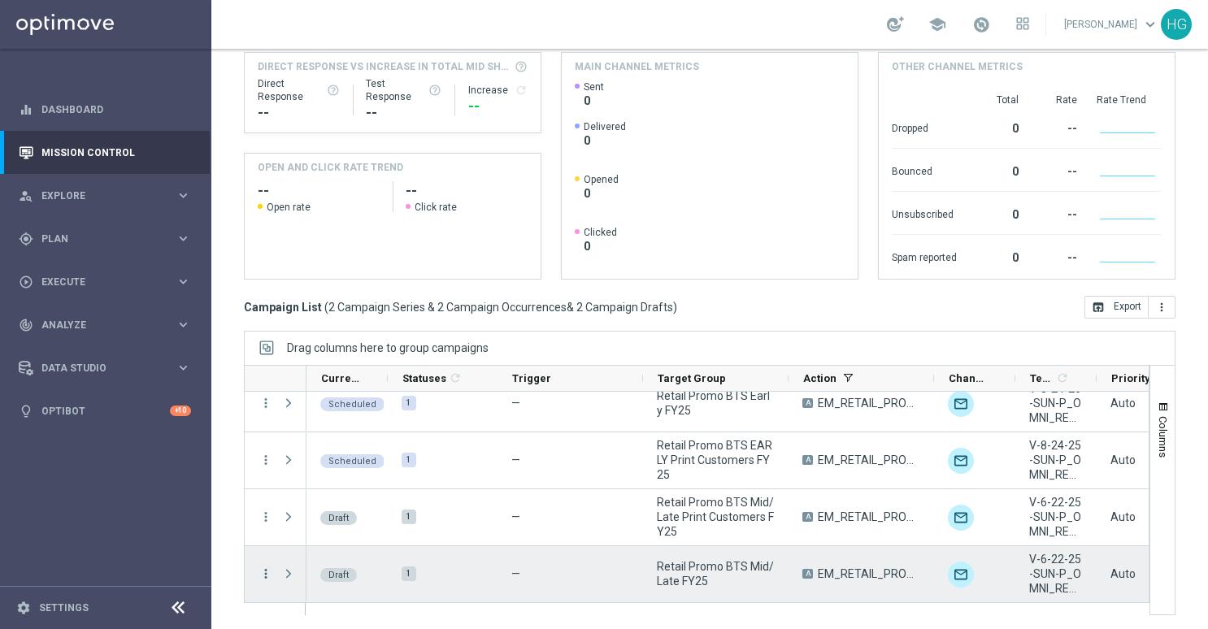
click at [263, 571] on icon "more_vert" at bounding box center [266, 574] width 15 height 15
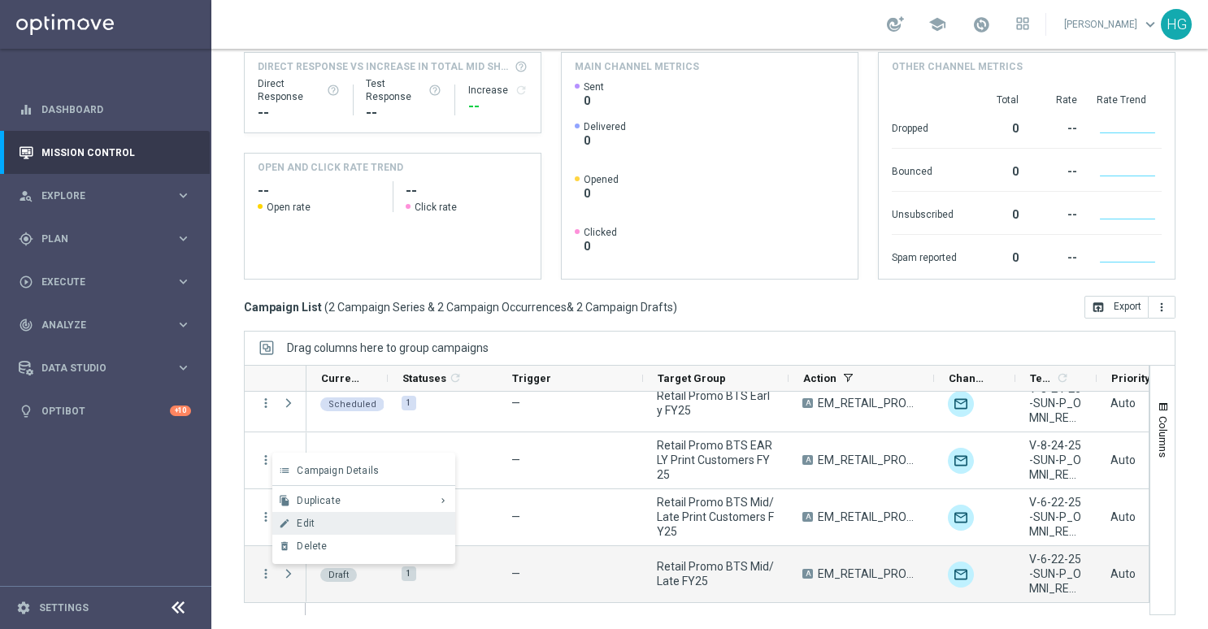
click at [343, 516] on div "edit Edit" at bounding box center [363, 523] width 183 height 23
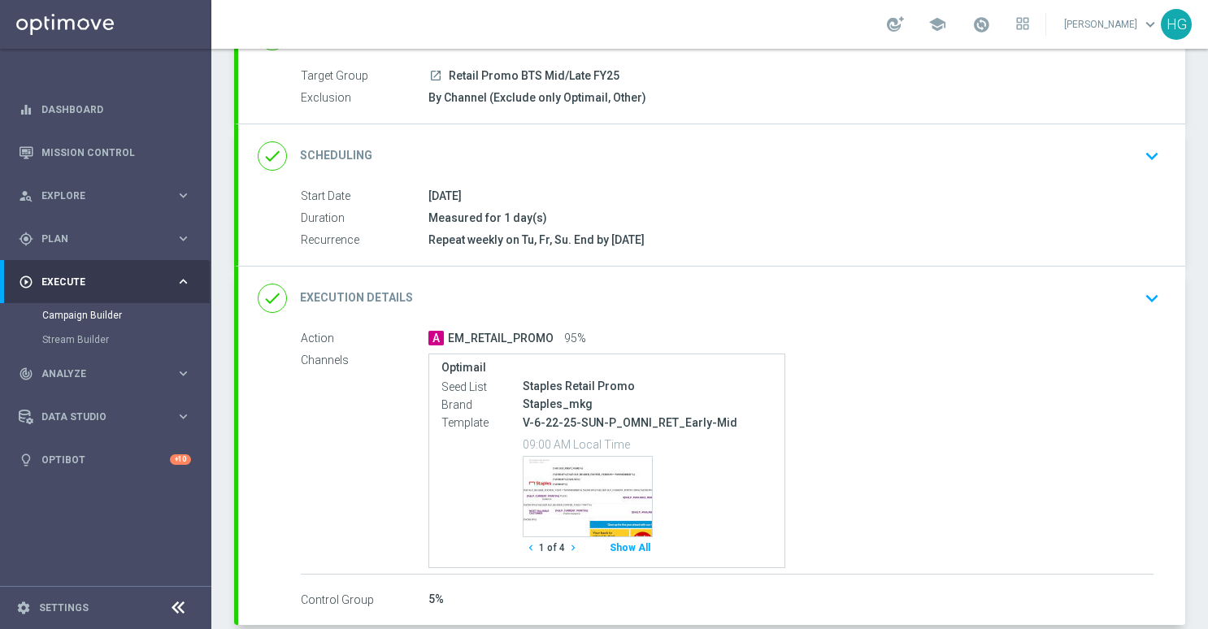
scroll to position [163, 0]
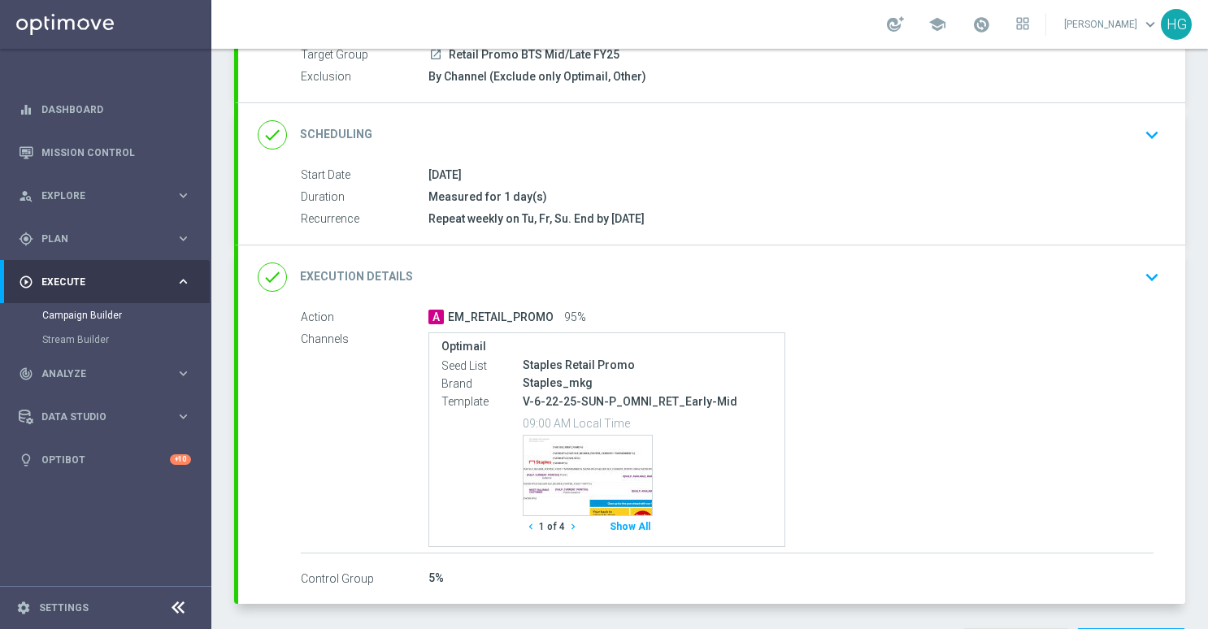
click at [1147, 272] on icon "keyboard_arrow_down" at bounding box center [1152, 277] width 24 height 24
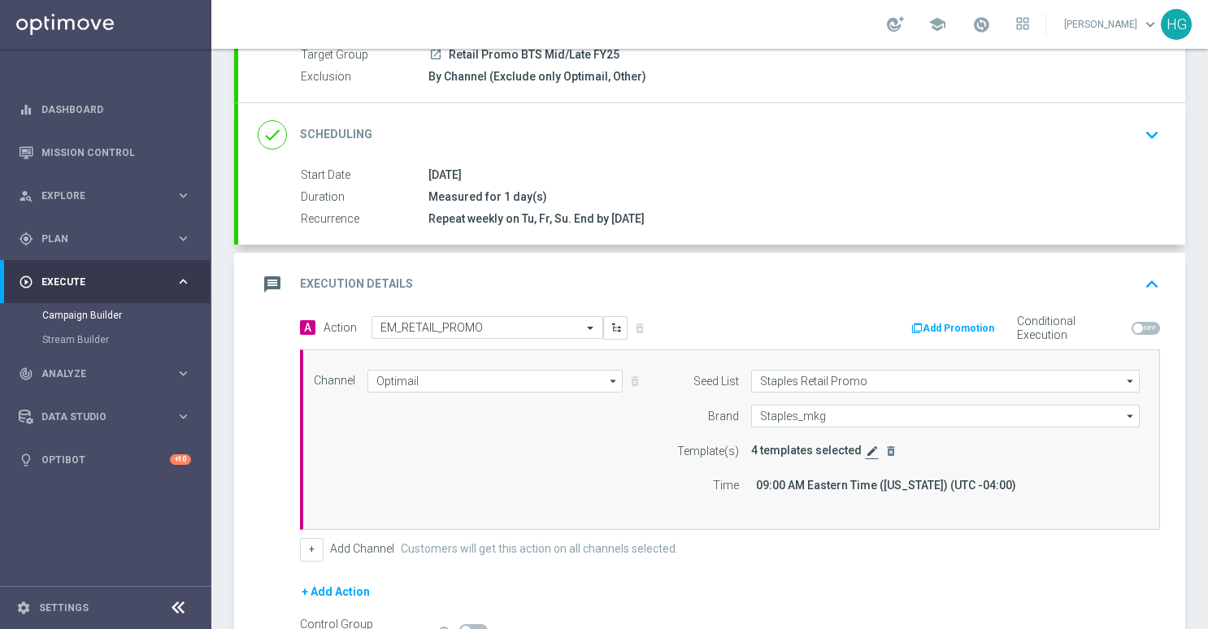
click at [866, 450] on icon "edit" at bounding box center [872, 451] width 13 height 13
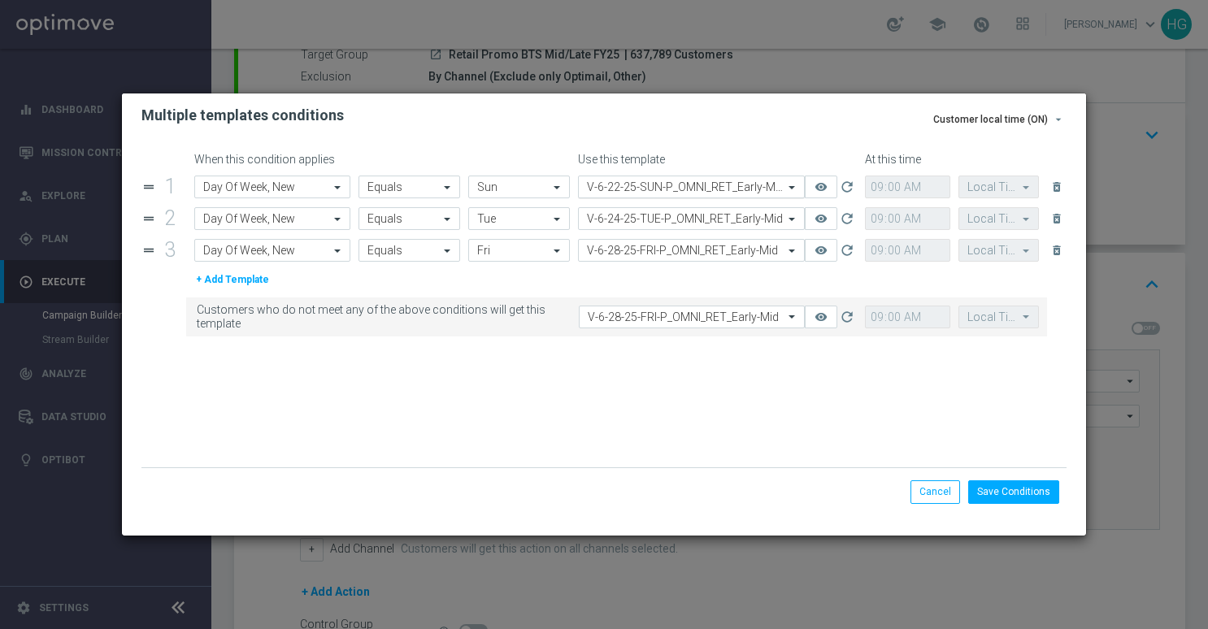
click at [657, 192] on input "text" at bounding box center [675, 188] width 176 height 14
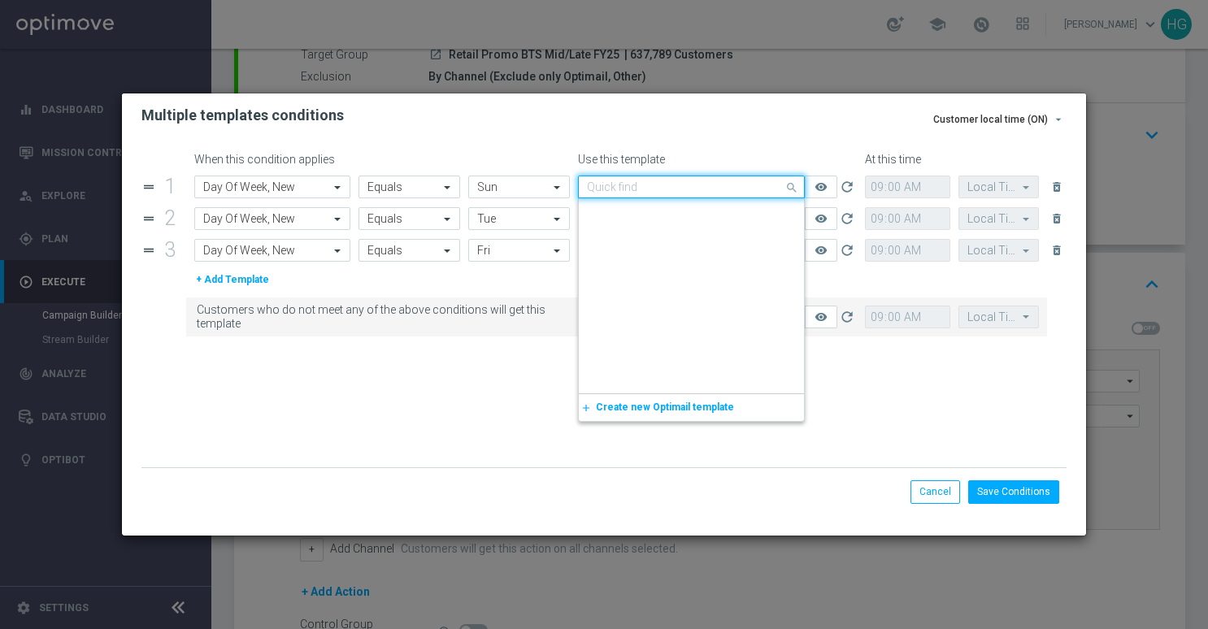
scroll to position [349345, 0]
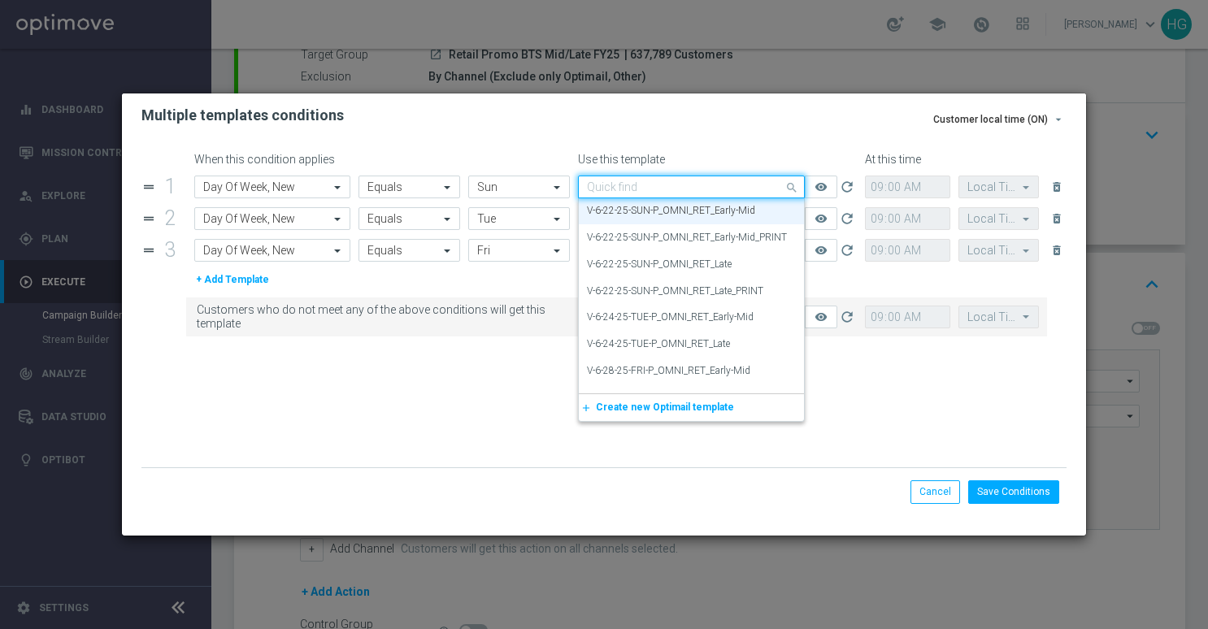
paste input "V-8.24.25-SUN-P_OMNI_RET_Mid_late"
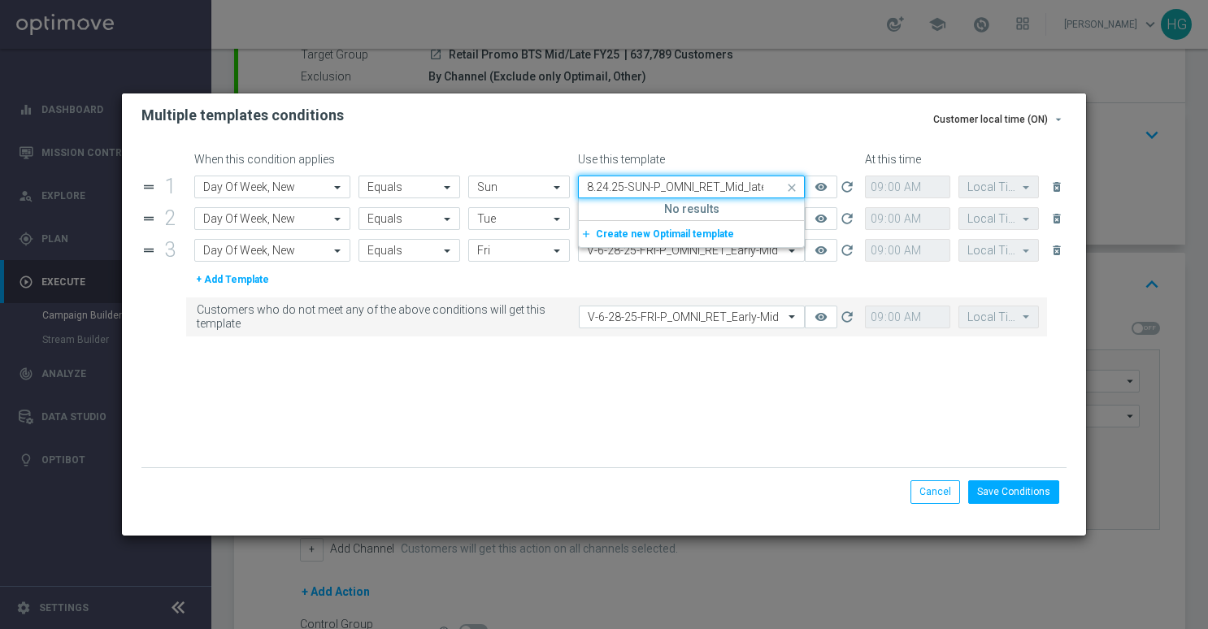
click at [610, 189] on input "V-8.24.25-SUN-P_OMNI_RET_Mid_late" at bounding box center [675, 188] width 176 height 14
click at [634, 208] on label "V-8-24-25-SUN-P_OMNI_RET_Mid_late" at bounding box center [668, 212] width 163 height 14
type input "V-8-24-25-SUN-P_OMNI_RET_Mid_late"
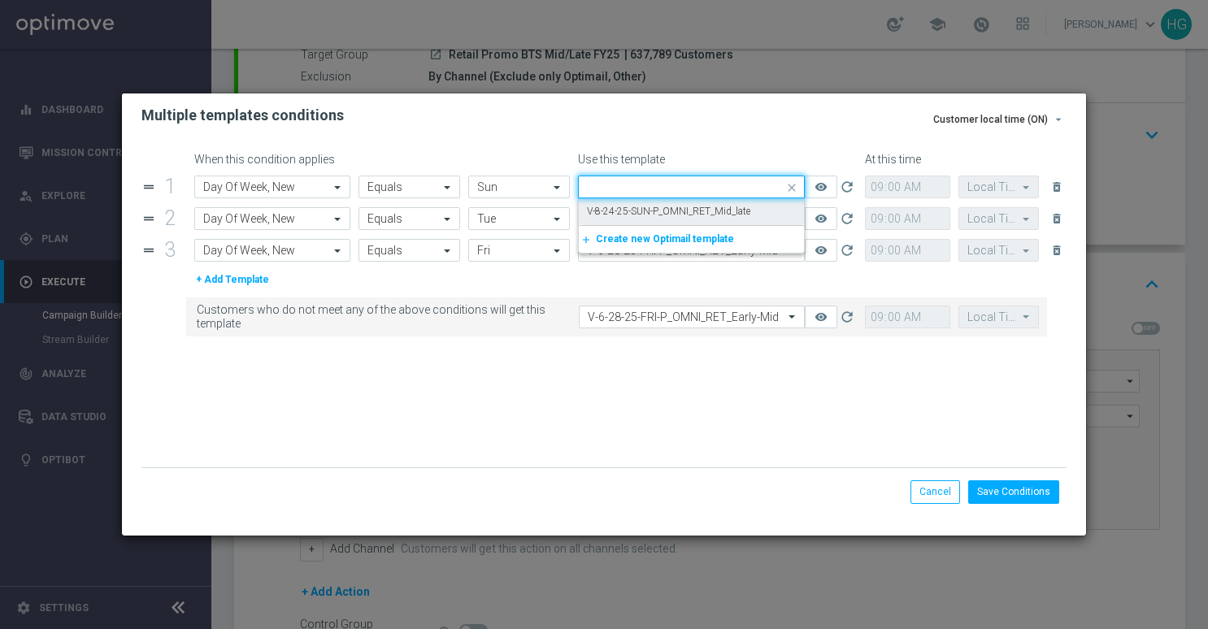
scroll to position [0, 0]
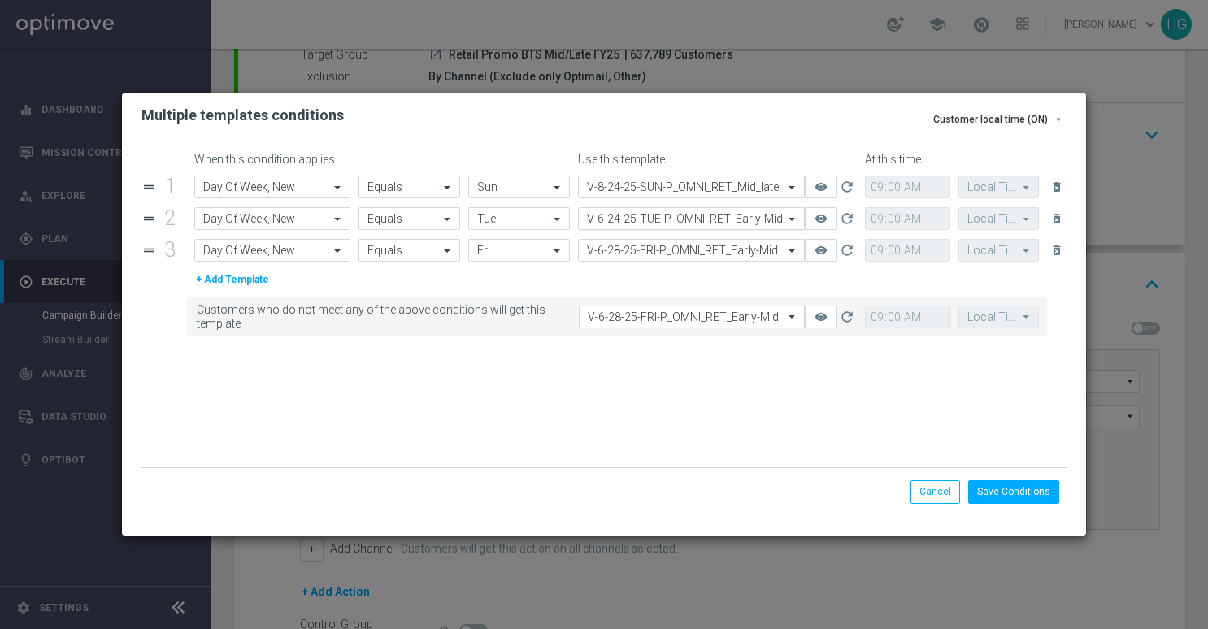
click at [709, 224] on input "text" at bounding box center [675, 219] width 176 height 14
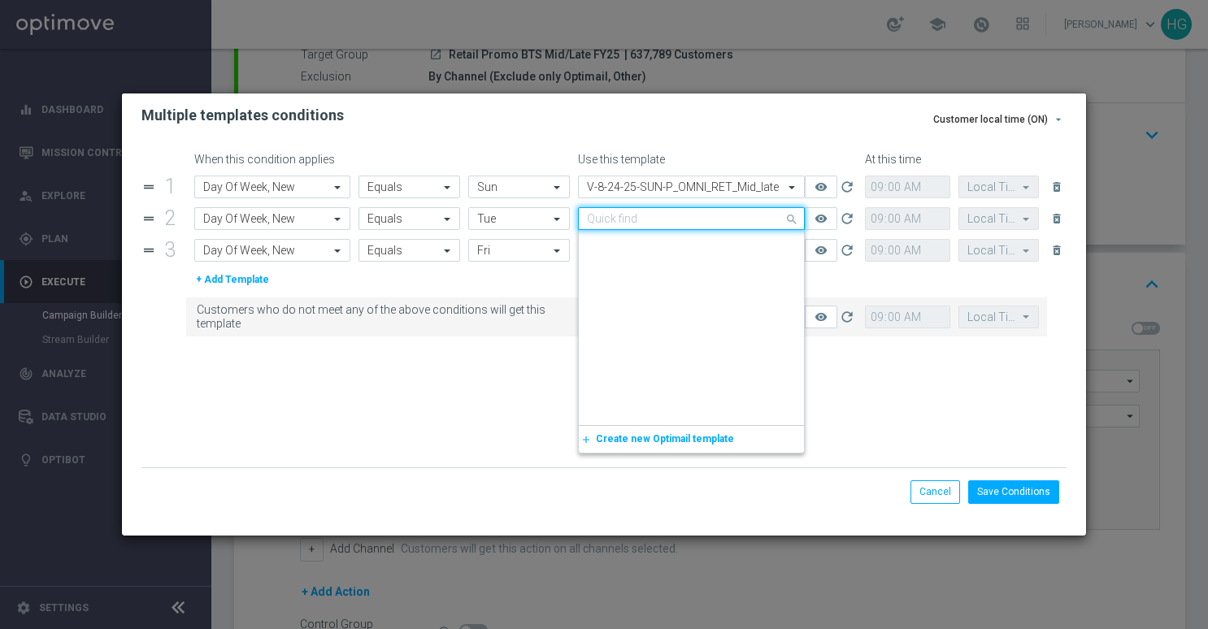
scroll to position [349452, 0]
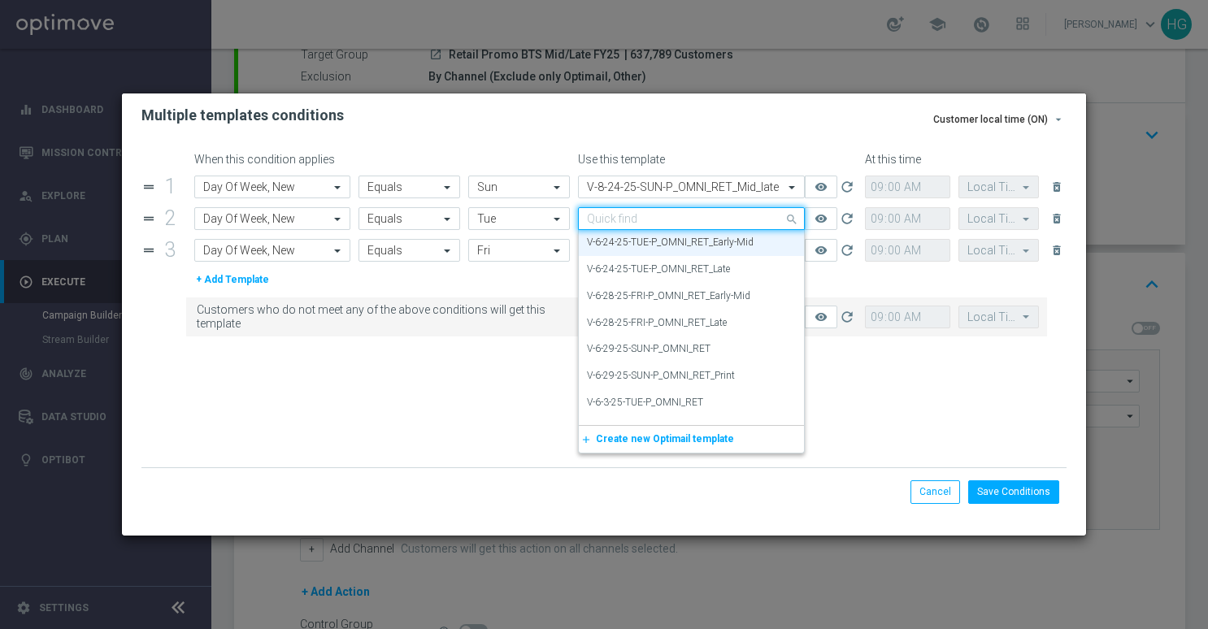
paste input "V-8.26.25-TUE-P_OMNI_RET_Mid_late"
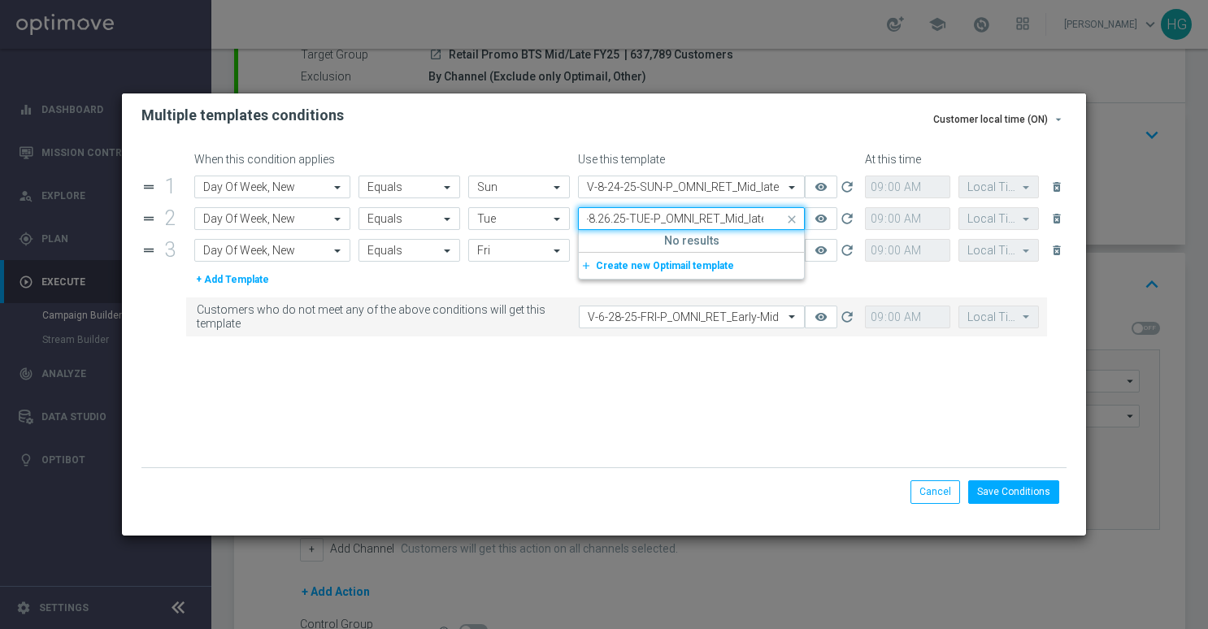
click at [609, 221] on input "V-8.26.25-TUE-P_OMNI_RET_Mid_late" at bounding box center [675, 219] width 176 height 14
click at [703, 241] on label "V-8-26-25-TUE-P_OMNI_RET_Mid_late" at bounding box center [668, 244] width 162 height 14
type input "V-8-26-25-TUE-P_OMNI_RET_Mid_late"
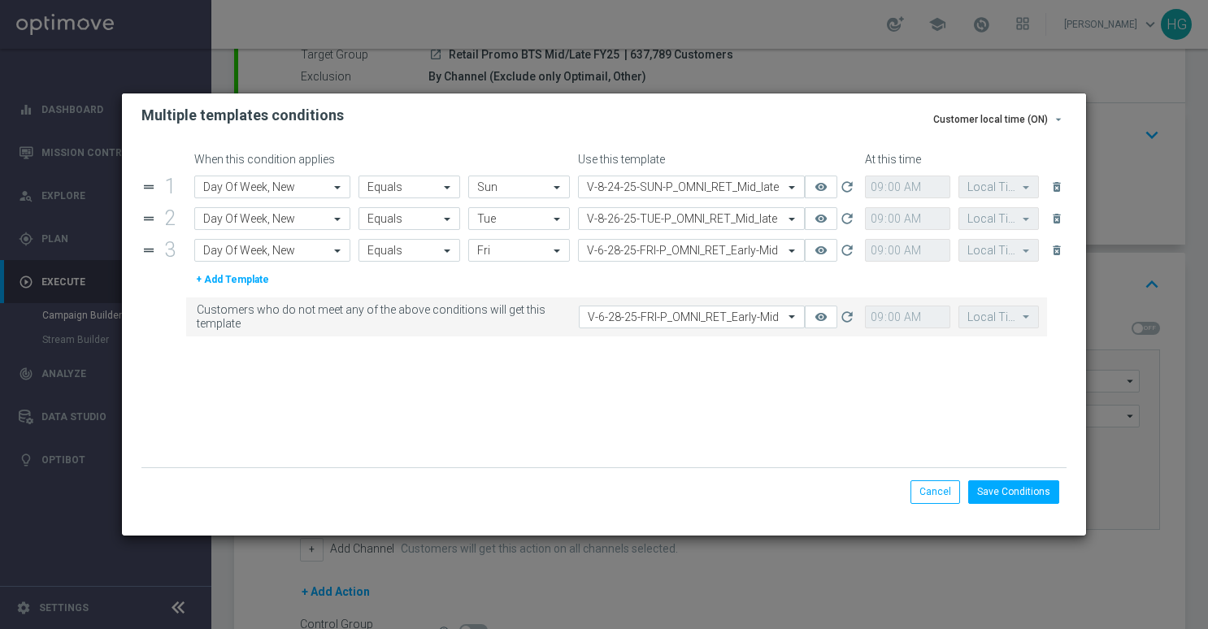
scroll to position [0, 0]
click at [686, 248] on input "text" at bounding box center [675, 251] width 176 height 14
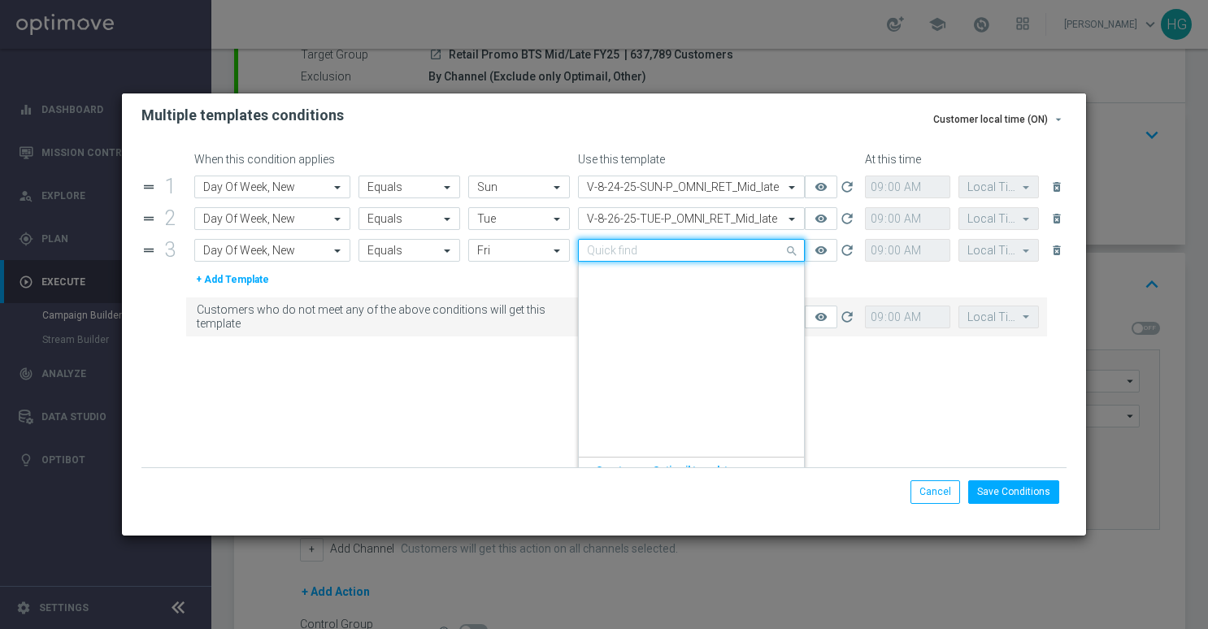
paste input "V-8.29.25-FRI-P_OMNI_RET_Mid_late"
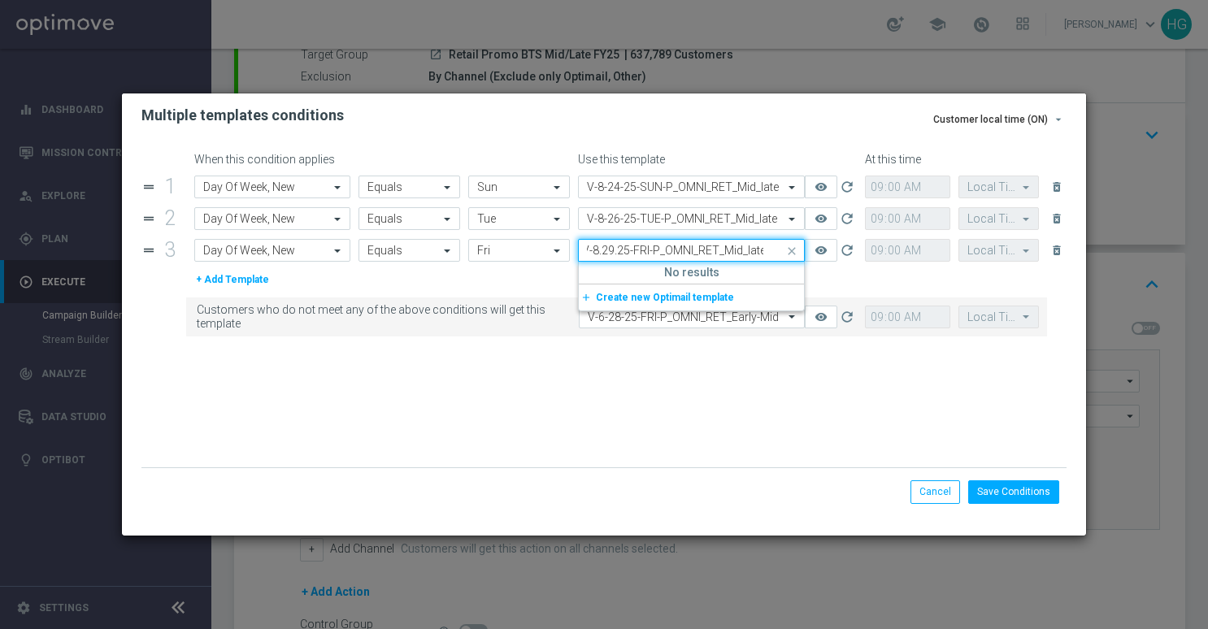
click at [618, 255] on input "V-8.29.25-FRI-P_OMNI_RET_Mid_late" at bounding box center [675, 251] width 176 height 14
click at [618, 263] on div "V-8-29-25-FRI-P_OMNI_RET_Mid_late" at bounding box center [691, 275] width 209 height 27
type input "V-8-29-25-FRI-P_OMNI_RET_Mid_late"
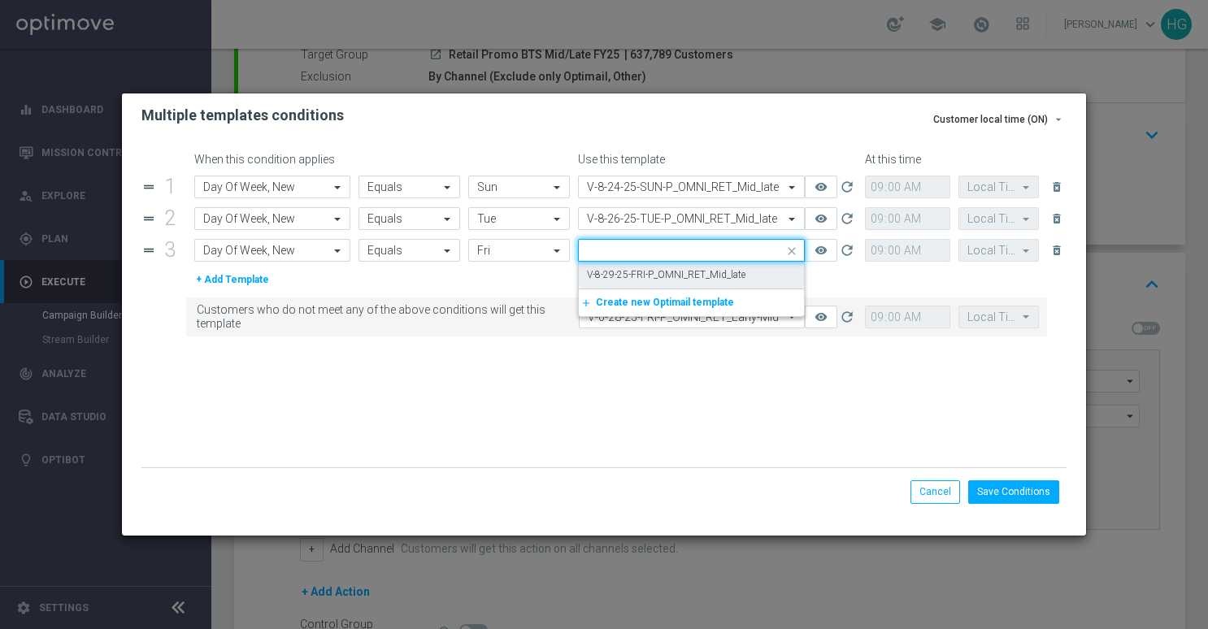
scroll to position [0, 0]
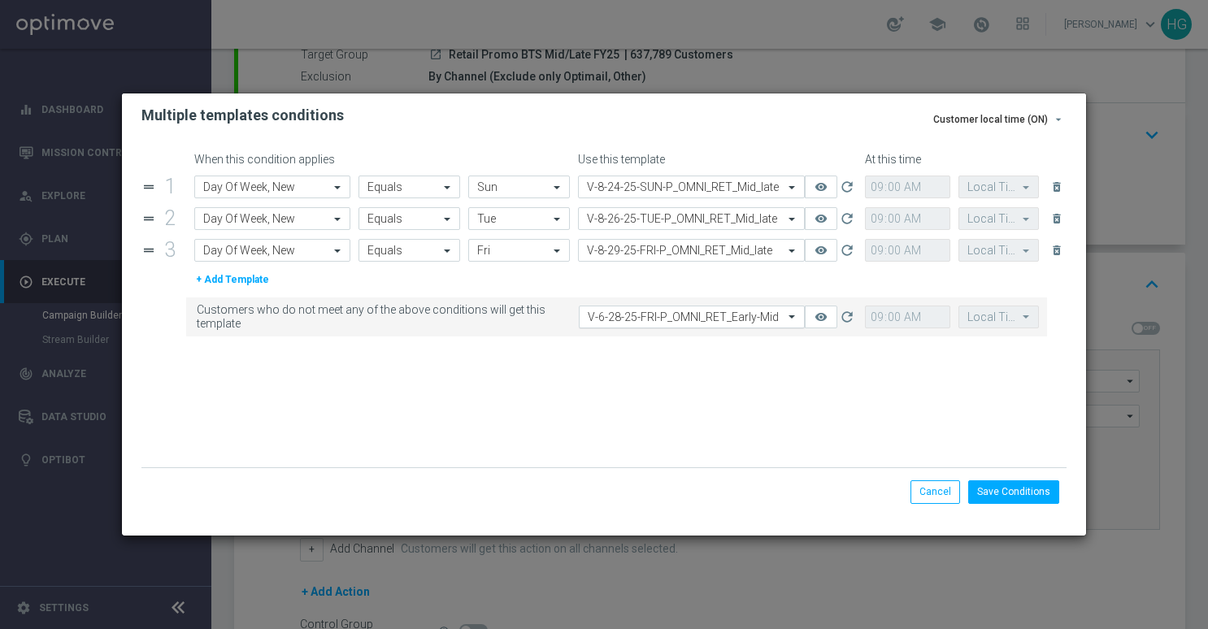
click at [629, 319] on input "text" at bounding box center [676, 318] width 176 height 14
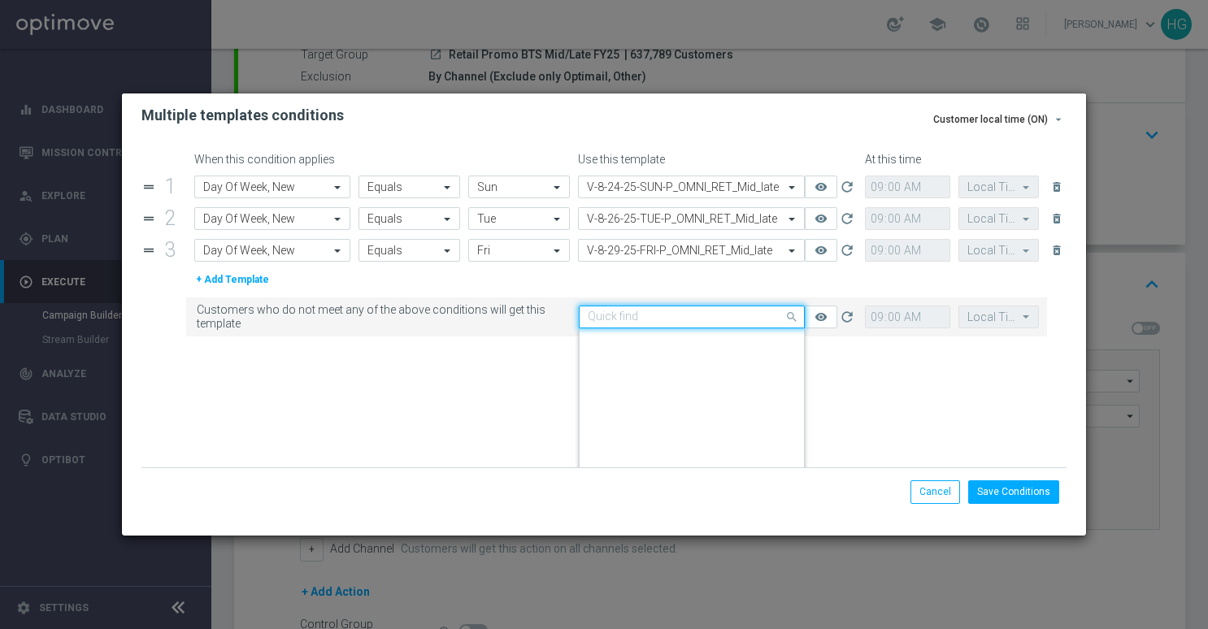
paste input "V-8.29.25-FRI-P_OMNI_RET_Mid_late"
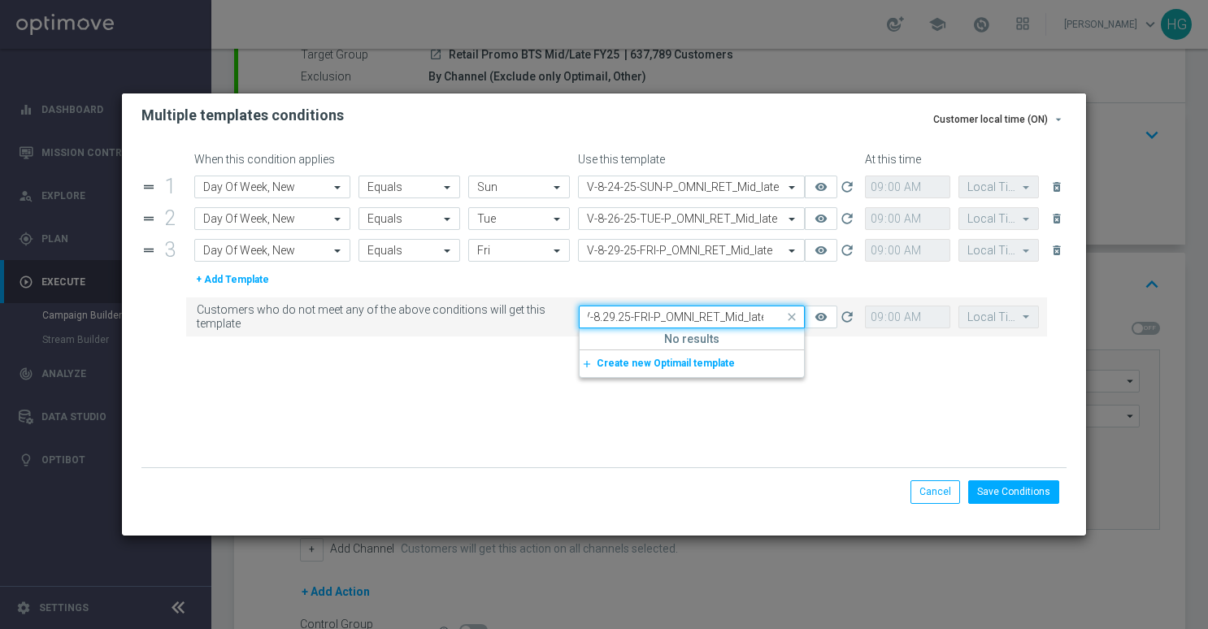
click at [620, 321] on input "V-8.29.25-FRI-P_OMNI_RET_Mid_late" at bounding box center [676, 318] width 176 height 14
click at [639, 336] on label "V-8-29-25-FRI-P_OMNI_RET_Mid_late" at bounding box center [667, 342] width 159 height 14
type input "V-8-29-25-FRI-P_OMNI_RET_Mid_late"
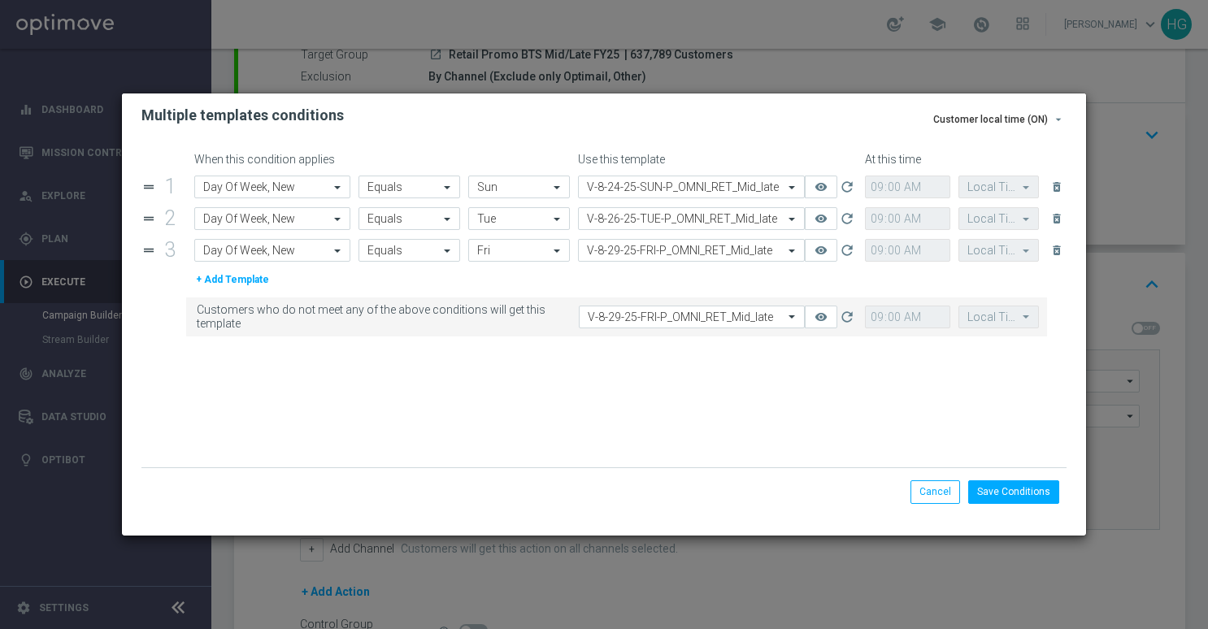
scroll to position [0, 0]
click at [1024, 489] on button "Save Conditions" at bounding box center [1013, 492] width 91 height 23
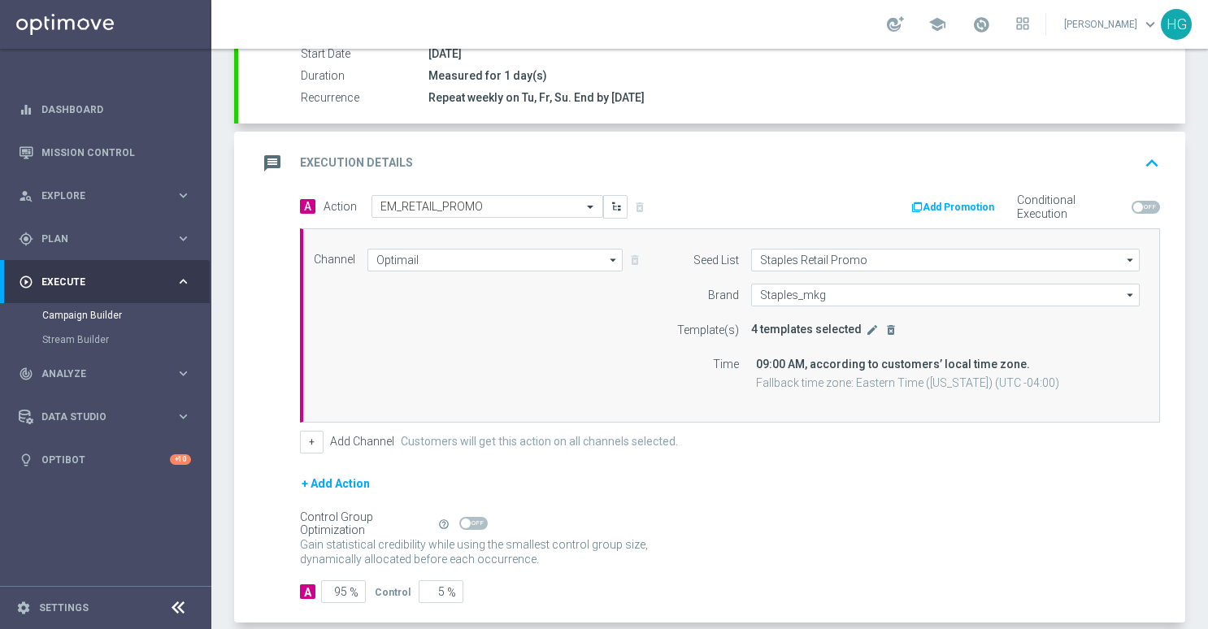
scroll to position [377, 0]
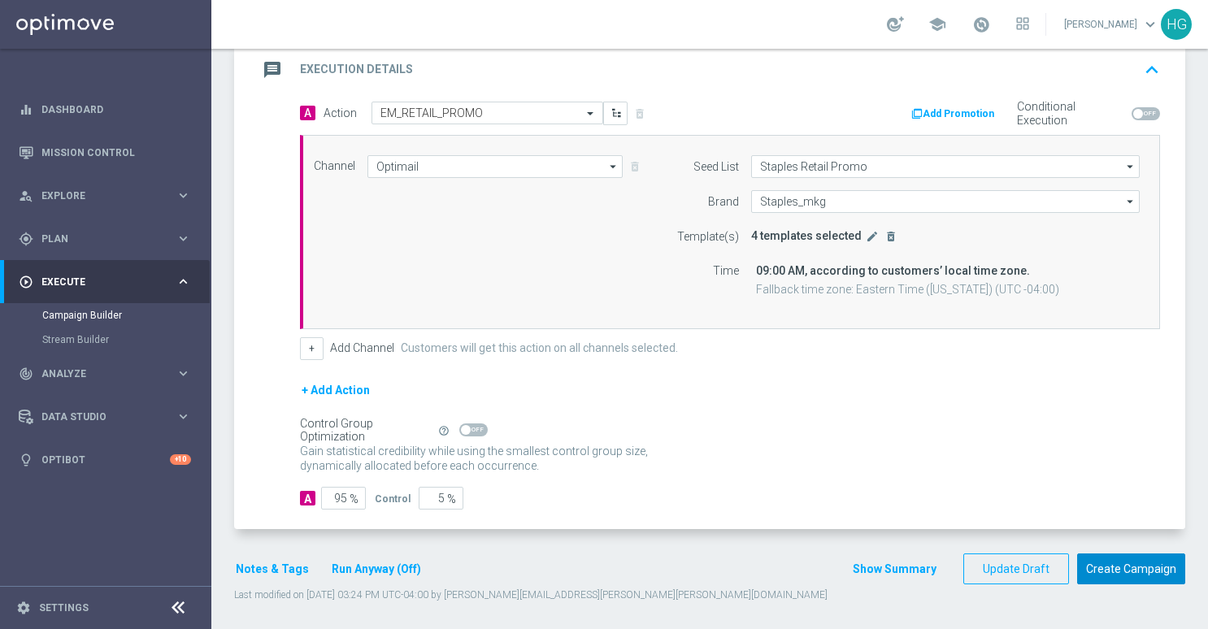
click at [1103, 561] on button "Create Campaign" at bounding box center [1131, 570] width 108 height 32
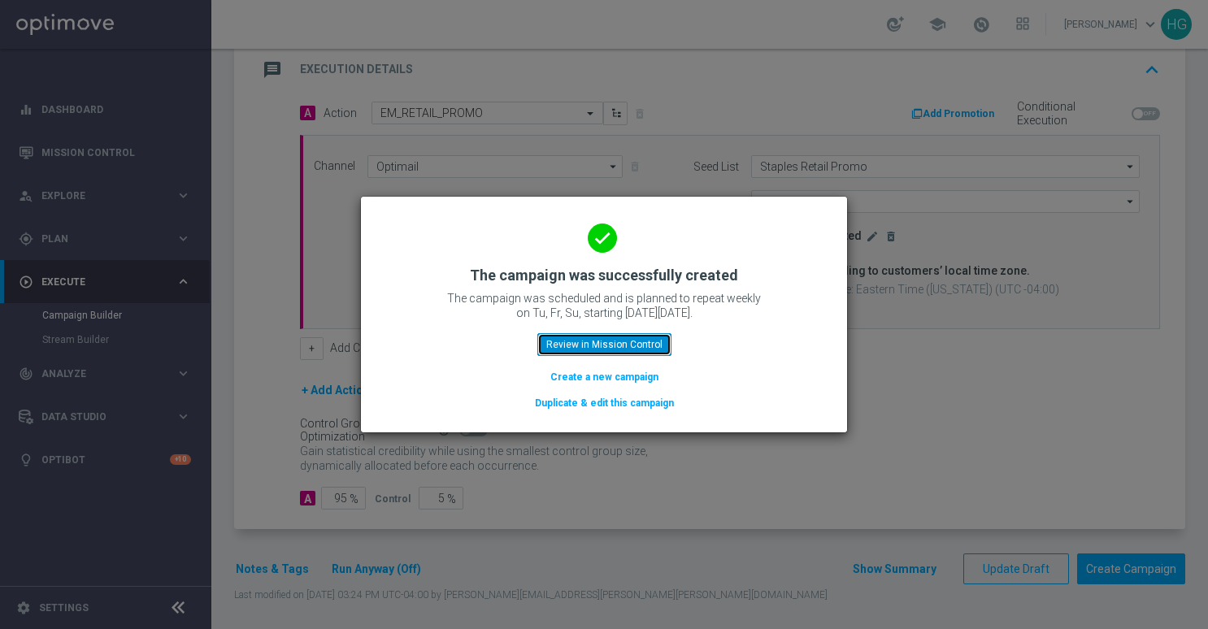
click at [596, 344] on button "Review in Mission Control" at bounding box center [604, 344] width 134 height 23
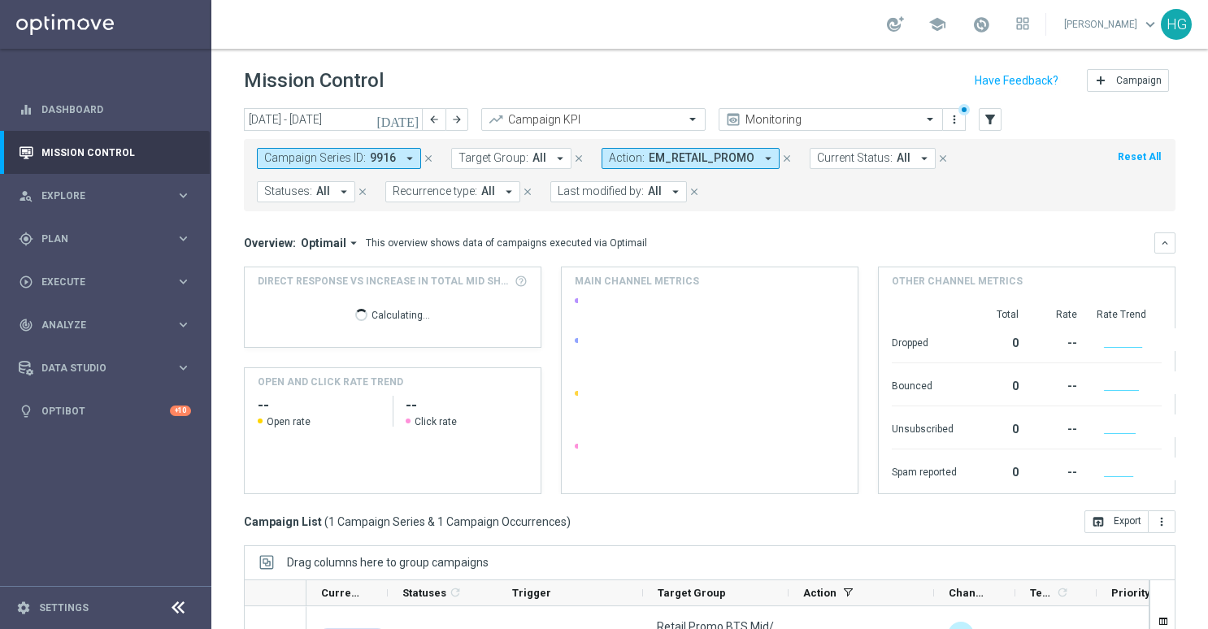
click at [426, 157] on icon "close" at bounding box center [428, 158] width 11 height 11
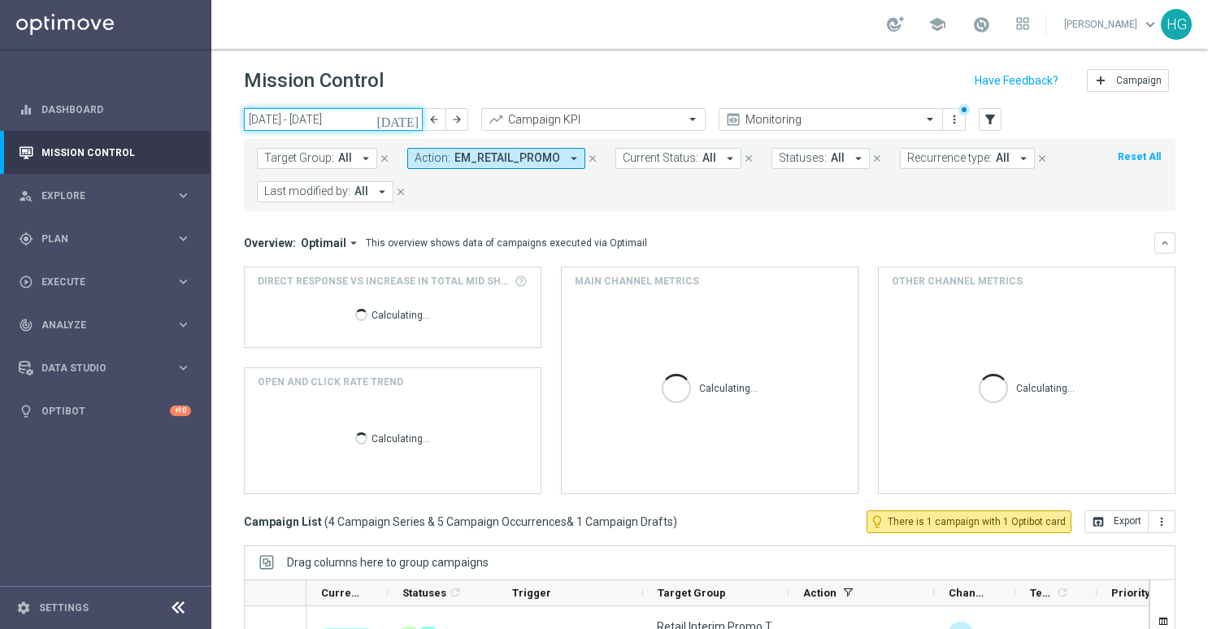
click at [340, 122] on input "[DATE] - [DATE]" at bounding box center [333, 119] width 179 height 23
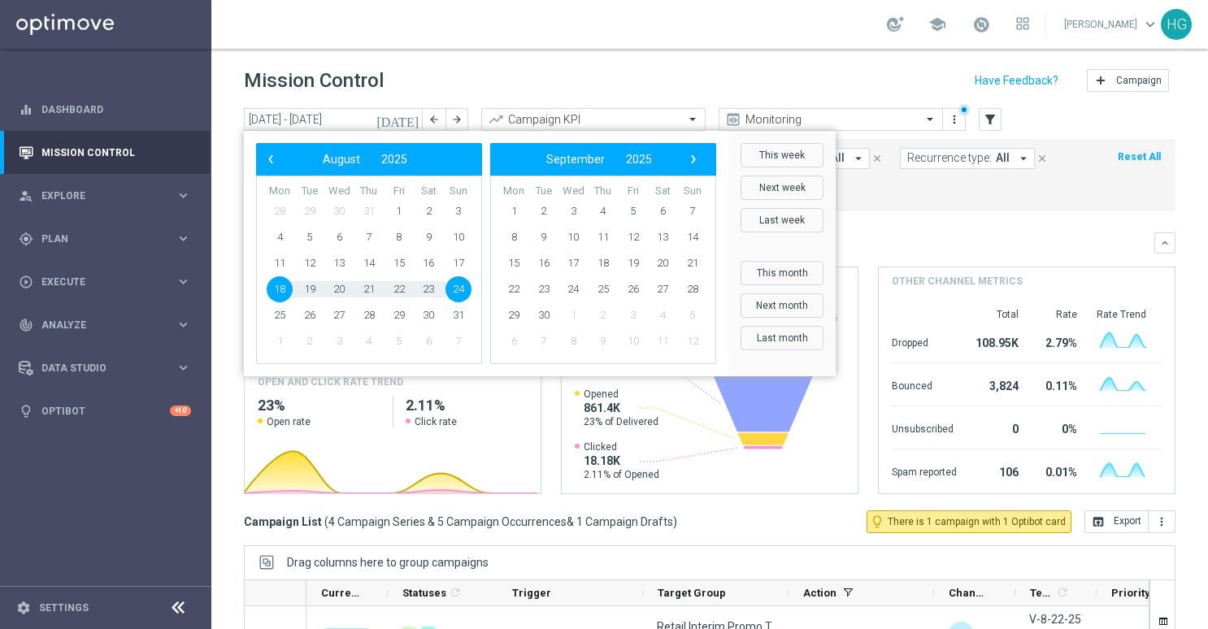
click at [462, 292] on span "24" at bounding box center [459, 289] width 26 height 26
click at [459, 287] on span "24" at bounding box center [459, 289] width 26 height 26
type input "[DATE] - [DATE]"
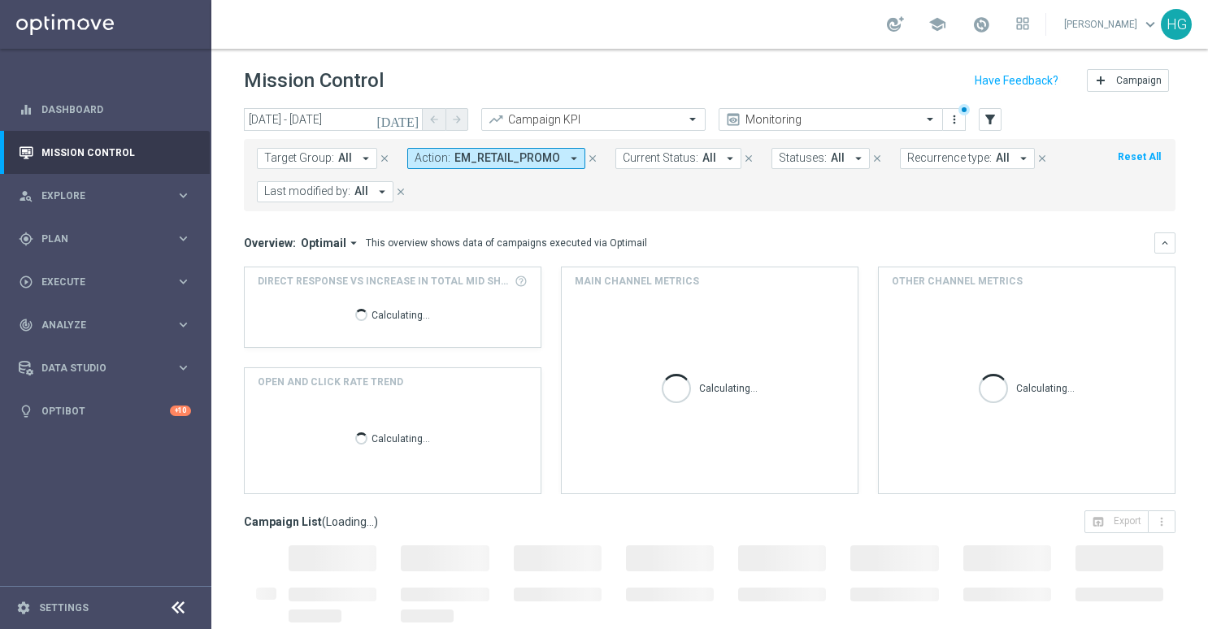
click at [677, 224] on mini-dashboard "Overview: Optimail arrow_drop_down This overview shows data of campaigns execut…" at bounding box center [710, 360] width 932 height 299
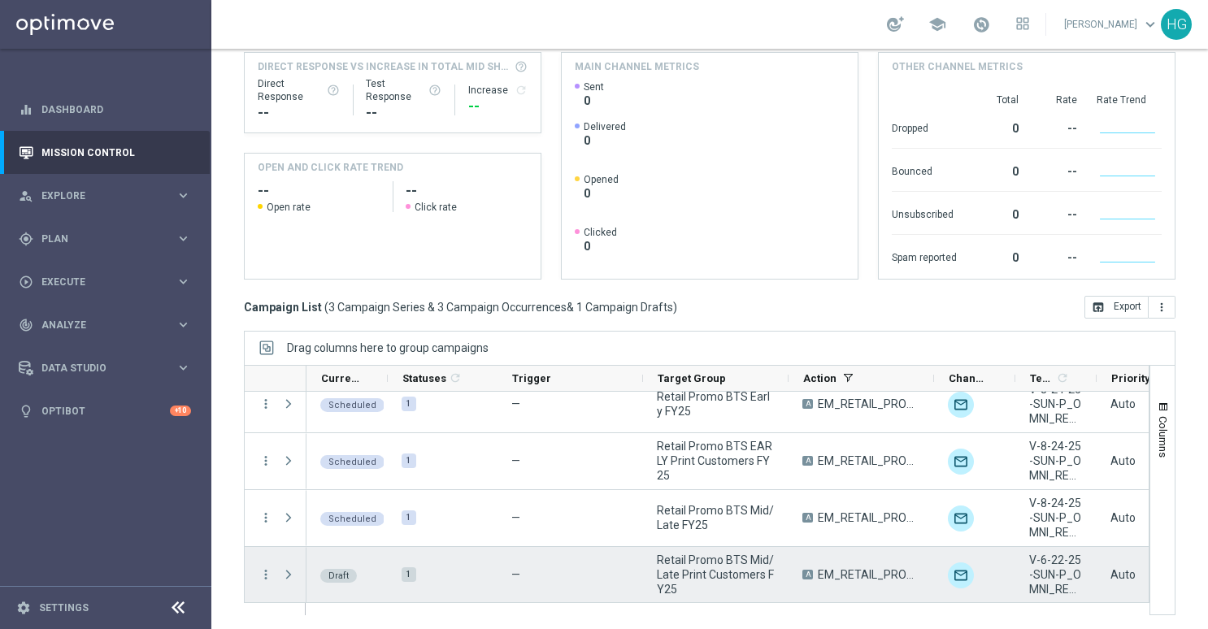
scroll to position [16, 0]
click at [263, 572] on icon "more_vert" at bounding box center [266, 574] width 15 height 15
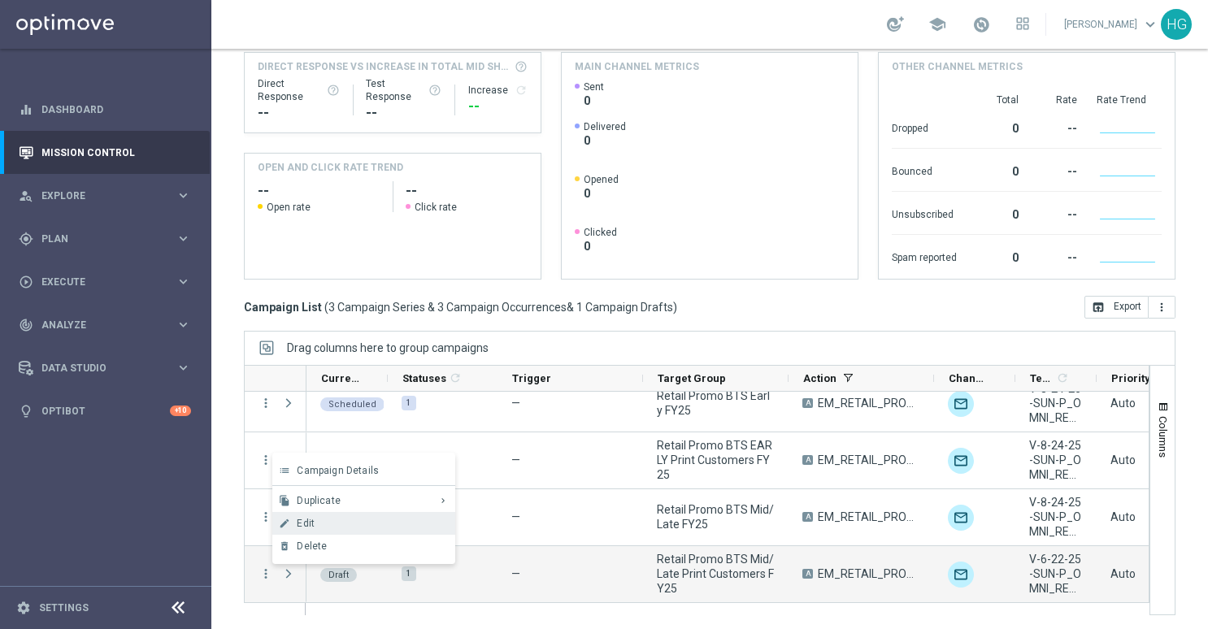
click at [329, 520] on div "Edit" at bounding box center [372, 523] width 151 height 11
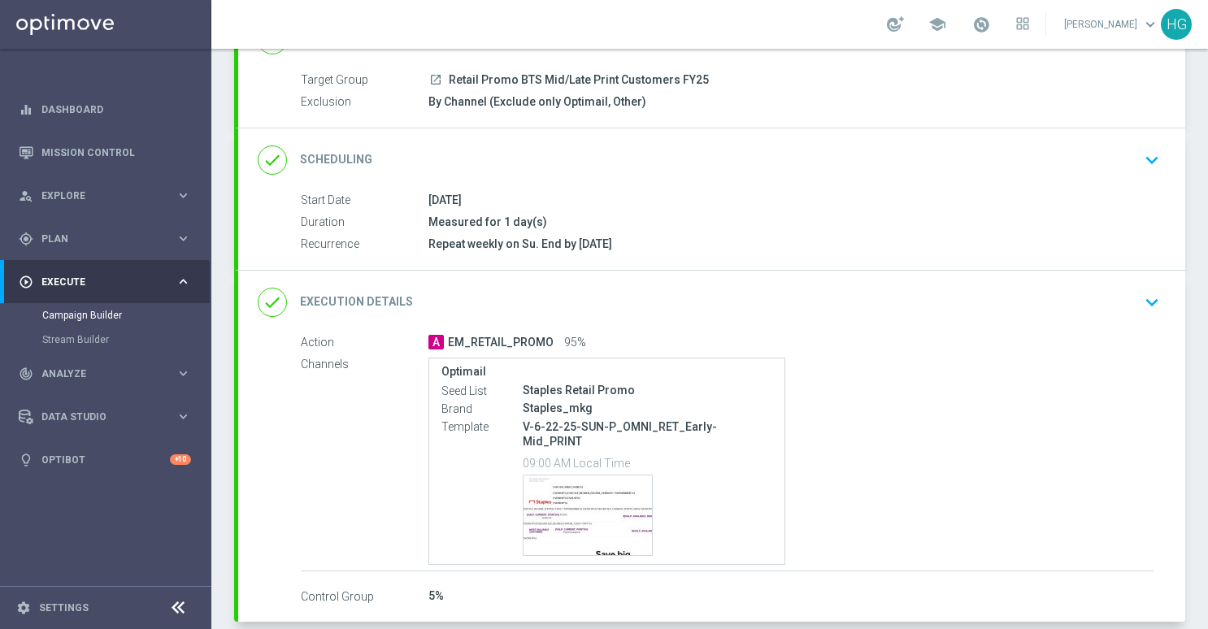
scroll to position [163, 0]
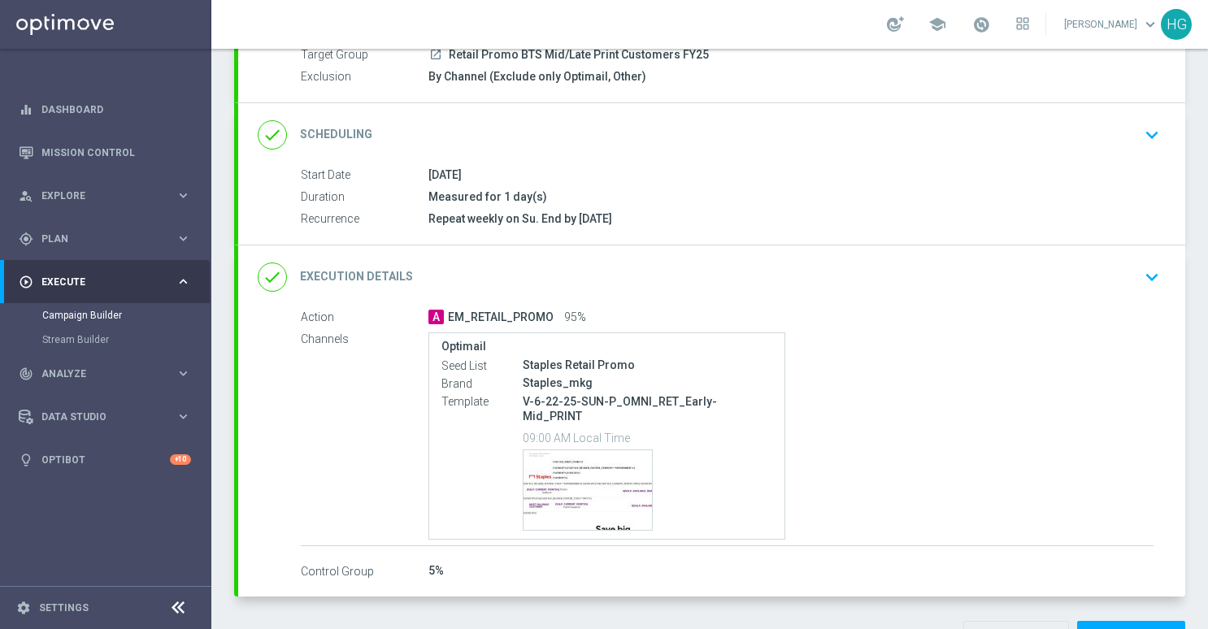
click at [1142, 265] on icon "keyboard_arrow_down" at bounding box center [1152, 277] width 24 height 24
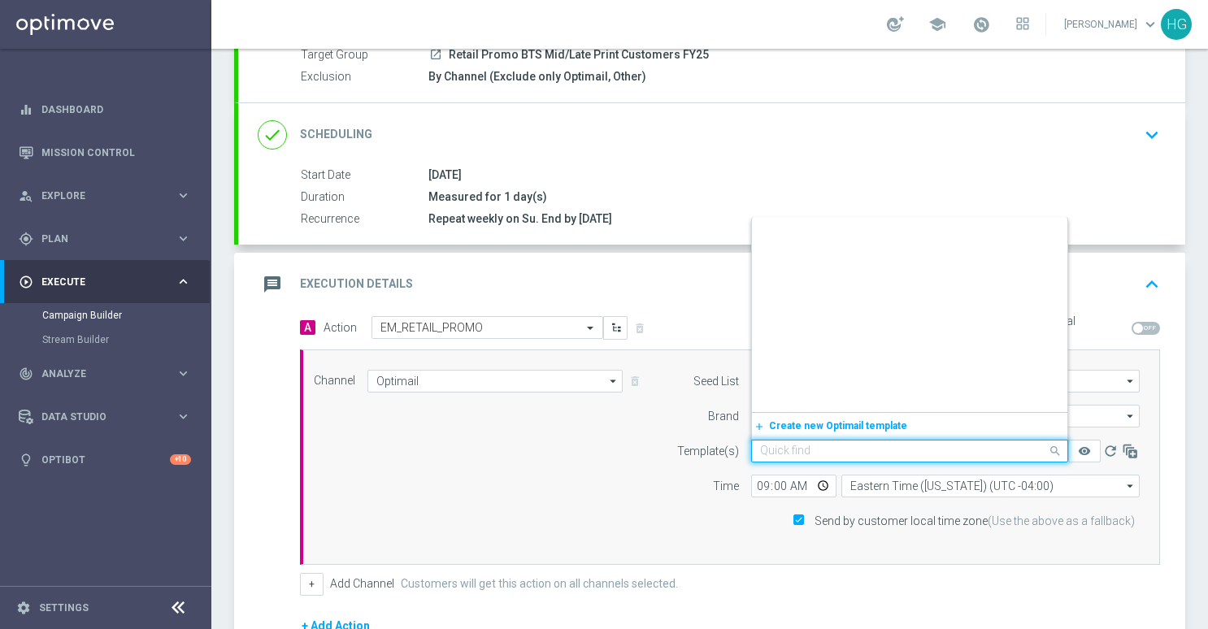
click at [818, 445] on input "text" at bounding box center [893, 452] width 267 height 14
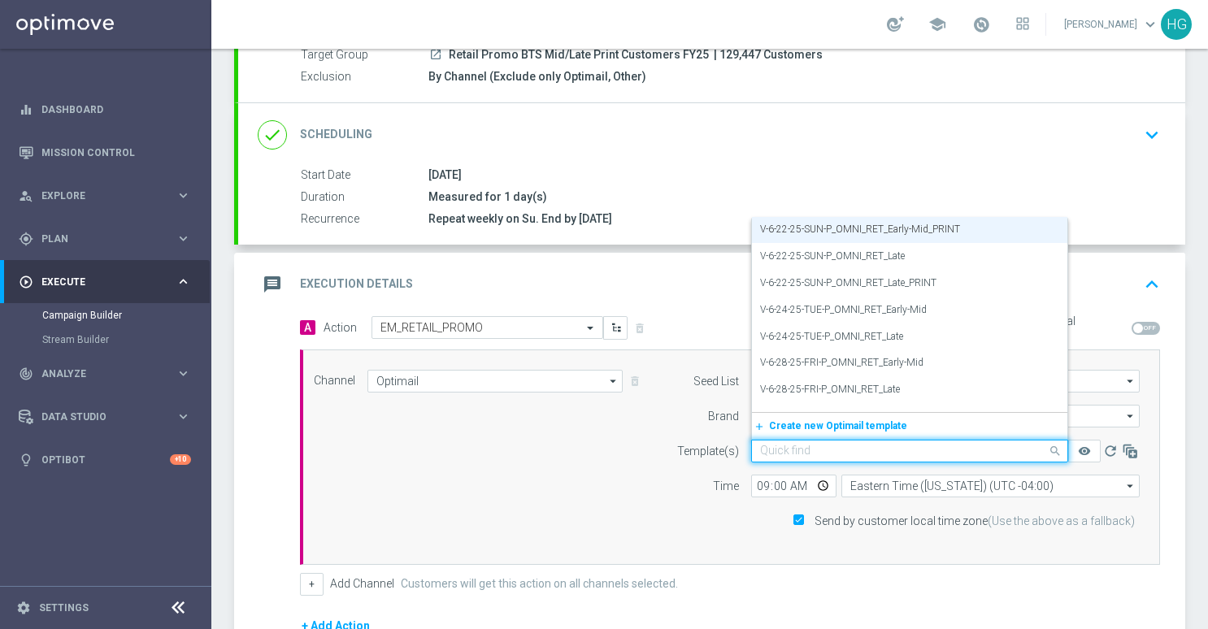
paste input "V-8.24.25-SUN-P_OMNI_RET_Print_Mid_late"
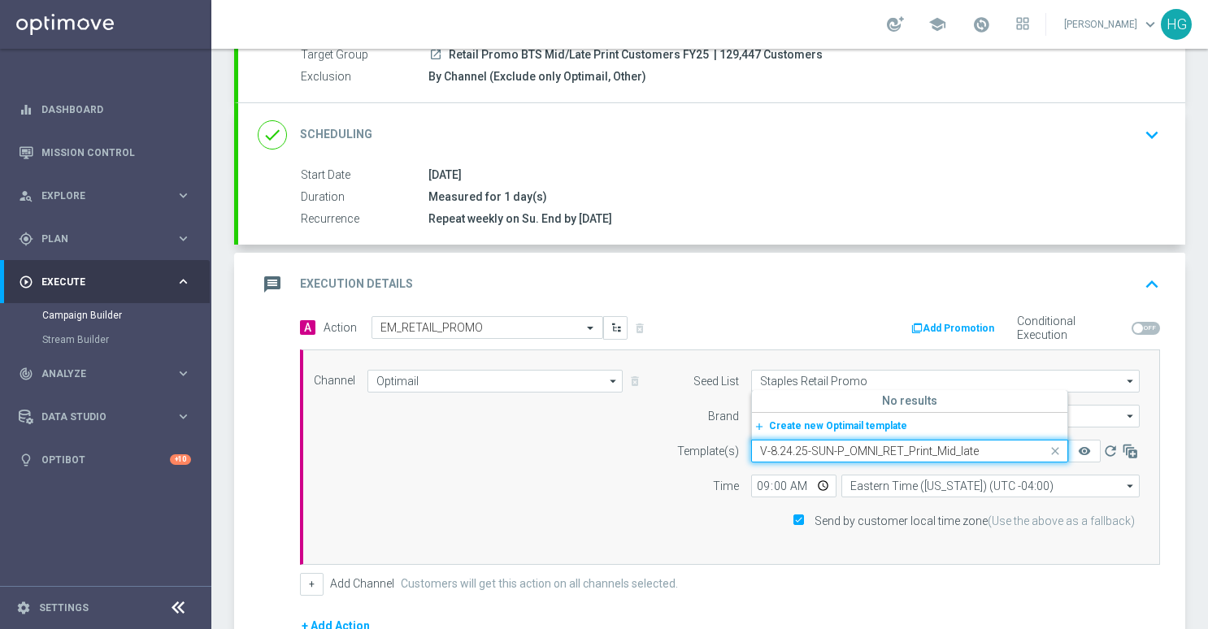
click at [774, 449] on input "V-8.24.25-SUN-P_OMNI_RET_Print_Mid_late" at bounding box center [893, 452] width 267 height 14
click at [795, 395] on label "V-8-24-25-SUN-P_OMNI_RET_Print_Mid_late" at bounding box center [854, 399] width 188 height 14
type input "V-8-24-25-SUN-P_OMNI_RET_Print_Mid_late"
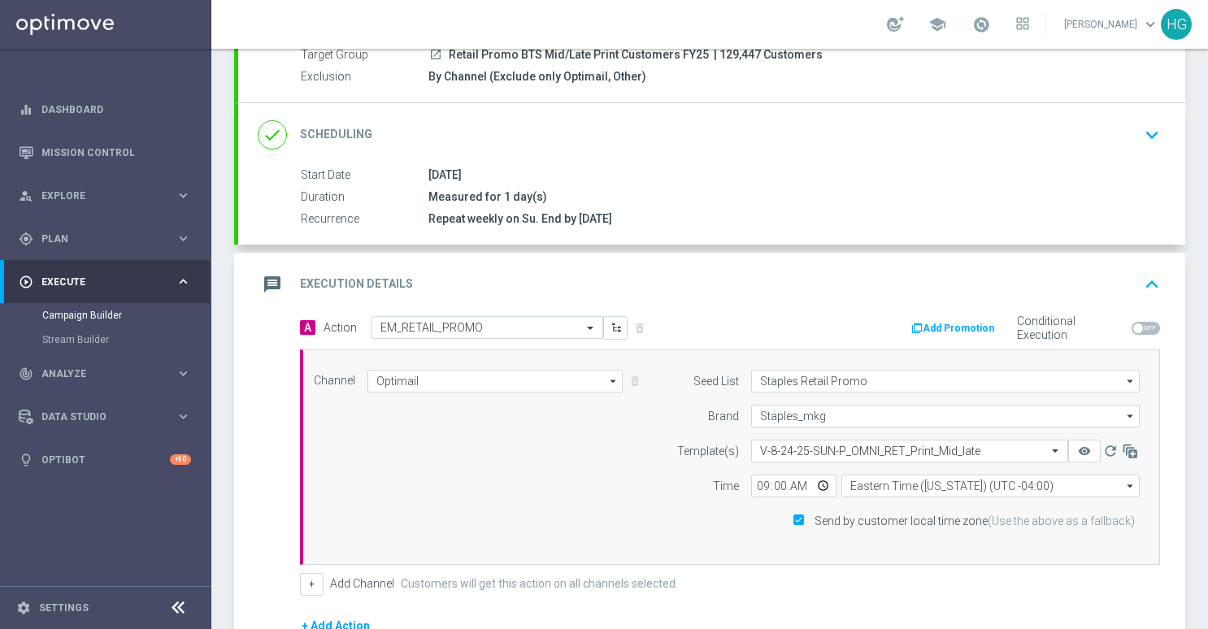
click at [507, 481] on div "Channel Optimail Optimail arrow_drop_down Show Selected 1 of 30 Optimail" at bounding box center [727, 457] width 851 height 175
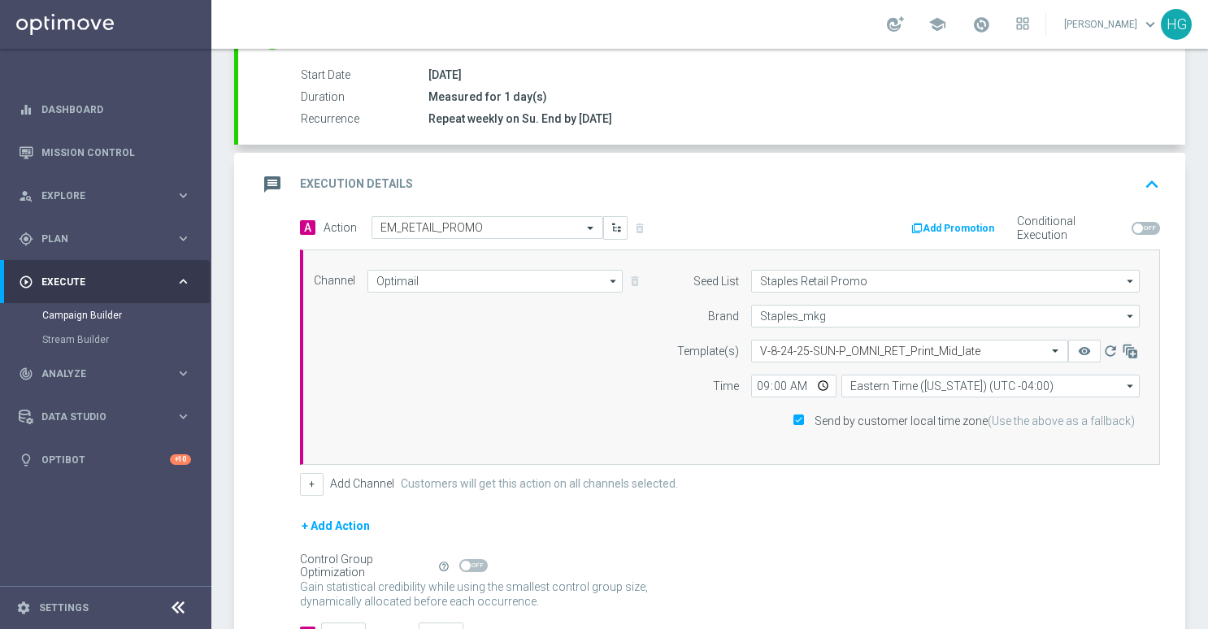
scroll to position [399, 0]
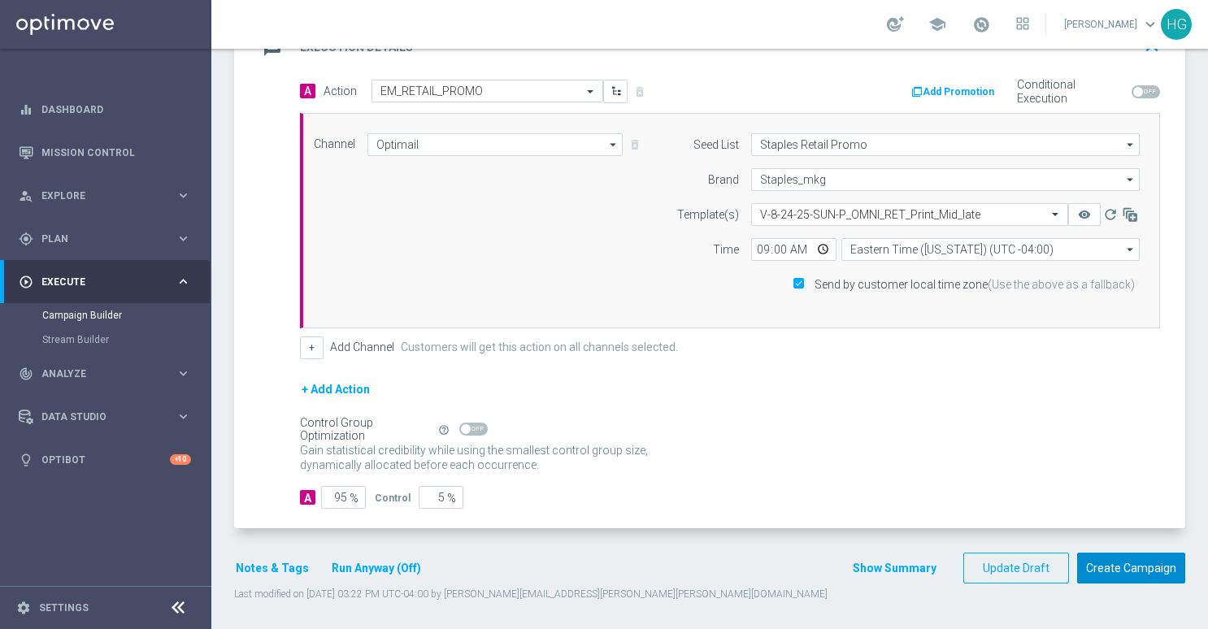
click at [1153, 568] on button "Create Campaign" at bounding box center [1131, 569] width 108 height 32
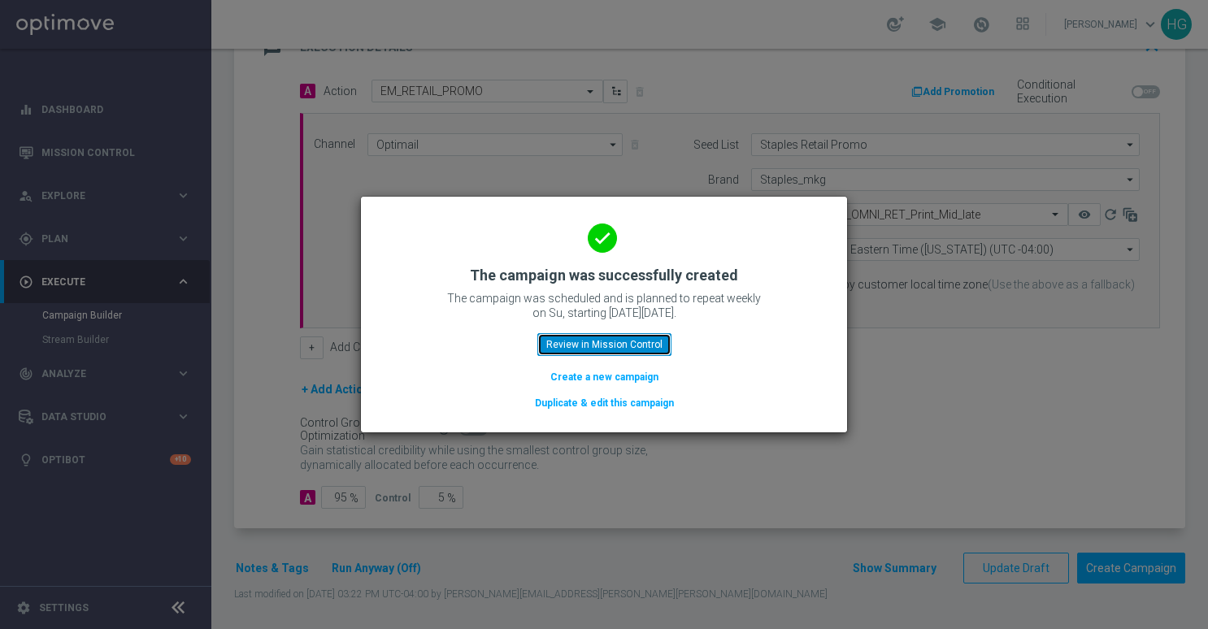
click at [618, 338] on button "Review in Mission Control" at bounding box center [604, 344] width 134 height 23
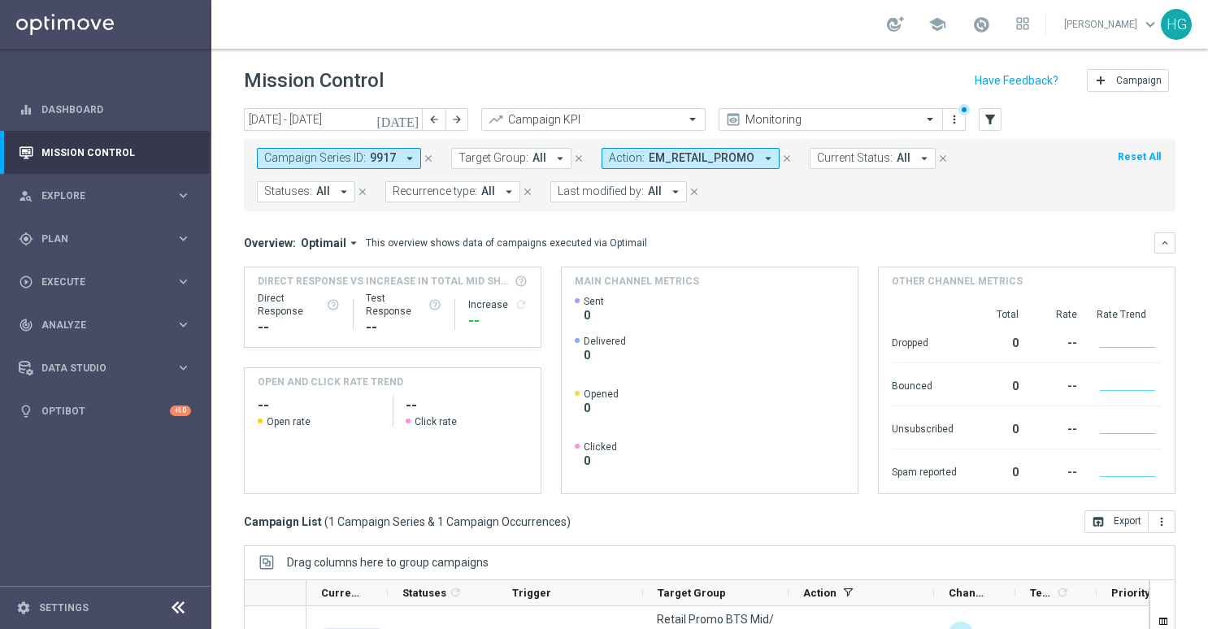
click at [431, 159] on icon "close" at bounding box center [428, 158] width 11 height 11
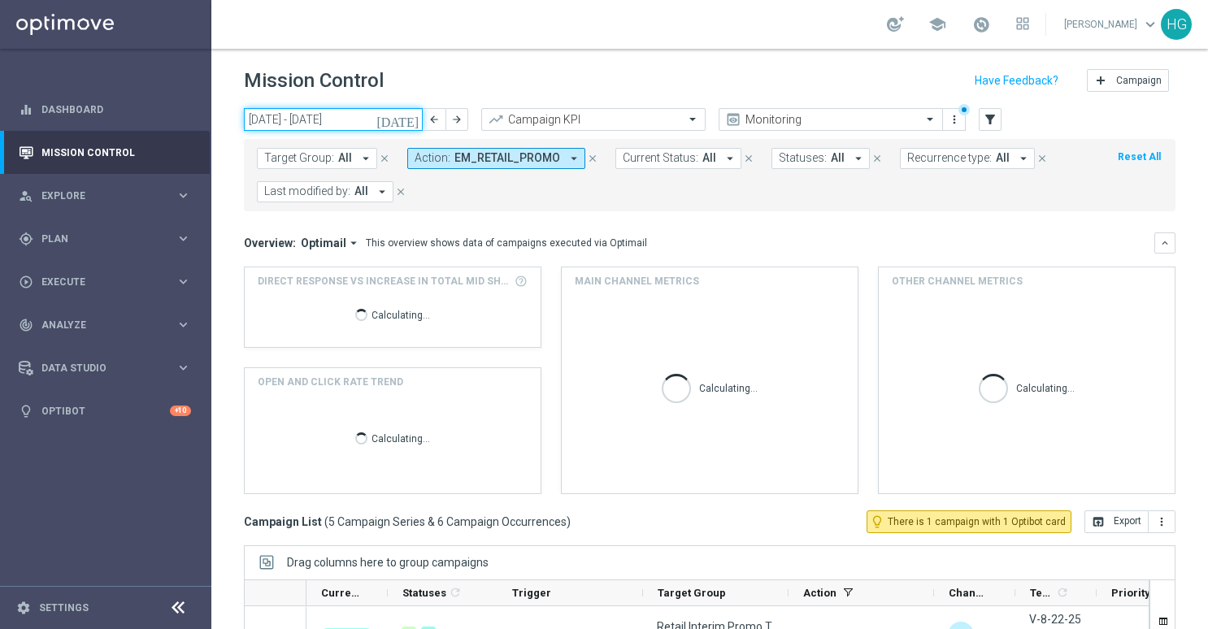
click at [372, 111] on input "[DATE] - [DATE]" at bounding box center [333, 119] width 179 height 23
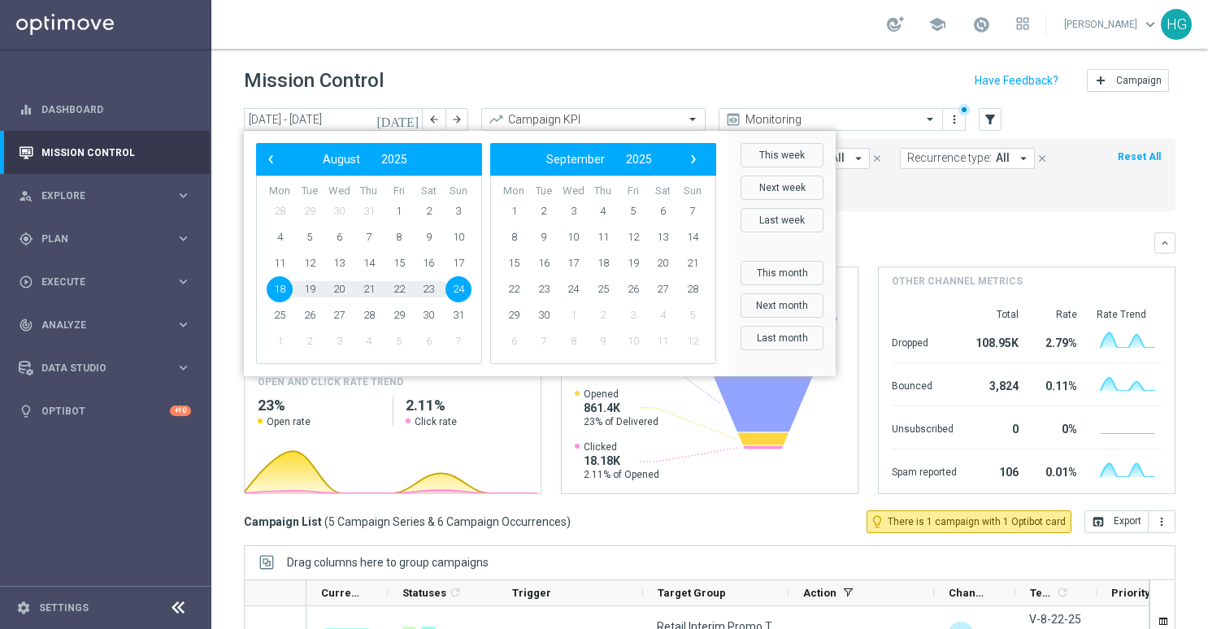
click at [460, 293] on span "24" at bounding box center [459, 289] width 26 height 26
click at [460, 288] on span "24" at bounding box center [459, 289] width 26 height 26
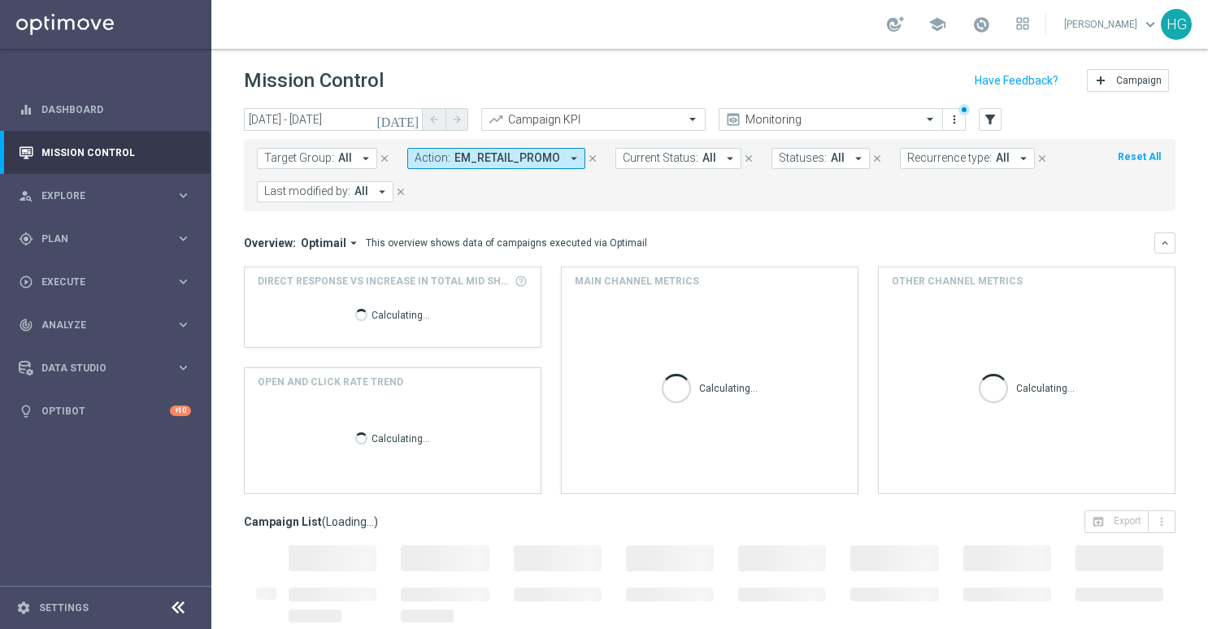
click at [563, 70] on div "Mission Control add Campaign" at bounding box center [710, 81] width 932 height 32
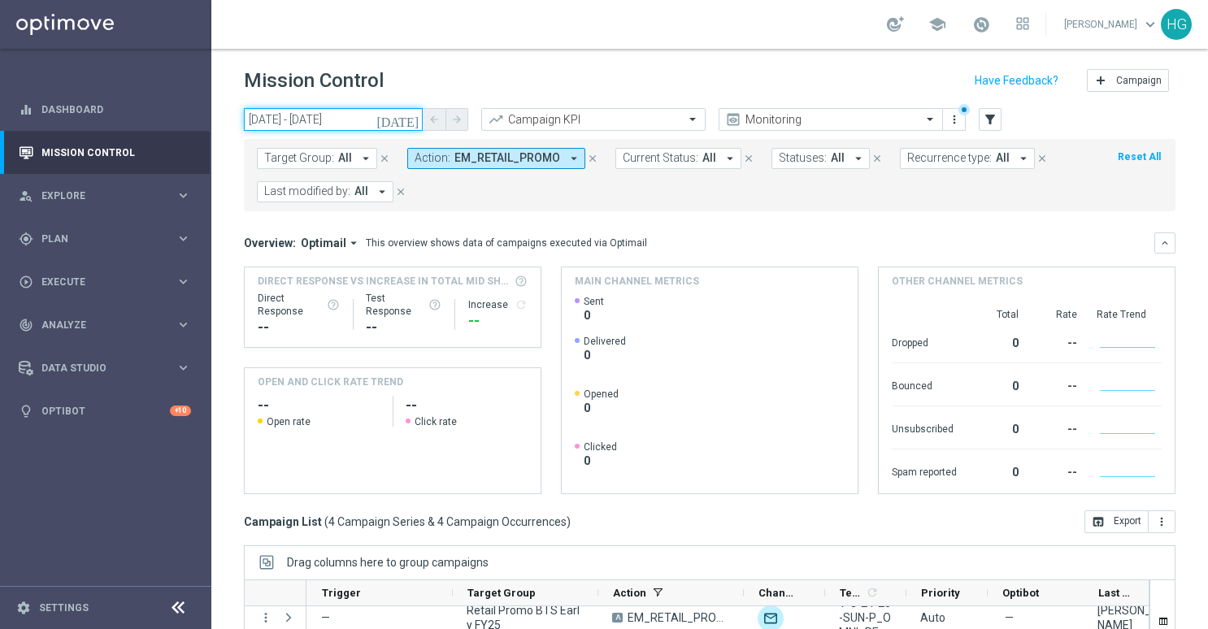
click at [350, 125] on input "[DATE] - [DATE]" at bounding box center [333, 119] width 179 height 23
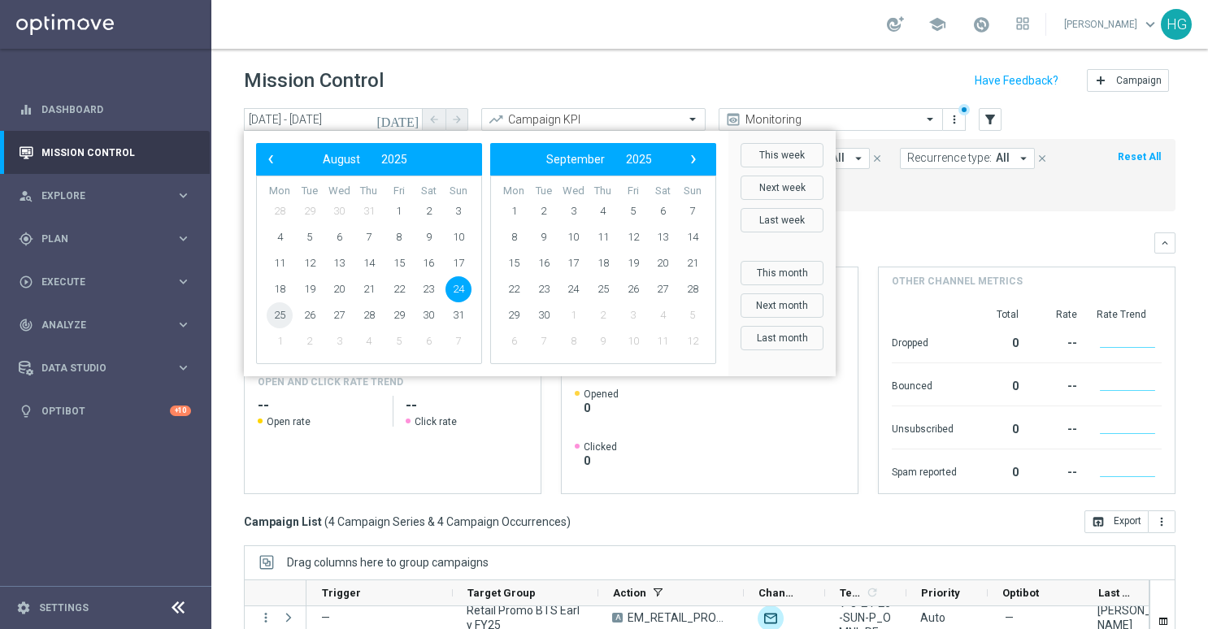
click at [285, 317] on span "25" at bounding box center [280, 315] width 26 height 26
click at [282, 317] on span "25" at bounding box center [280, 315] width 26 height 26
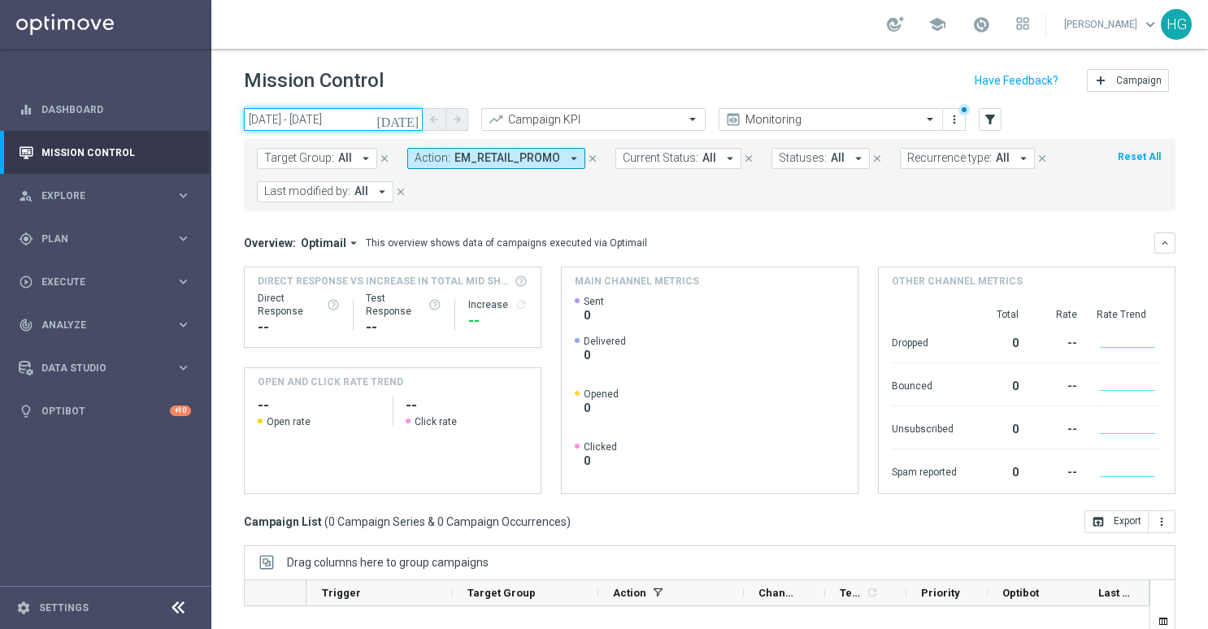
click at [342, 121] on input "[DATE] - [DATE]" at bounding box center [333, 119] width 179 height 23
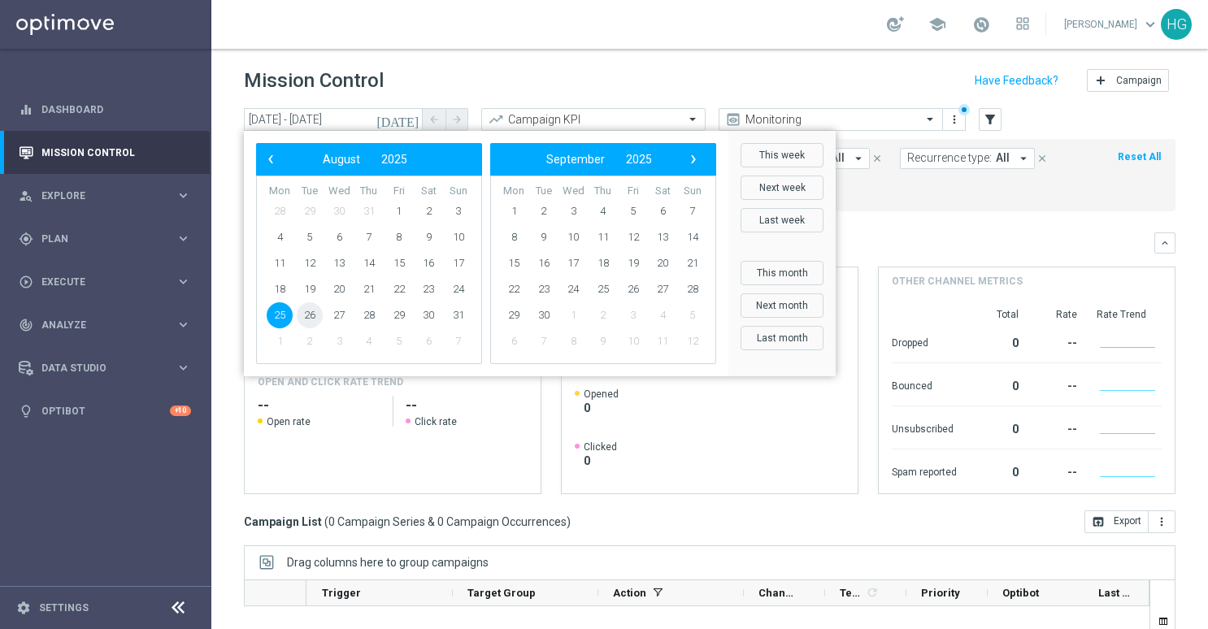
click at [311, 317] on span "26" at bounding box center [310, 315] width 26 height 26
click at [311, 315] on span "26" at bounding box center [310, 315] width 26 height 26
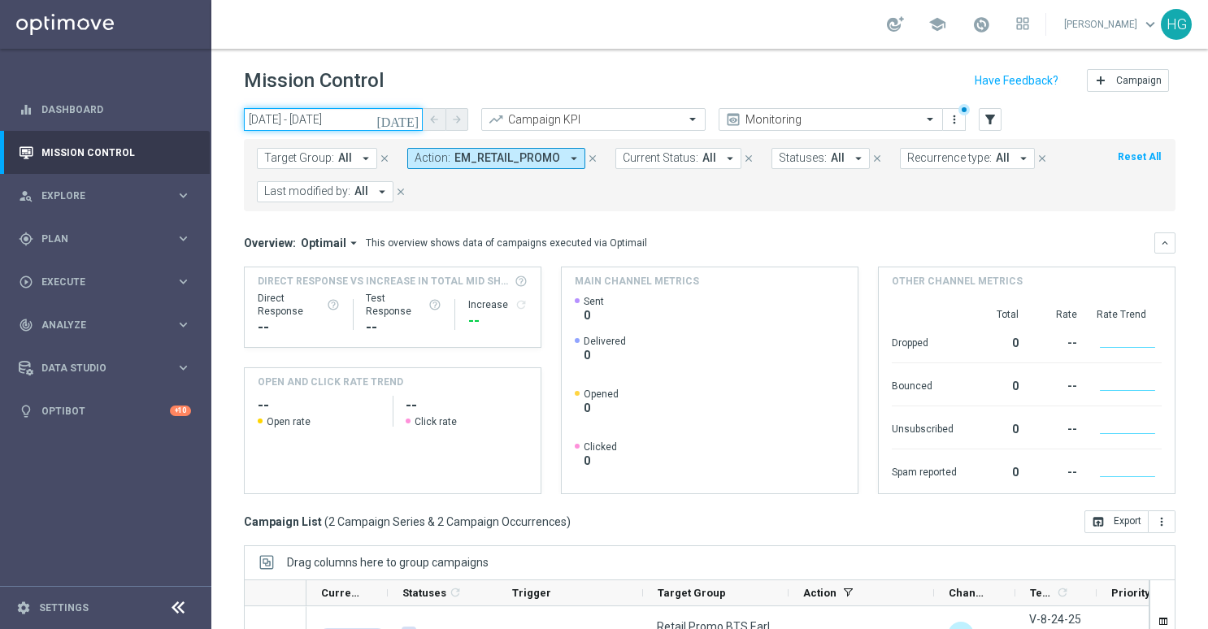
click at [346, 109] on input "[DATE] - [DATE]" at bounding box center [333, 119] width 179 height 23
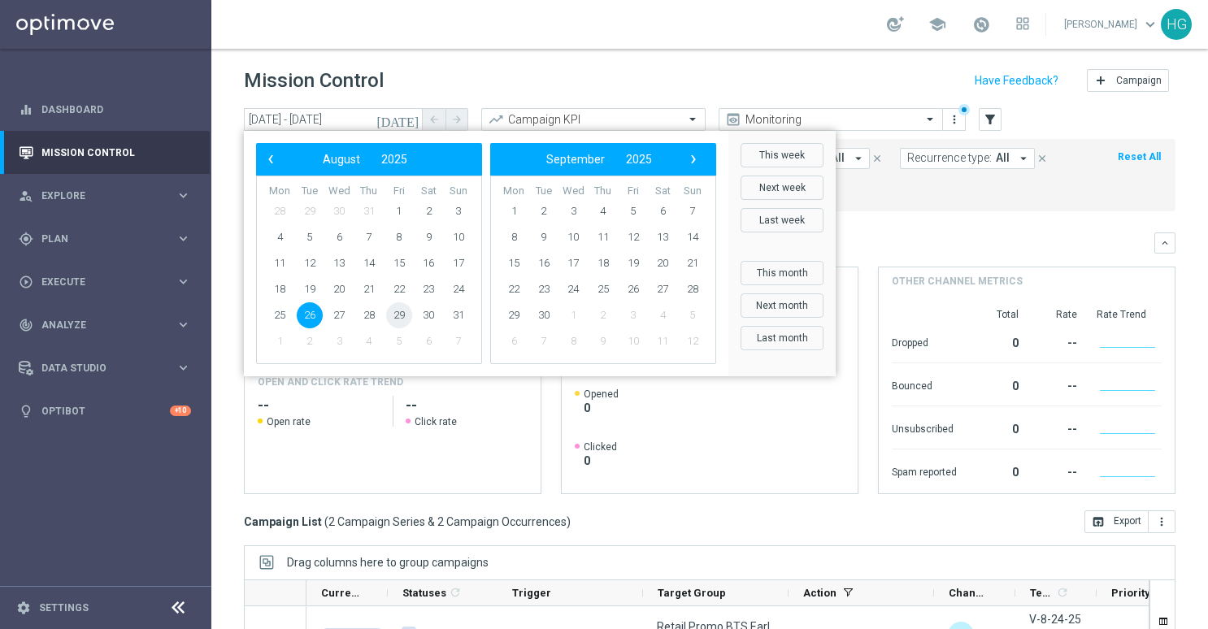
click at [397, 314] on span "29" at bounding box center [399, 315] width 26 height 26
click at [400, 316] on span "29" at bounding box center [399, 315] width 26 height 26
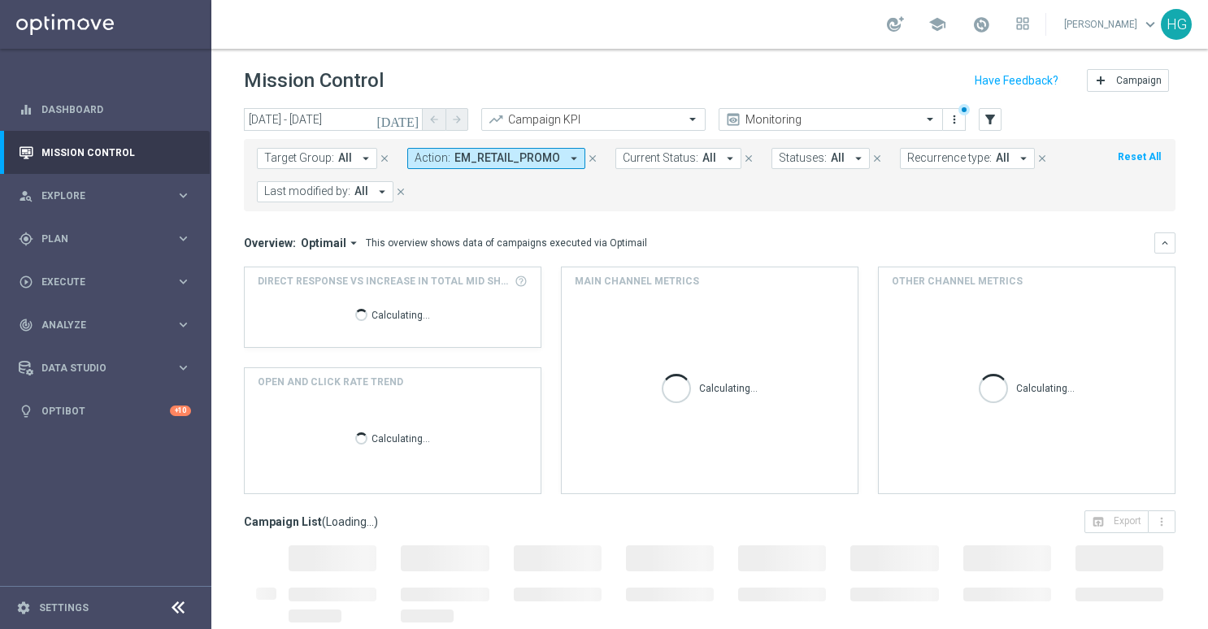
type input "[DATE] - [DATE]"
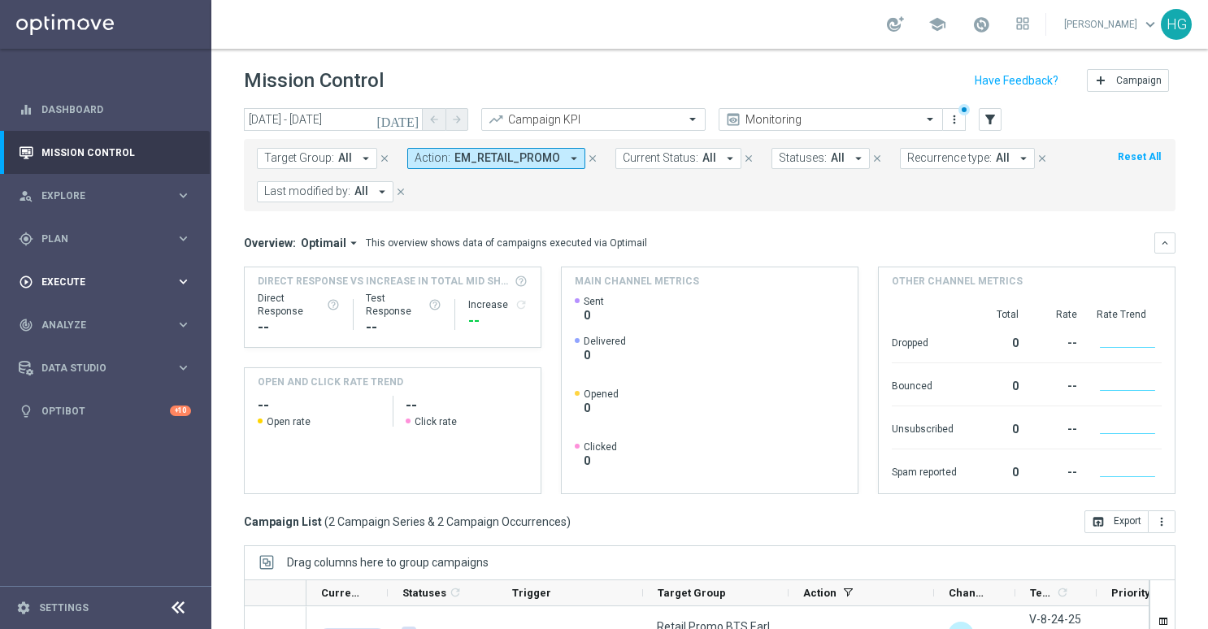
click at [97, 277] on span "Execute" at bounding box center [108, 282] width 134 height 10
click at [107, 242] on span "Plan" at bounding box center [108, 239] width 134 height 10
click at [80, 315] on button "Templates keyboard_arrow_right" at bounding box center [117, 321] width 150 height 13
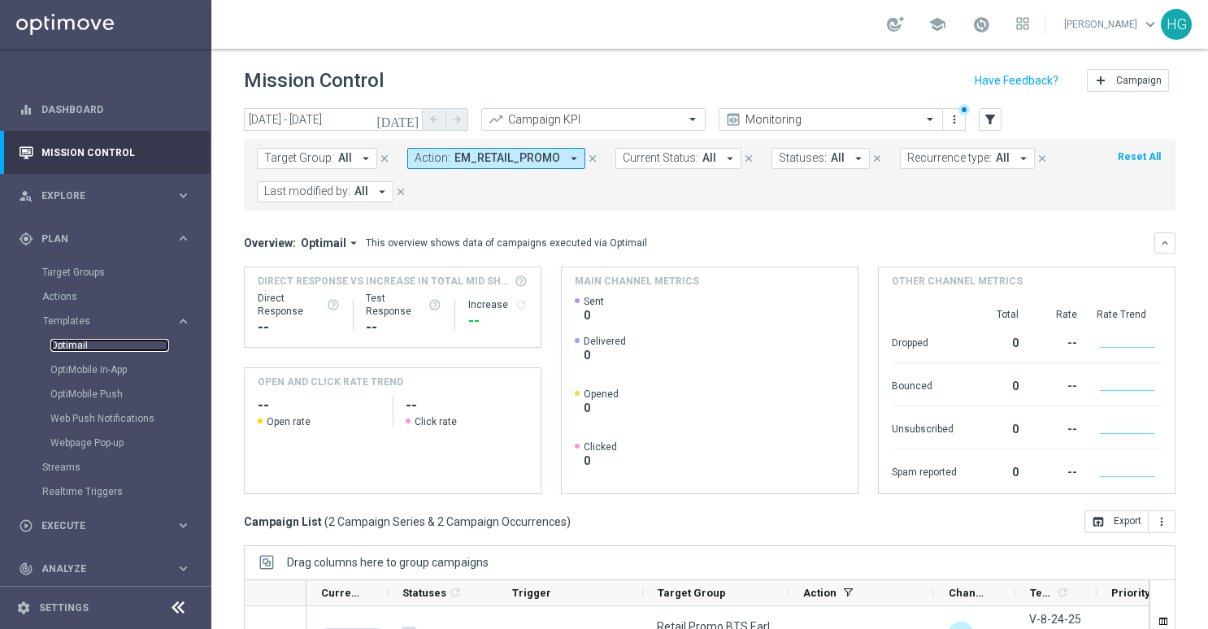
click at [83, 345] on link "Optimail" at bounding box center [109, 345] width 119 height 13
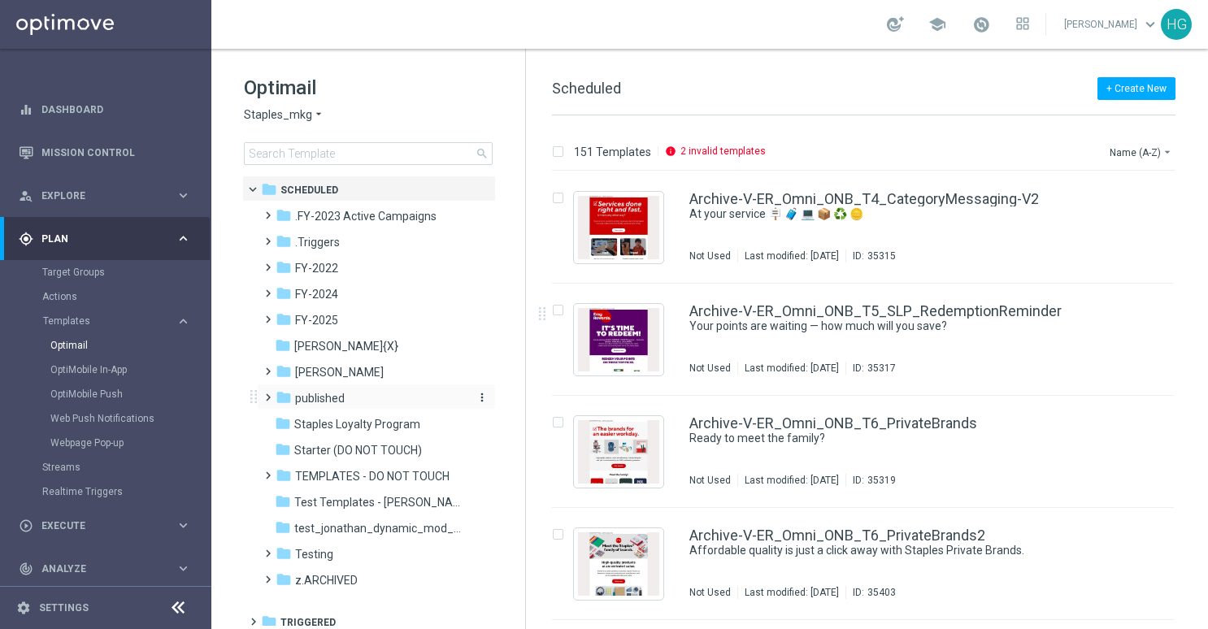
click at [337, 395] on span "published" at bounding box center [320, 398] width 50 height 15
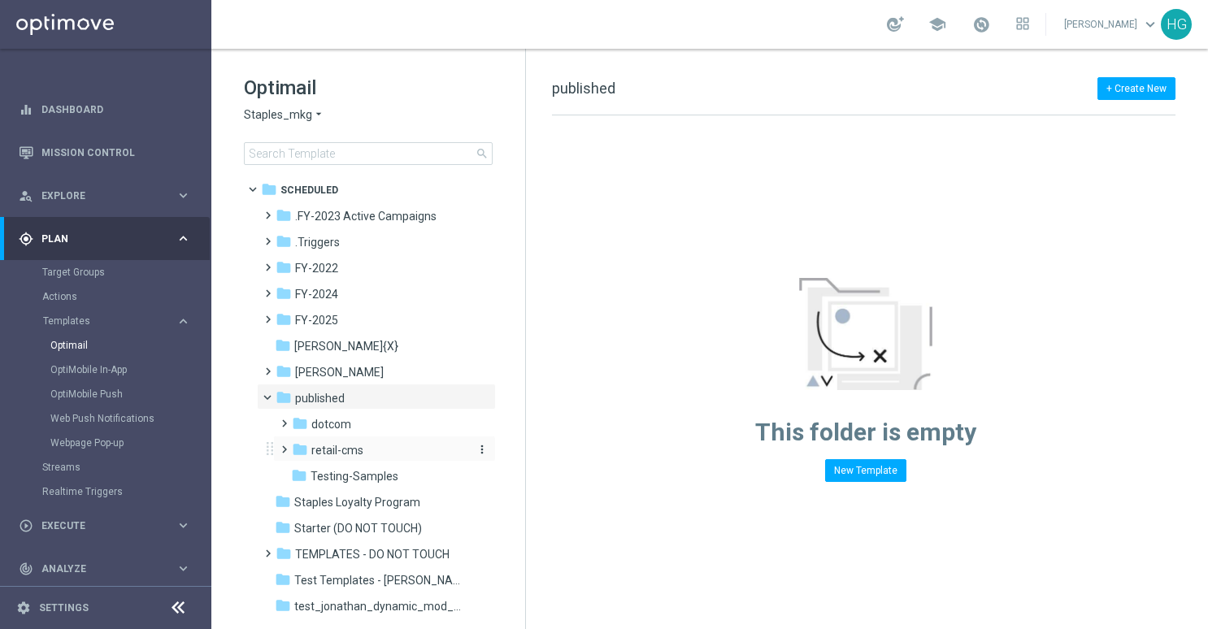
click at [343, 446] on span "retail-cms" at bounding box center [337, 450] width 52 height 15
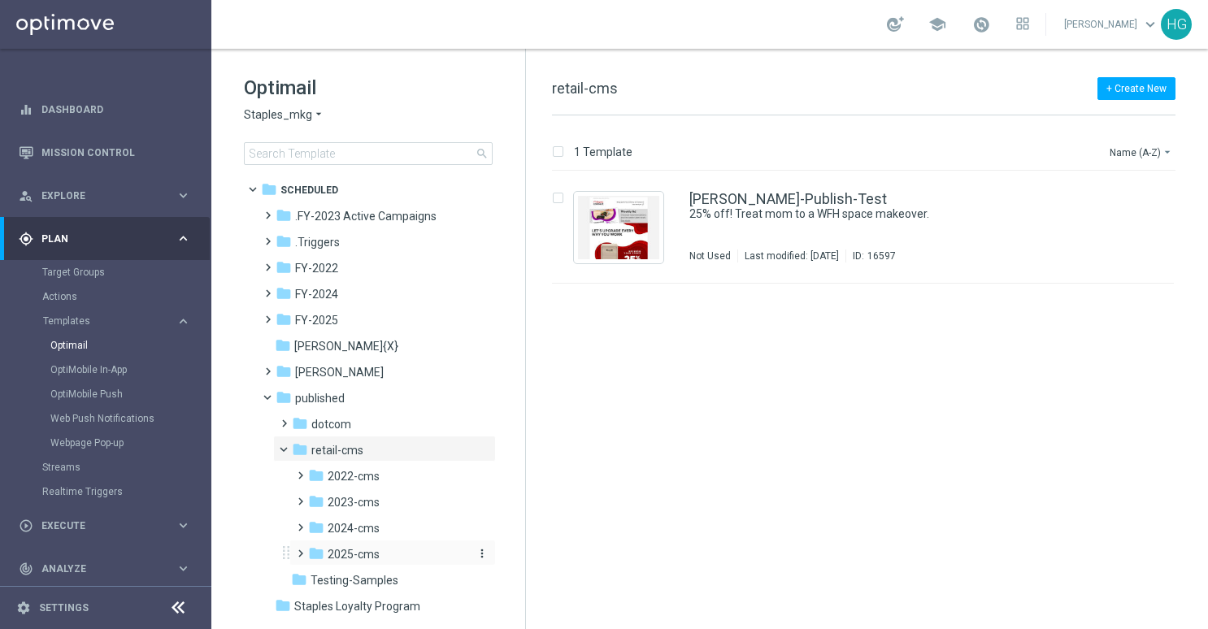
click at [340, 548] on span "2025-cms" at bounding box center [354, 554] width 52 height 15
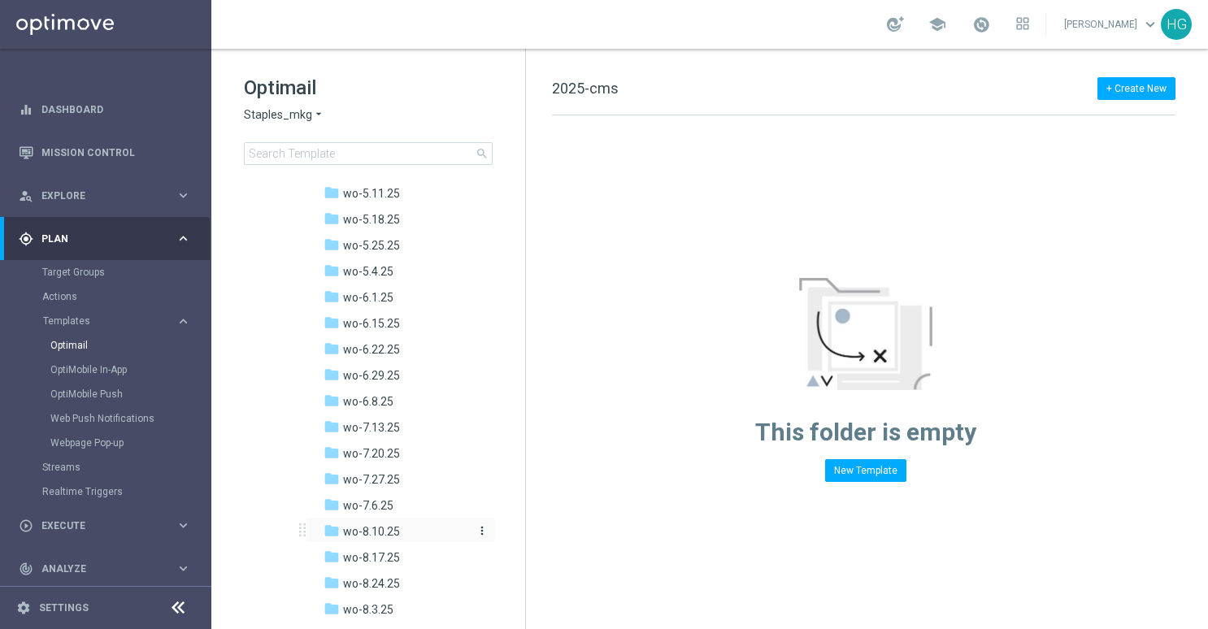
scroll to position [894, 0]
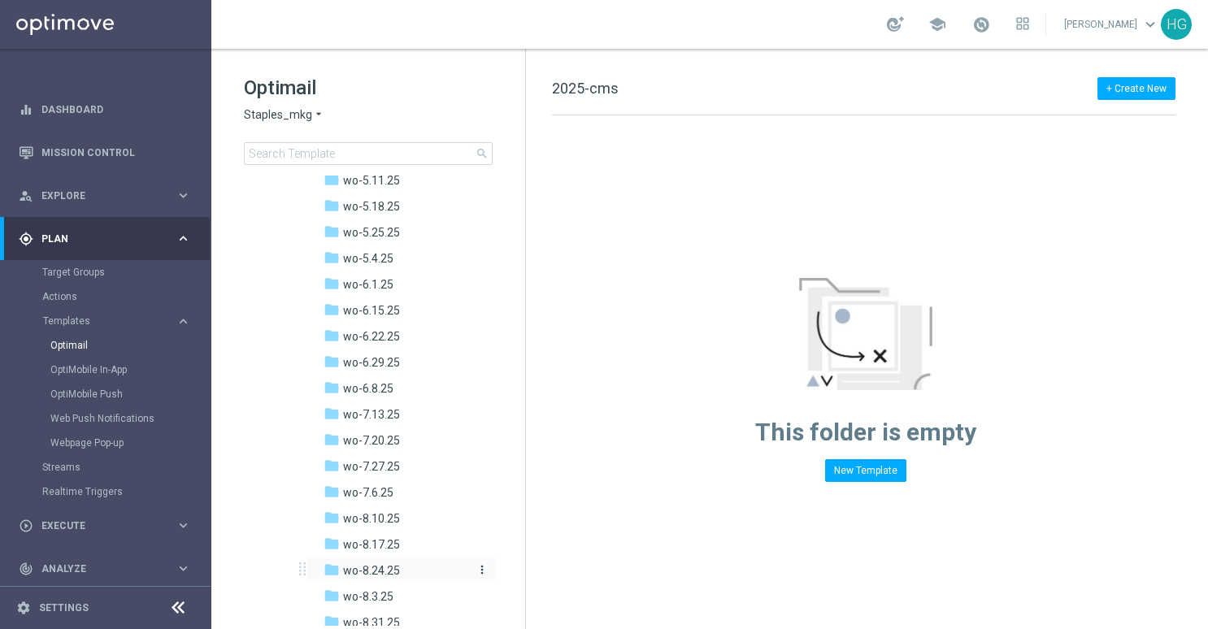
click at [402, 572] on div "folder wo-8.24.25" at bounding box center [397, 571] width 146 height 19
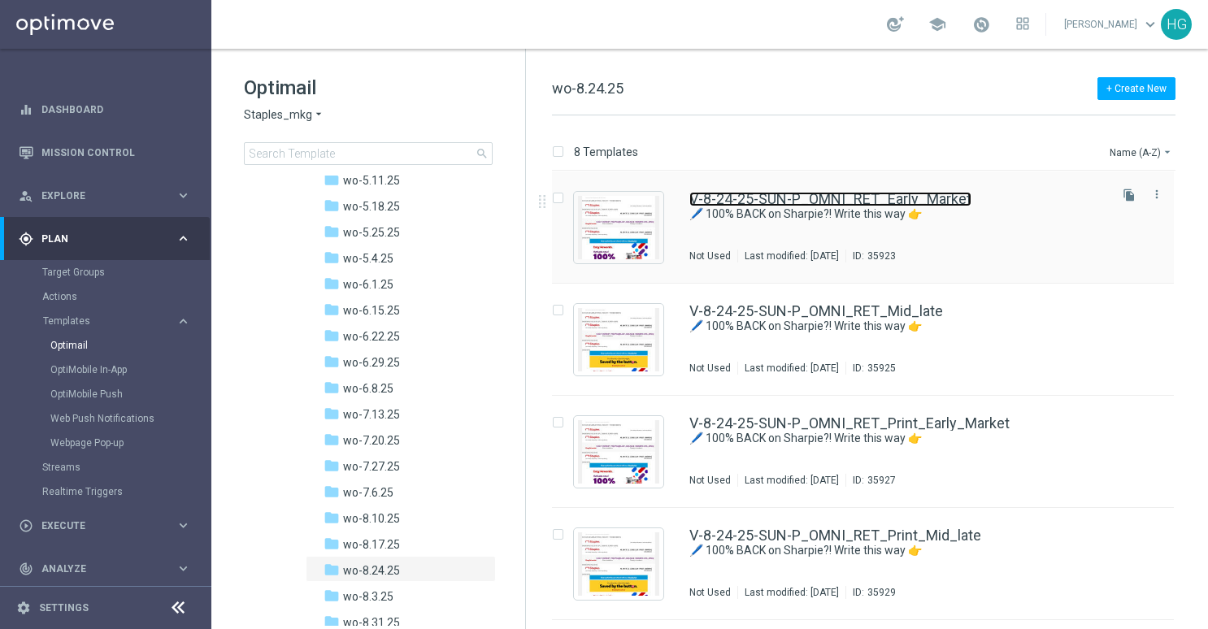
click at [918, 198] on link "V-8-24-25-SUN-P_OMNI_RET_Early_Market" at bounding box center [831, 199] width 282 height 15
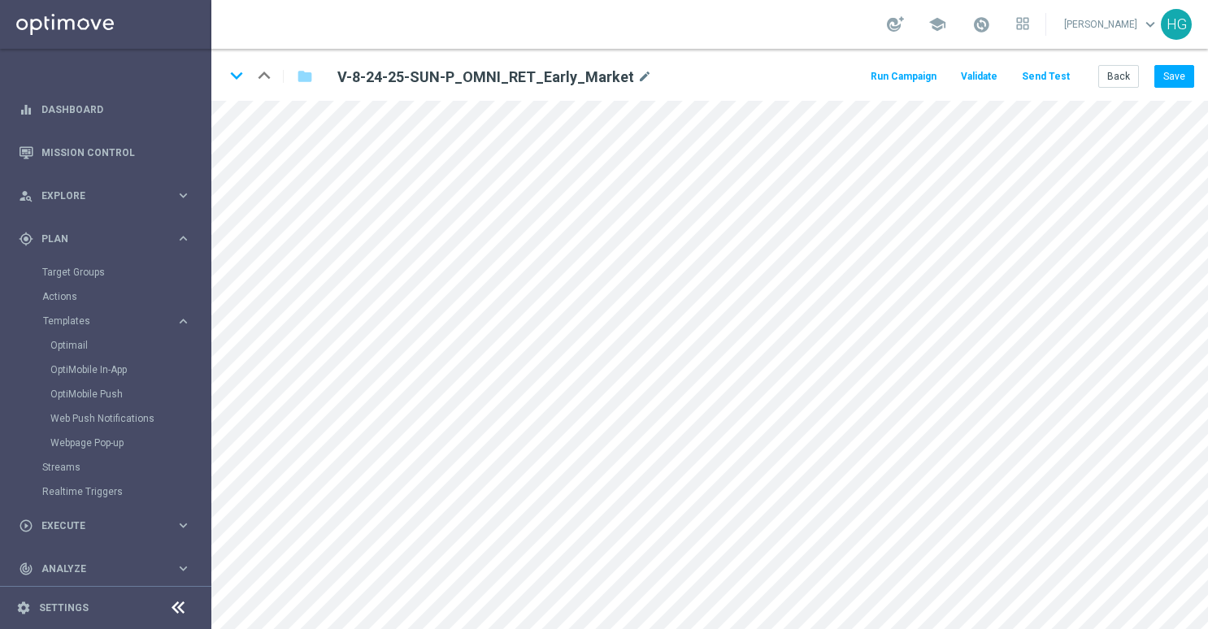
click at [1055, 76] on button "Send Test" at bounding box center [1046, 77] width 53 height 22
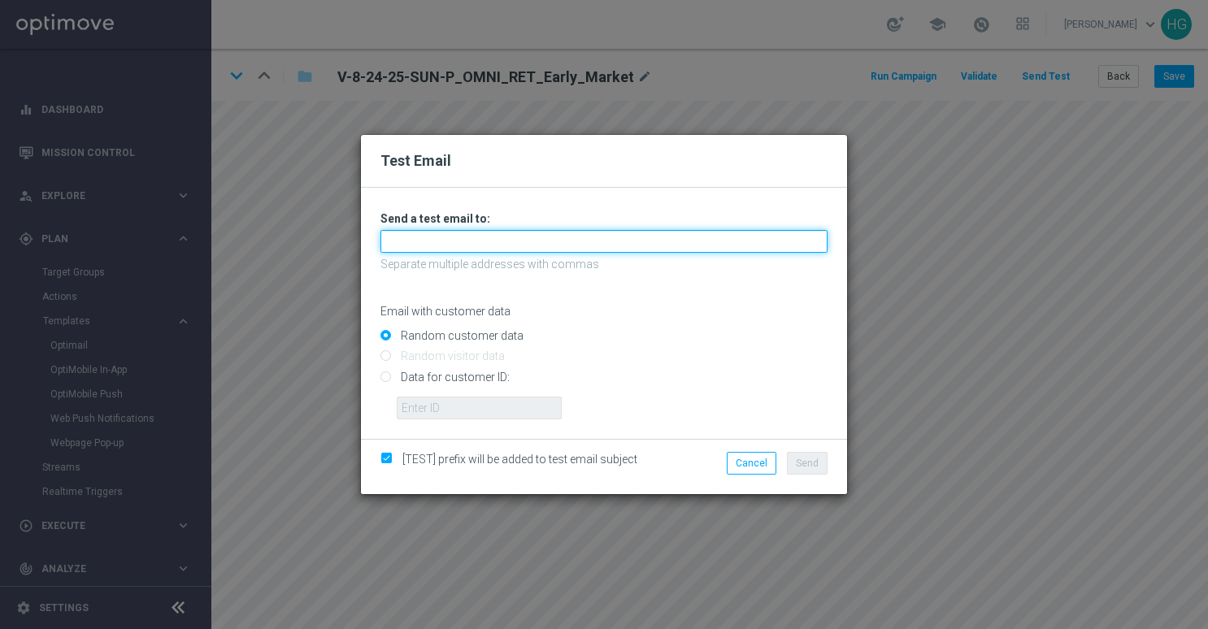
click at [520, 242] on input "text" at bounding box center [604, 241] width 447 height 23
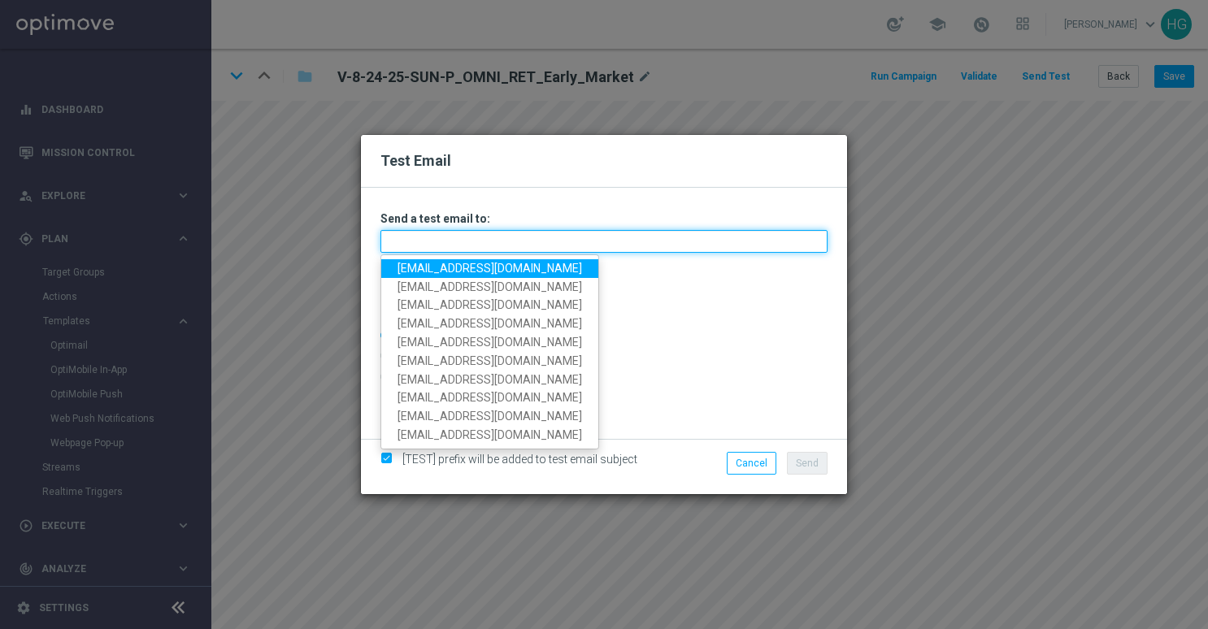
paste input "[EMAIL_ADDRESS][DOMAIN_NAME]"
type input "[EMAIL_ADDRESS][DOMAIN_NAME]"
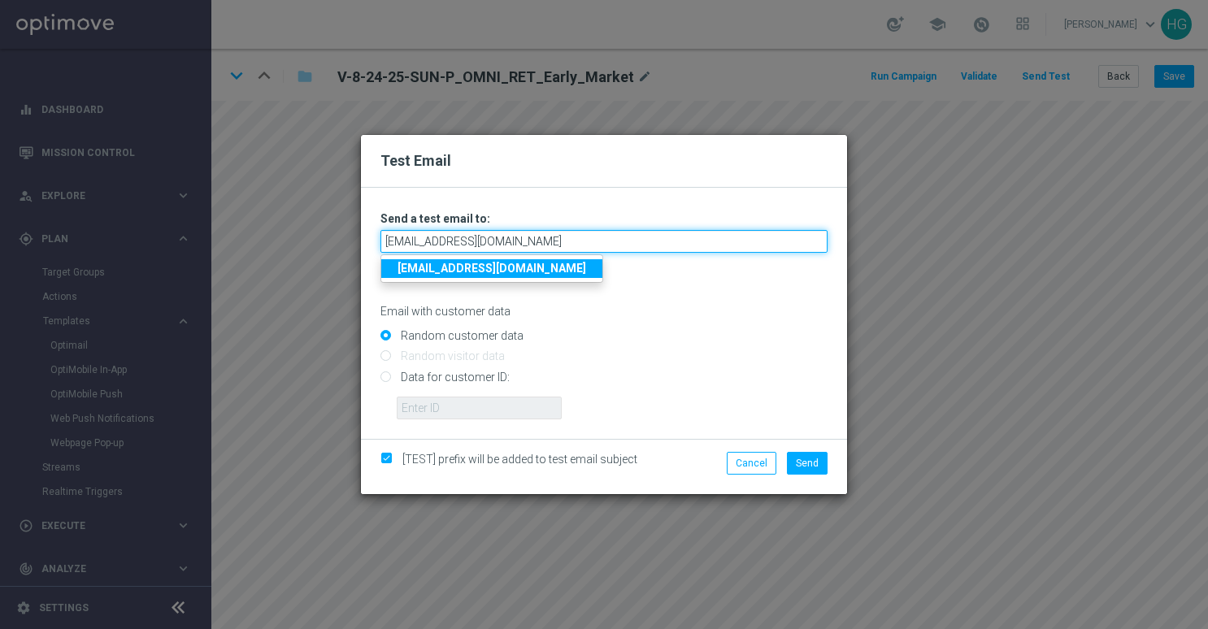
type input "[EMAIL_ADDRESS][DOMAIN_NAME]"
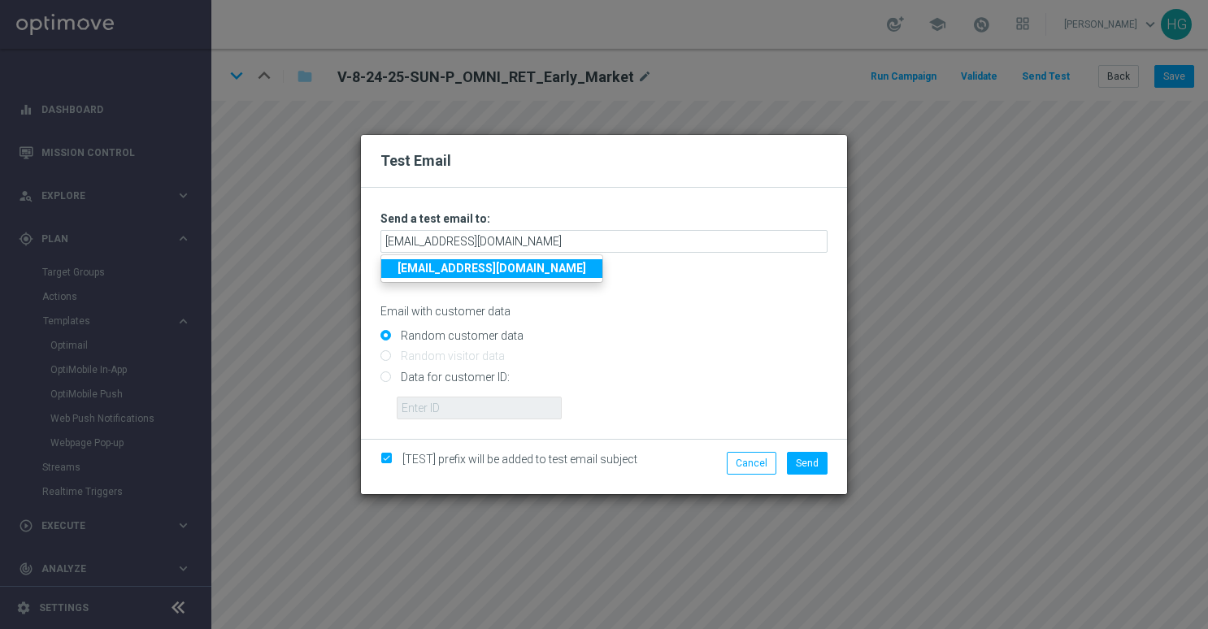
click at [539, 270] on strong "[EMAIL_ADDRESS][DOMAIN_NAME]" at bounding box center [492, 268] width 189 height 13
click at [807, 458] on span "Send" at bounding box center [807, 463] width 23 height 11
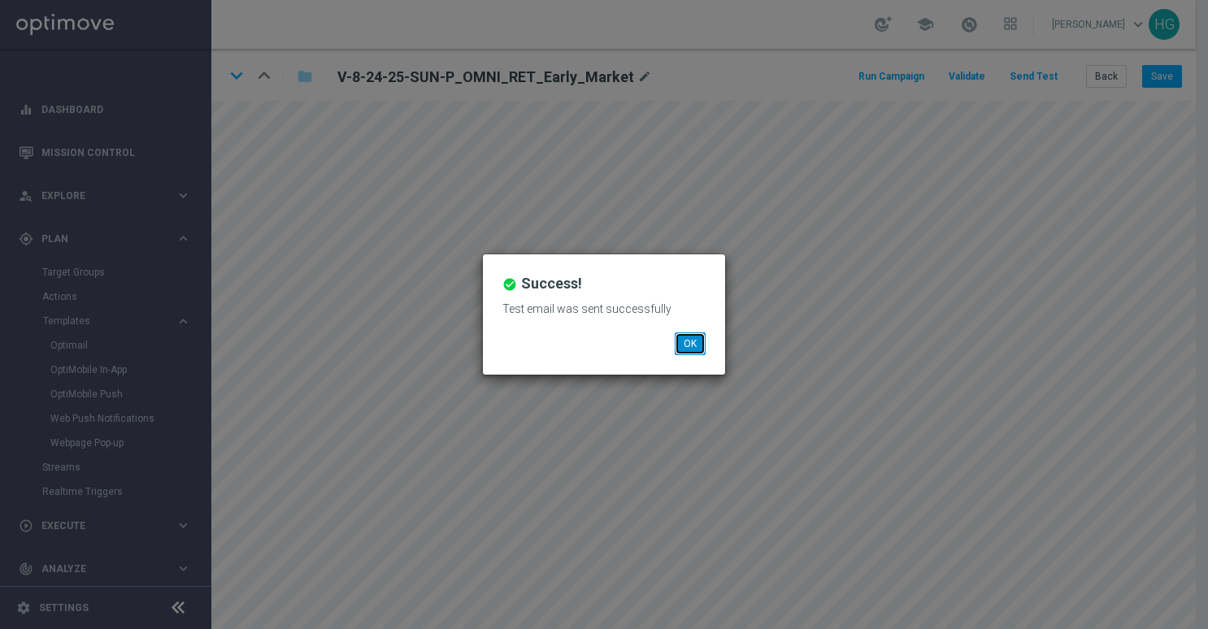
click at [690, 344] on button "OK" at bounding box center [690, 344] width 31 height 23
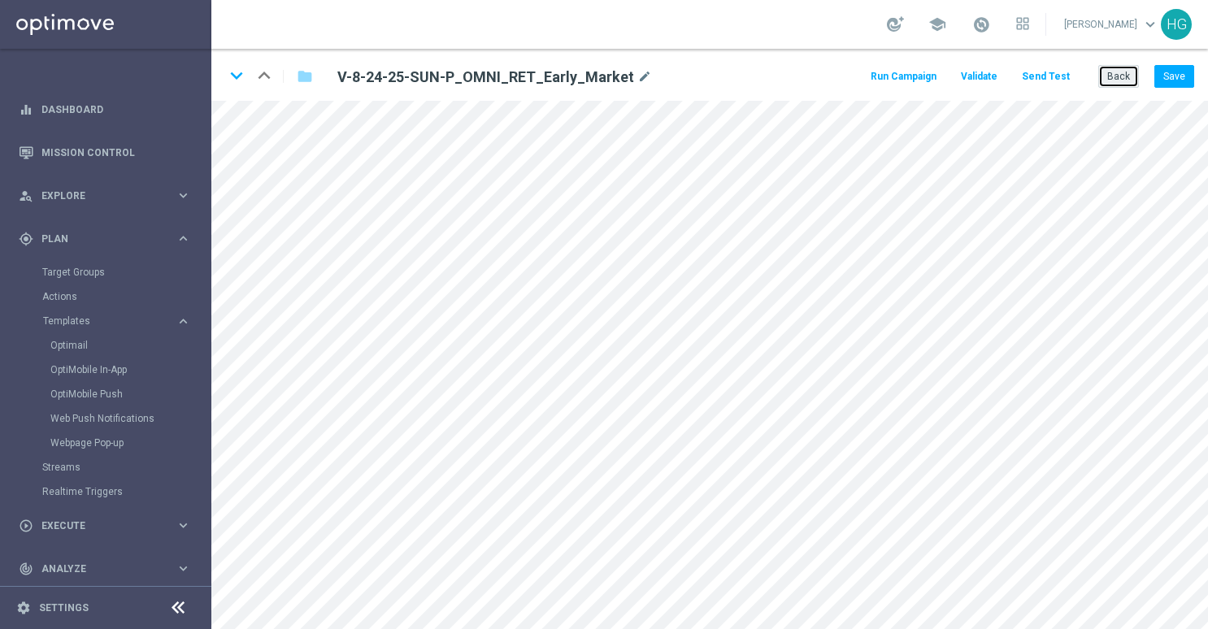
click at [1107, 75] on button "Back" at bounding box center [1119, 76] width 41 height 23
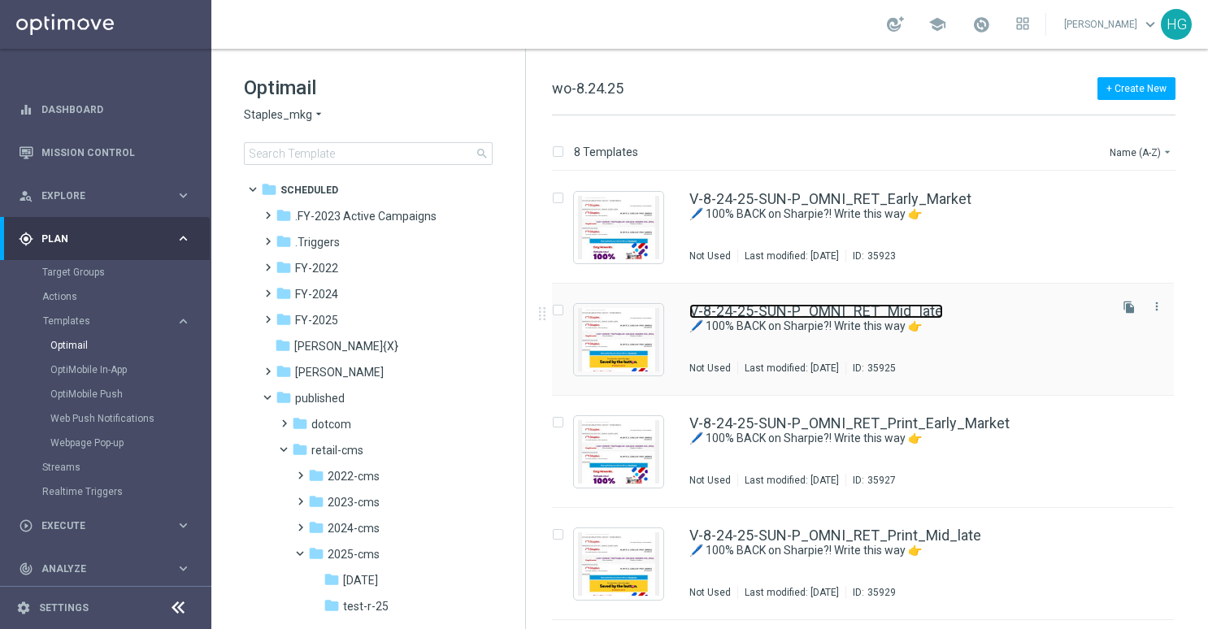
click at [737, 309] on link "V-8-24-25-SUN-P_OMNI_RET_Mid_late" at bounding box center [817, 311] width 254 height 15
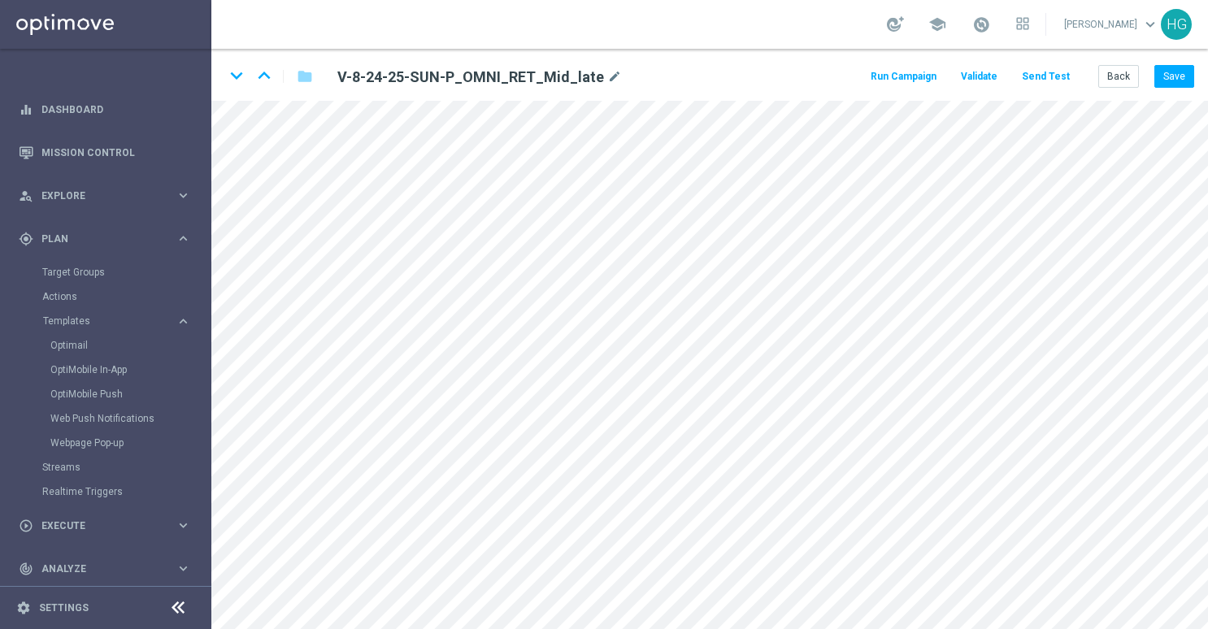
click at [1047, 78] on button "Send Test" at bounding box center [1046, 77] width 53 height 22
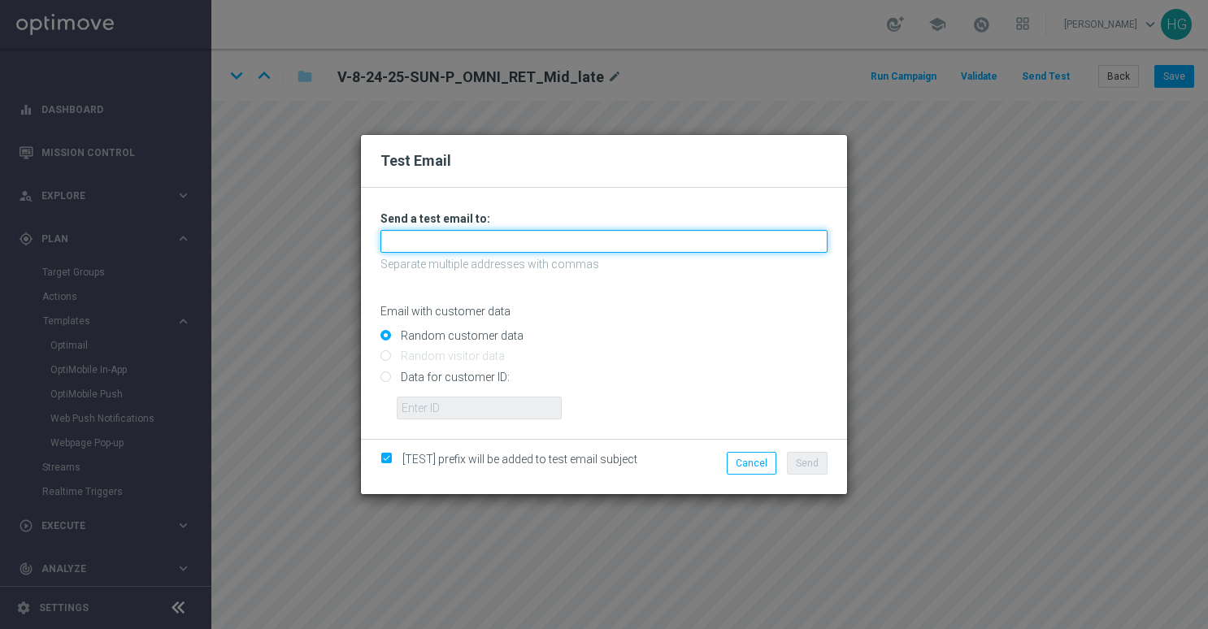
click at [574, 249] on input "text" at bounding box center [604, 241] width 447 height 23
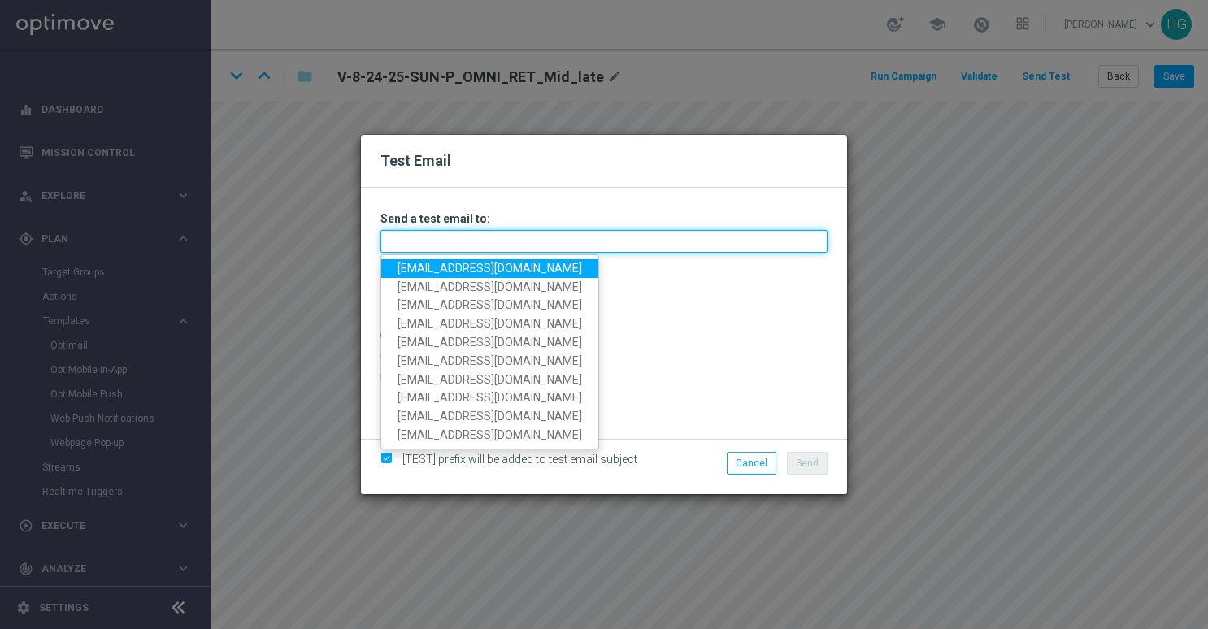
paste input "[EMAIL_ADDRESS][DOMAIN_NAME]"
type input "[EMAIL_ADDRESS][DOMAIN_NAME]"
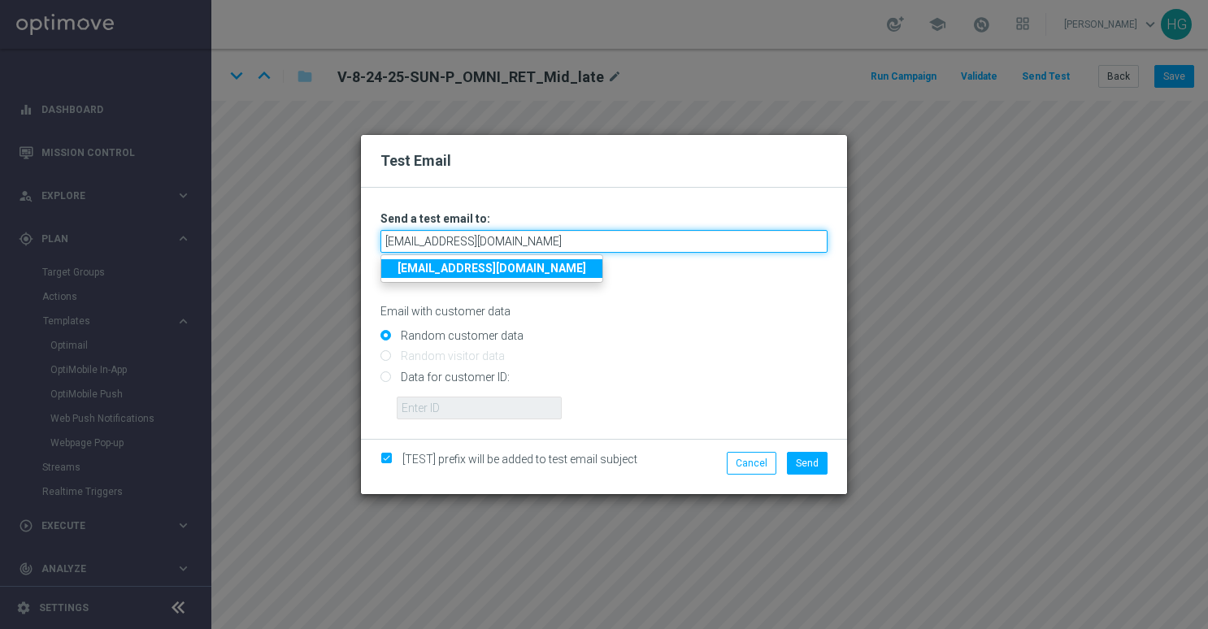
type input "[EMAIL_ADDRESS][DOMAIN_NAME]"
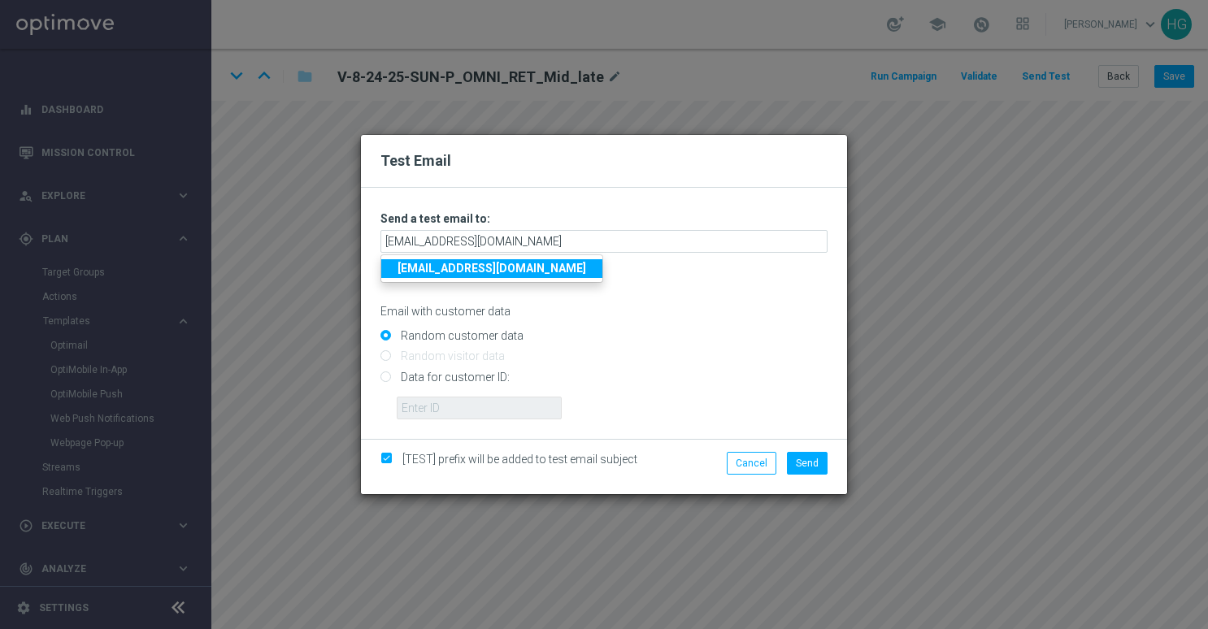
click at [479, 376] on input "Data for customer ID:" at bounding box center [604, 383] width 447 height 23
radio input "true"
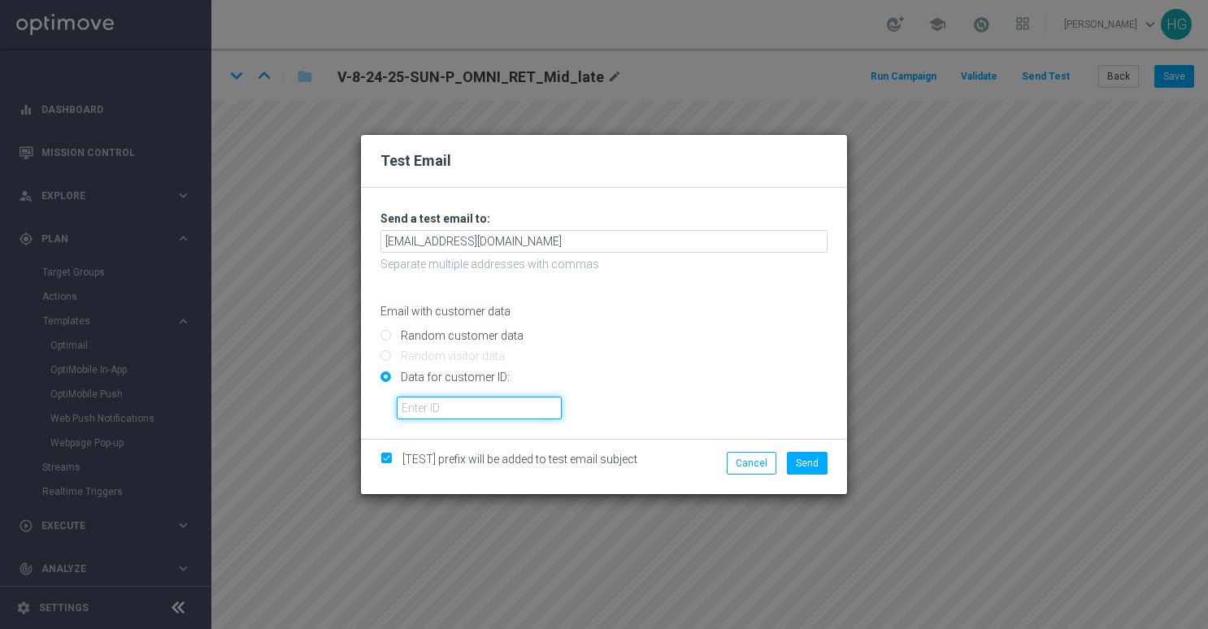
click at [476, 405] on input "text" at bounding box center [479, 408] width 165 height 23
paste input "10002564155"
type input "10002564155"
click at [799, 460] on span "Send" at bounding box center [807, 463] width 23 height 11
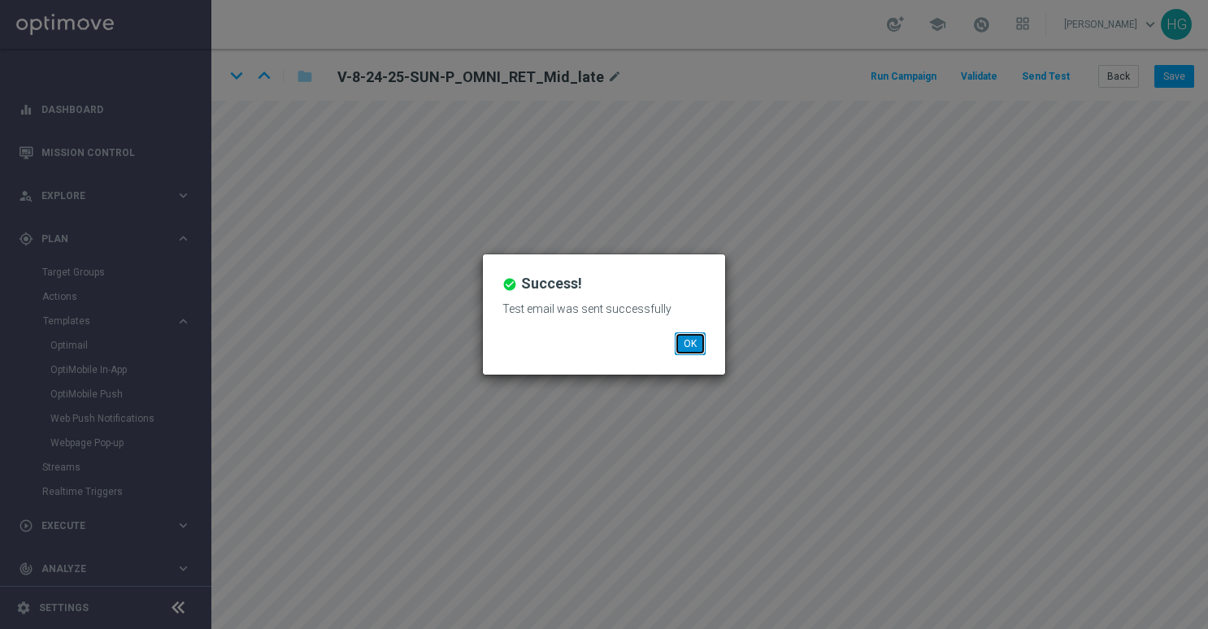
click at [686, 339] on button "OK" at bounding box center [690, 344] width 31 height 23
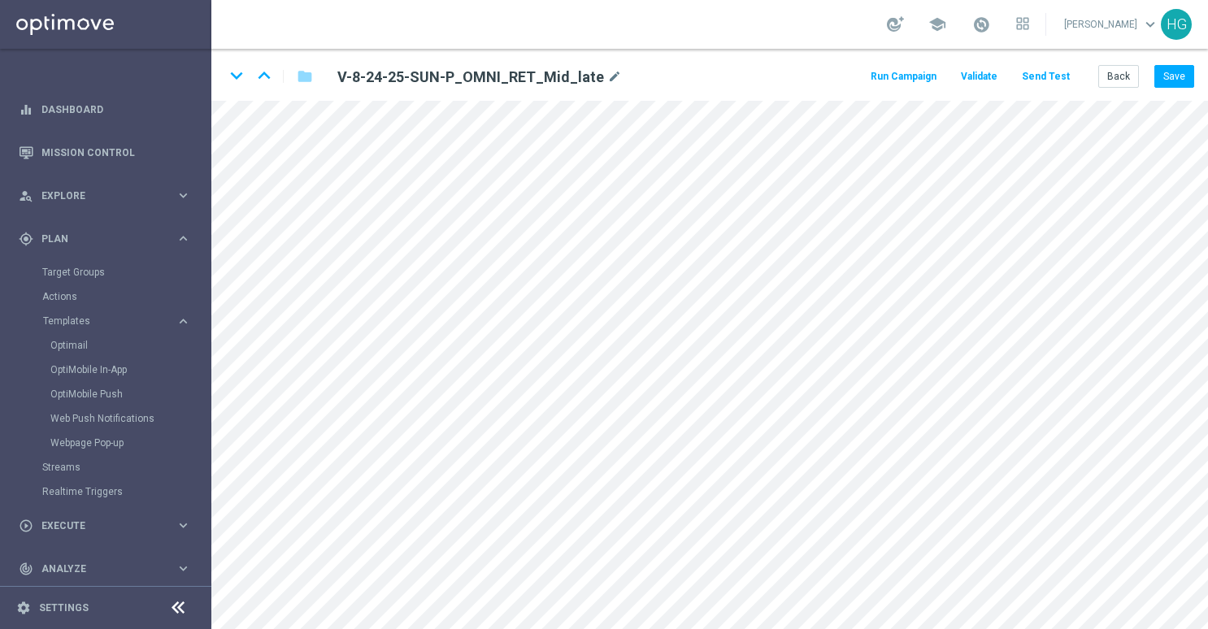
click at [1064, 75] on button "Send Test" at bounding box center [1046, 77] width 53 height 22
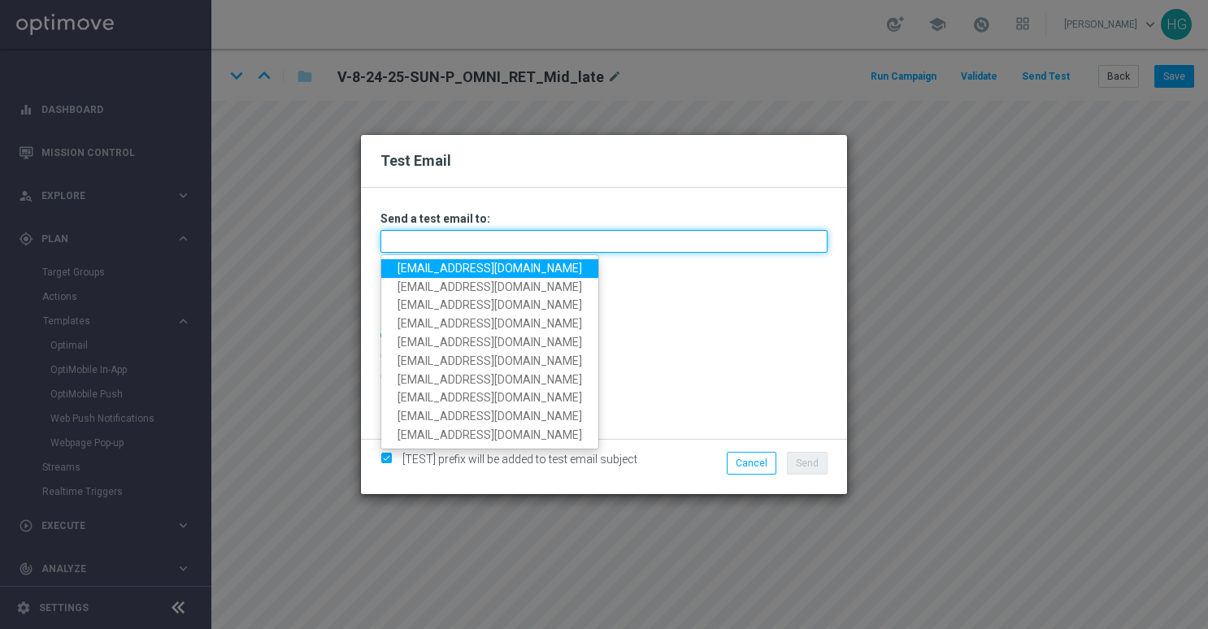
click at [542, 246] on input "text" at bounding box center [604, 241] width 447 height 23
paste input "[EMAIL_ADDRESS][DOMAIN_NAME]"
type input "[EMAIL_ADDRESS][DOMAIN_NAME]"
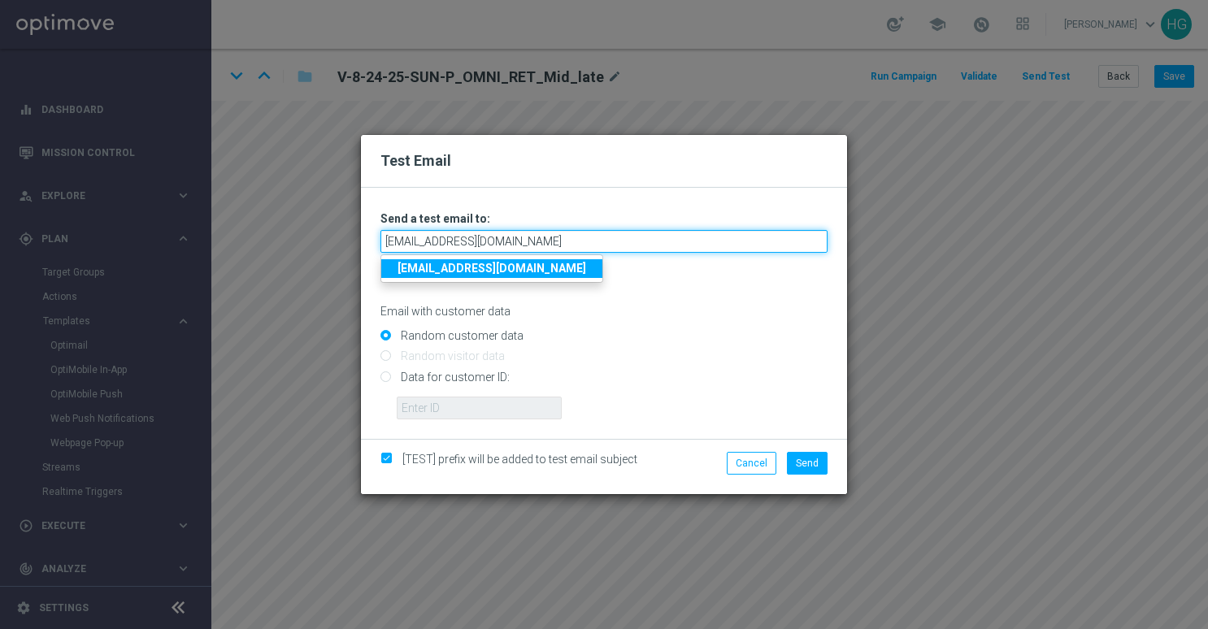
type input "[EMAIL_ADDRESS][DOMAIN_NAME]"
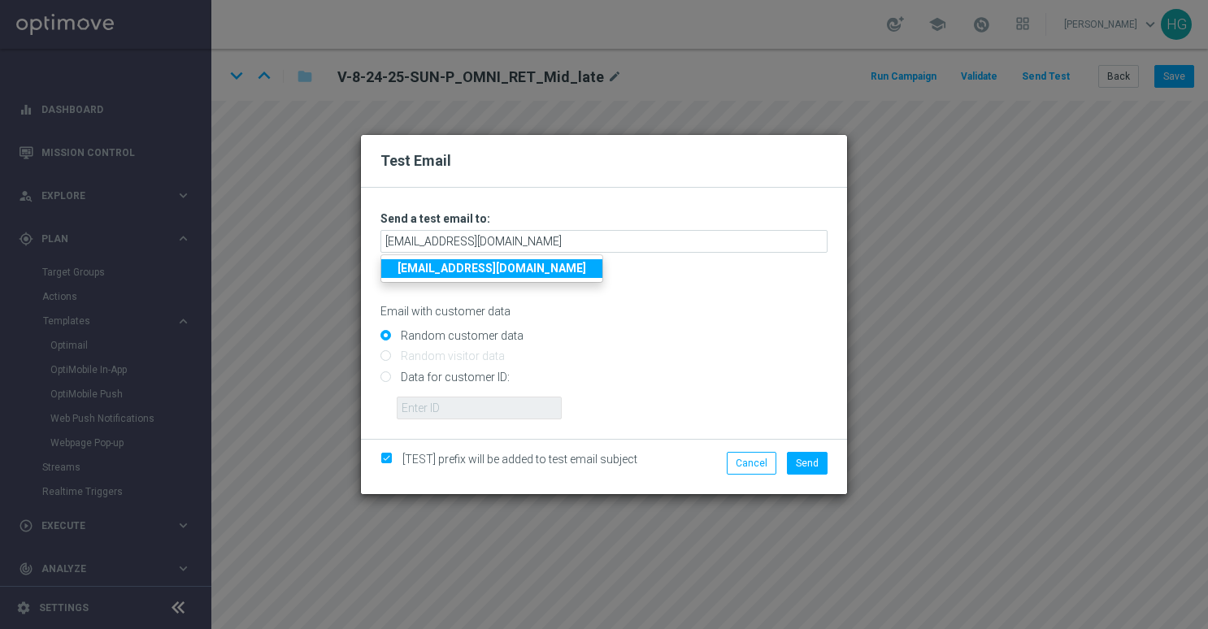
click at [549, 268] on strong "[EMAIL_ADDRESS][DOMAIN_NAME]" at bounding box center [492, 268] width 189 height 13
click at [490, 381] on input "Data for customer ID:" at bounding box center [604, 383] width 447 height 23
radio input "true"
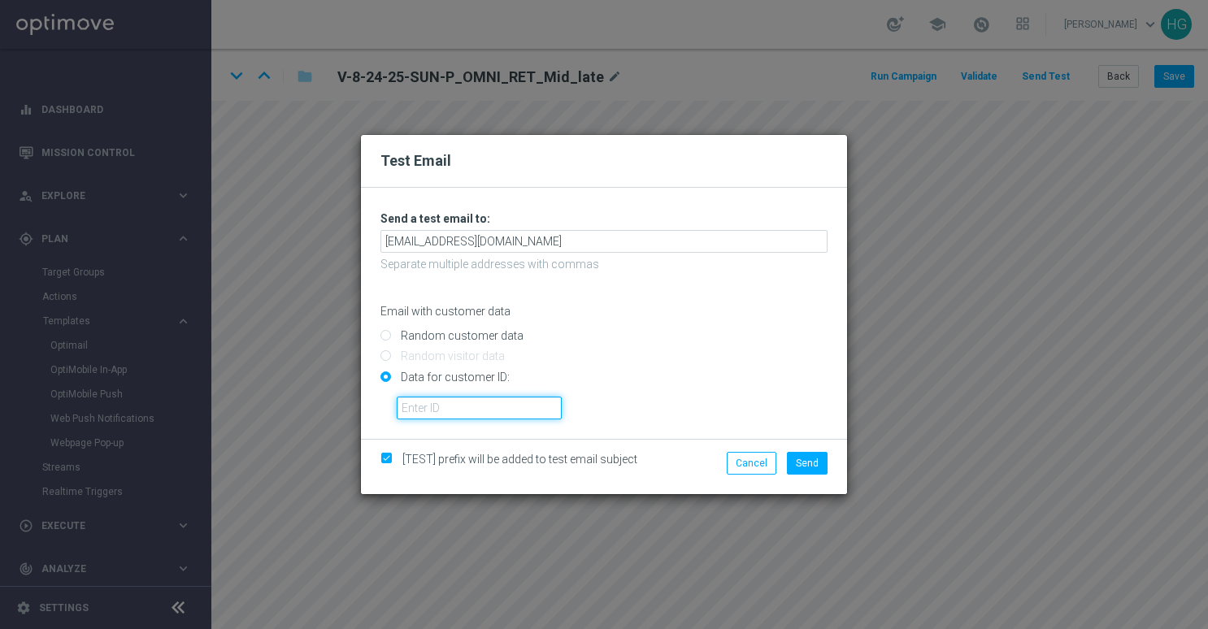
click at [486, 408] on input "text" at bounding box center [479, 408] width 165 height 23
paste input "10000024919"
type input "10000024919"
click at [816, 460] on span "Send" at bounding box center [807, 463] width 23 height 11
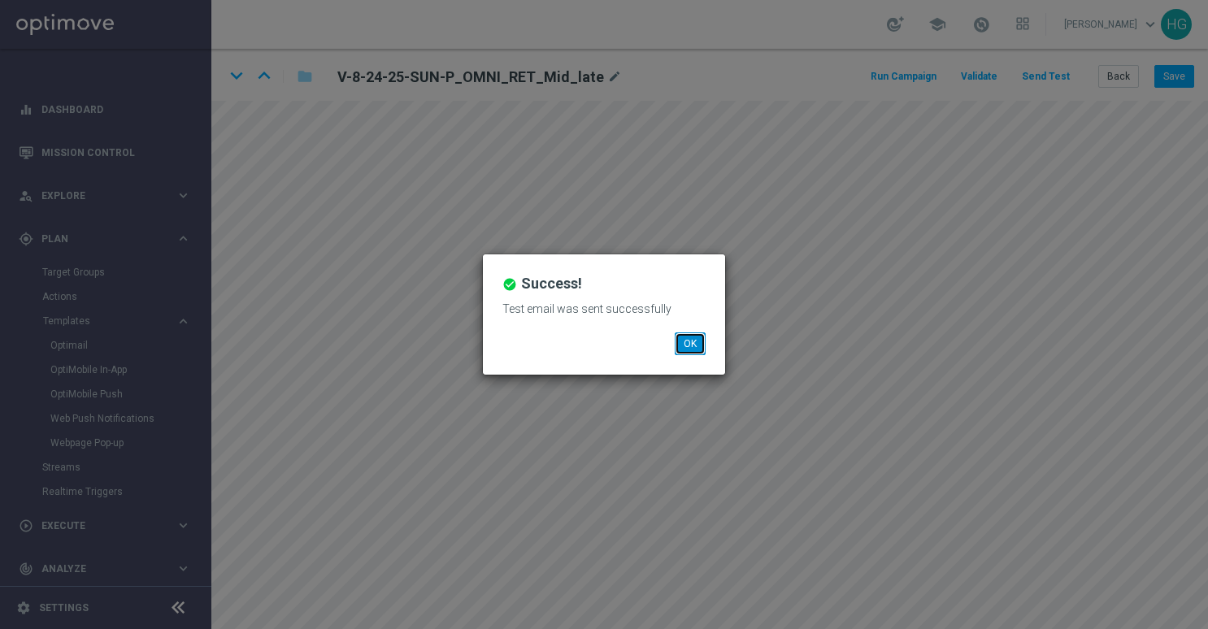
click at [690, 345] on button "OK" at bounding box center [690, 344] width 31 height 23
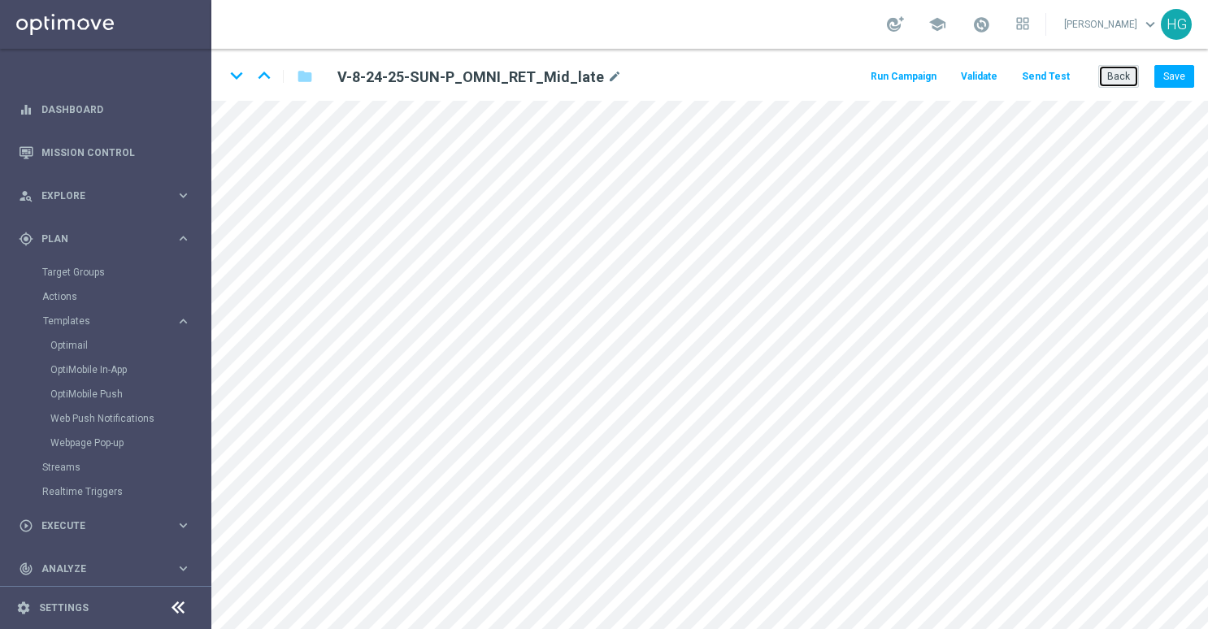
click at [1121, 75] on button "Back" at bounding box center [1119, 76] width 41 height 23
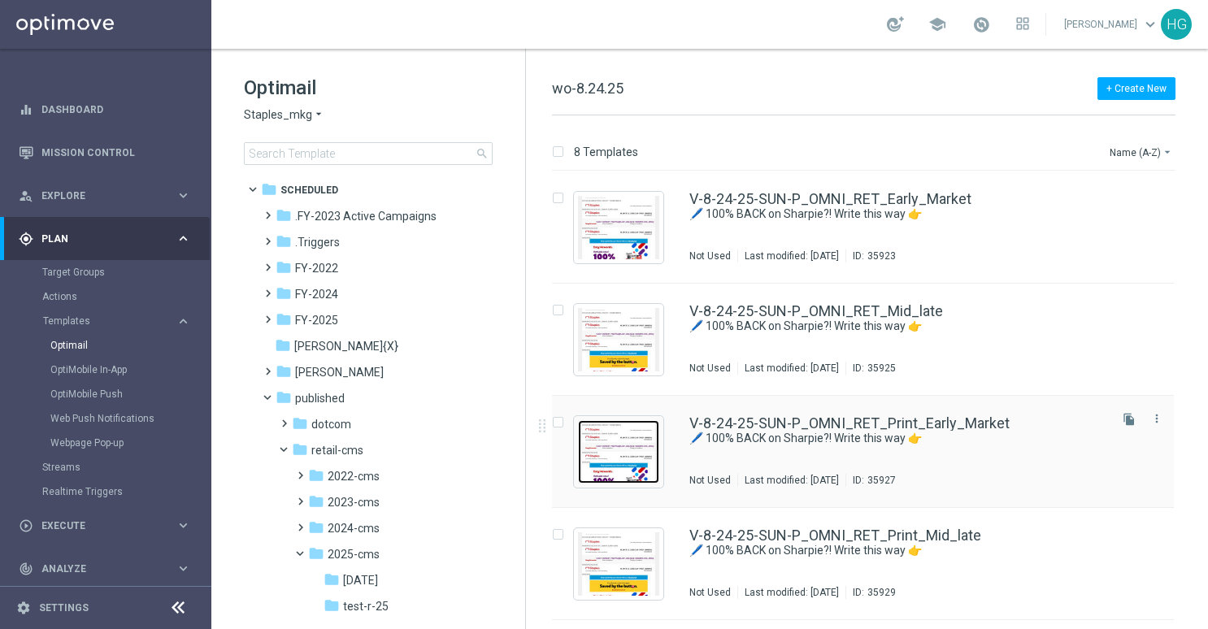
click at [624, 438] on img "Press SPACE to select this row." at bounding box center [618, 451] width 81 height 63
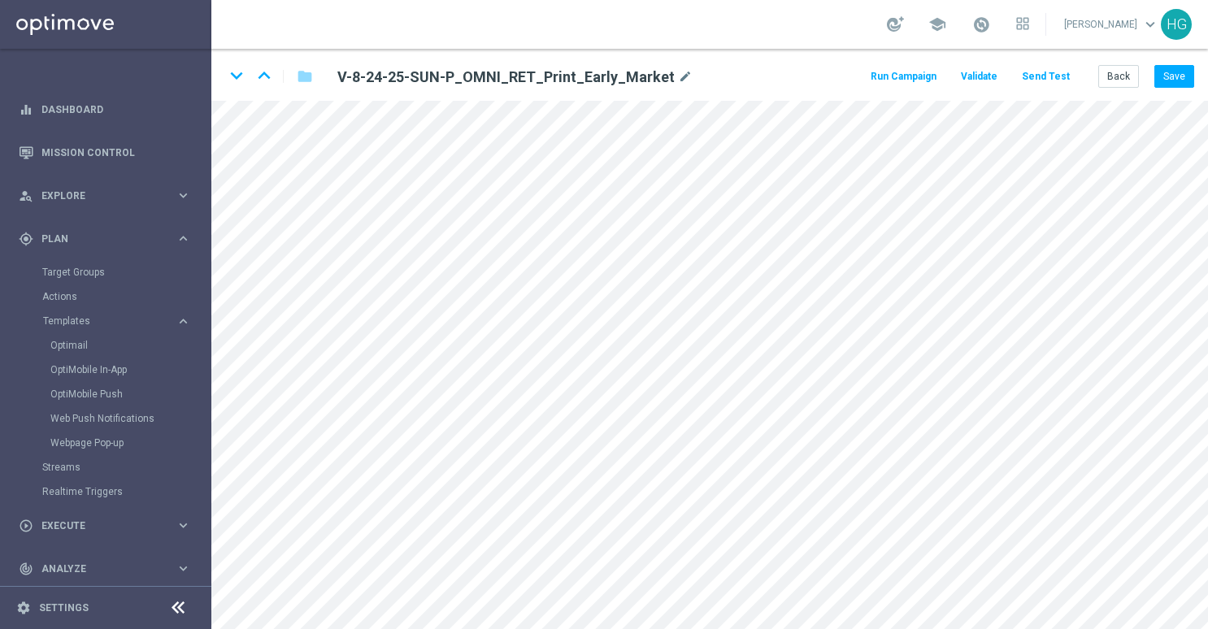
click at [1062, 80] on button "Send Test" at bounding box center [1046, 77] width 53 height 22
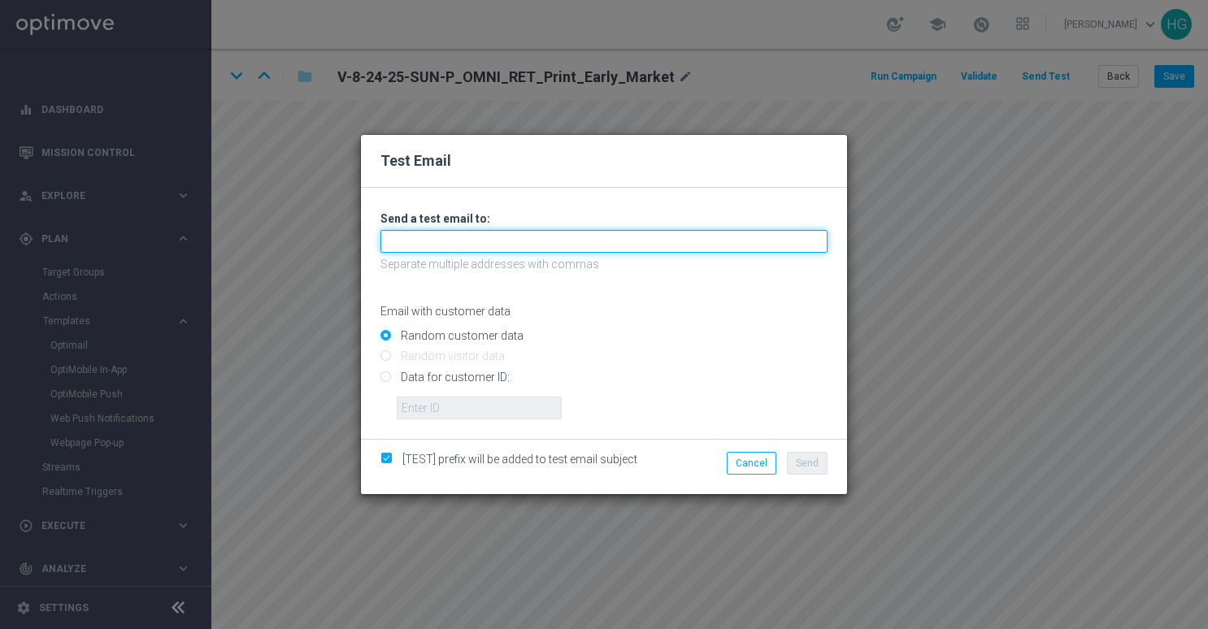
click at [525, 240] on input "text" at bounding box center [604, 241] width 447 height 23
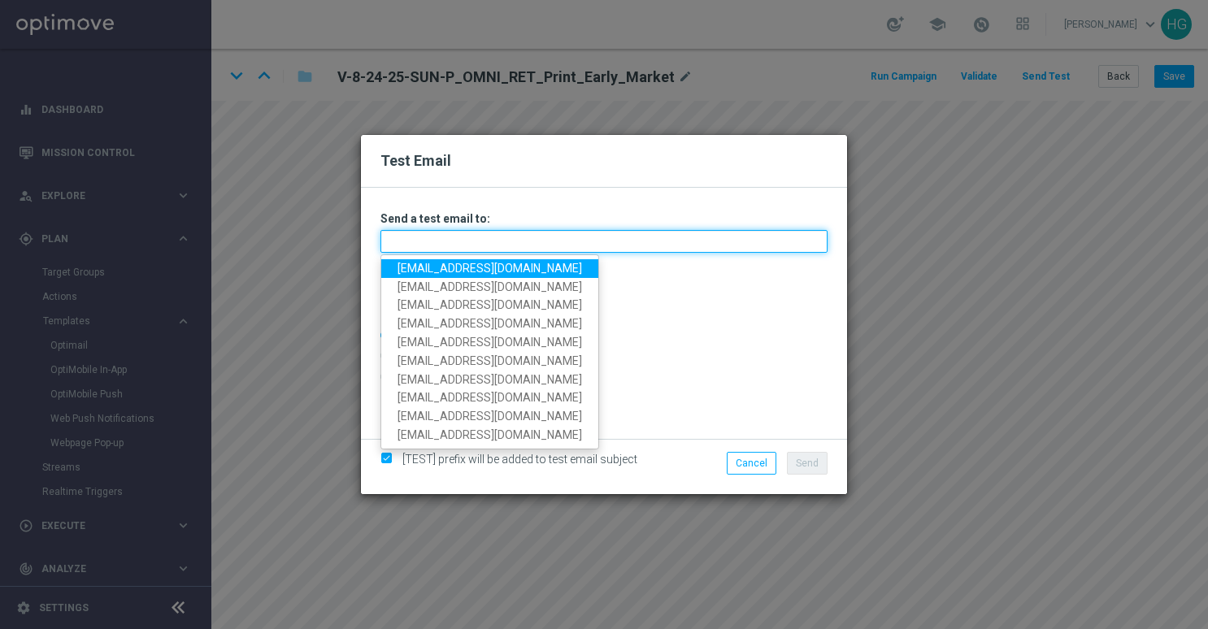
paste input "[EMAIL_ADDRESS][DOMAIN_NAME]"
type input "[EMAIL_ADDRESS][DOMAIN_NAME]"
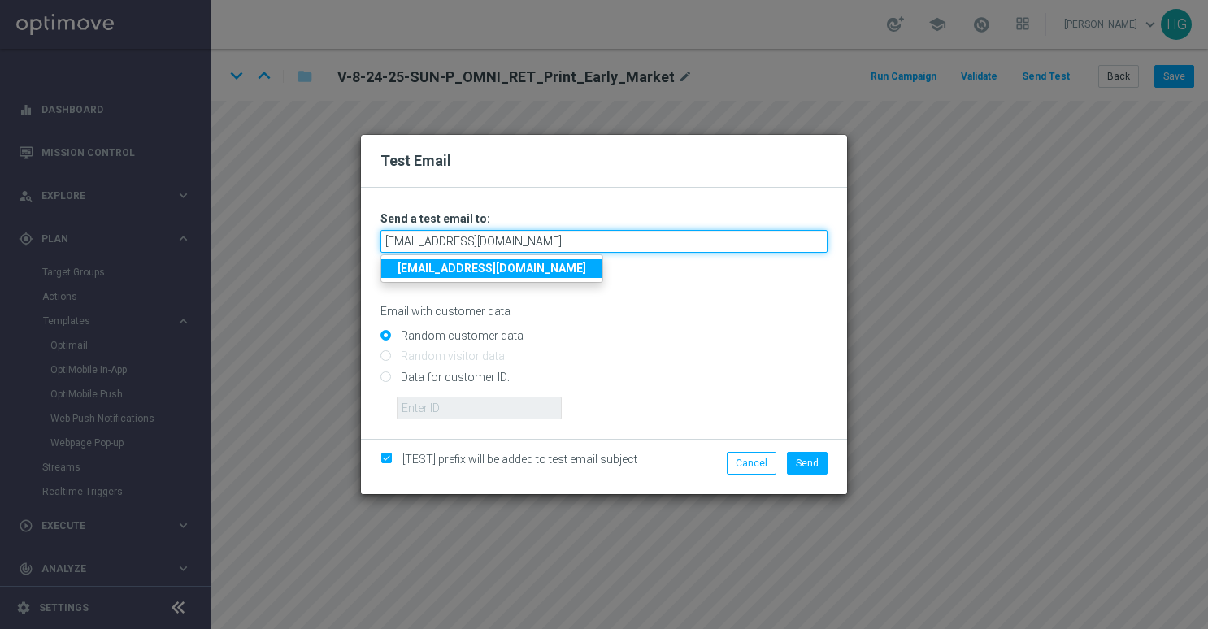
type input "[EMAIL_ADDRESS][DOMAIN_NAME]"
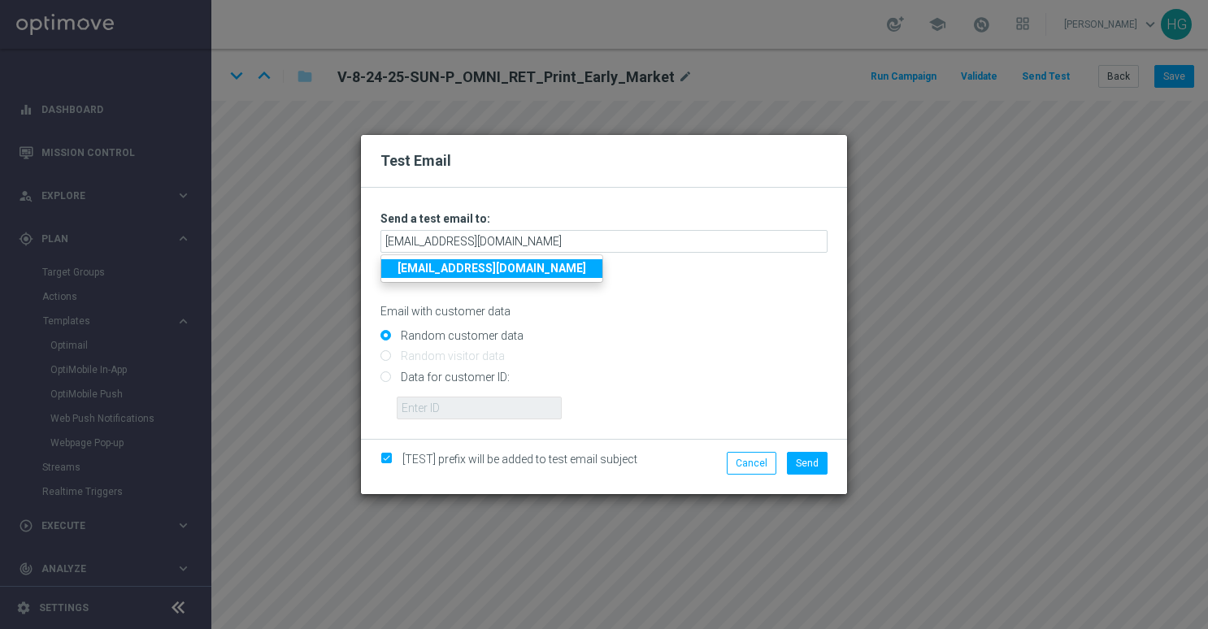
click at [498, 376] on input "Data for customer ID:" at bounding box center [604, 383] width 447 height 23
radio input "true"
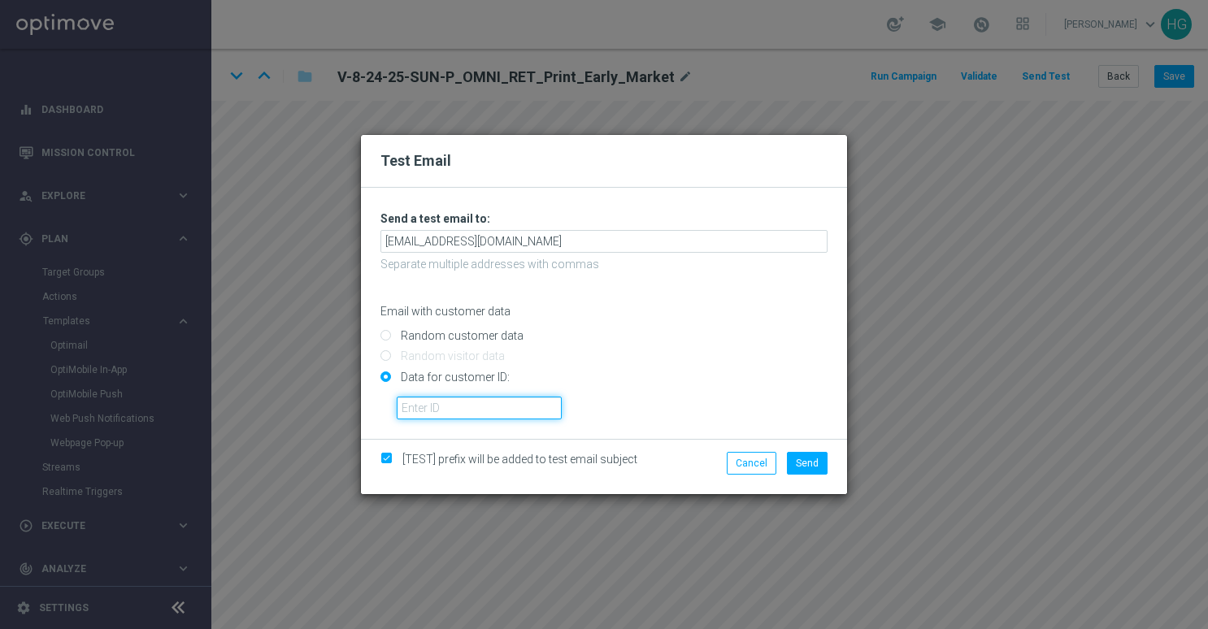
click at [485, 406] on input "text" at bounding box center [479, 408] width 165 height 23
click at [494, 333] on input "Random customer data" at bounding box center [604, 343] width 447 height 23
radio input "true"
click at [810, 459] on span "Send" at bounding box center [807, 463] width 23 height 11
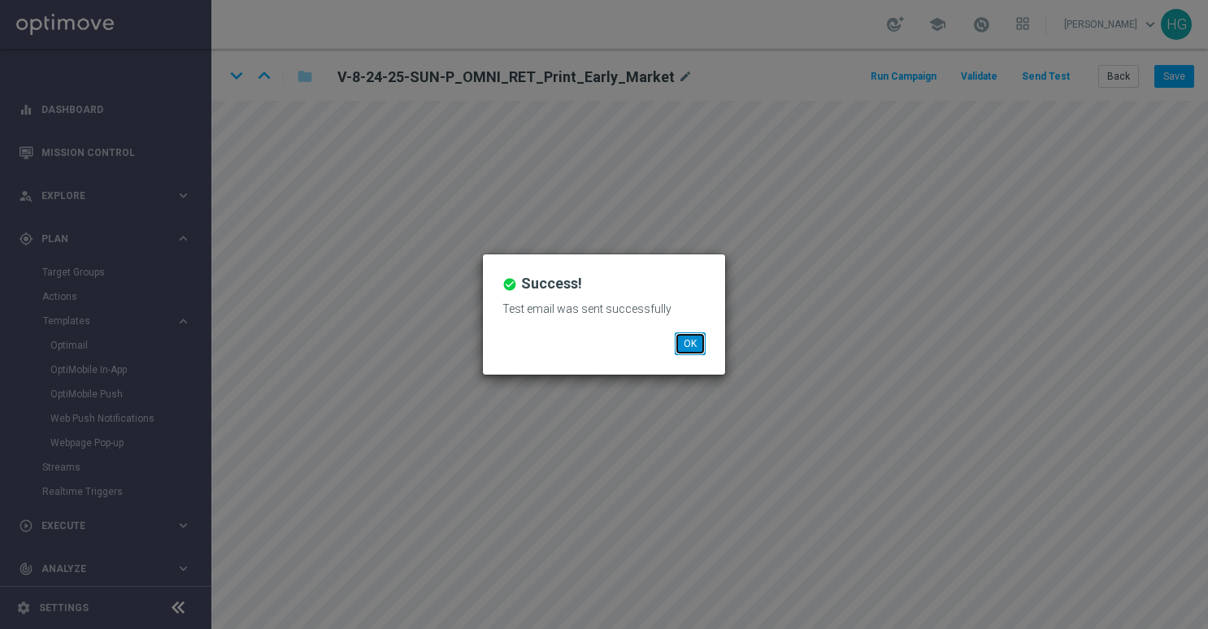
click at [697, 342] on button "OK" at bounding box center [690, 344] width 31 height 23
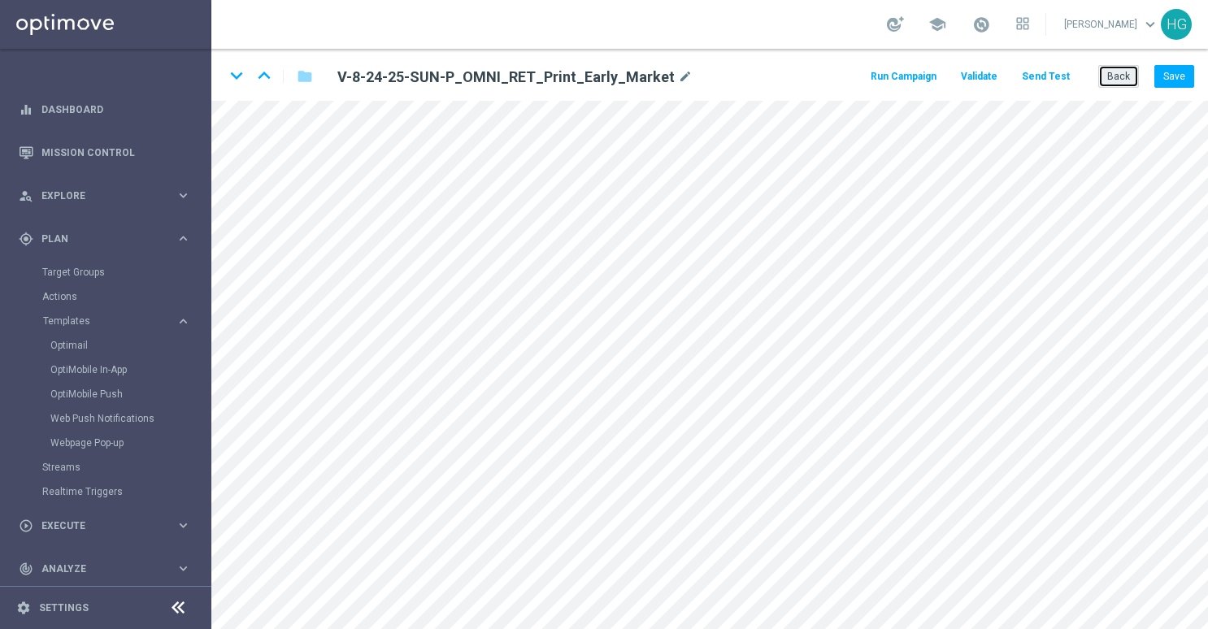
click at [1114, 76] on button "Back" at bounding box center [1119, 76] width 41 height 23
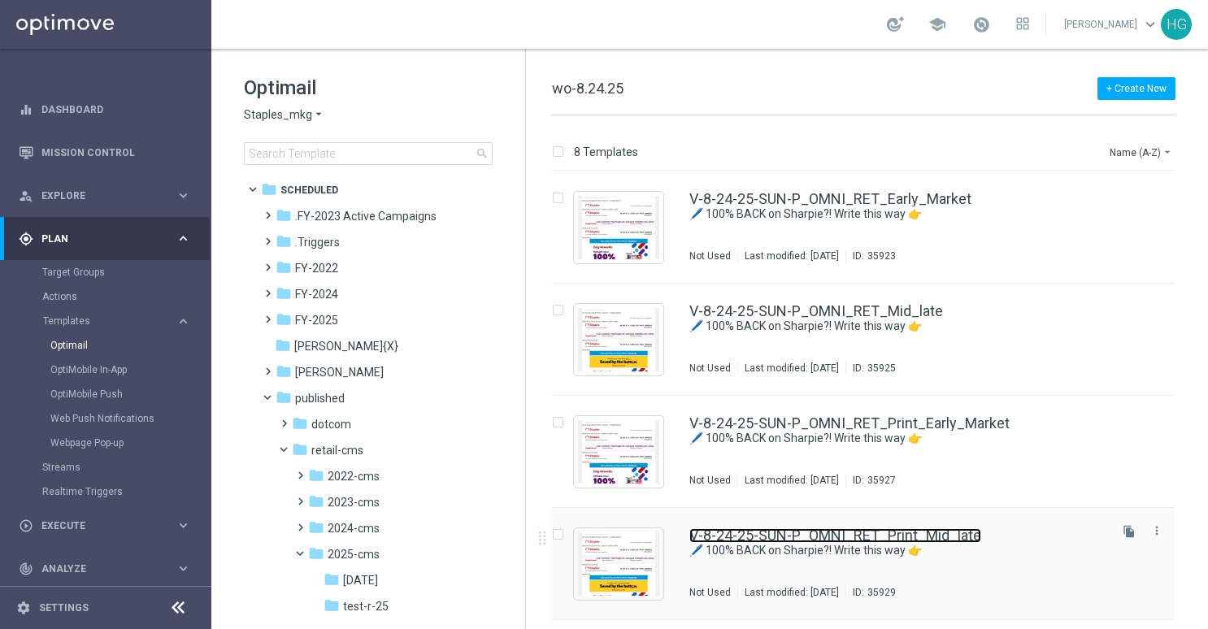
click at [866, 537] on link "V-8-24-25-SUN-P_OMNI_RET_Print_Mid_late" at bounding box center [836, 536] width 292 height 15
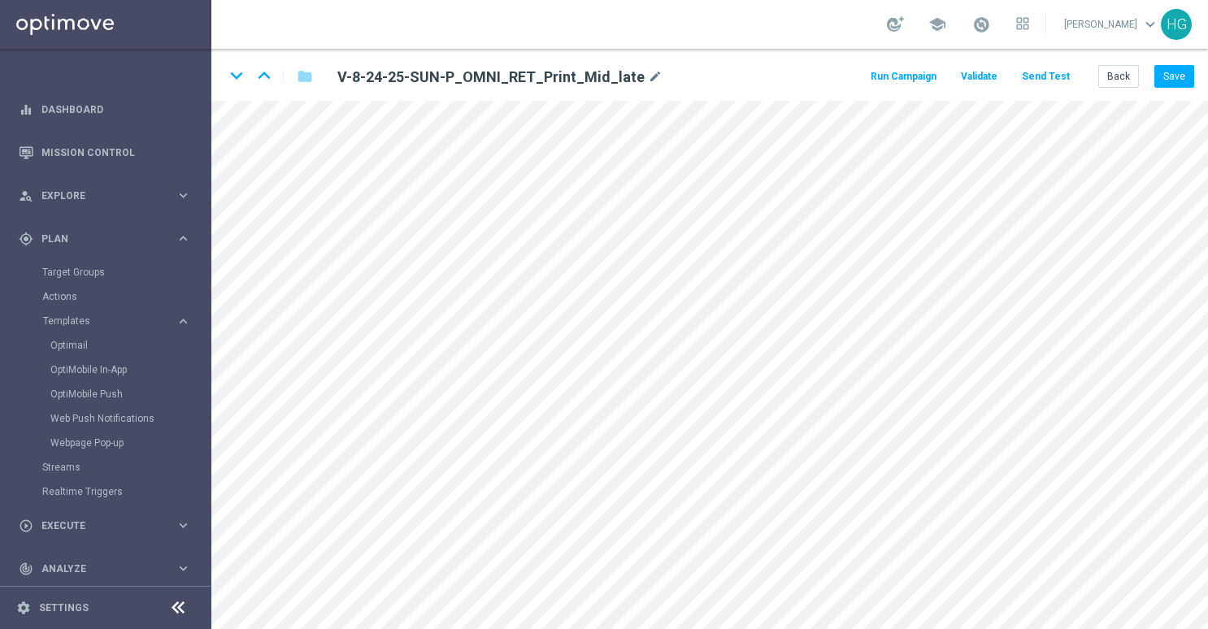
click at [1048, 75] on button "Send Test" at bounding box center [1046, 77] width 53 height 22
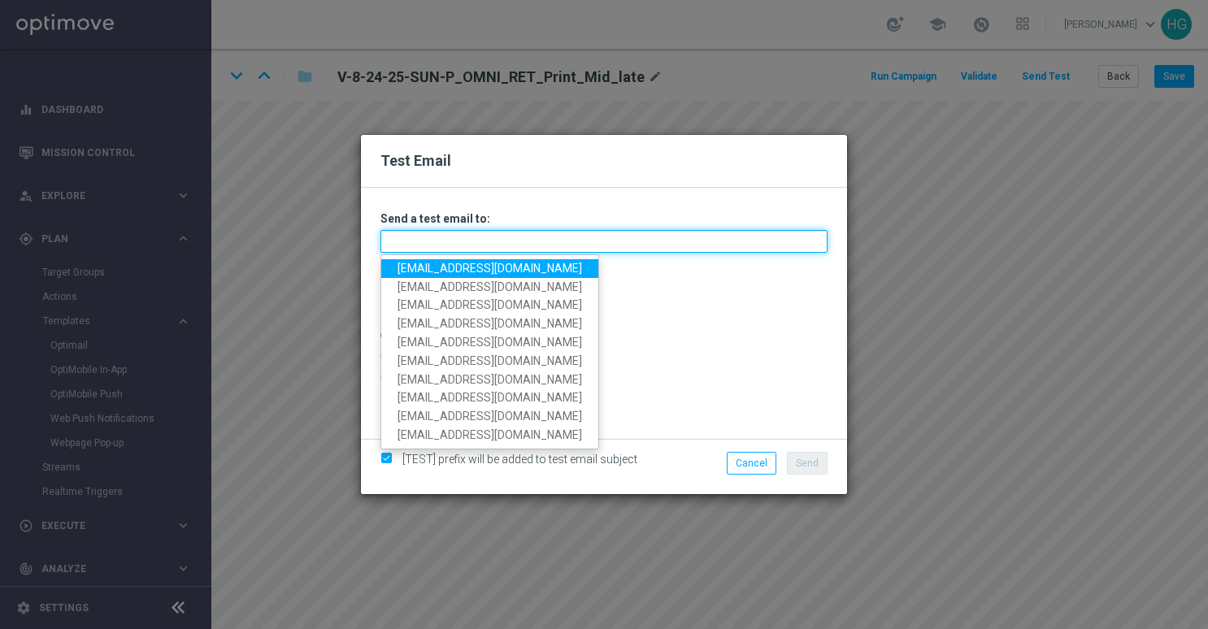
click at [611, 245] on input "text" at bounding box center [604, 241] width 447 height 23
paste input "[EMAIL_ADDRESS][DOMAIN_NAME]"
type input "[EMAIL_ADDRESS][DOMAIN_NAME]"
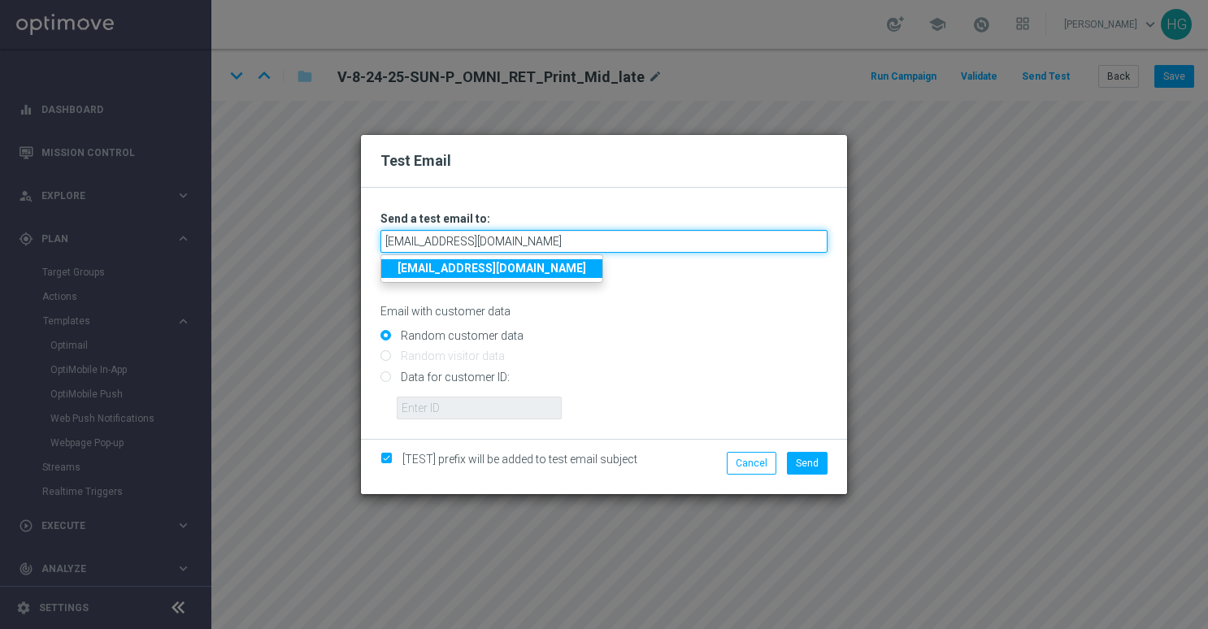
type input "[EMAIL_ADDRESS][DOMAIN_NAME]"
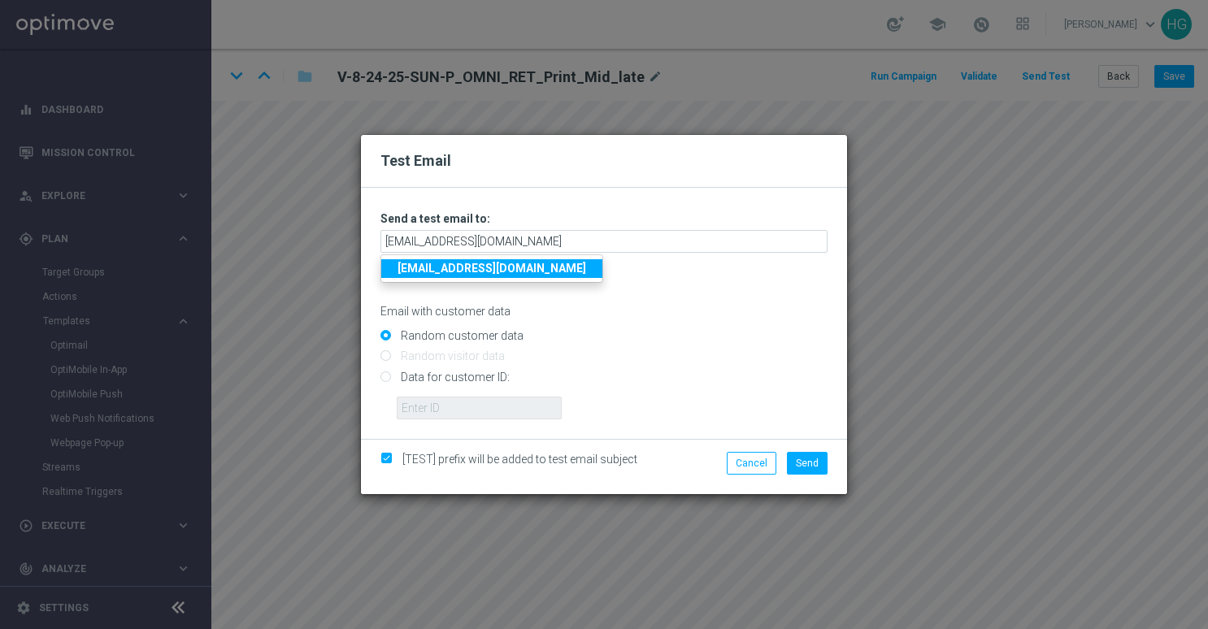
click at [472, 375] on input "Data for customer ID:" at bounding box center [604, 383] width 447 height 23
radio input "true"
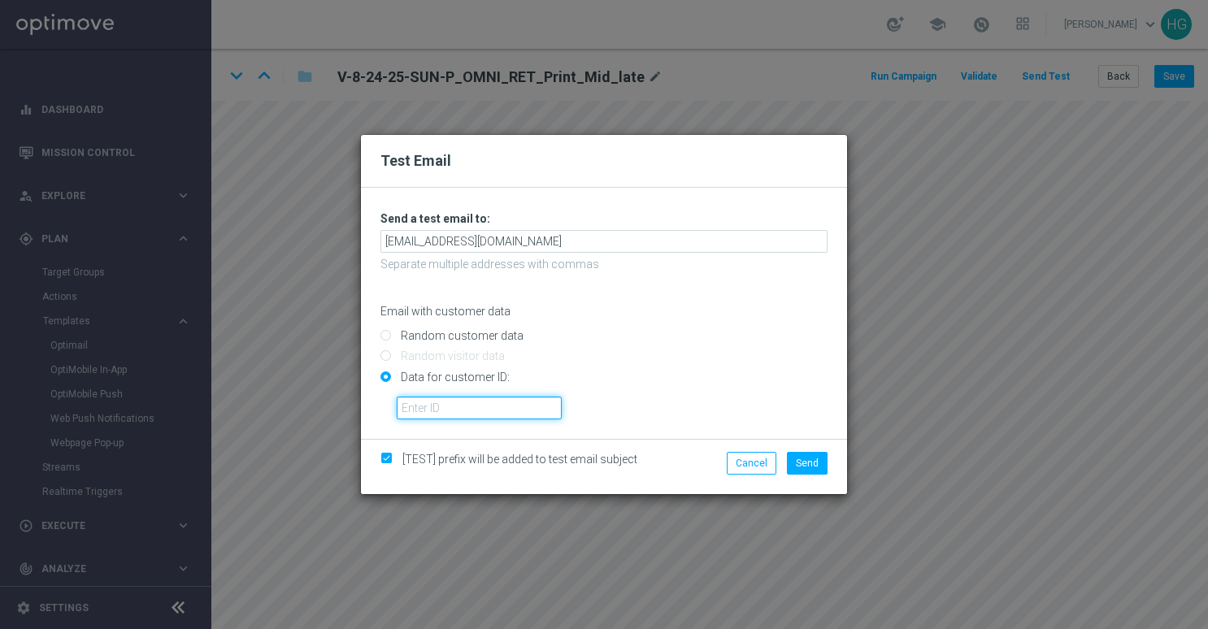
click at [478, 399] on input "text" at bounding box center [479, 408] width 165 height 23
paste input "10002564155"
type input "10002564155"
click at [799, 455] on button "Send" at bounding box center [807, 463] width 41 height 23
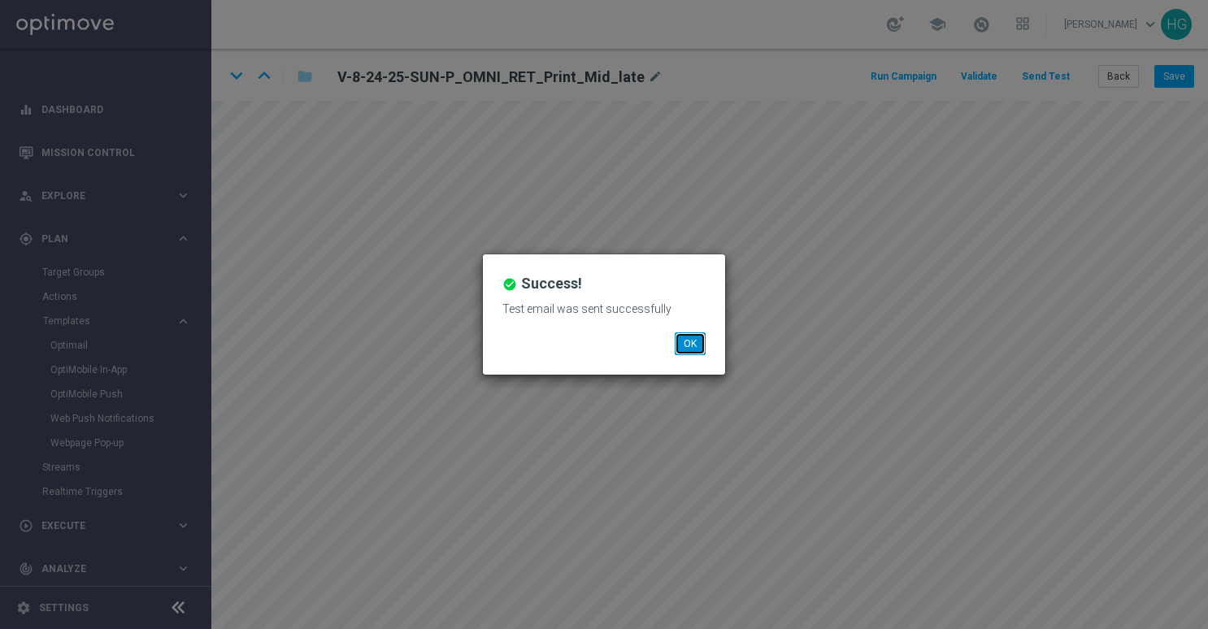
click at [691, 345] on button "OK" at bounding box center [690, 344] width 31 height 23
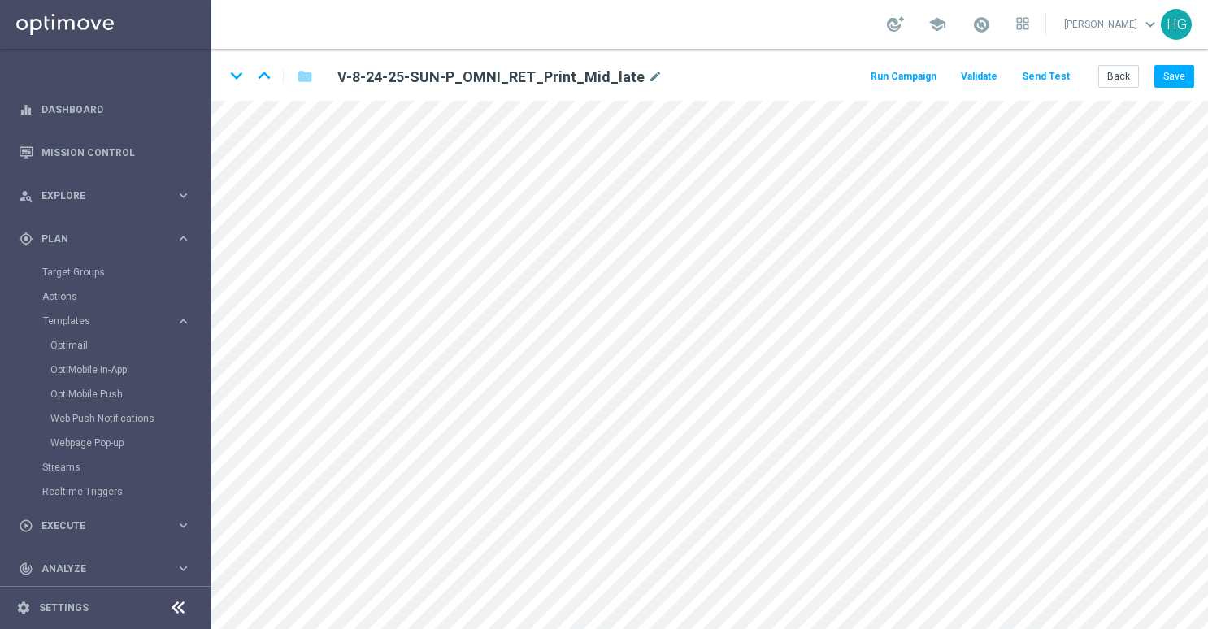
click at [1062, 76] on button "Send Test" at bounding box center [1046, 77] width 53 height 22
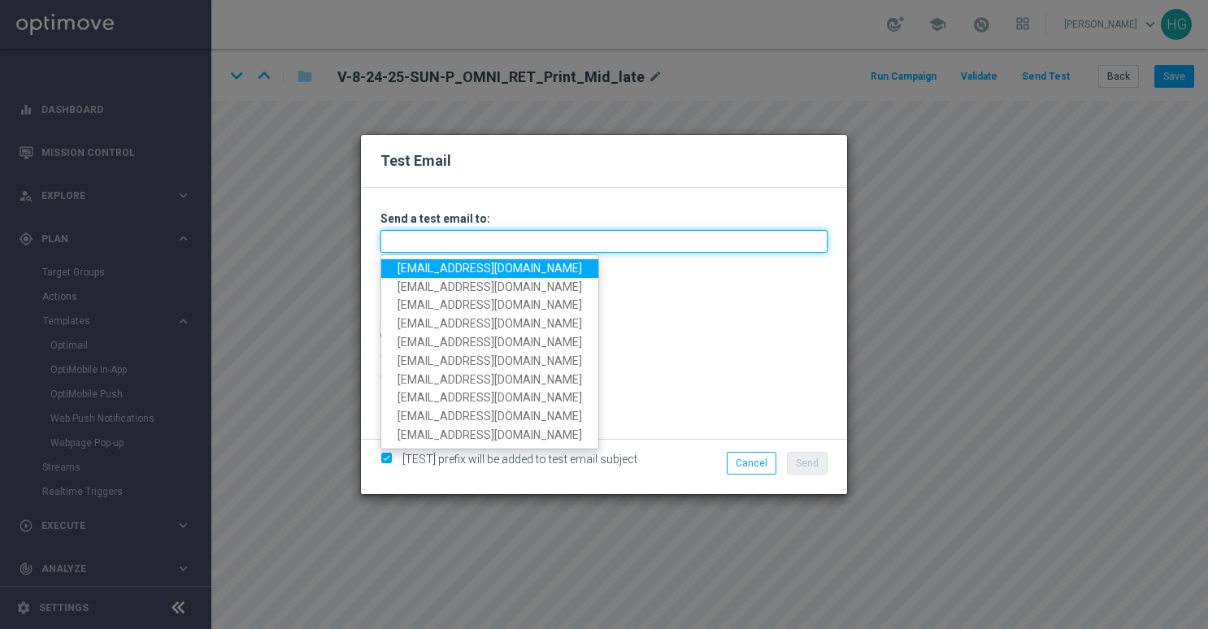
click at [529, 240] on input "text" at bounding box center [604, 241] width 447 height 23
paste input "[EMAIL_ADDRESS][DOMAIN_NAME]"
type input "[EMAIL_ADDRESS][DOMAIN_NAME]"
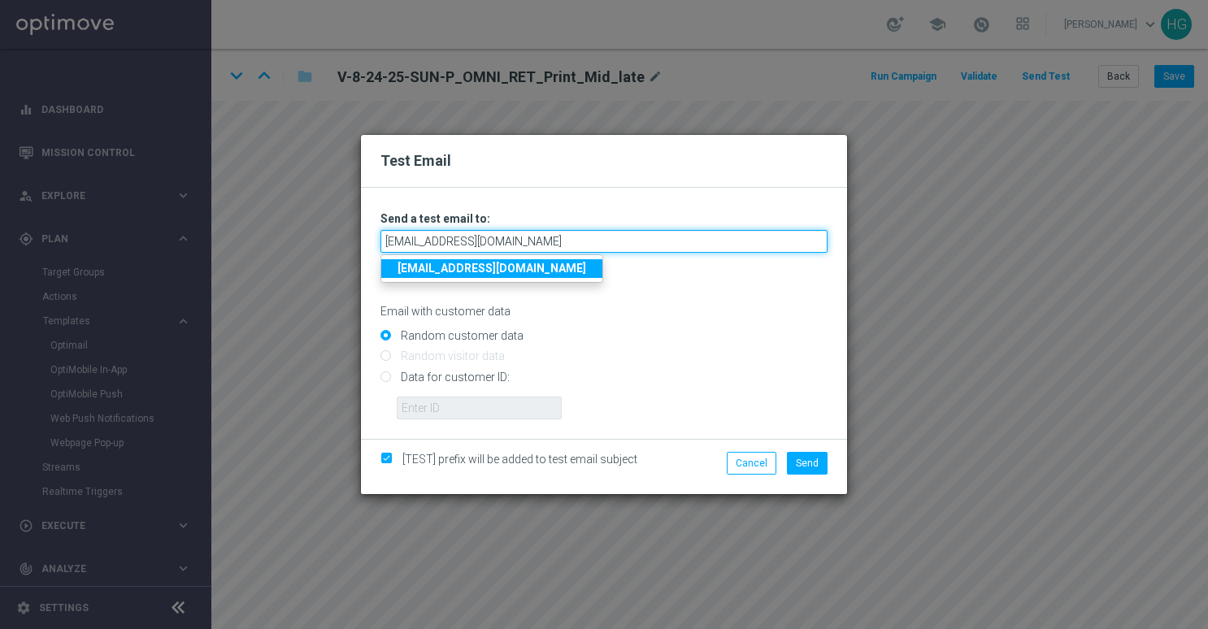
type input "[EMAIL_ADDRESS][DOMAIN_NAME]"
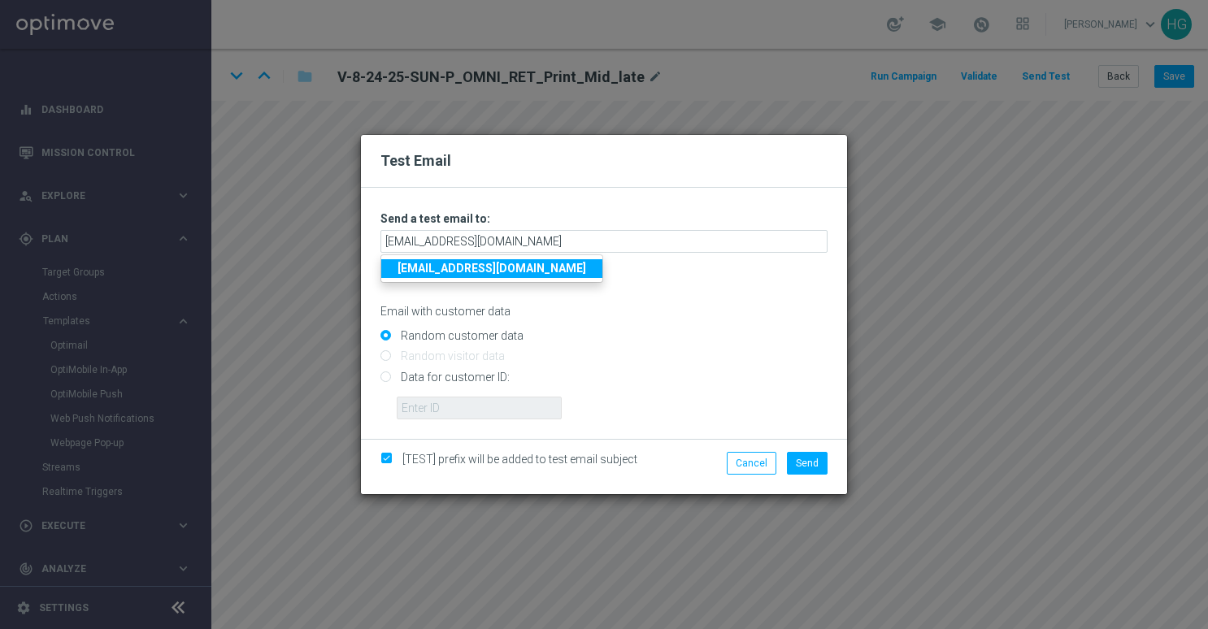
click at [480, 382] on input "Data for customer ID:" at bounding box center [604, 383] width 447 height 23
radio input "true"
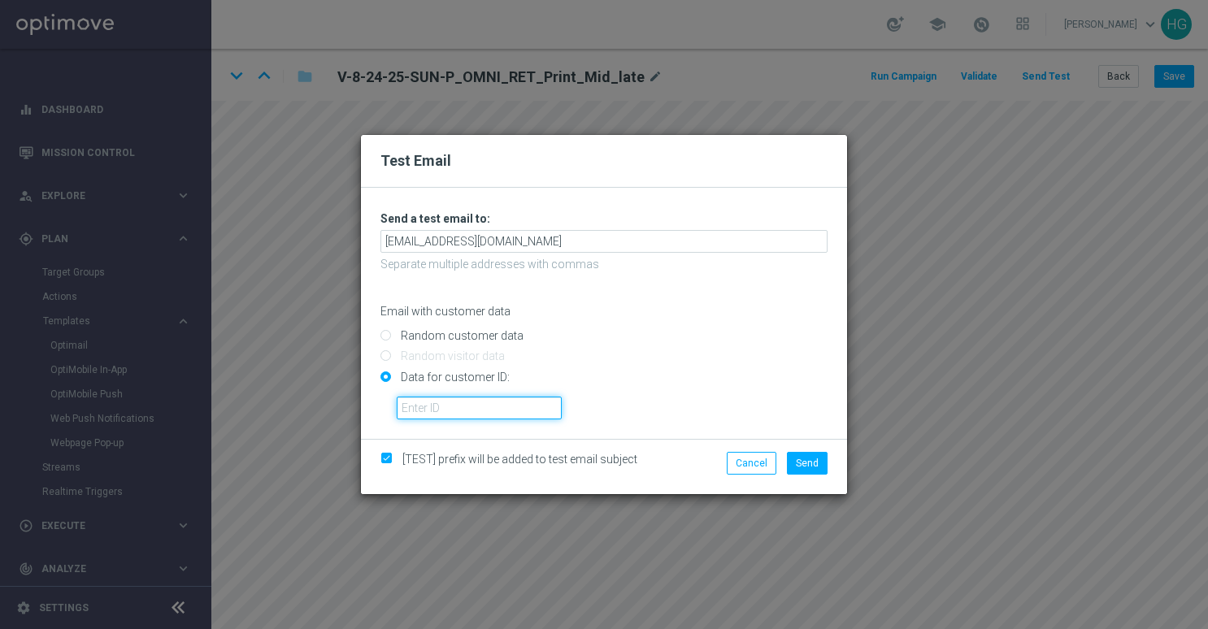
click at [478, 404] on input "text" at bounding box center [479, 408] width 165 height 23
paste input "10000024919"
type input "10000024919"
click at [810, 463] on span "Send" at bounding box center [807, 463] width 23 height 11
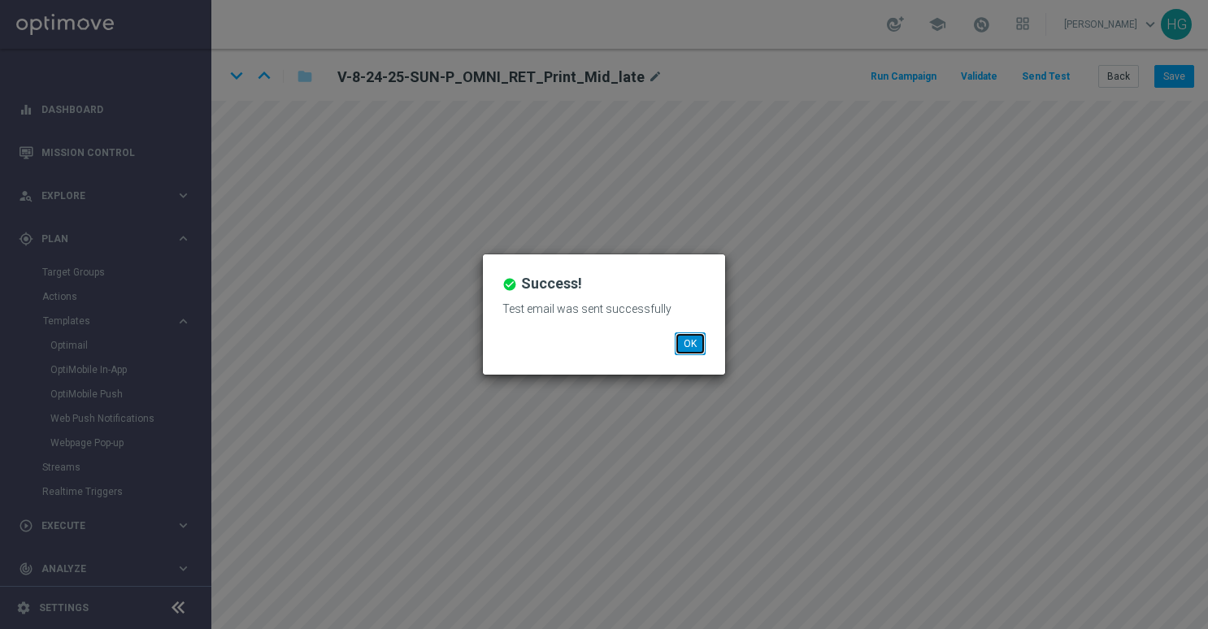
click at [690, 346] on button "OK" at bounding box center [690, 344] width 31 height 23
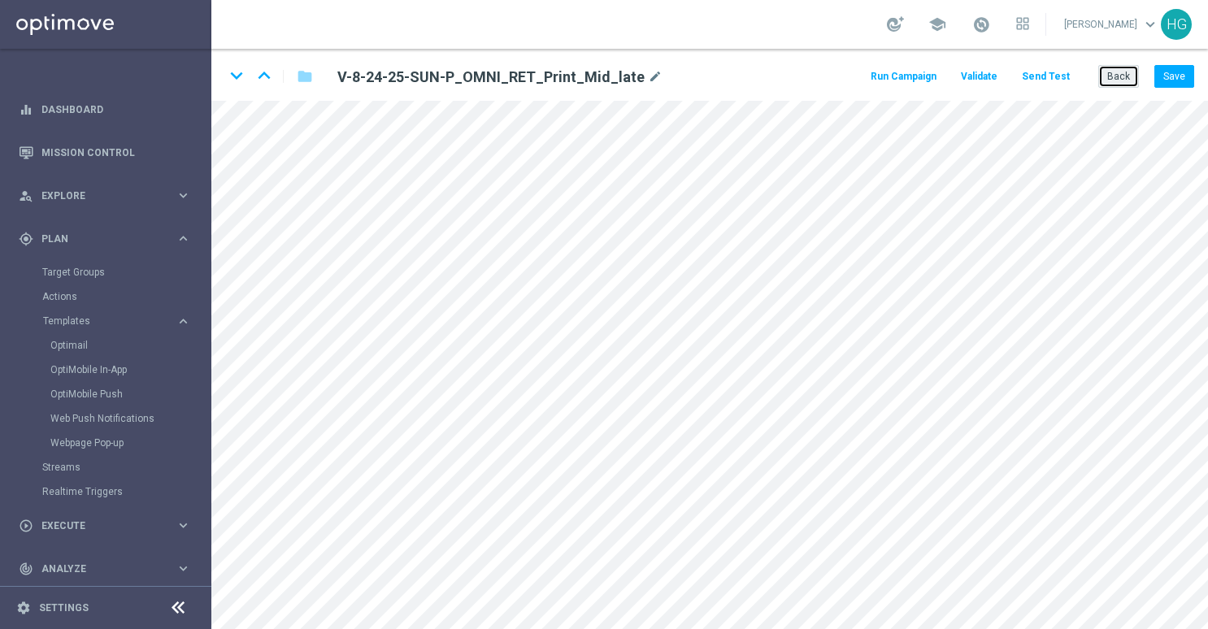
click at [1130, 76] on button "Back" at bounding box center [1119, 76] width 41 height 23
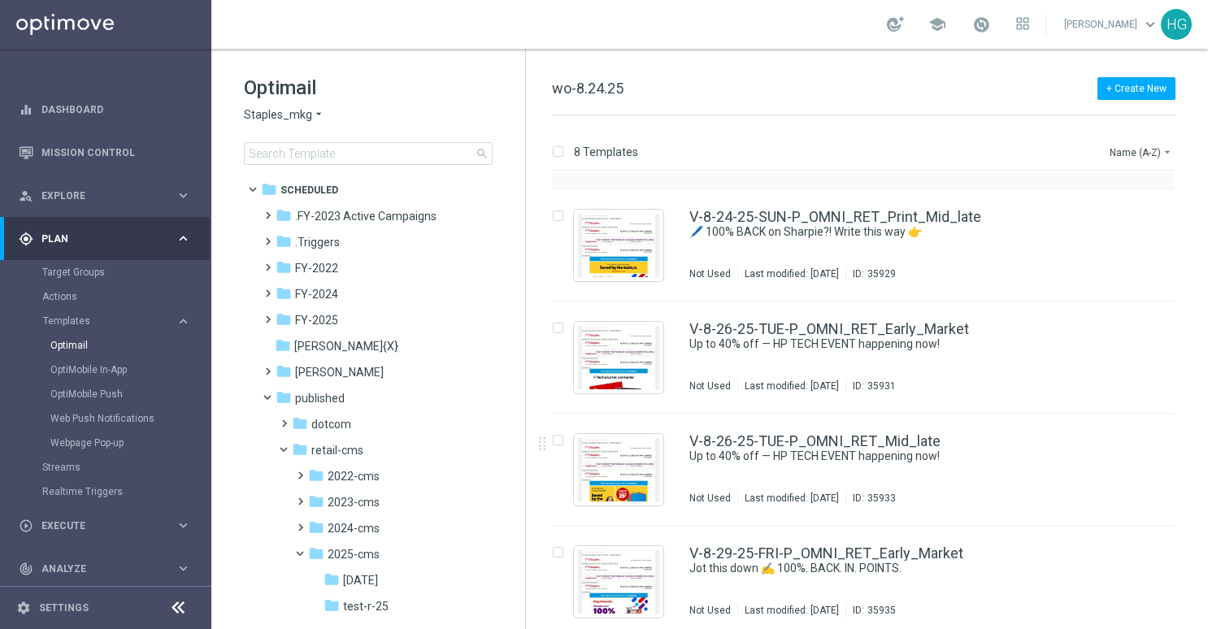
scroll to position [325, 0]
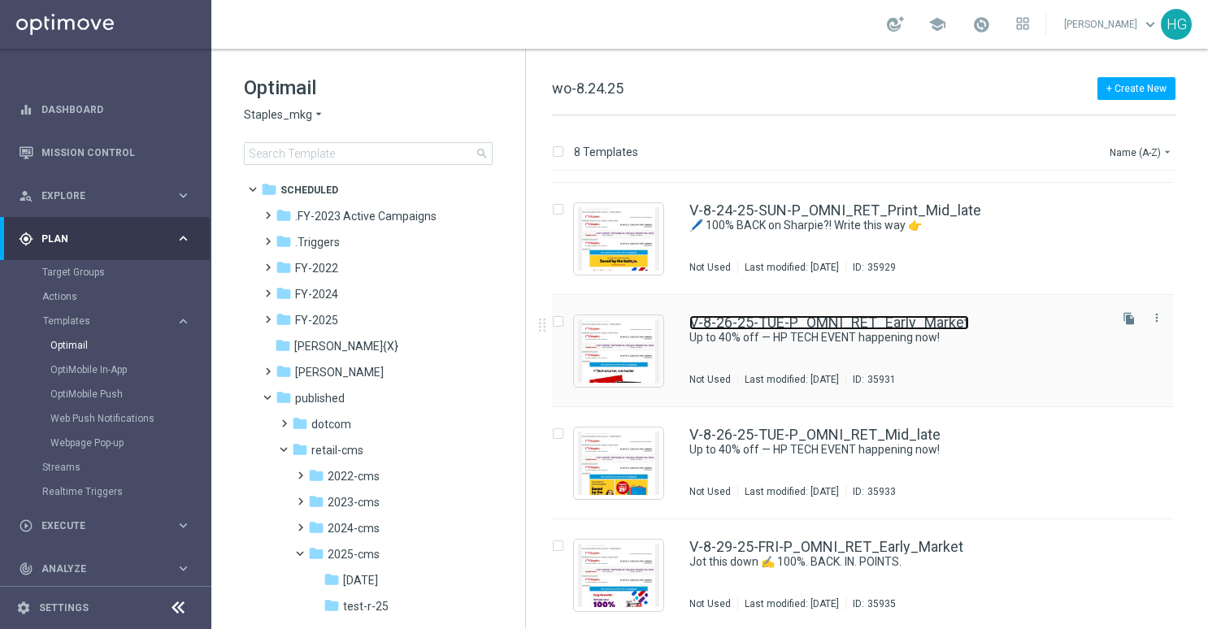
click at [911, 323] on link "V-8-26-25-TUE-P_OMNI_RET_Early_Market" at bounding box center [830, 322] width 280 height 15
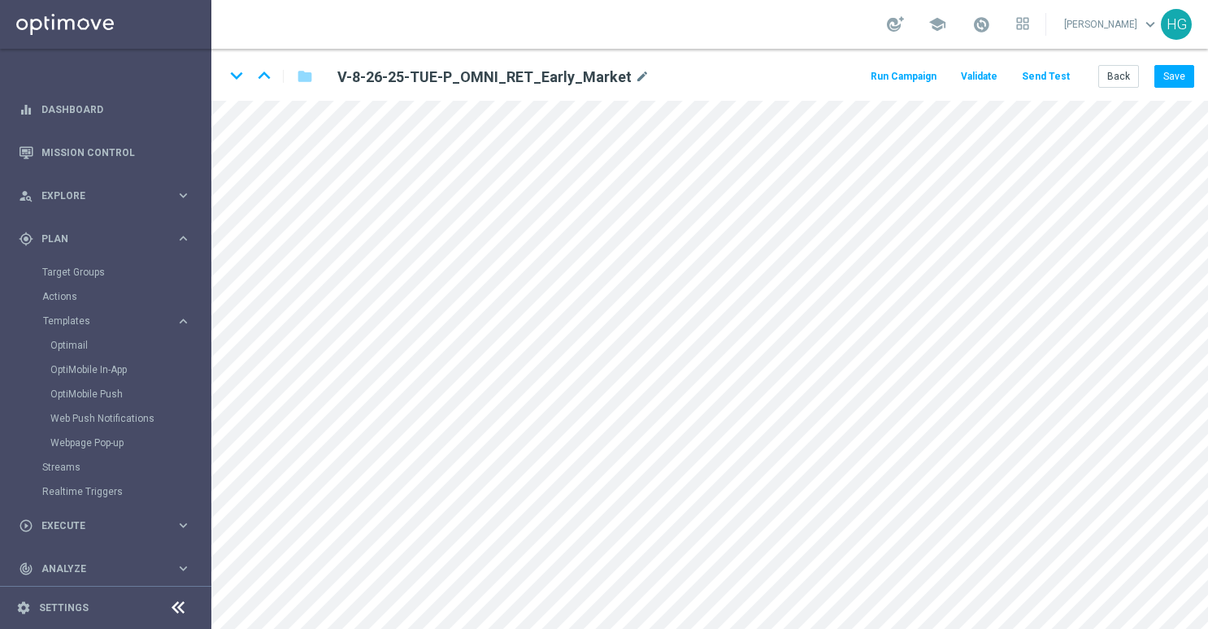
click at [1047, 79] on button "Send Test" at bounding box center [1046, 77] width 53 height 22
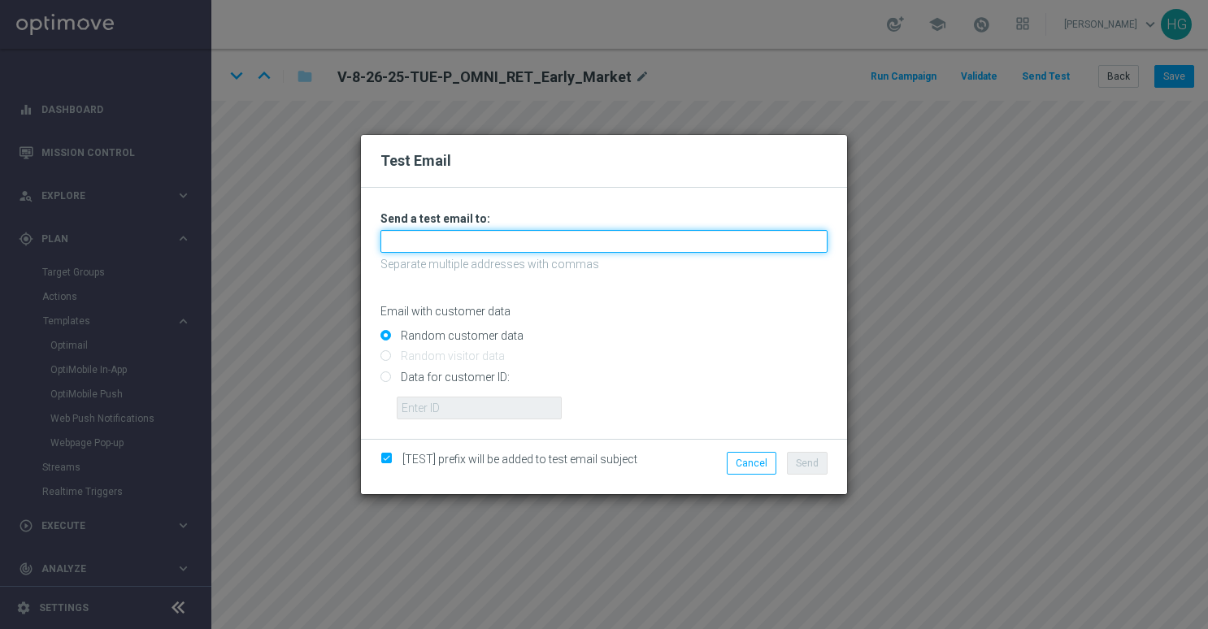
click at [641, 246] on input "text" at bounding box center [604, 241] width 447 height 23
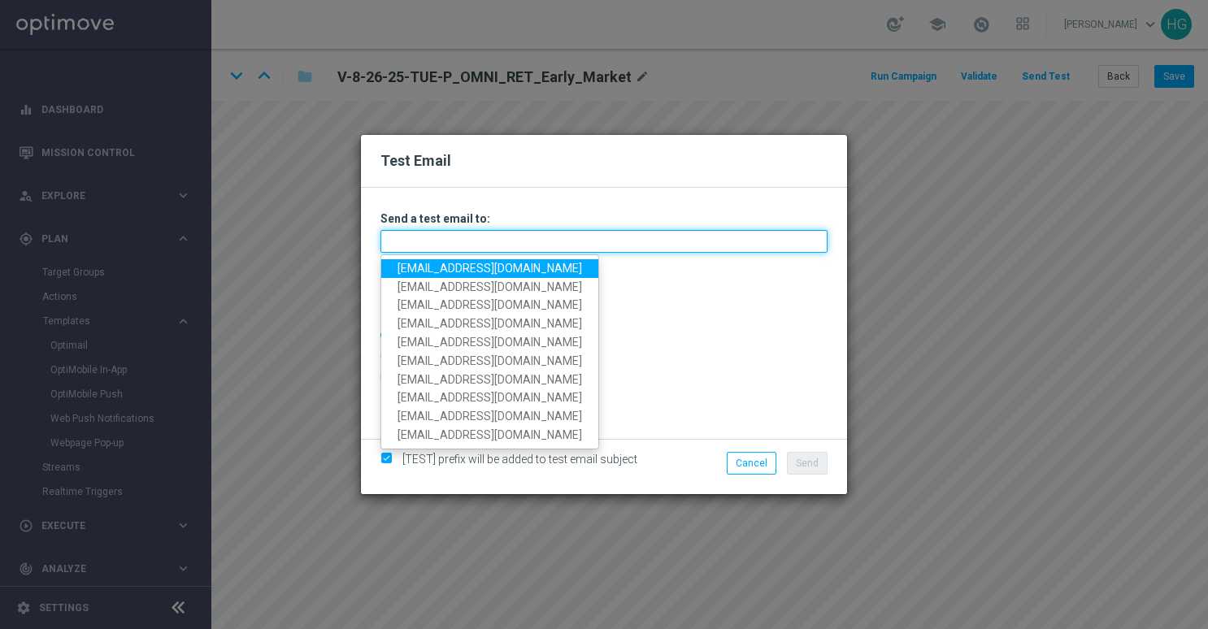
paste input "[EMAIL_ADDRESS][DOMAIN_NAME]"
type input "[EMAIL_ADDRESS][DOMAIN_NAME]"
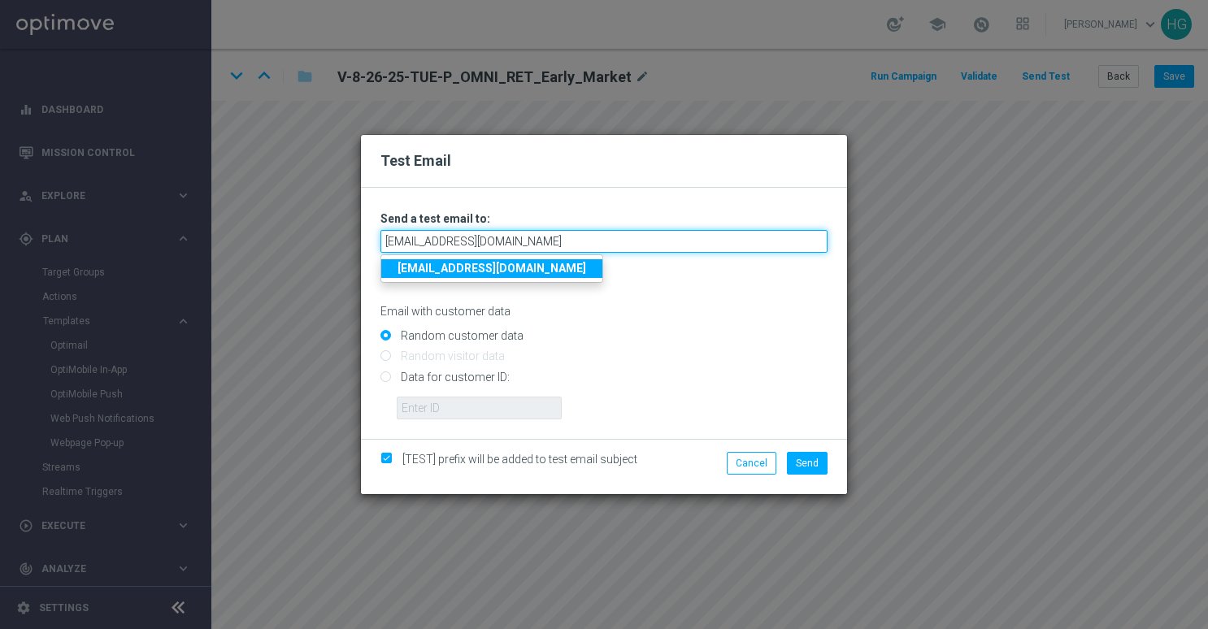
type input "[EMAIL_ADDRESS][DOMAIN_NAME]"
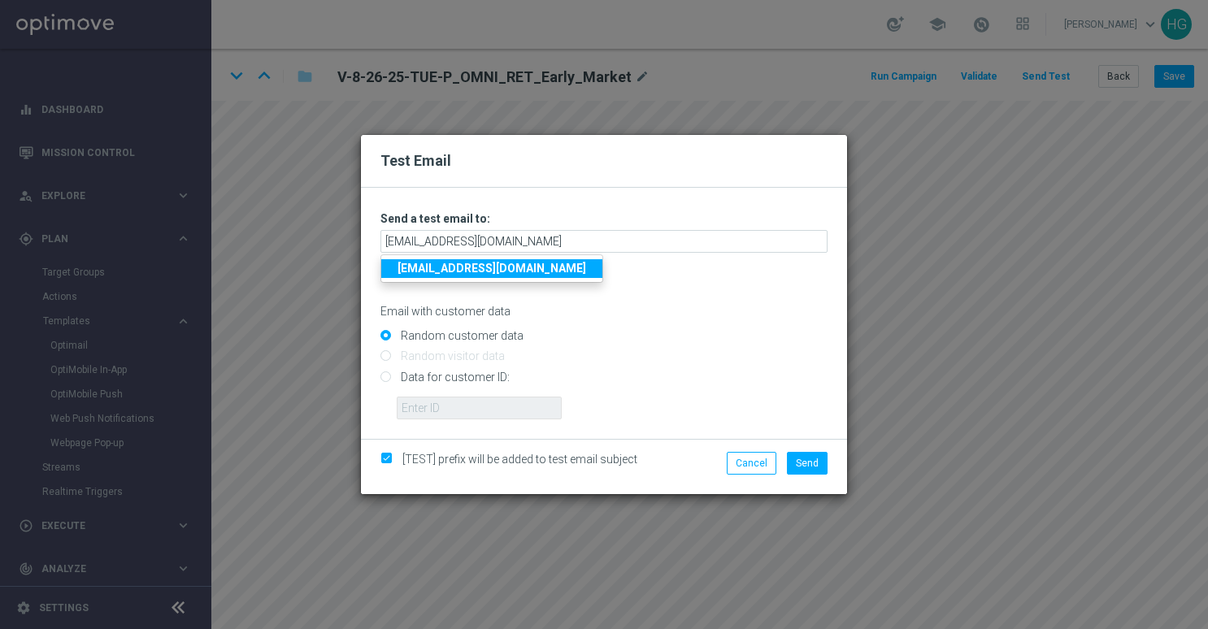
click at [603, 268] on ul "[EMAIL_ADDRESS][DOMAIN_NAME]" at bounding box center [492, 269] width 223 height 28
click at [487, 379] on input "Data for customer ID:" at bounding box center [604, 383] width 447 height 23
radio input "true"
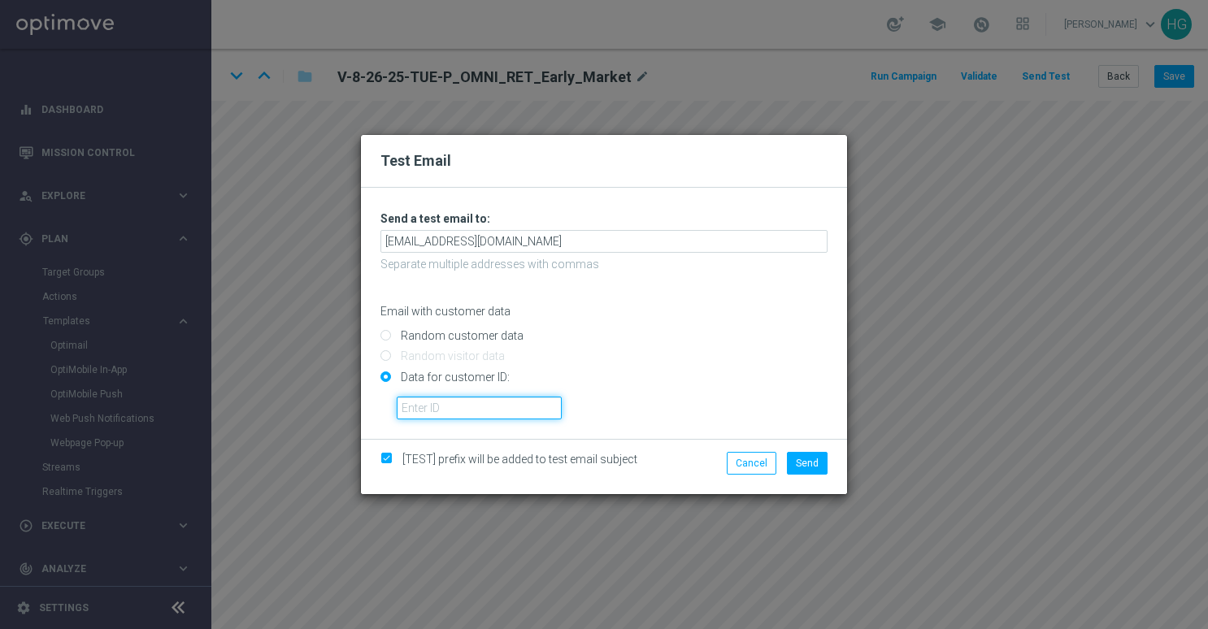
click at [488, 405] on input "text" at bounding box center [479, 408] width 165 height 23
click at [470, 332] on input "Random customer data" at bounding box center [604, 343] width 447 height 23
radio input "true"
click at [815, 460] on span "Send" at bounding box center [807, 463] width 23 height 11
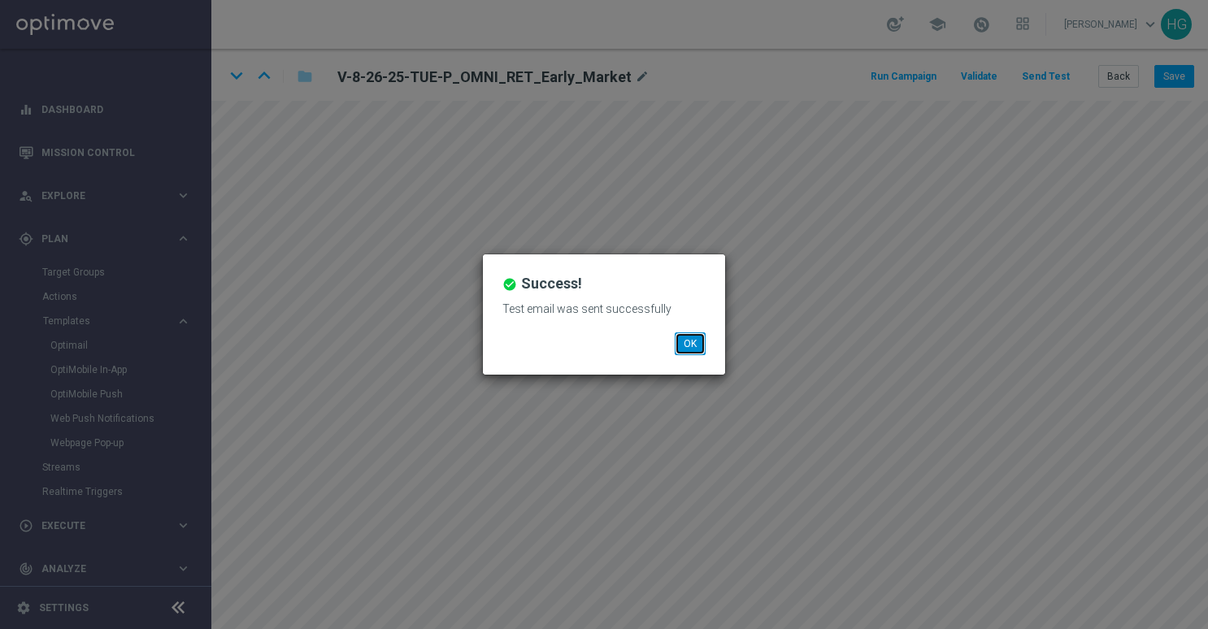
click at [688, 346] on button "OK" at bounding box center [690, 344] width 31 height 23
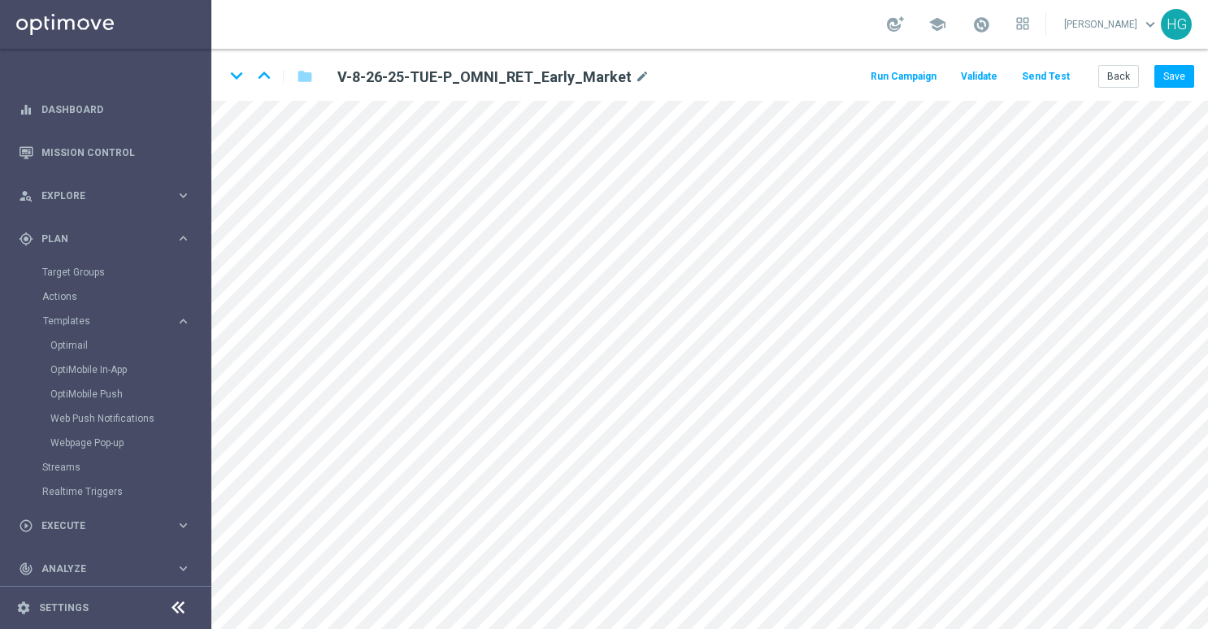
click at [1044, 76] on button "Send Test" at bounding box center [1046, 77] width 53 height 22
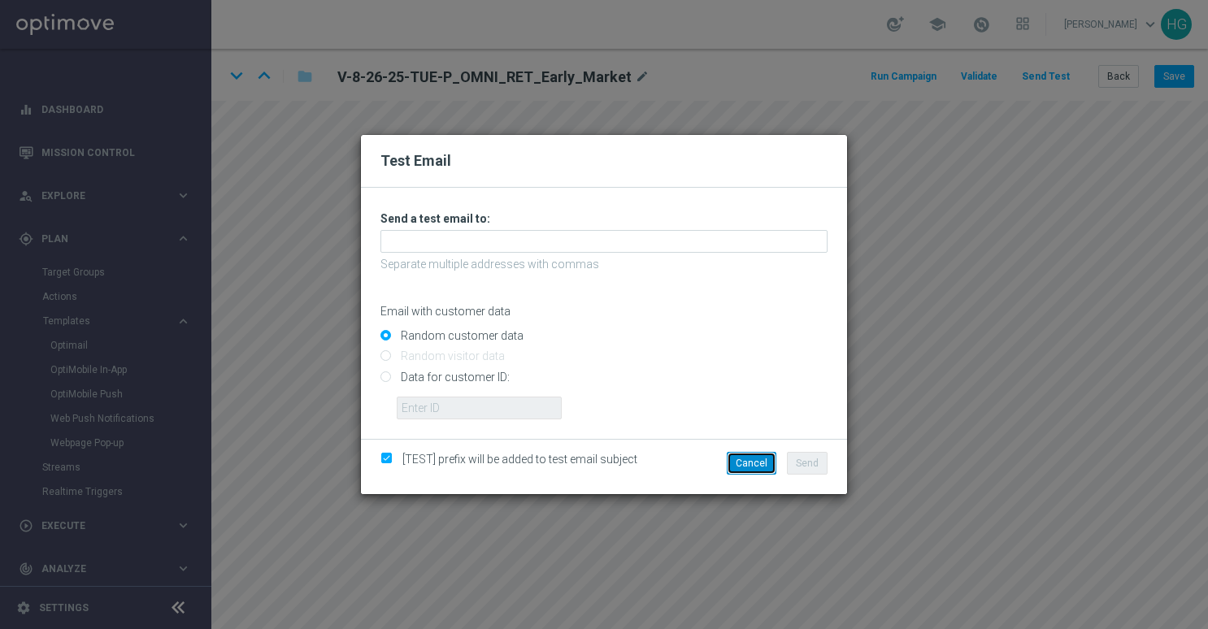
click at [764, 455] on button "Cancel" at bounding box center [752, 463] width 50 height 23
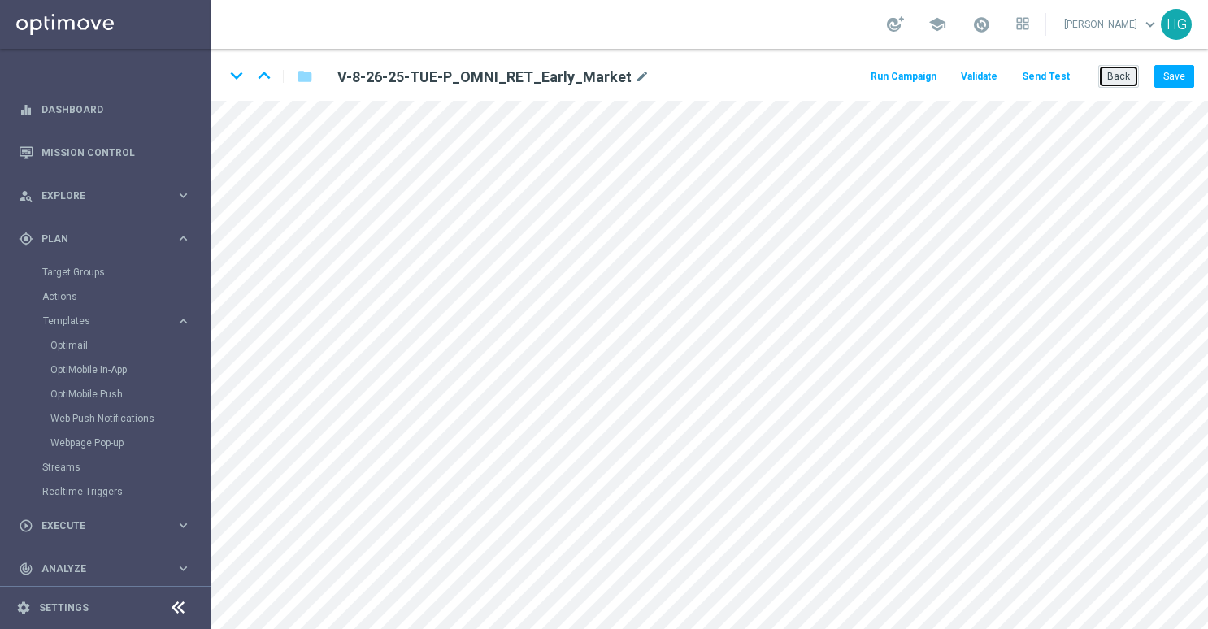
click at [1114, 80] on button "Back" at bounding box center [1119, 76] width 41 height 23
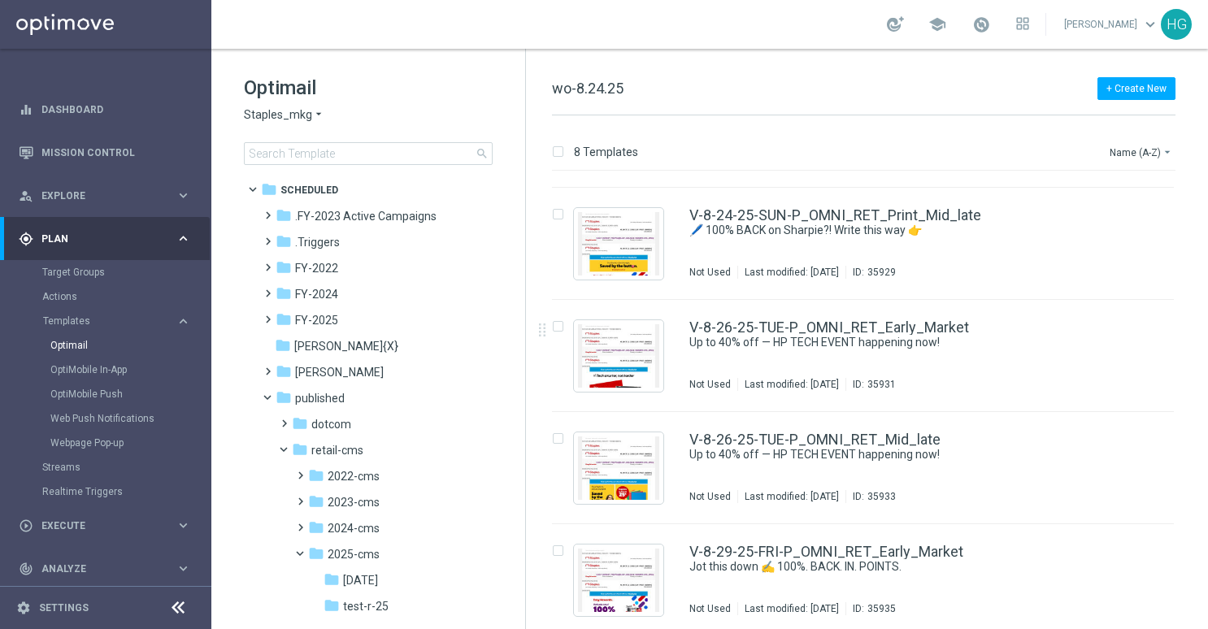
scroll to position [325, 0]
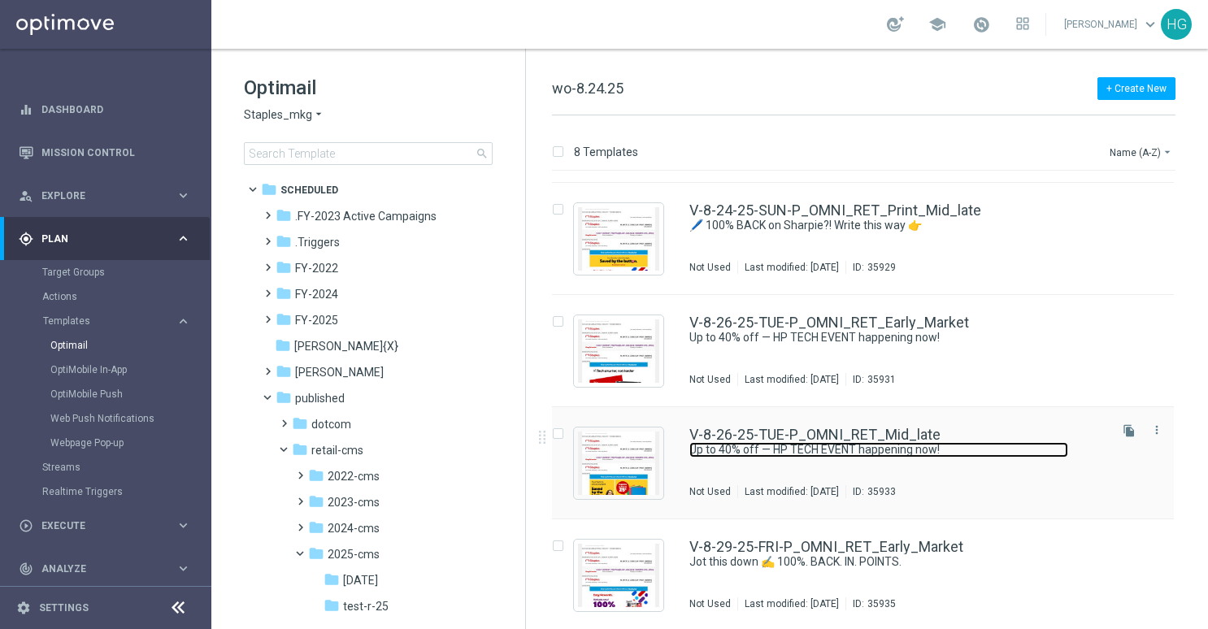
click at [979, 442] on link "Up to 40% off — HP TECH EVENT happening now!" at bounding box center [879, 449] width 379 height 15
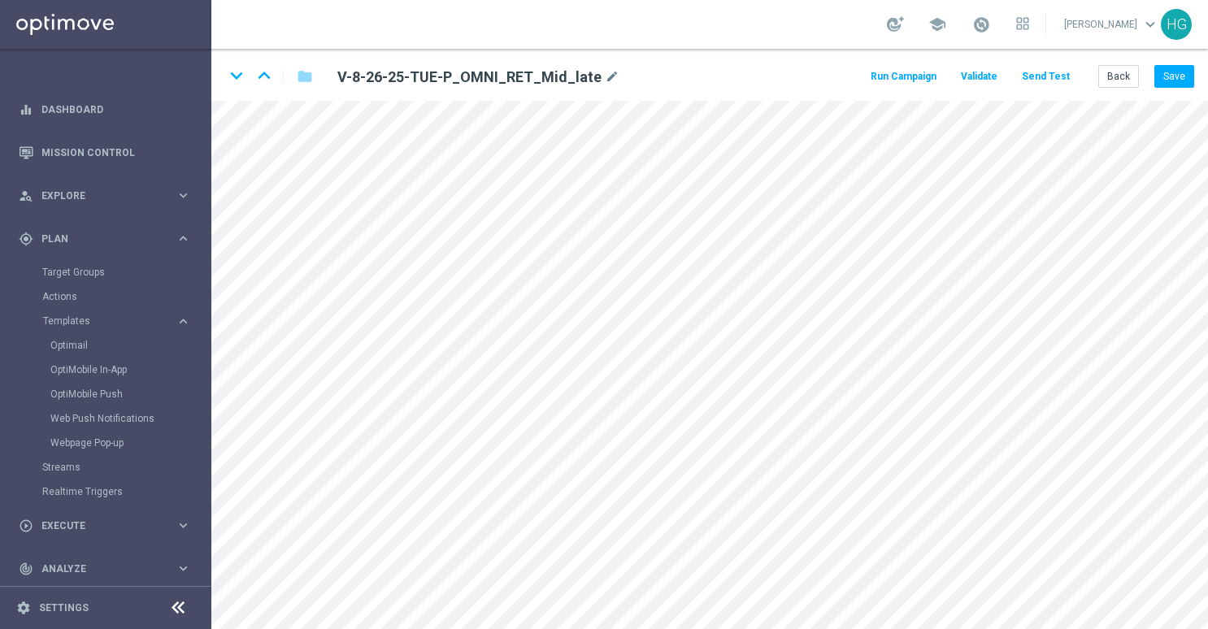
click at [1057, 78] on button "Send Test" at bounding box center [1046, 77] width 53 height 22
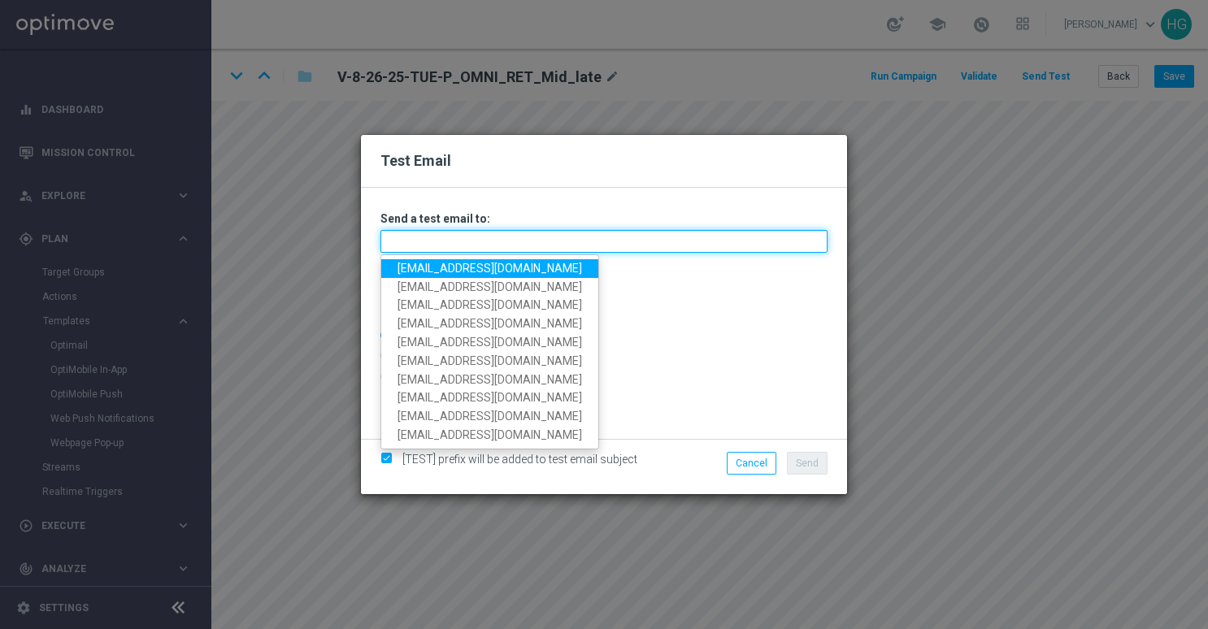
click at [468, 239] on input "text" at bounding box center [604, 241] width 447 height 23
paste input "[EMAIL_ADDRESS][DOMAIN_NAME]"
type input "[EMAIL_ADDRESS][DOMAIN_NAME]"
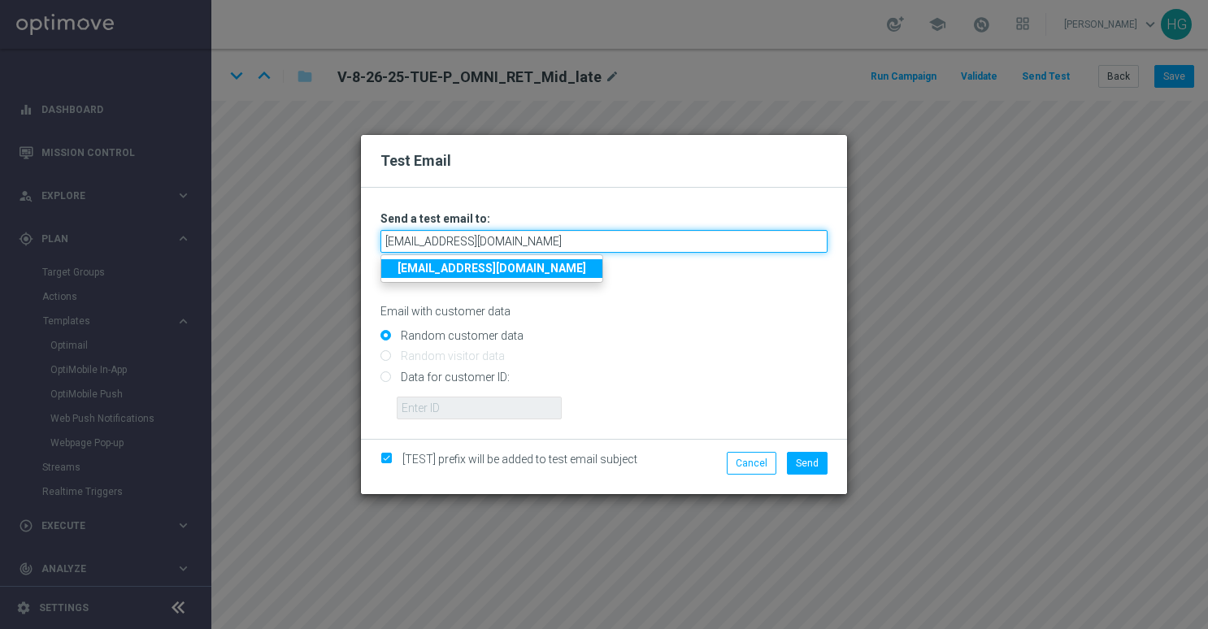
type input "[EMAIL_ADDRESS][DOMAIN_NAME]"
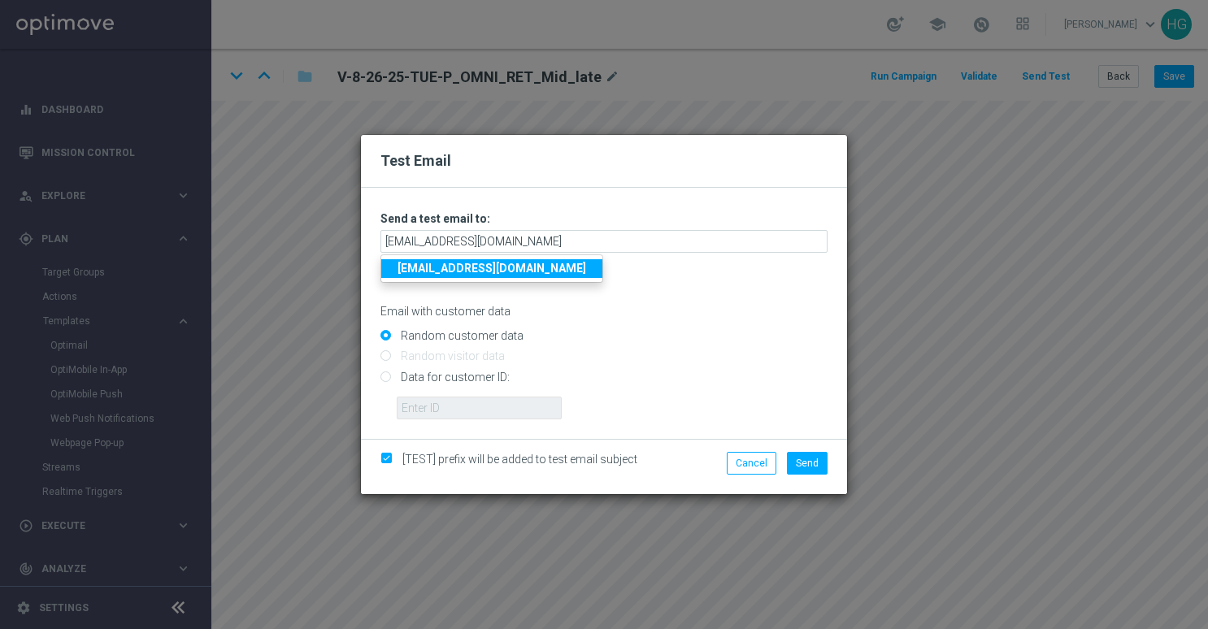
click at [468, 268] on strong "[EMAIL_ADDRESS][DOMAIN_NAME]" at bounding box center [492, 268] width 189 height 13
click at [465, 377] on input "Data for customer ID:" at bounding box center [604, 383] width 447 height 23
radio input "true"
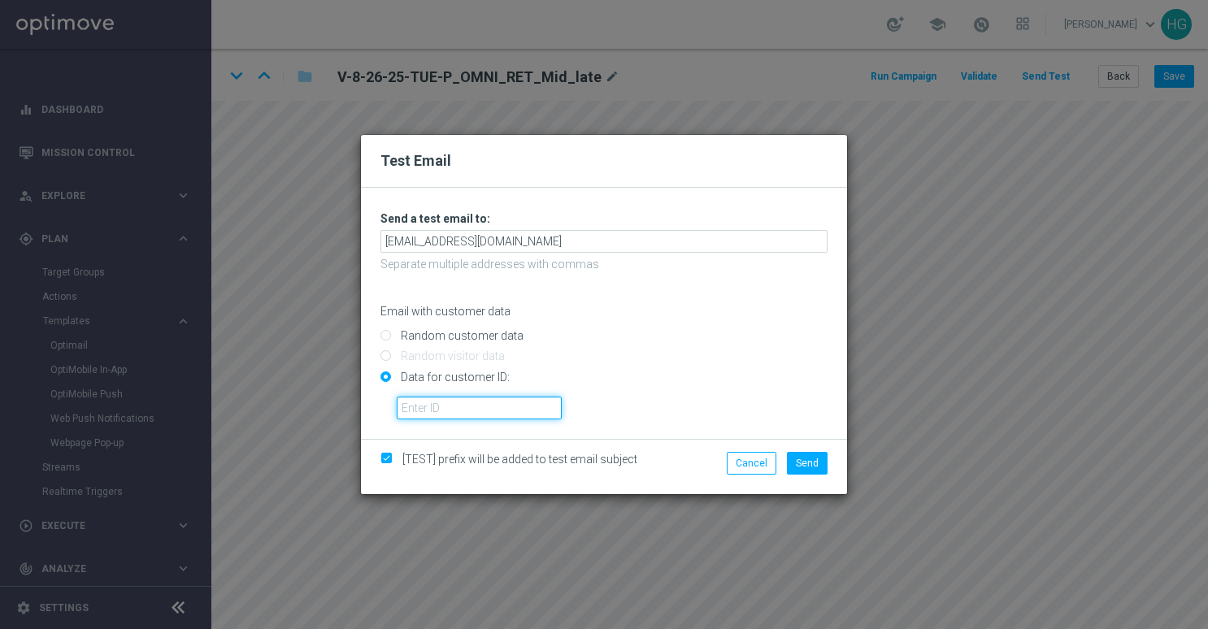
click at [504, 401] on input "text" at bounding box center [479, 408] width 165 height 23
paste input "10002564155"
type input "10002564155"
click at [794, 462] on button "Send" at bounding box center [807, 463] width 41 height 23
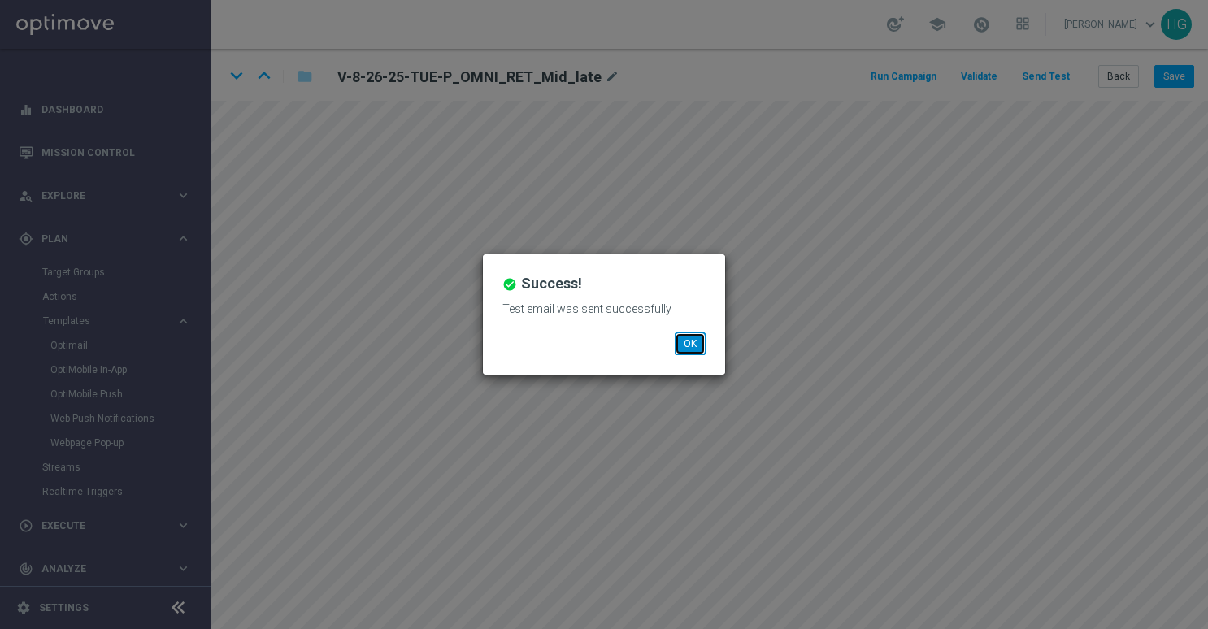
click at [693, 342] on button "OK" at bounding box center [690, 344] width 31 height 23
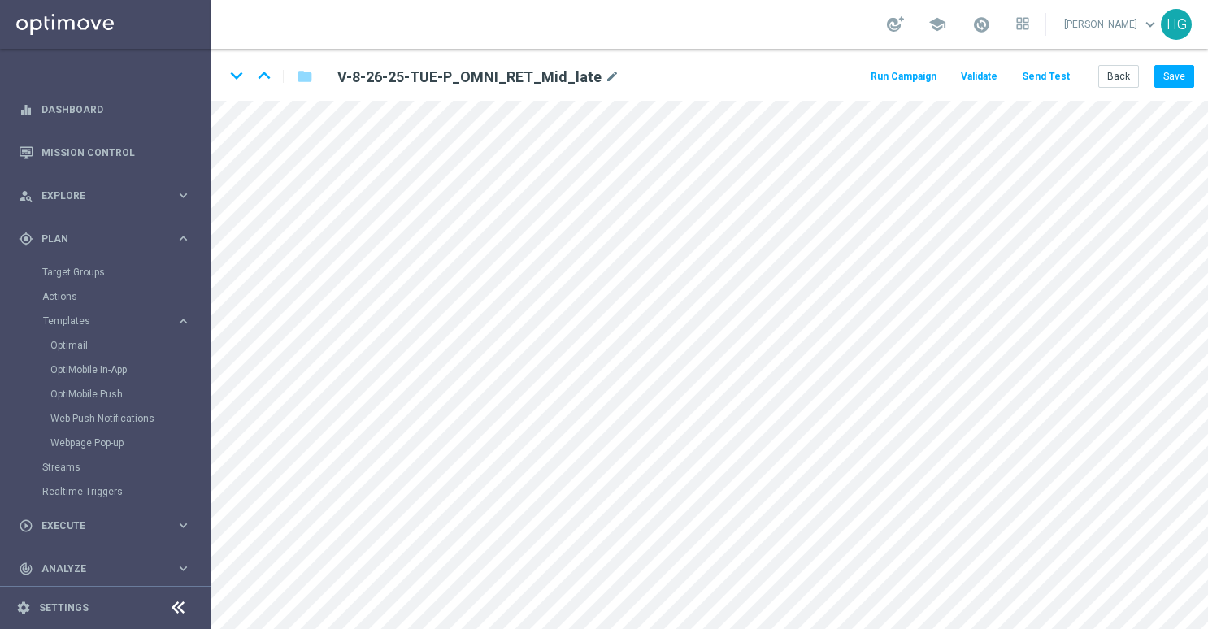
click at [1043, 73] on button "Send Test" at bounding box center [1046, 77] width 53 height 22
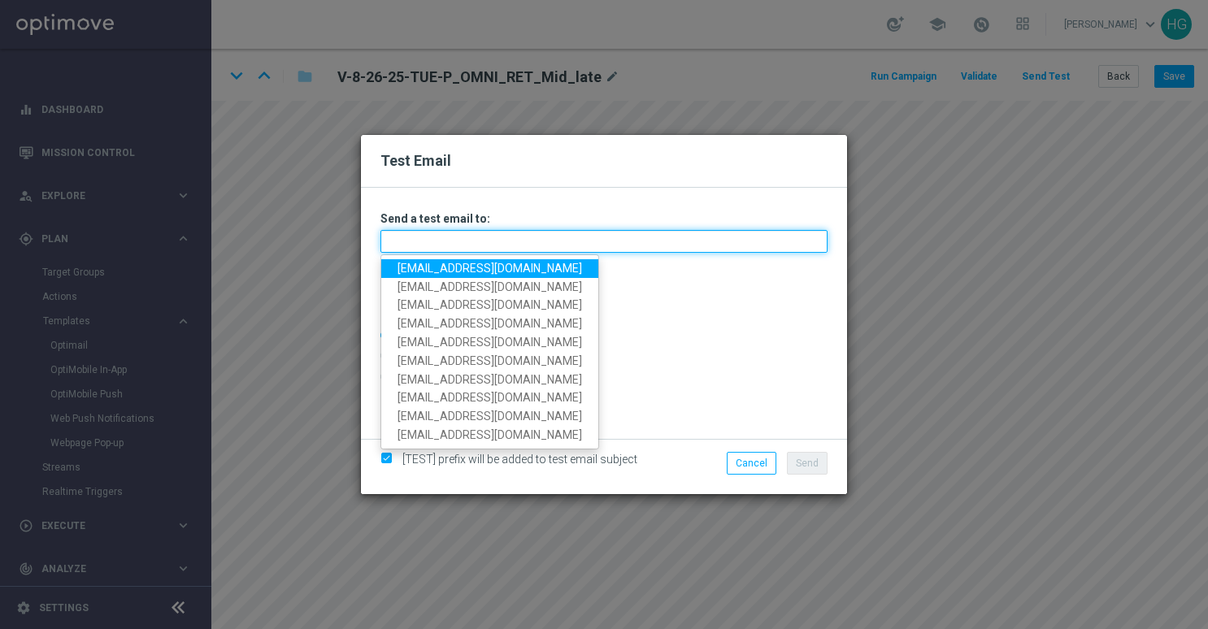
click at [681, 248] on input "text" at bounding box center [604, 241] width 447 height 23
paste input "[EMAIL_ADDRESS][DOMAIN_NAME]"
type input "[EMAIL_ADDRESS][DOMAIN_NAME]"
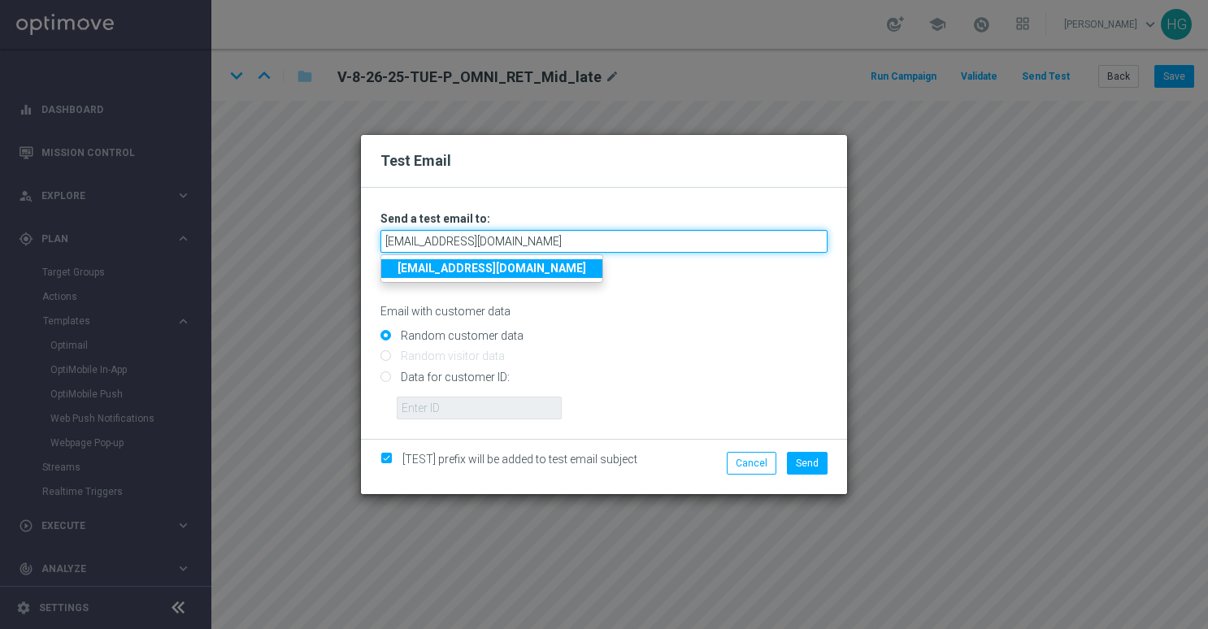
type input "[EMAIL_ADDRESS][DOMAIN_NAME]"
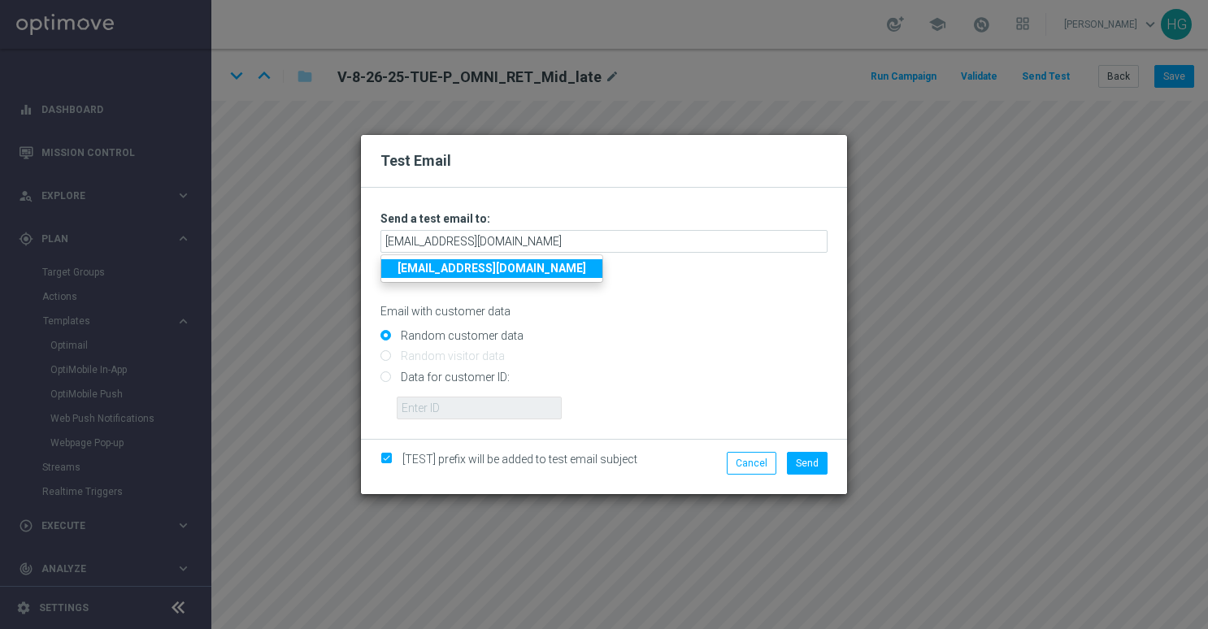
click at [581, 274] on strong "[EMAIL_ADDRESS][DOMAIN_NAME]" at bounding box center [492, 268] width 189 height 13
click at [493, 374] on input "Data for customer ID:" at bounding box center [604, 383] width 447 height 23
radio input "true"
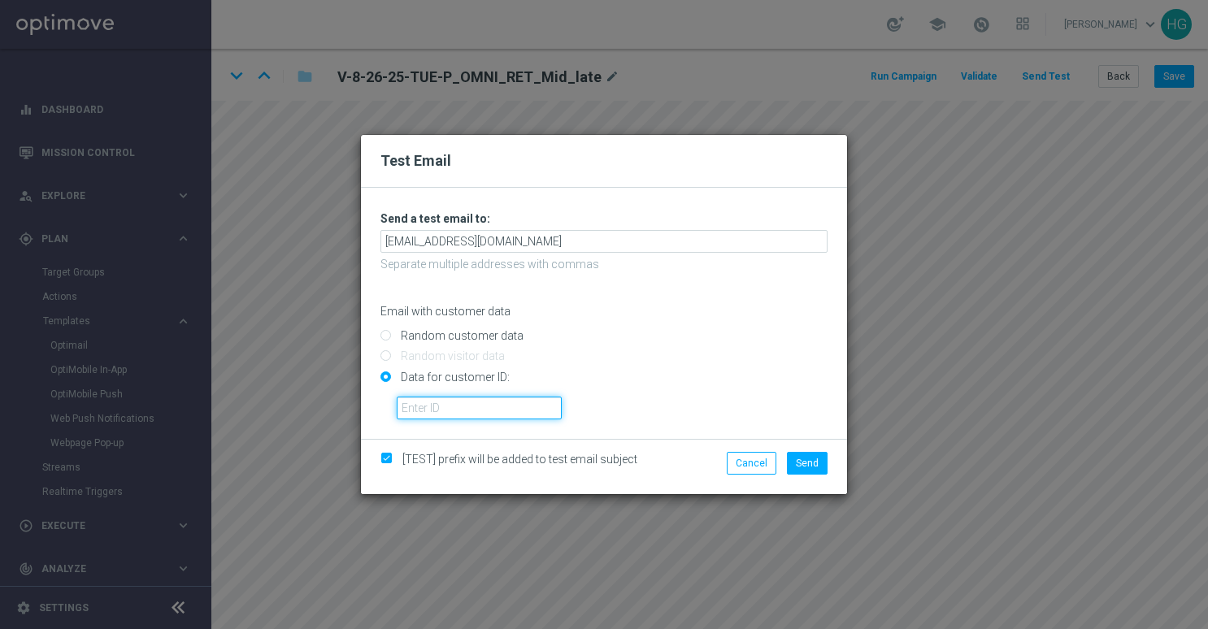
click at [479, 403] on input "text" at bounding box center [479, 408] width 165 height 23
paste input "10000024919"
type input "10000024919"
click at [803, 458] on span "Send" at bounding box center [807, 463] width 23 height 11
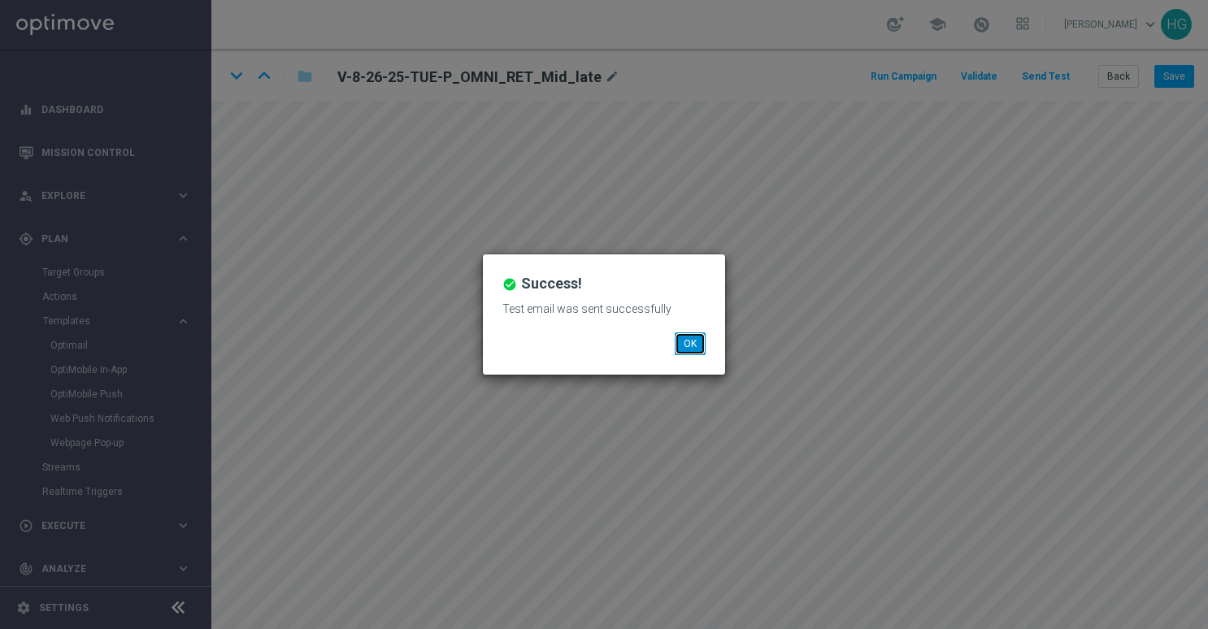
click at [691, 351] on button "OK" at bounding box center [690, 344] width 31 height 23
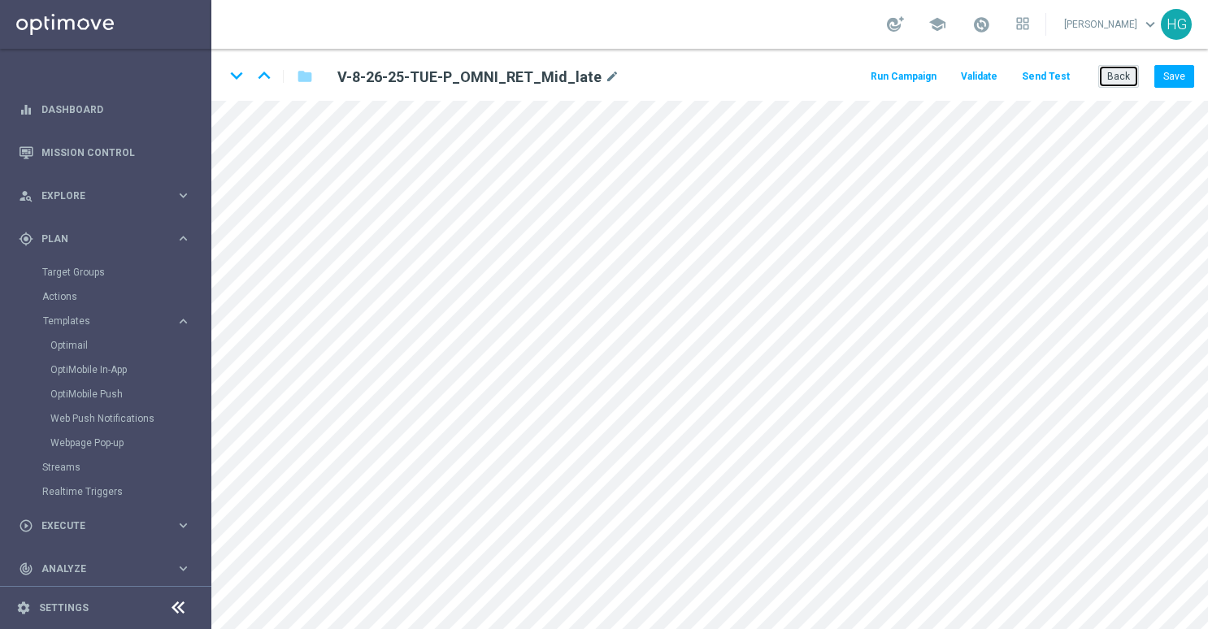
click at [1122, 74] on button "Back" at bounding box center [1119, 76] width 41 height 23
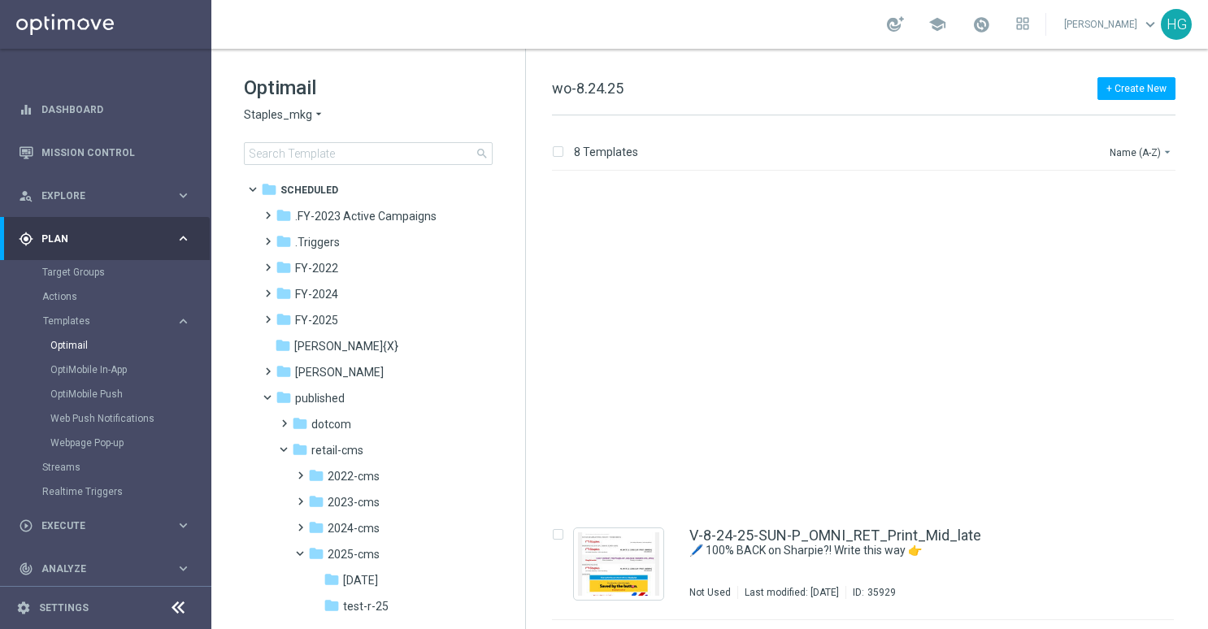
scroll to position [439, 0]
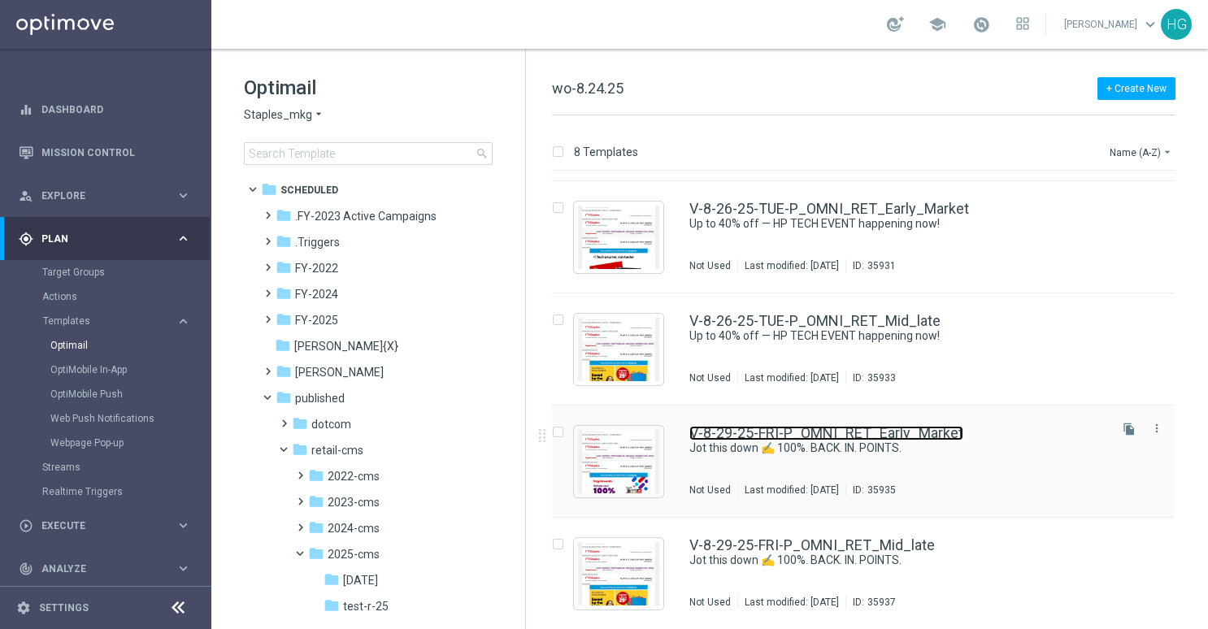
click at [944, 429] on link "V-8-29-25-FRI-P_OMNI_RET_Early_Market" at bounding box center [827, 433] width 274 height 15
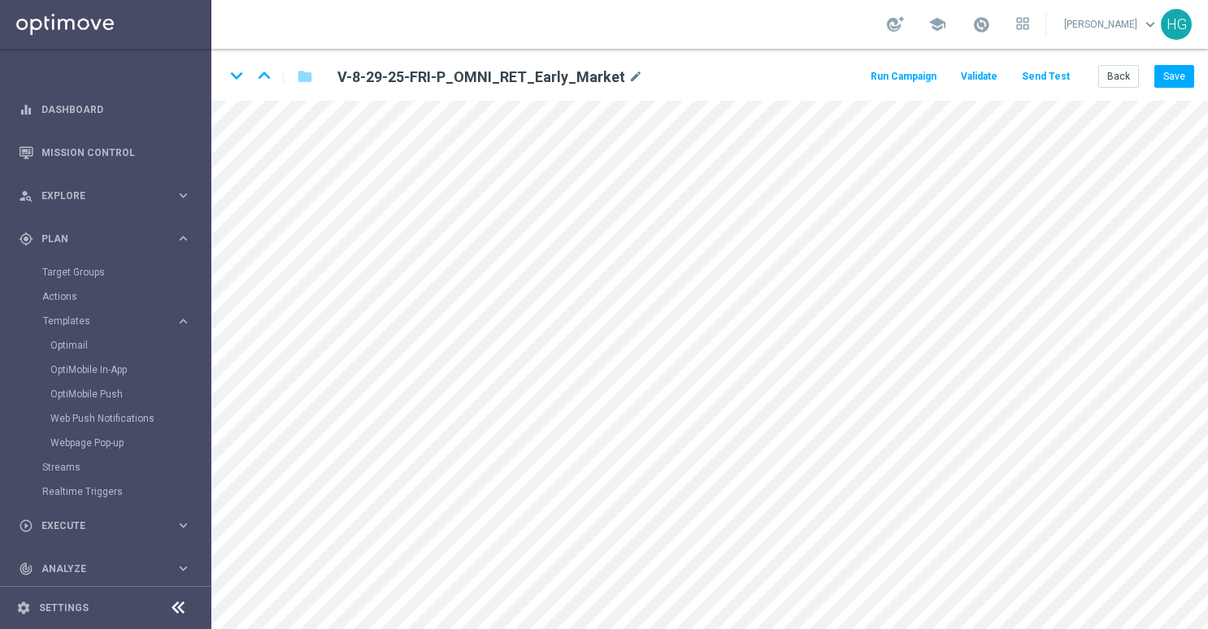
click at [1051, 76] on button "Send Test" at bounding box center [1046, 77] width 53 height 22
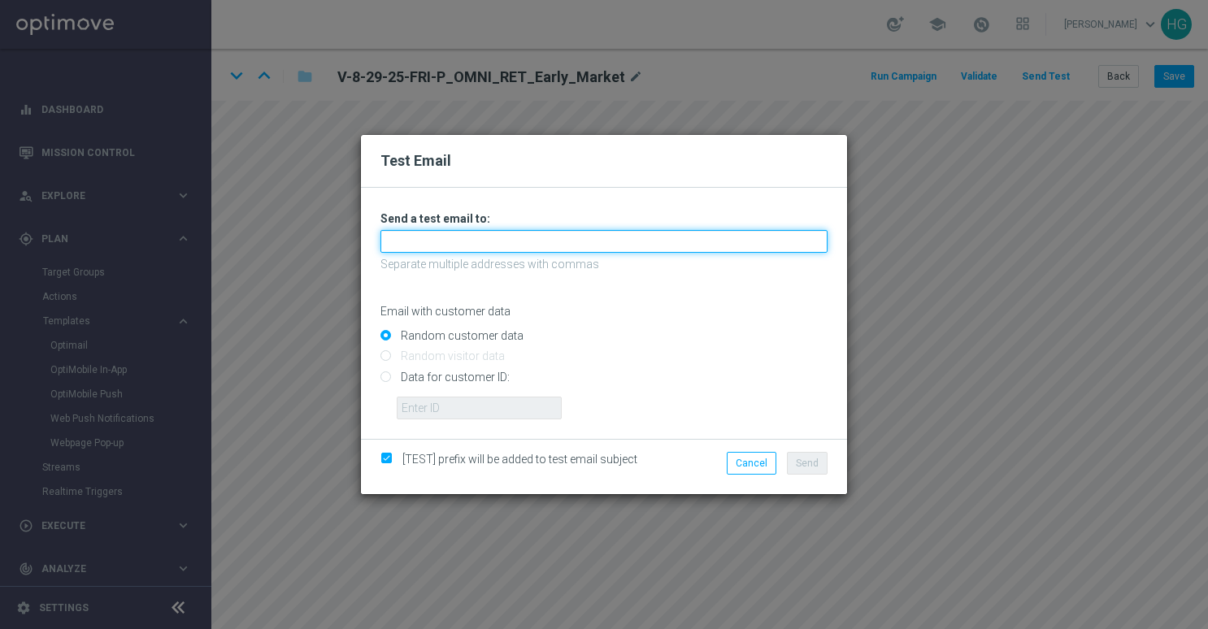
click at [599, 242] on input "text" at bounding box center [604, 241] width 447 height 23
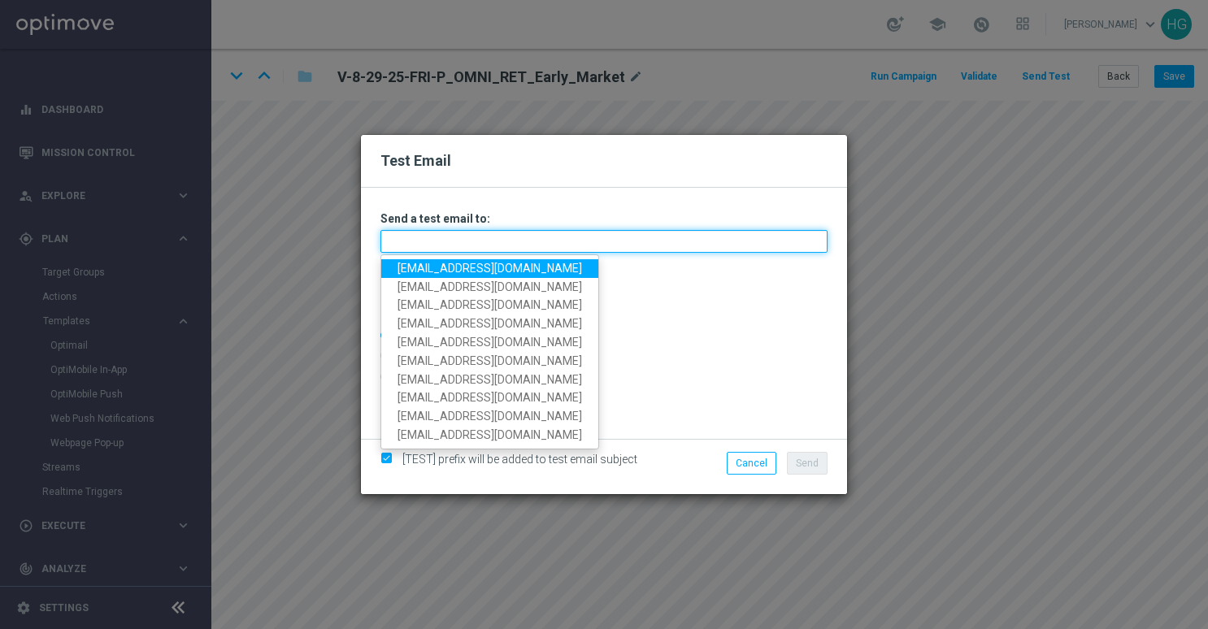
paste input "[EMAIL_ADDRESS][DOMAIN_NAME]"
type input "[EMAIL_ADDRESS][DOMAIN_NAME]"
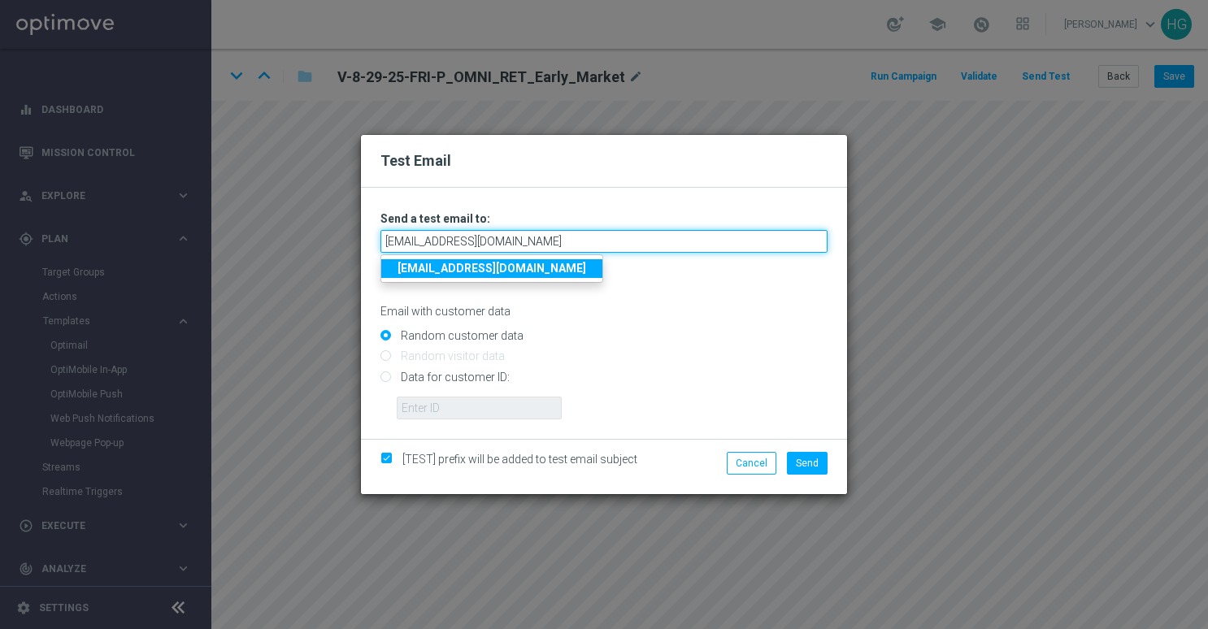
type input "[EMAIL_ADDRESS][DOMAIN_NAME]"
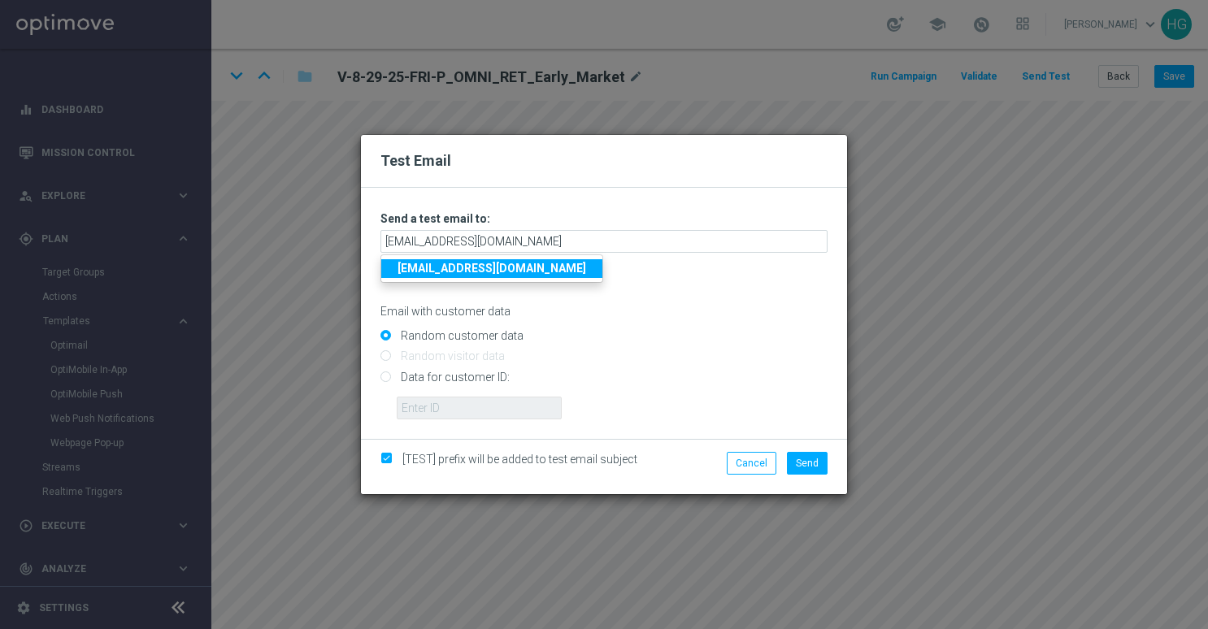
click at [577, 272] on strong "[EMAIL_ADDRESS][DOMAIN_NAME]" at bounding box center [492, 268] width 189 height 13
click at [799, 459] on span "Send" at bounding box center [807, 463] width 23 height 11
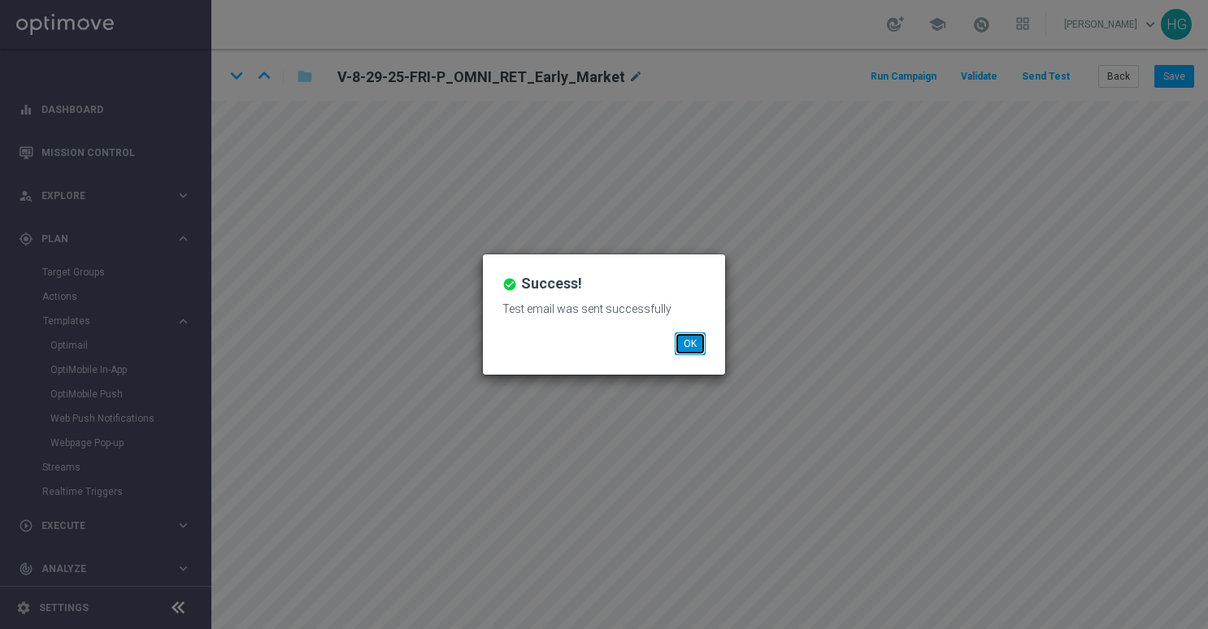
click at [698, 342] on button "OK" at bounding box center [690, 344] width 31 height 23
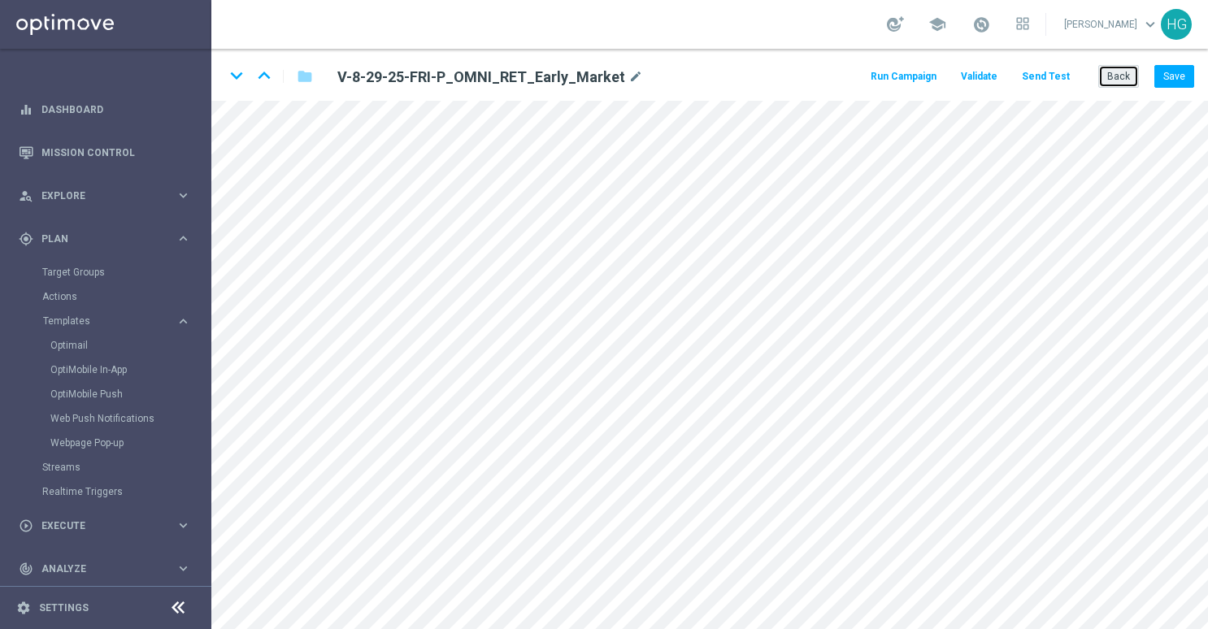
click at [1114, 72] on button "Back" at bounding box center [1119, 76] width 41 height 23
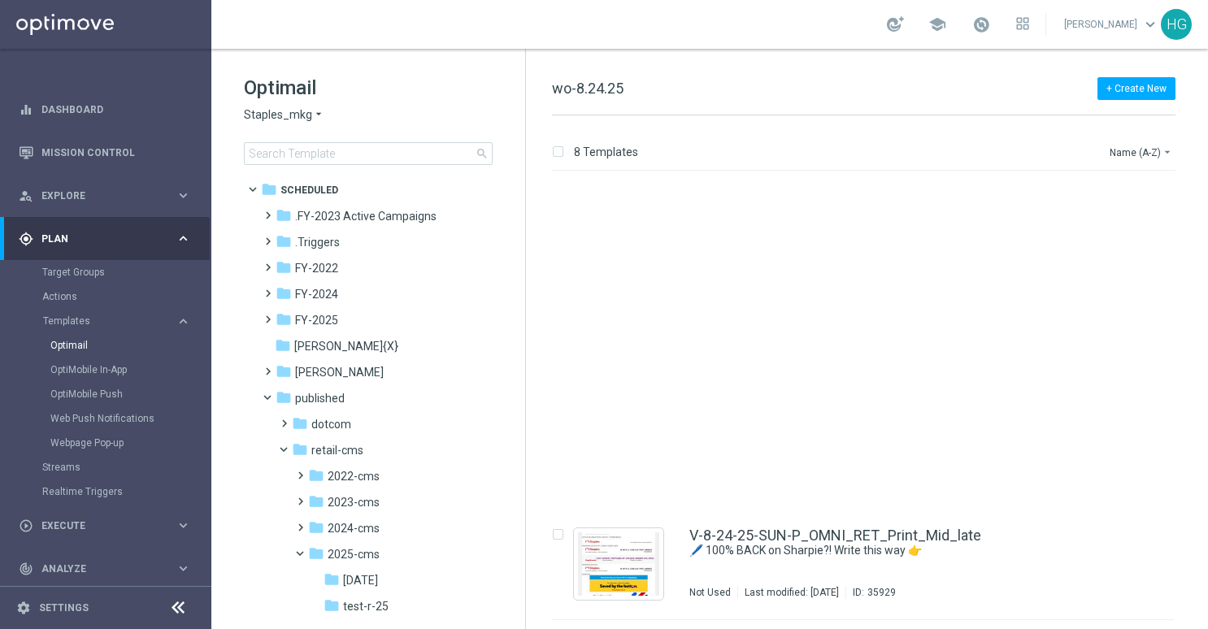
scroll to position [439, 0]
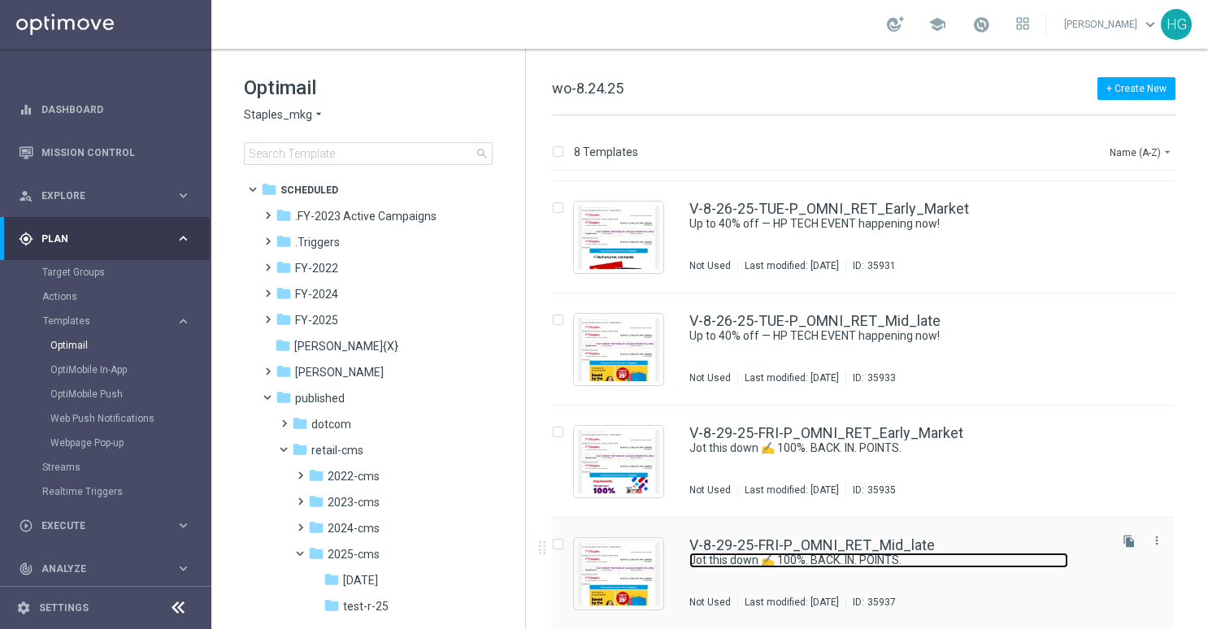
click at [824, 553] on link "Jot this down ✍️ 100%. BACK. IN. POINTS." at bounding box center [879, 560] width 379 height 15
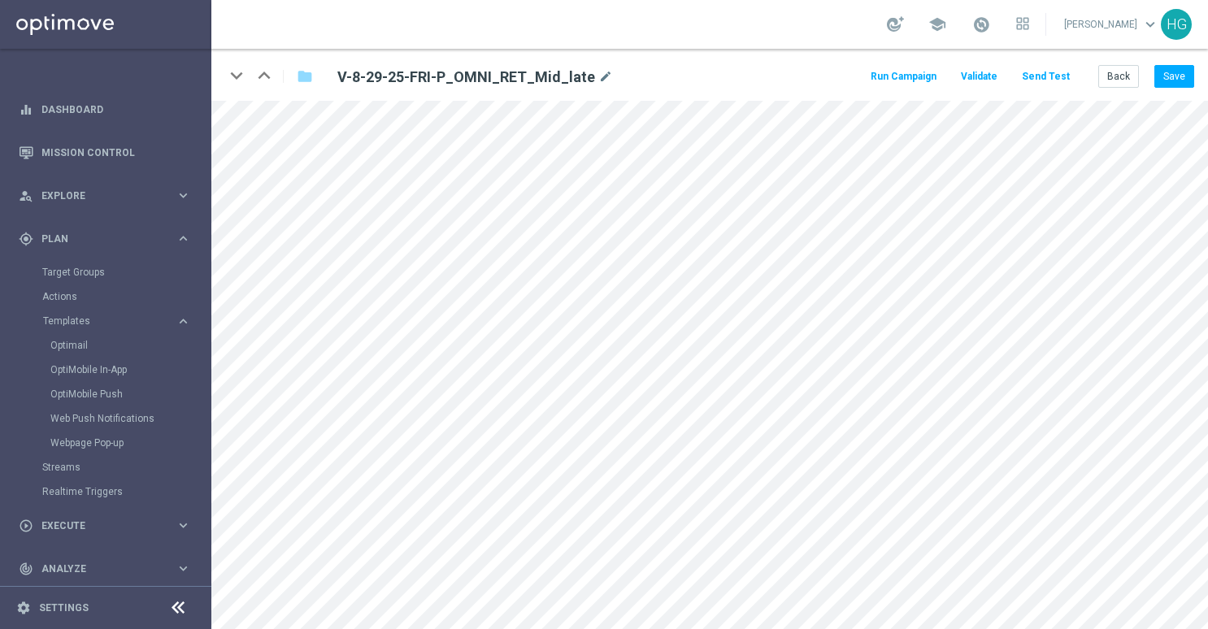
click at [1059, 75] on button "Send Test" at bounding box center [1046, 77] width 53 height 22
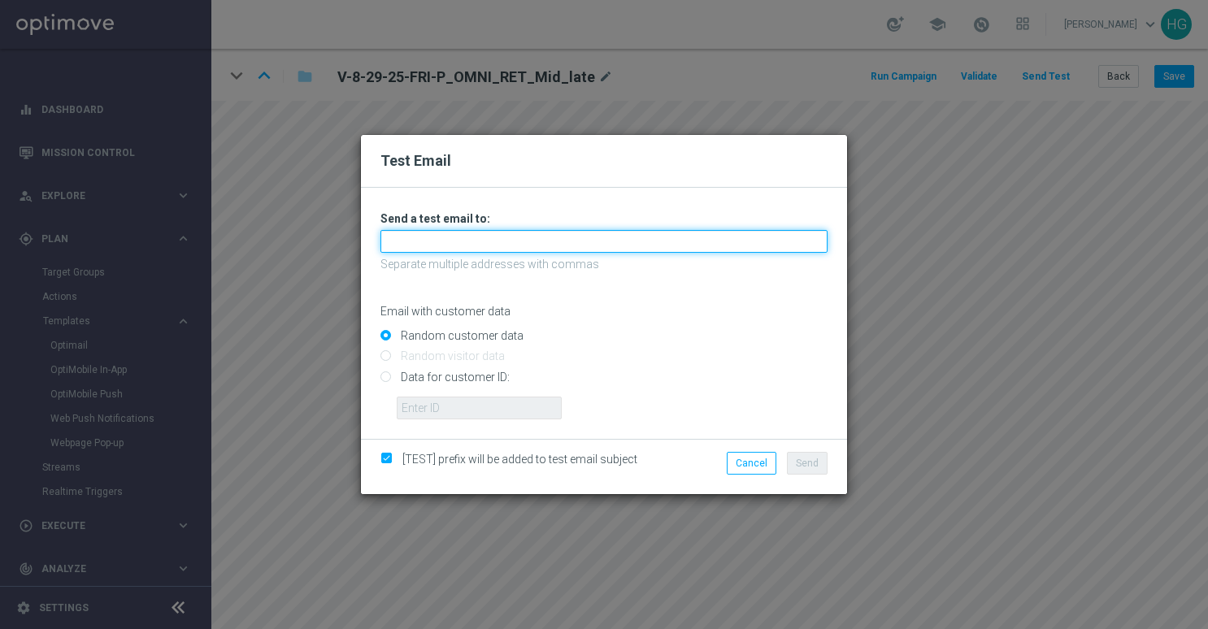
click at [597, 237] on input "text" at bounding box center [604, 241] width 447 height 23
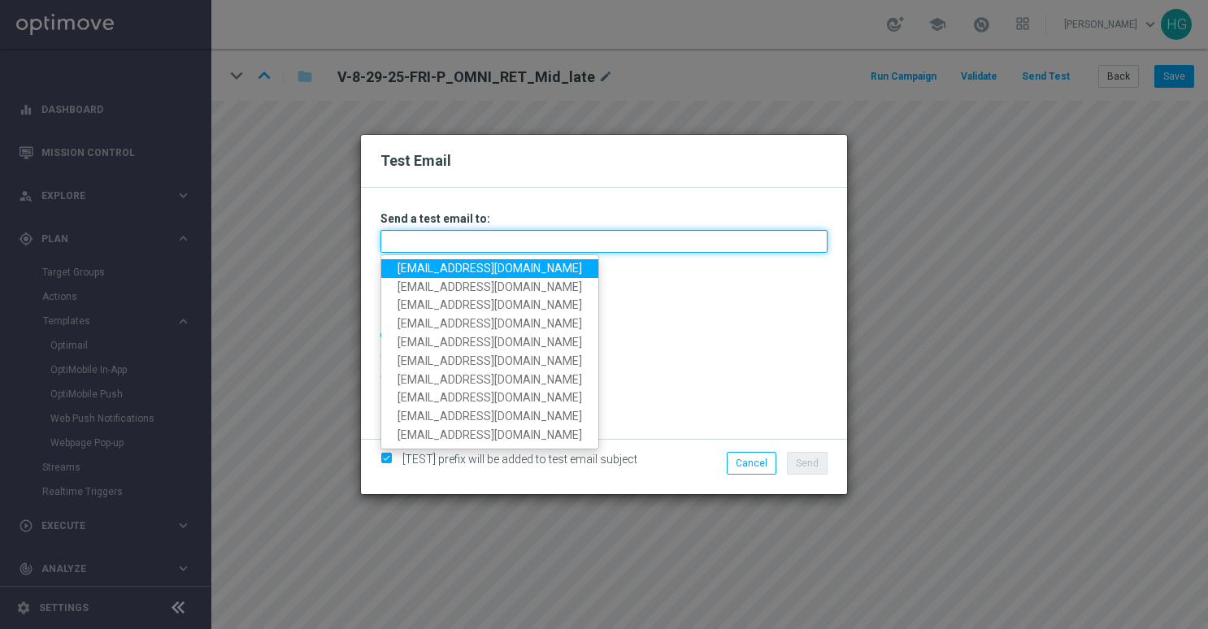
paste input "[EMAIL_ADDRESS][DOMAIN_NAME]"
type input "[EMAIL_ADDRESS][DOMAIN_NAME]"
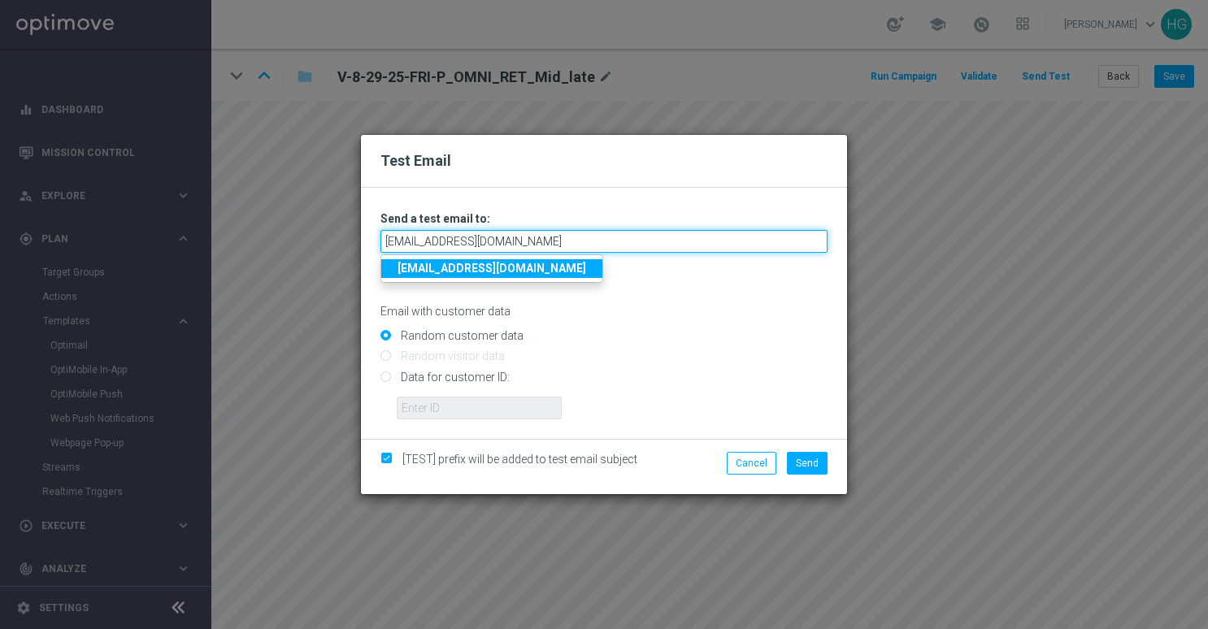
type input "[EMAIL_ADDRESS][DOMAIN_NAME]"
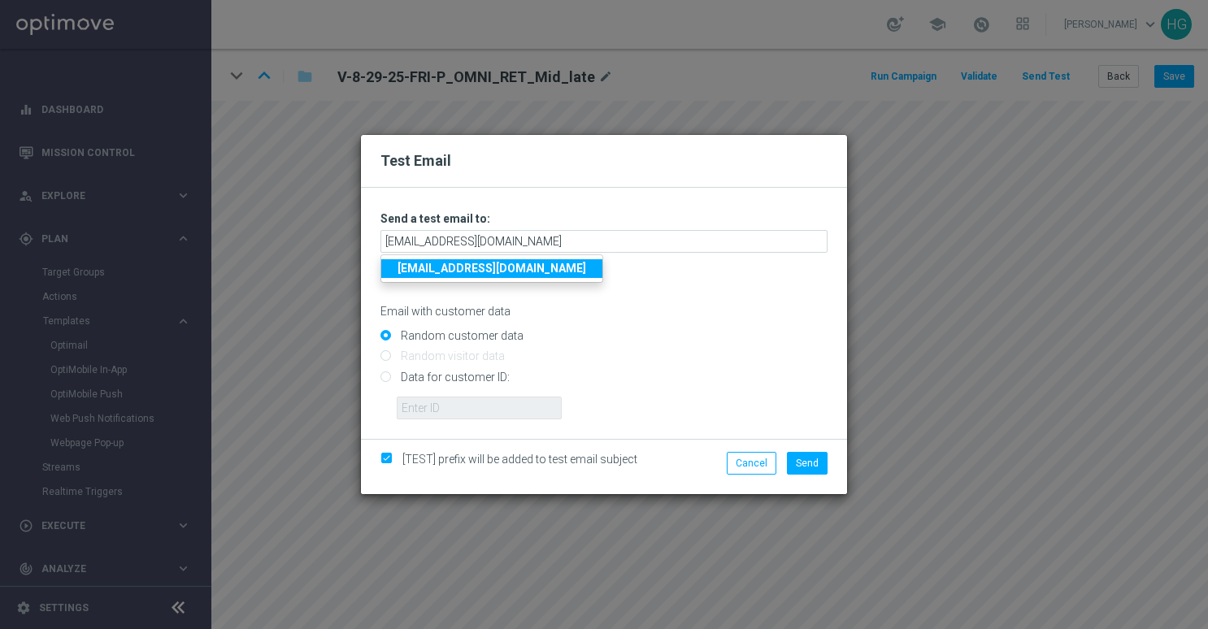
click at [570, 267] on strong "[EMAIL_ADDRESS][DOMAIN_NAME]" at bounding box center [492, 268] width 189 height 13
click at [483, 379] on input "Data for customer ID:" at bounding box center [604, 383] width 447 height 23
radio input "true"
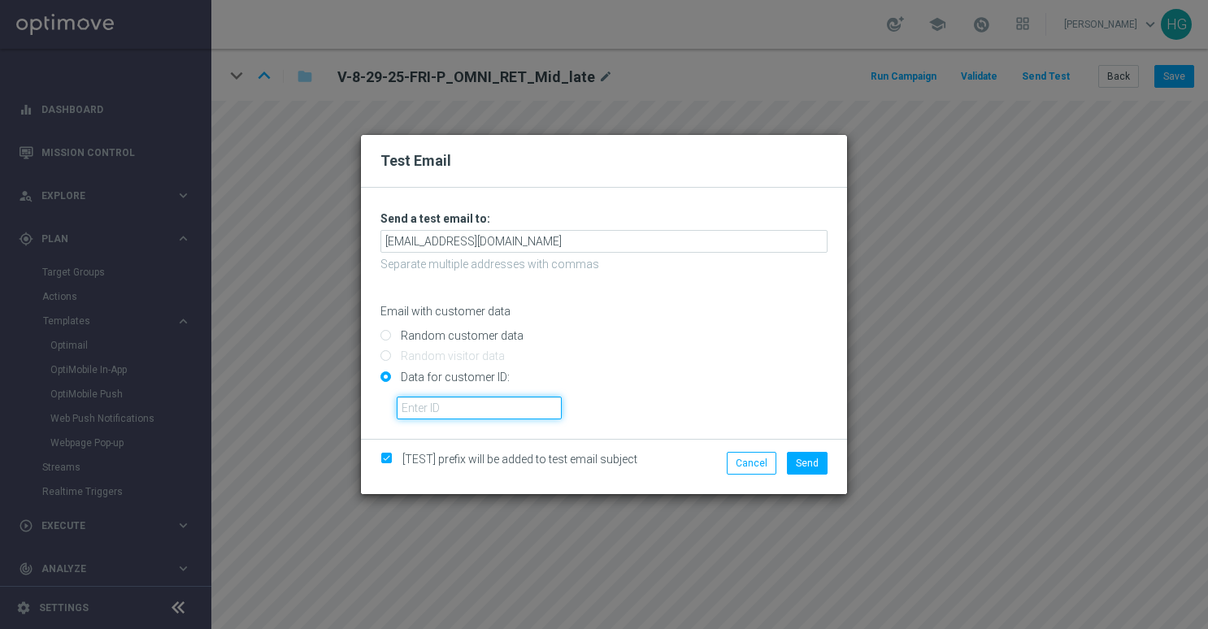
click at [480, 410] on input "text" at bounding box center [479, 408] width 165 height 23
paste input "10002564155"
type input "10002564155"
click at [792, 457] on button "Send" at bounding box center [807, 463] width 41 height 23
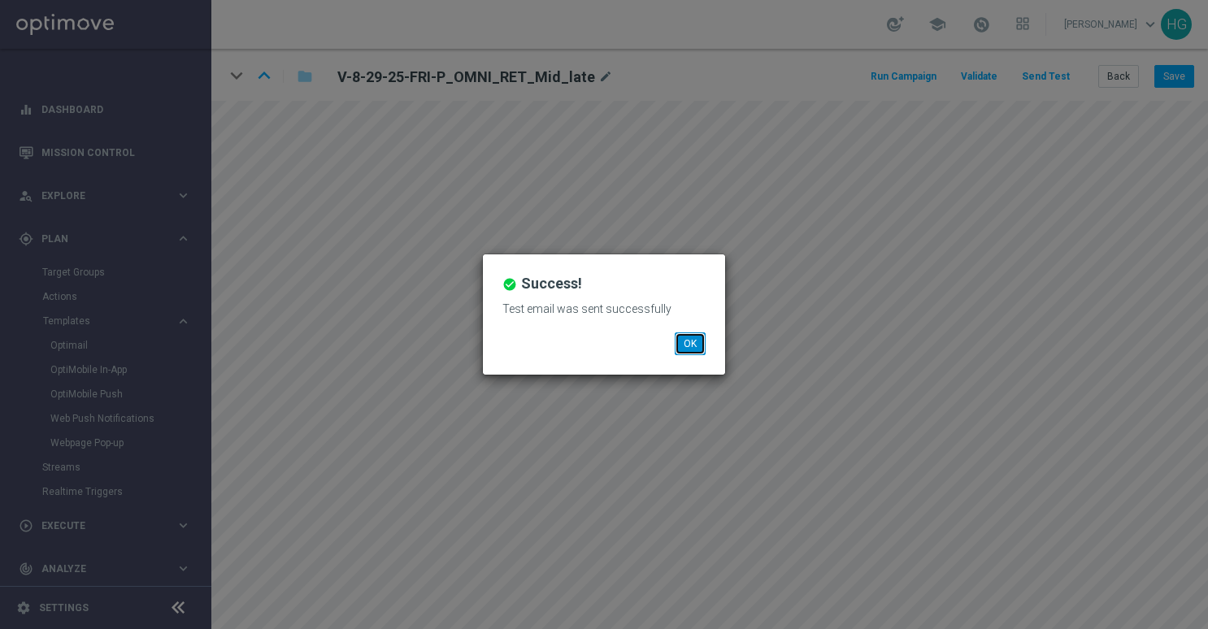
click at [686, 346] on button "OK" at bounding box center [690, 344] width 31 height 23
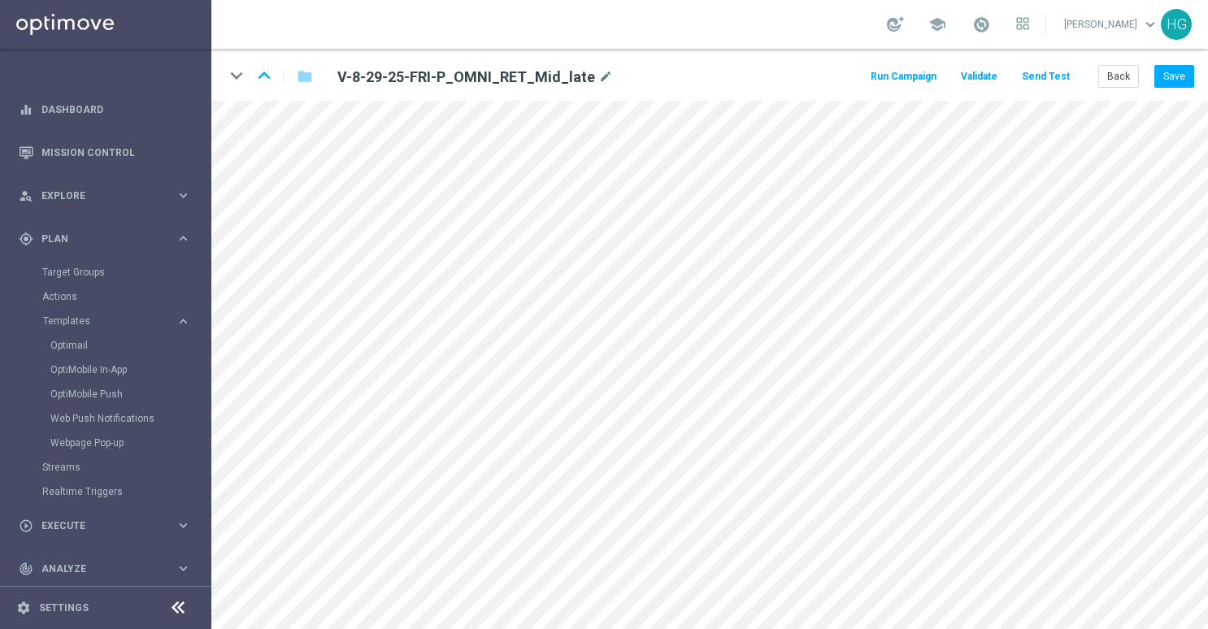
click at [1056, 76] on button "Send Test" at bounding box center [1046, 77] width 53 height 22
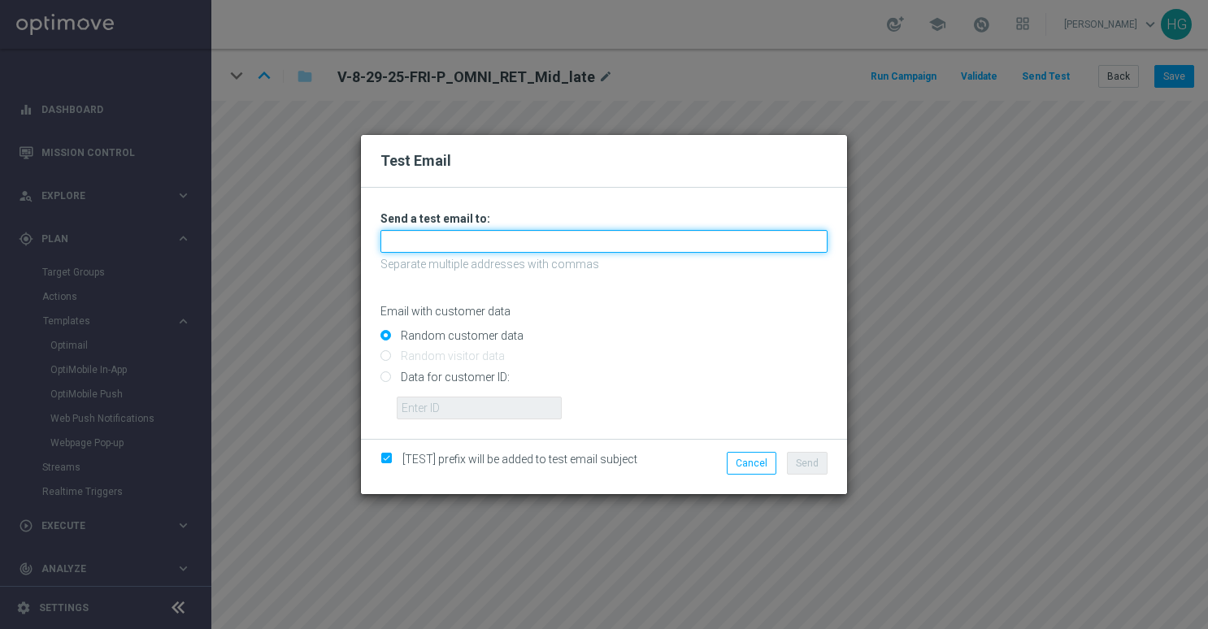
click at [654, 241] on input "text" at bounding box center [604, 241] width 447 height 23
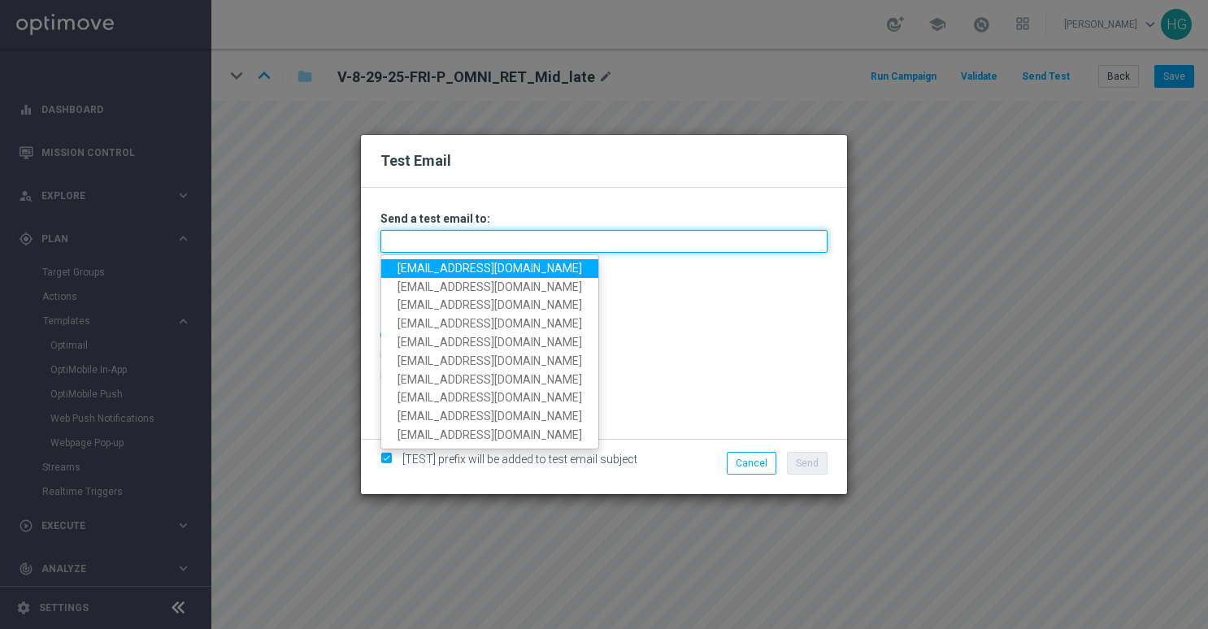
paste input "[EMAIL_ADDRESS][DOMAIN_NAME]"
type input "[EMAIL_ADDRESS][DOMAIN_NAME]"
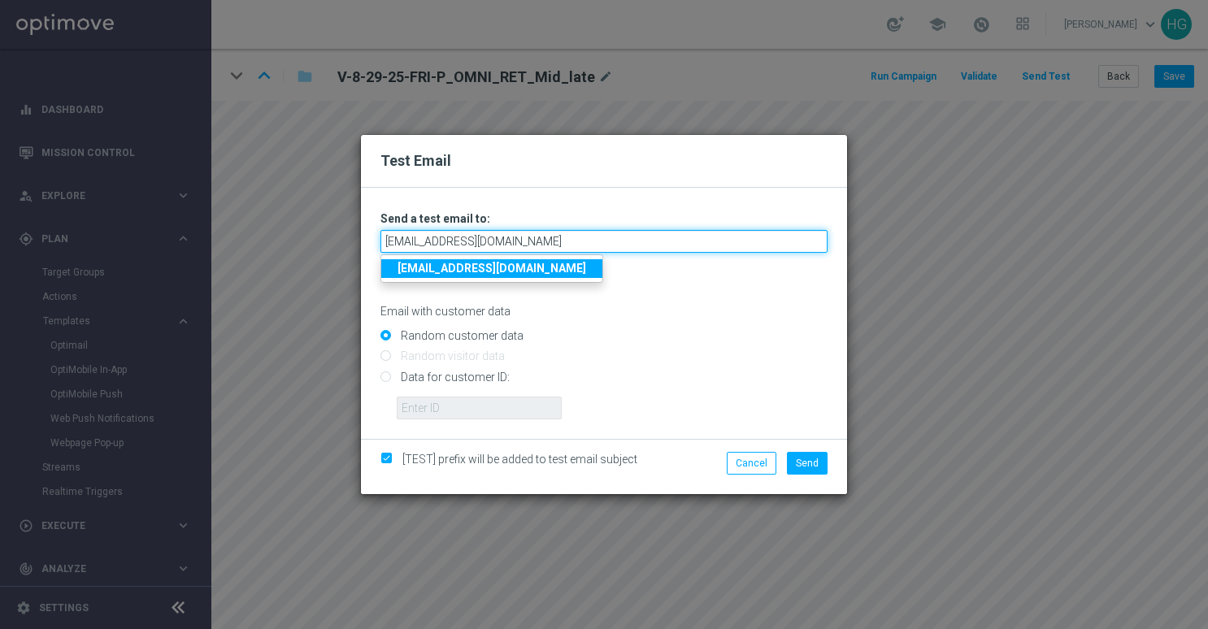
type input "[EMAIL_ADDRESS][DOMAIN_NAME]"
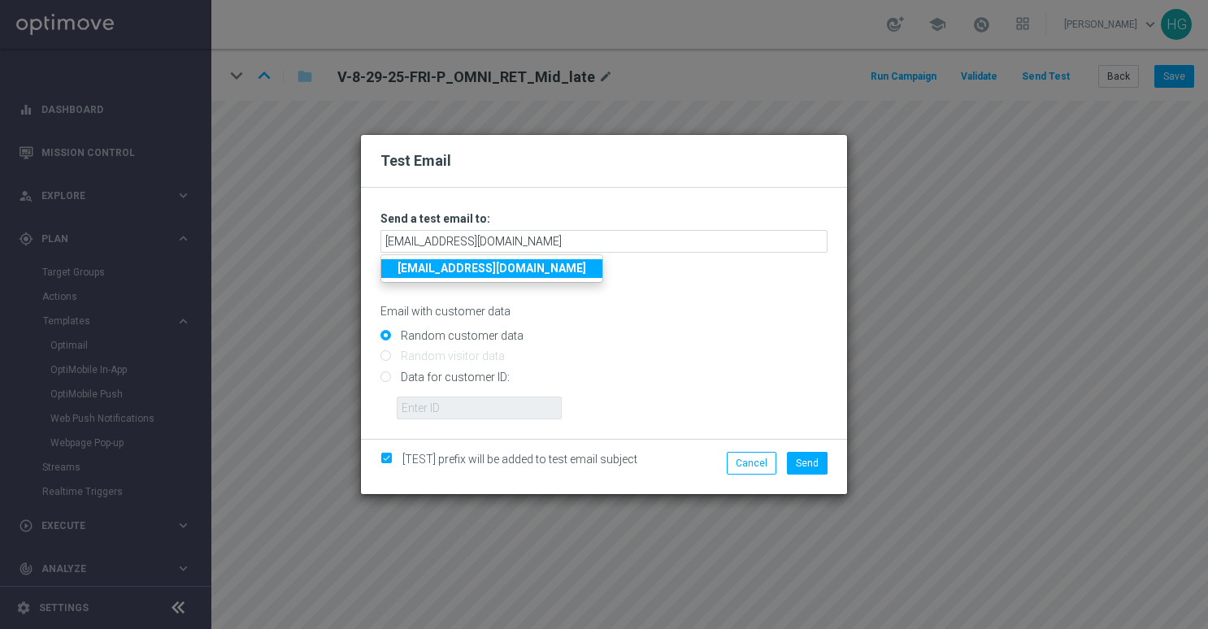
click at [586, 270] on strong "[EMAIL_ADDRESS][DOMAIN_NAME]" at bounding box center [492, 268] width 189 height 13
click at [489, 374] on input "Data for customer ID:" at bounding box center [604, 383] width 447 height 23
radio input "true"
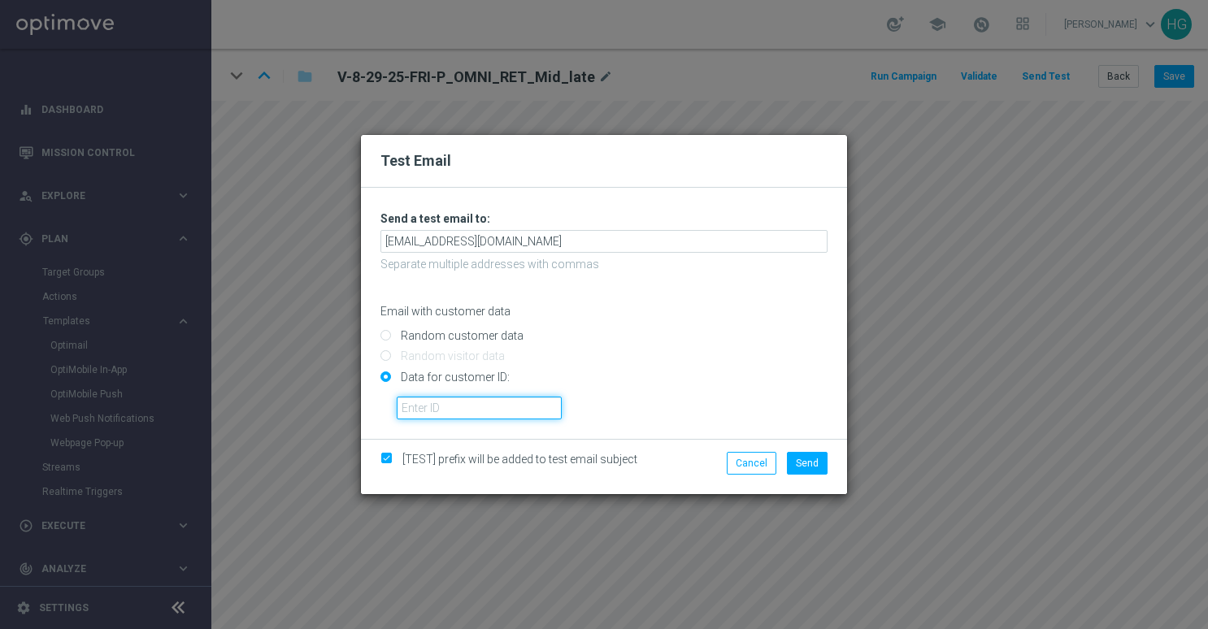
click at [498, 413] on input "text" at bounding box center [479, 408] width 165 height 23
paste input "10000024919"
type input "10000024919"
click at [813, 459] on span "Send" at bounding box center [807, 463] width 23 height 11
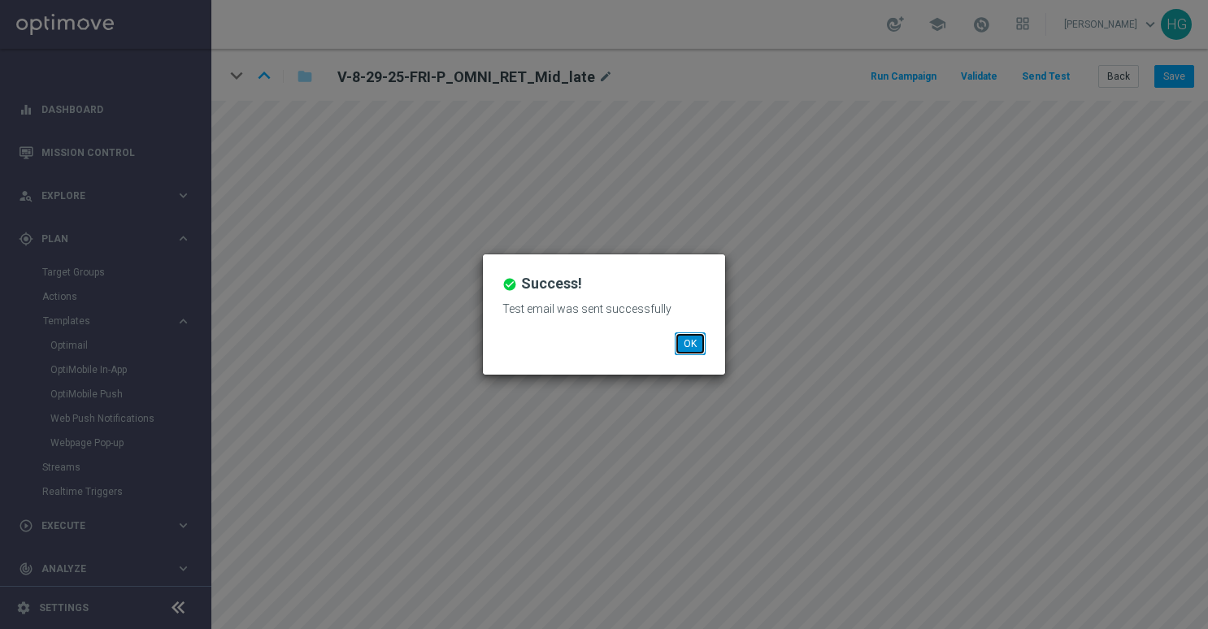
click at [686, 345] on button "OK" at bounding box center [690, 344] width 31 height 23
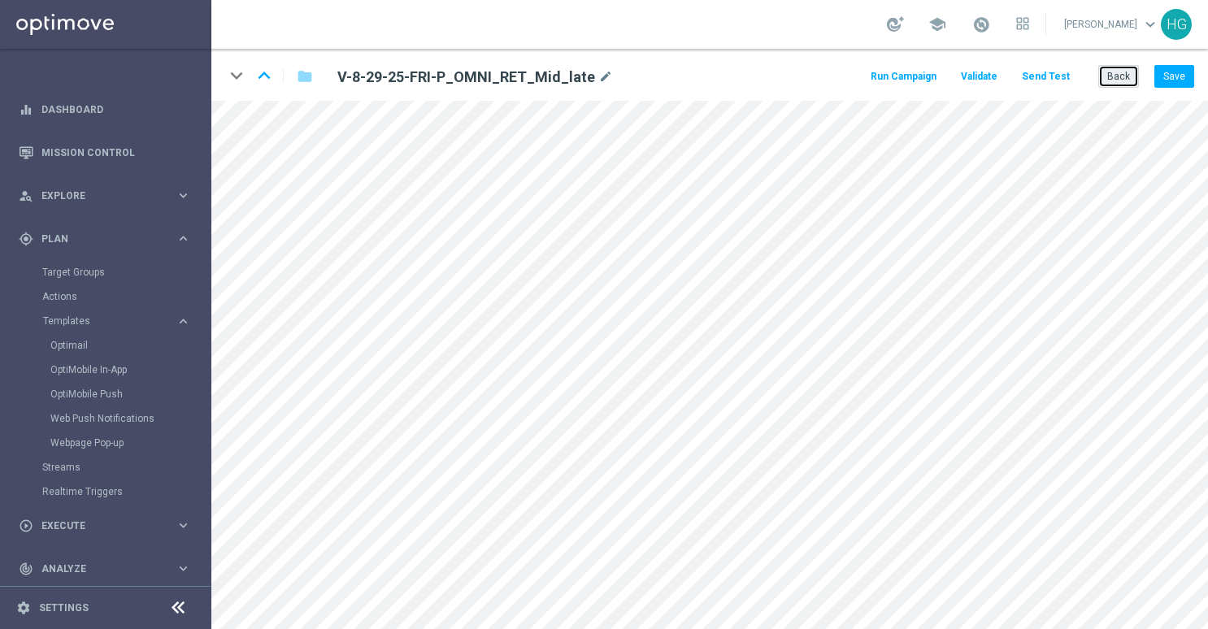
click at [1125, 80] on button "Back" at bounding box center [1119, 76] width 41 height 23
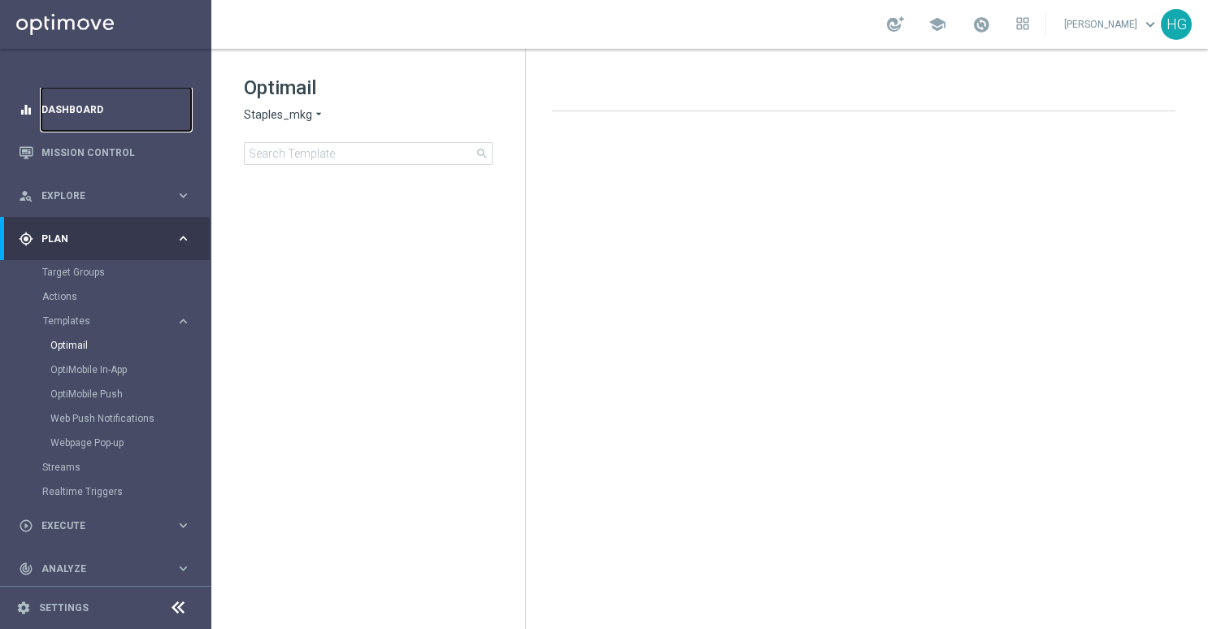
click at [121, 107] on link "Dashboard" at bounding box center [116, 109] width 150 height 43
